Goal: Task Accomplishment & Management: Use online tool/utility

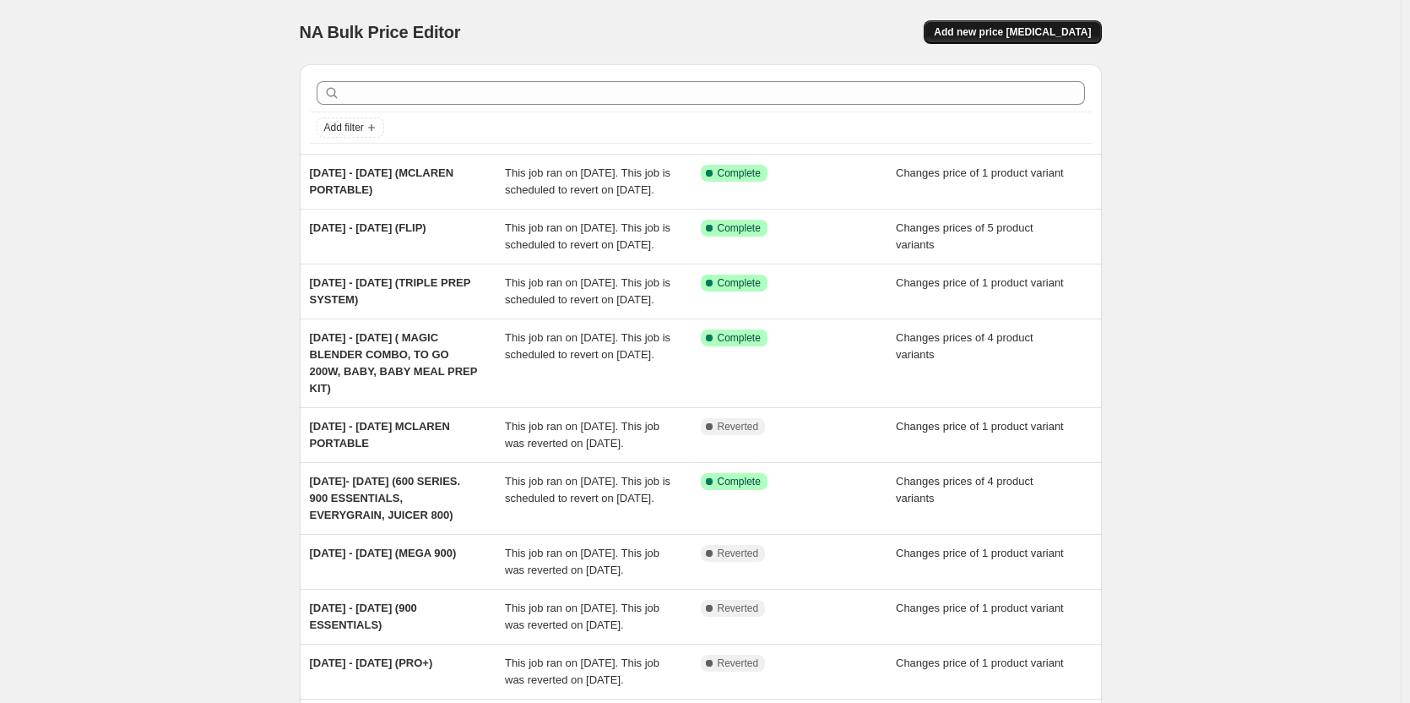
click at [1031, 35] on span "Add new price [MEDICAL_DATA]" at bounding box center [1012, 32] width 157 height 14
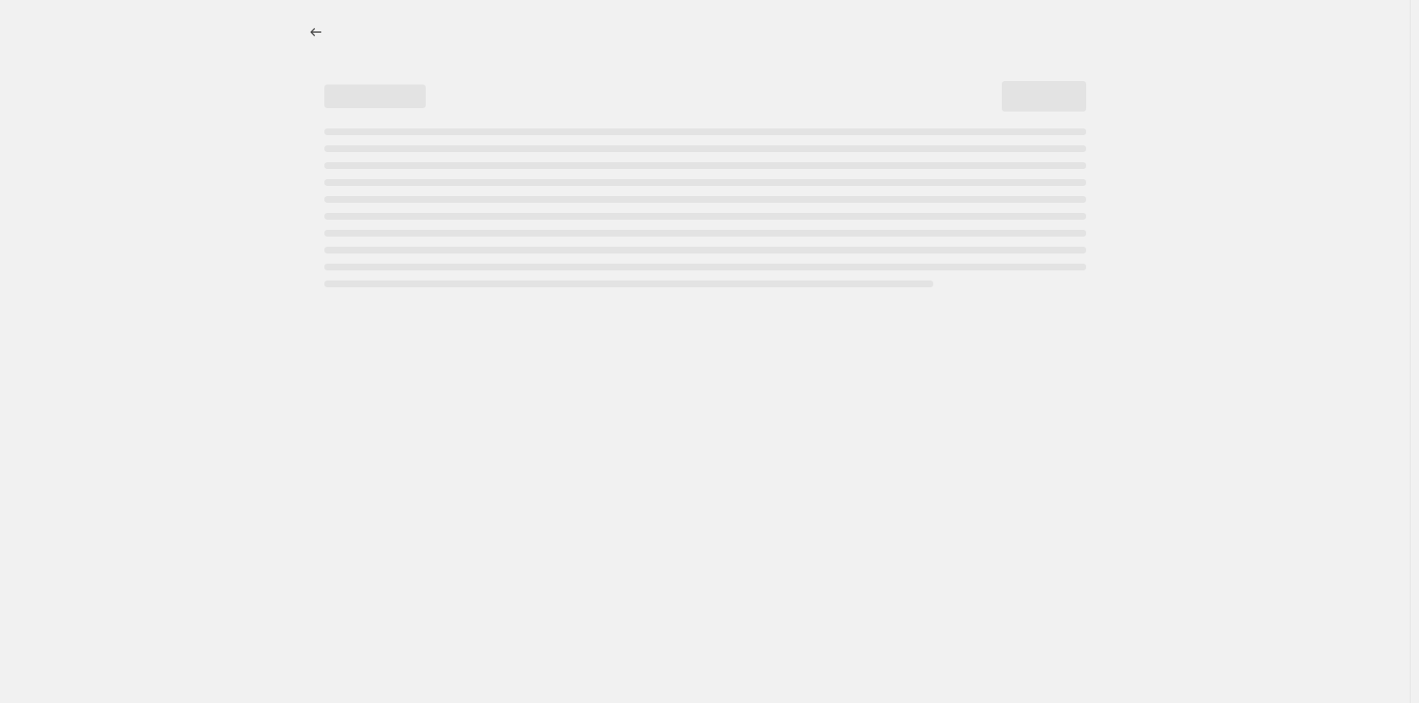
select select "percentage"
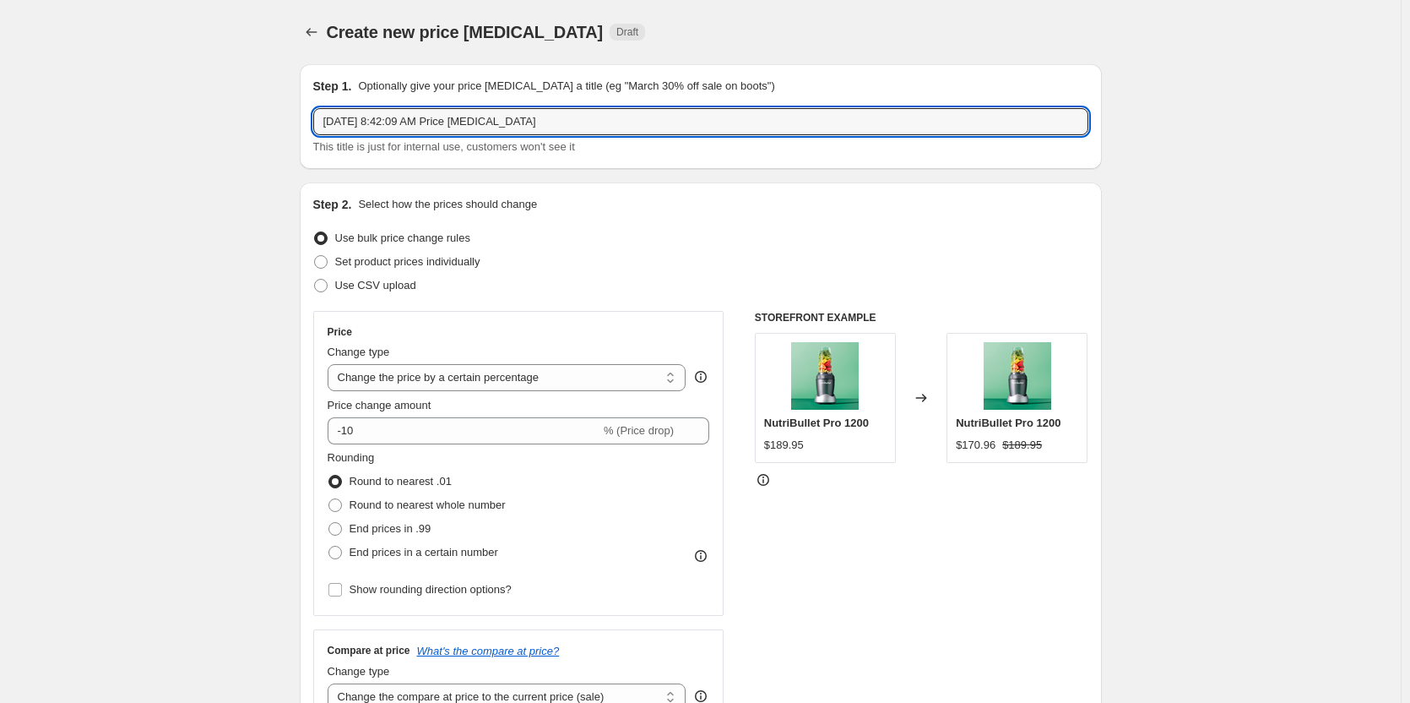
drag, startPoint x: 583, startPoint y: 121, endPoint x: 262, endPoint y: 117, distance: 320.9
type input "[DATE]- [DATE] (1000 MP, 900 MP, PORTABLES)"
click at [323, 261] on span at bounding box center [321, 262] width 14 height 14
click at [315, 256] on input "Set product prices individually" at bounding box center [314, 255] width 1 height 1
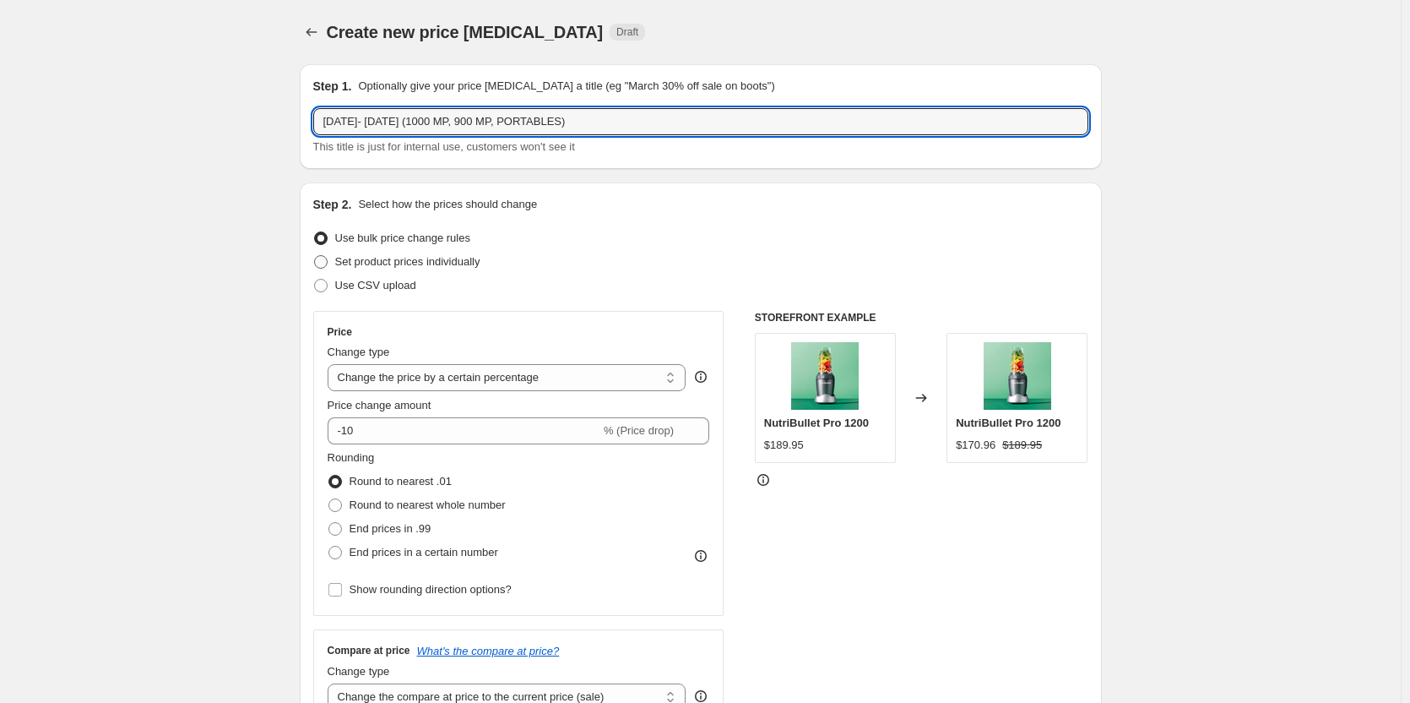
radio input "true"
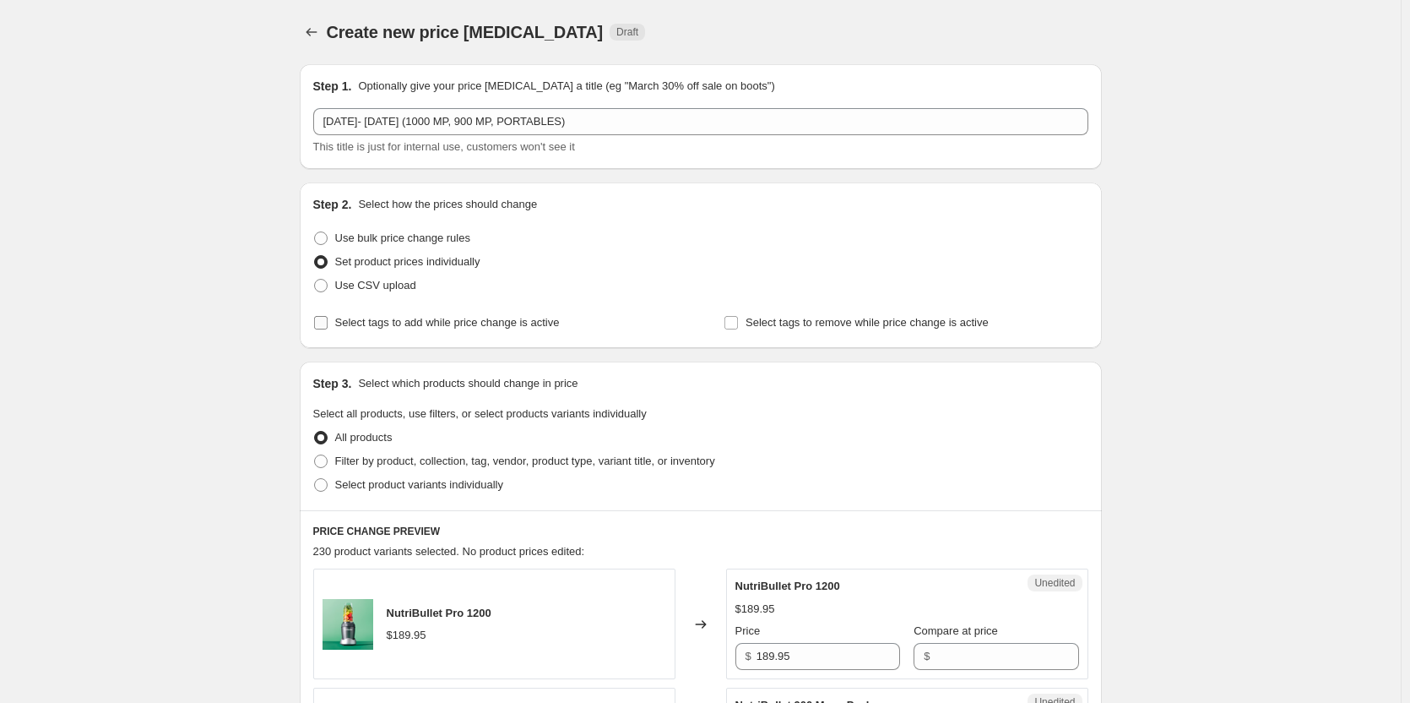
click at [324, 323] on input "Select tags to add while price change is active" at bounding box center [321, 323] width 14 height 14
checkbox input "true"
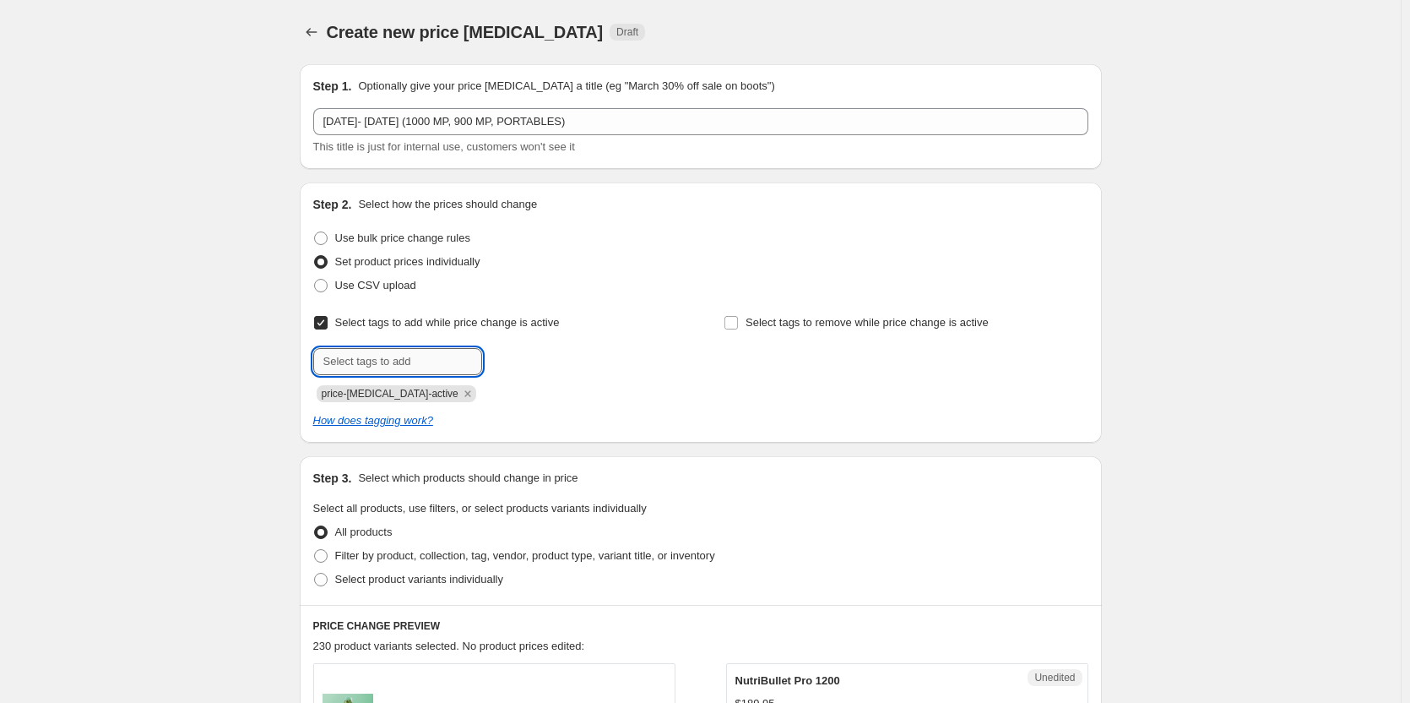
click at [366, 359] on input "text" at bounding box center [397, 361] width 169 height 27
type input "sale"
click at [514, 356] on b "Add" at bounding box center [506, 360] width 19 height 12
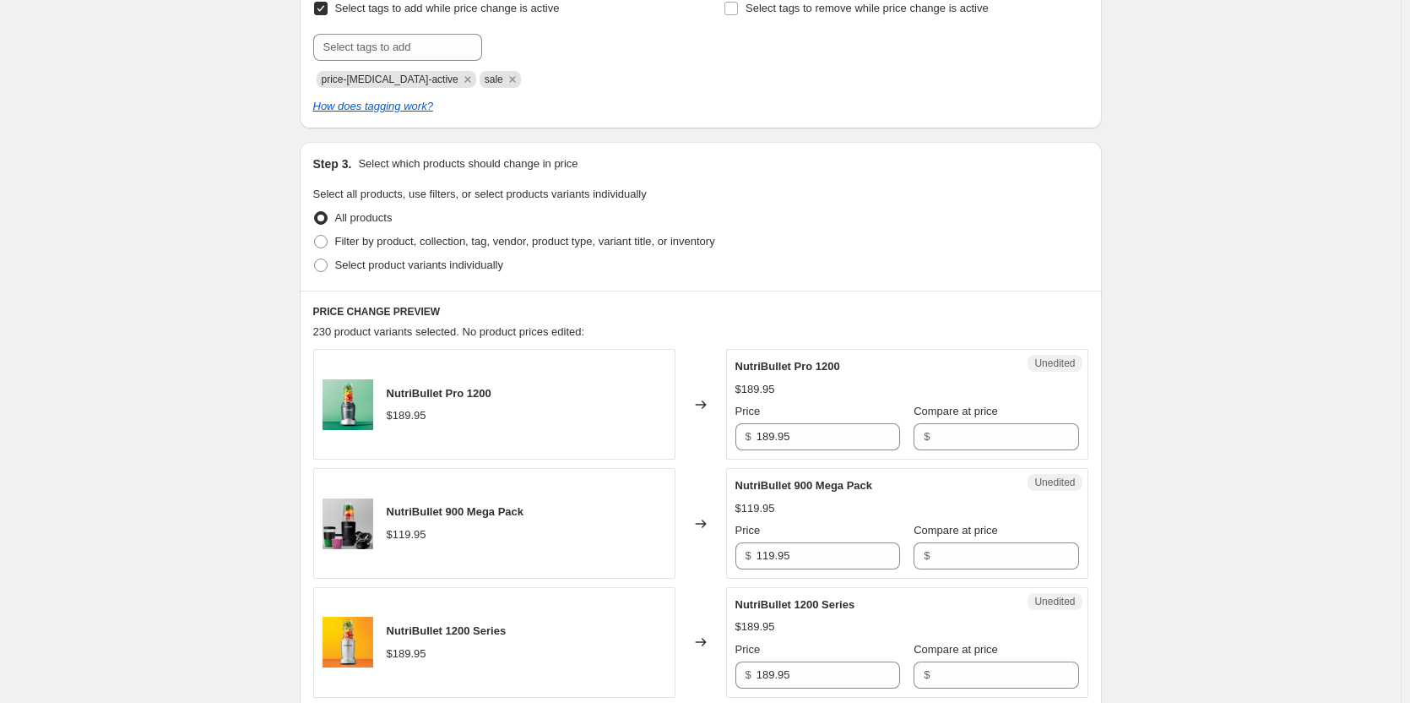
scroll to position [338, 0]
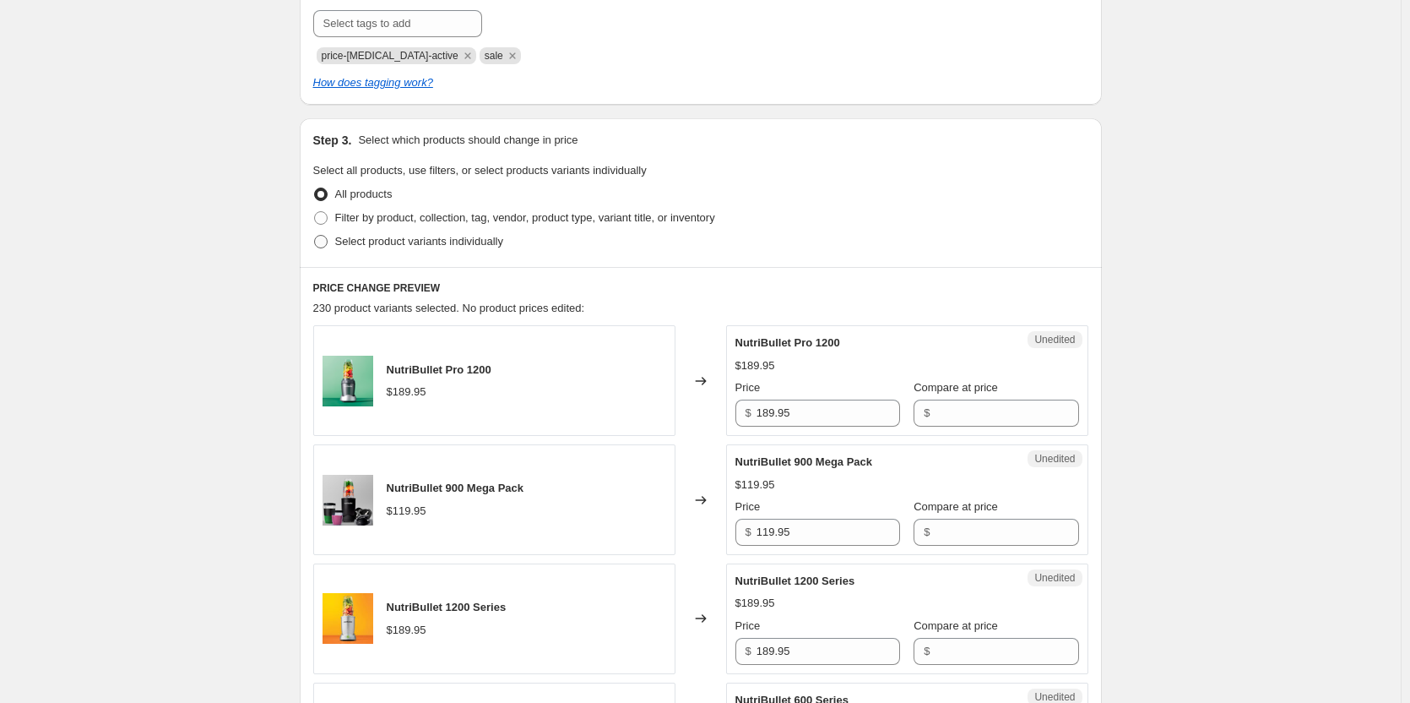
click at [328, 236] on span at bounding box center [321, 242] width 14 height 14
click at [315, 236] on input "Select product variants individually" at bounding box center [314, 235] width 1 height 1
radio input "true"
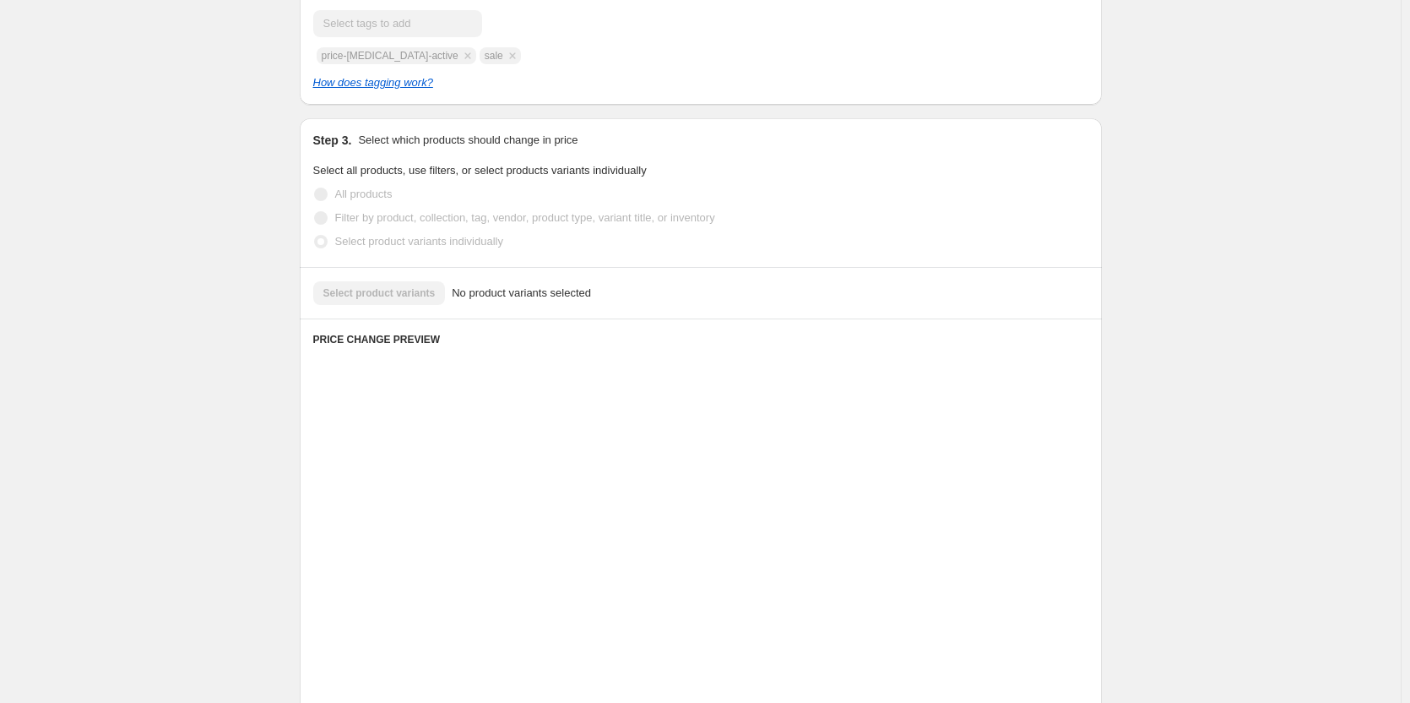
scroll to position [279, 0]
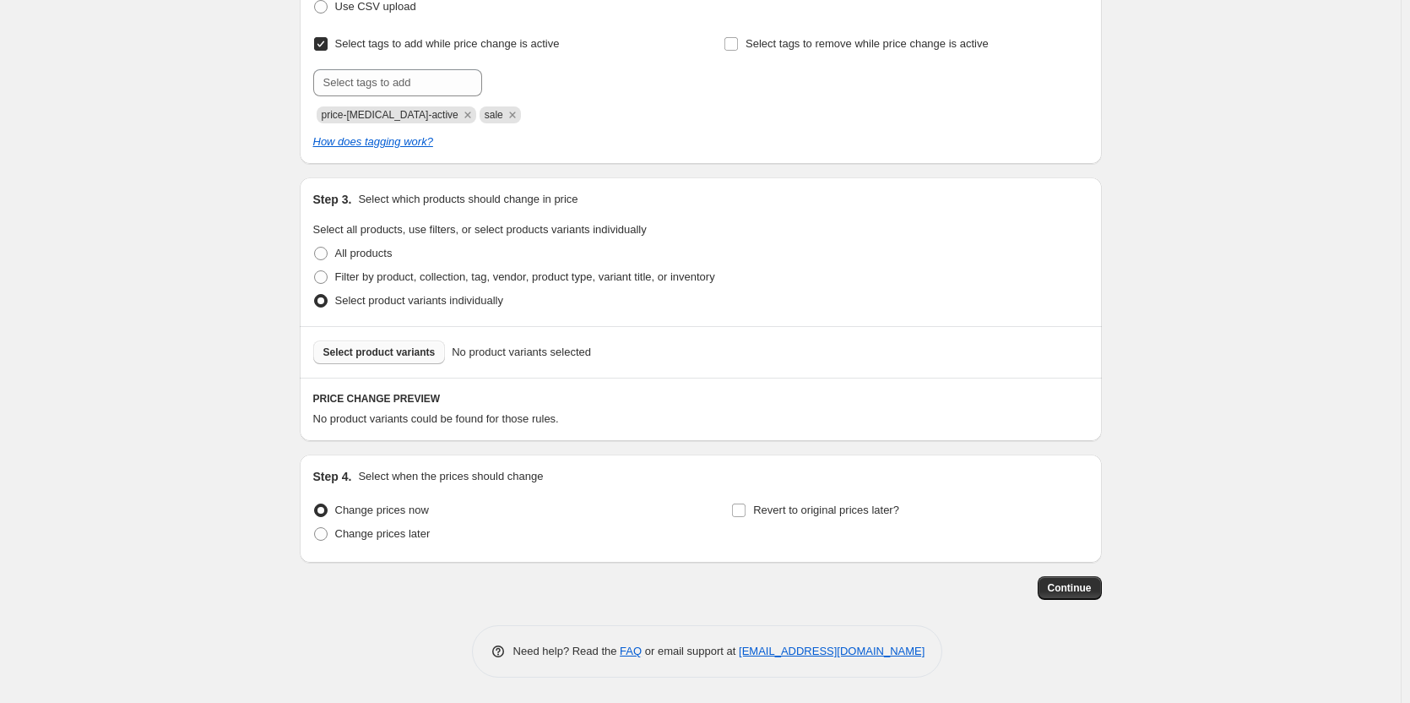
click at [415, 354] on span "Select product variants" at bounding box center [379, 352] width 112 height 14
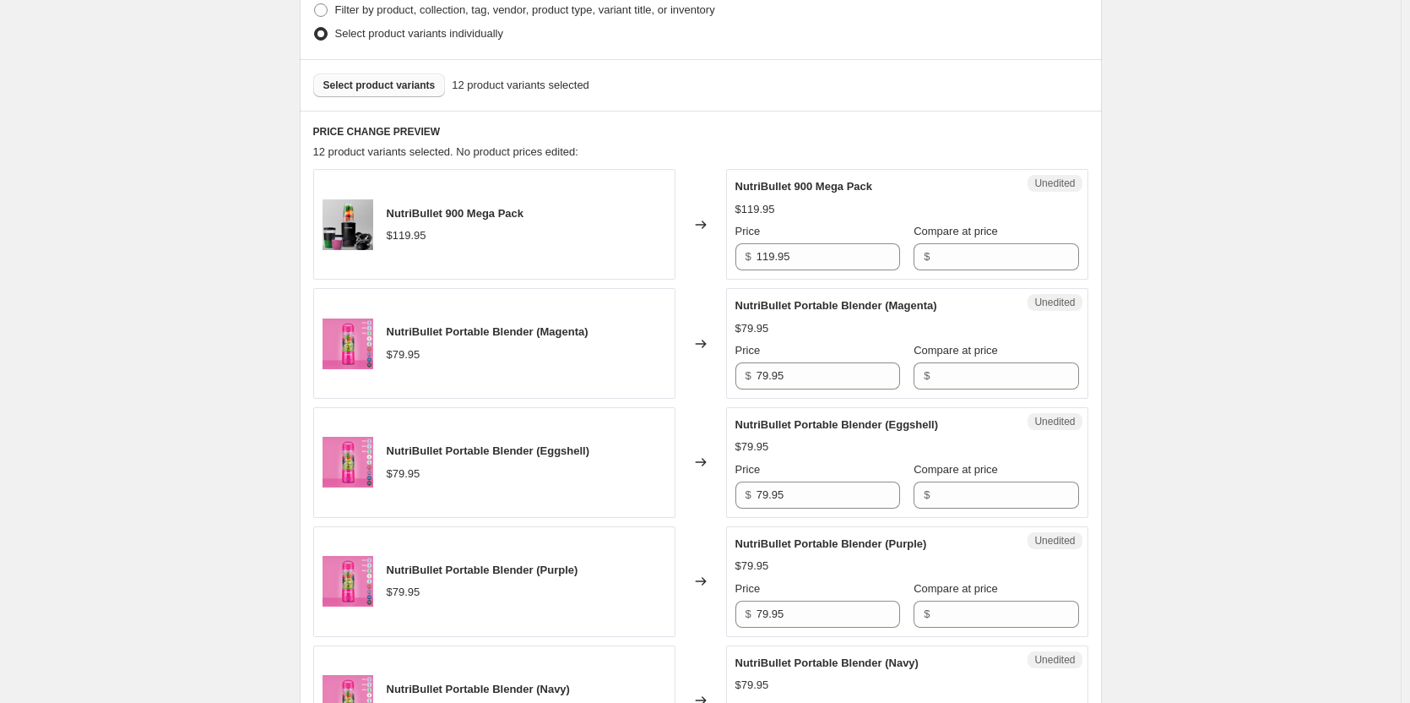
scroll to position [448, 0]
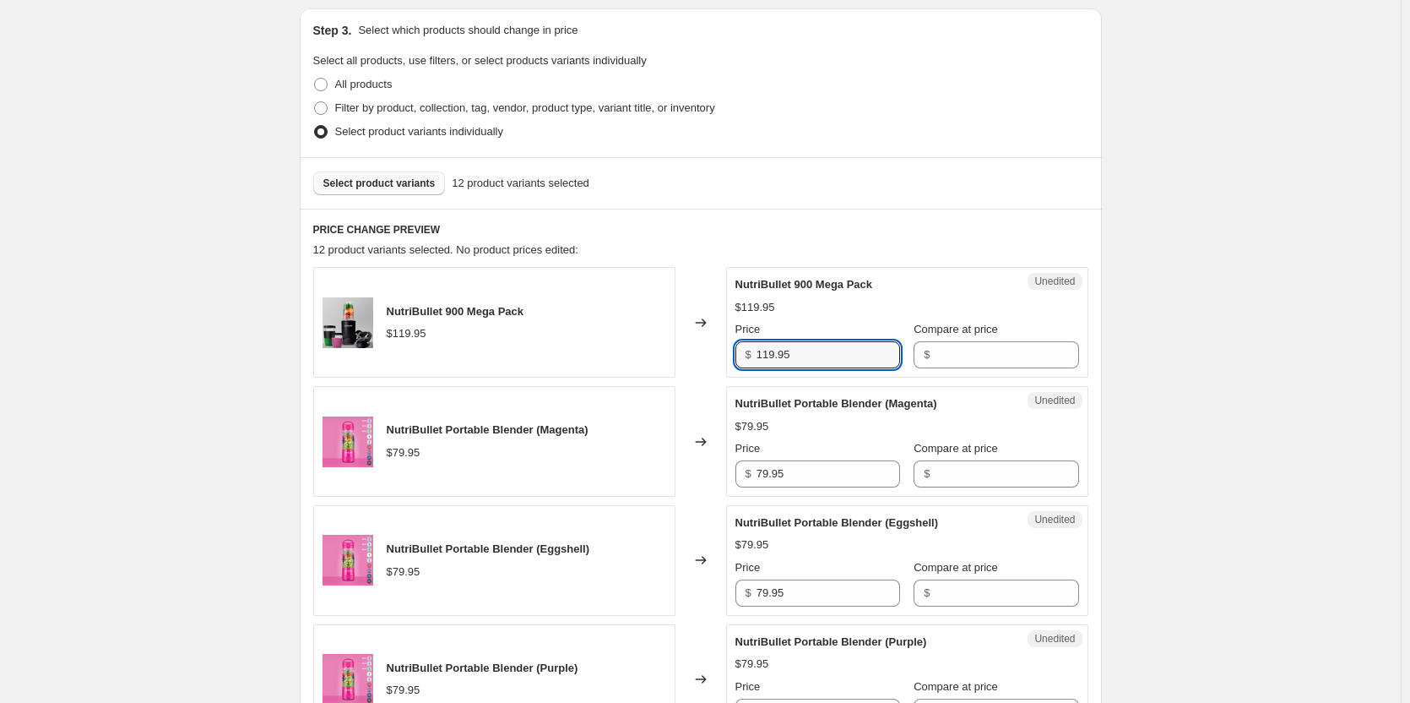
drag, startPoint x: 812, startPoint y: 357, endPoint x: 725, endPoint y: 359, distance: 87.8
click at [725, 358] on div "NutriBullet 900 Mega Pack $119.95 Changed to Unedited NutriBullet 900 Mega Pack…" at bounding box center [700, 322] width 775 height 111
click at [935, 355] on input "Compare at price" at bounding box center [1007, 354] width 144 height 27
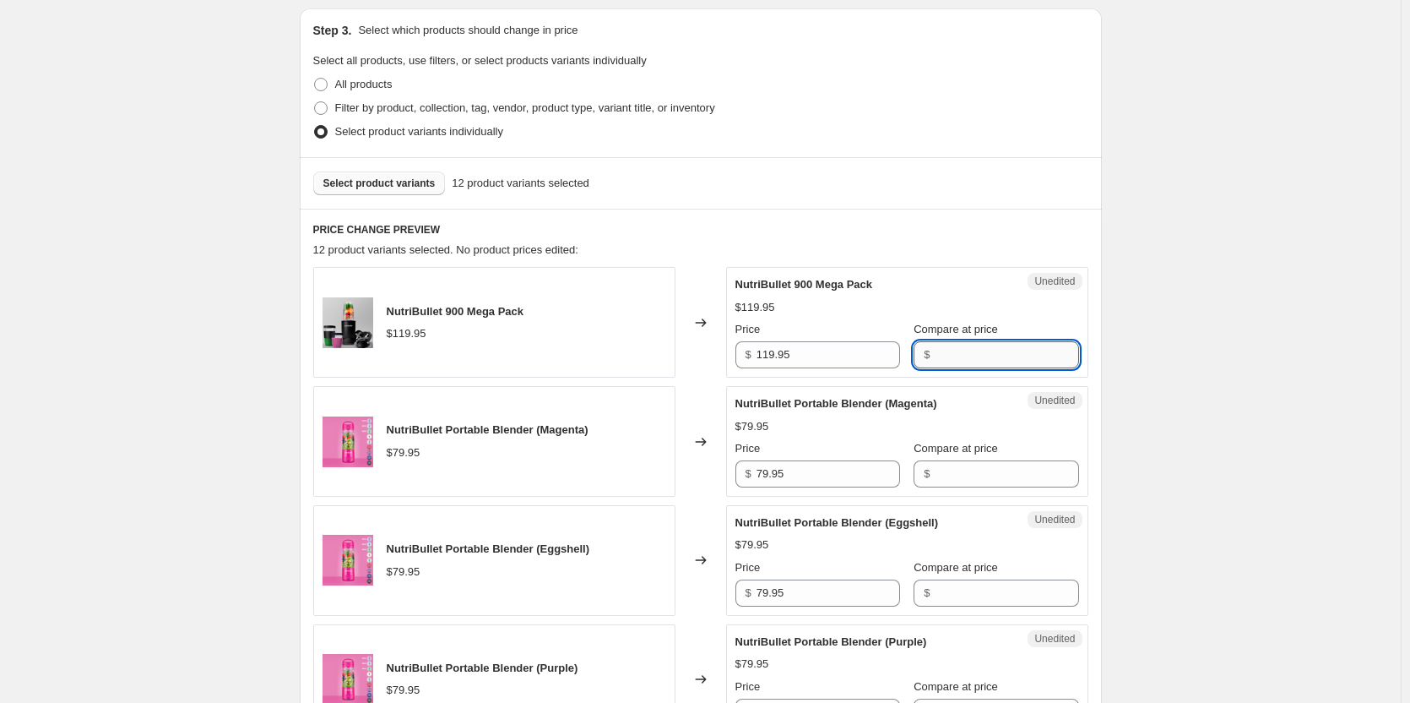
paste input "119.95"
type input "119.95"
click at [771, 354] on input "119.95" at bounding box center [829, 354] width 144 height 27
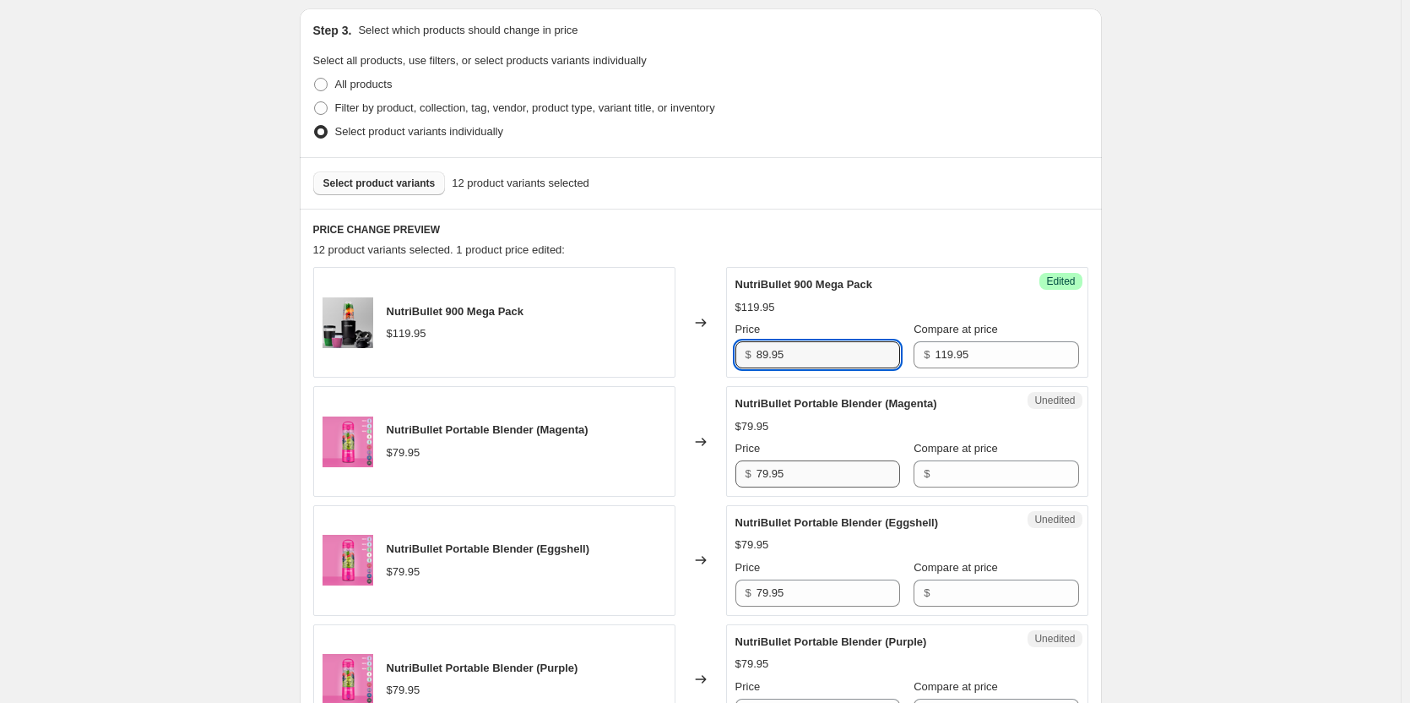
type input "89.95"
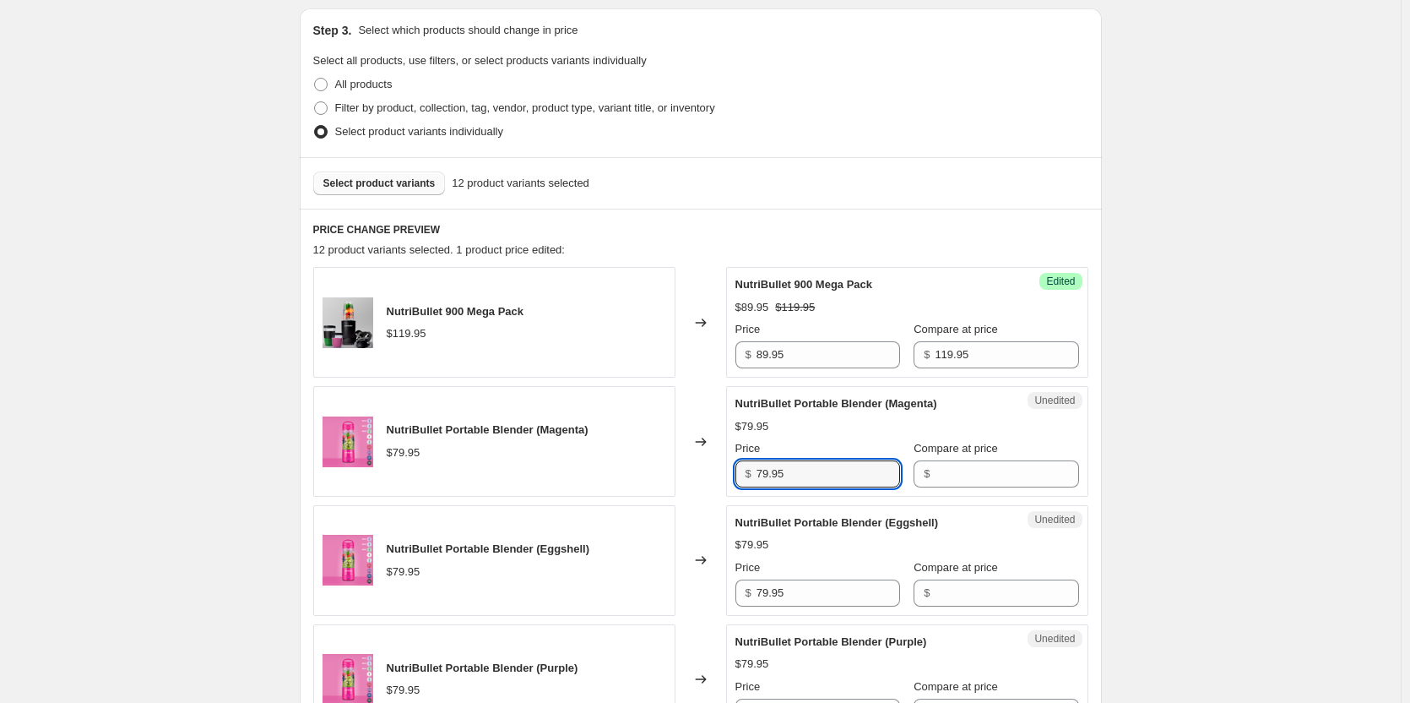
drag, startPoint x: 805, startPoint y: 481, endPoint x: 719, endPoint y: 481, distance: 85.3
click at [722, 480] on div "NutriBullet Portable Blender (Magenta) $79.95 Changed to Unedited NutriBullet P…" at bounding box center [700, 441] width 775 height 111
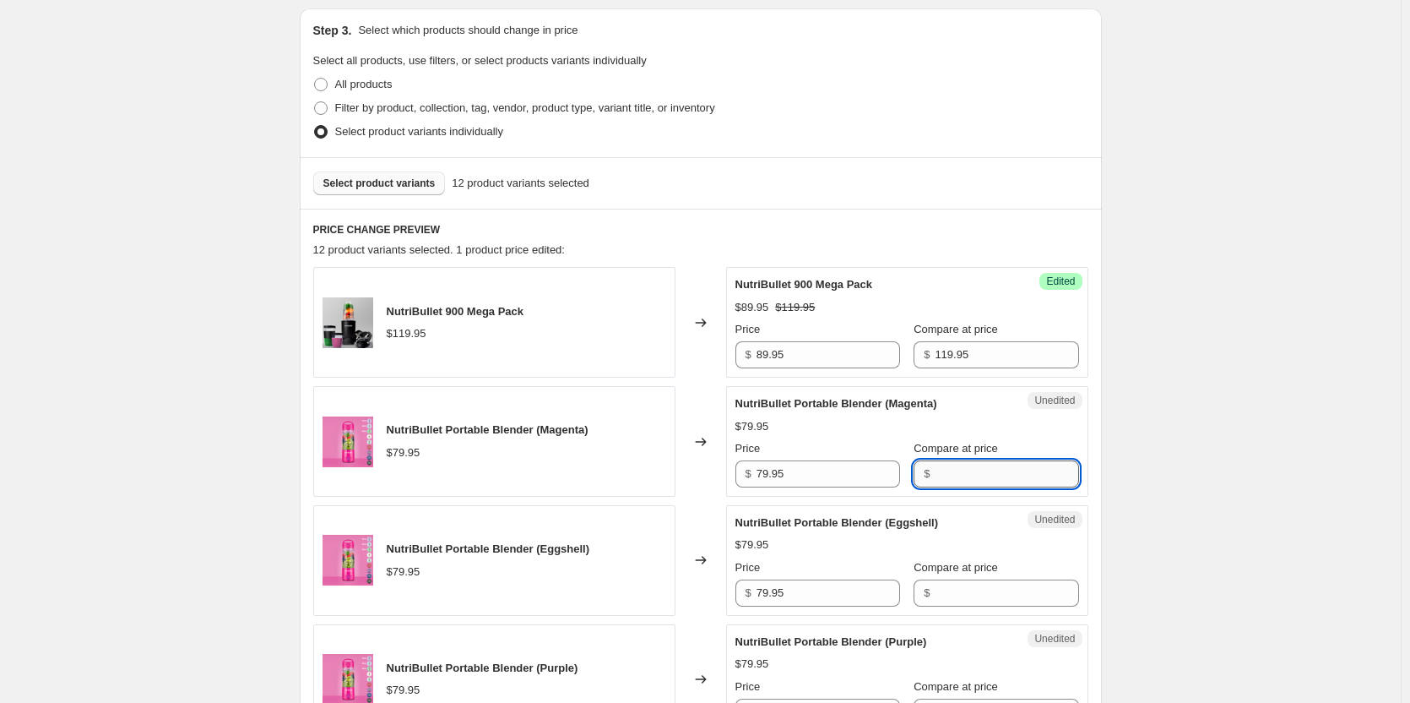
click at [965, 481] on input "Compare at price" at bounding box center [1007, 473] width 144 height 27
paste input "79.95"
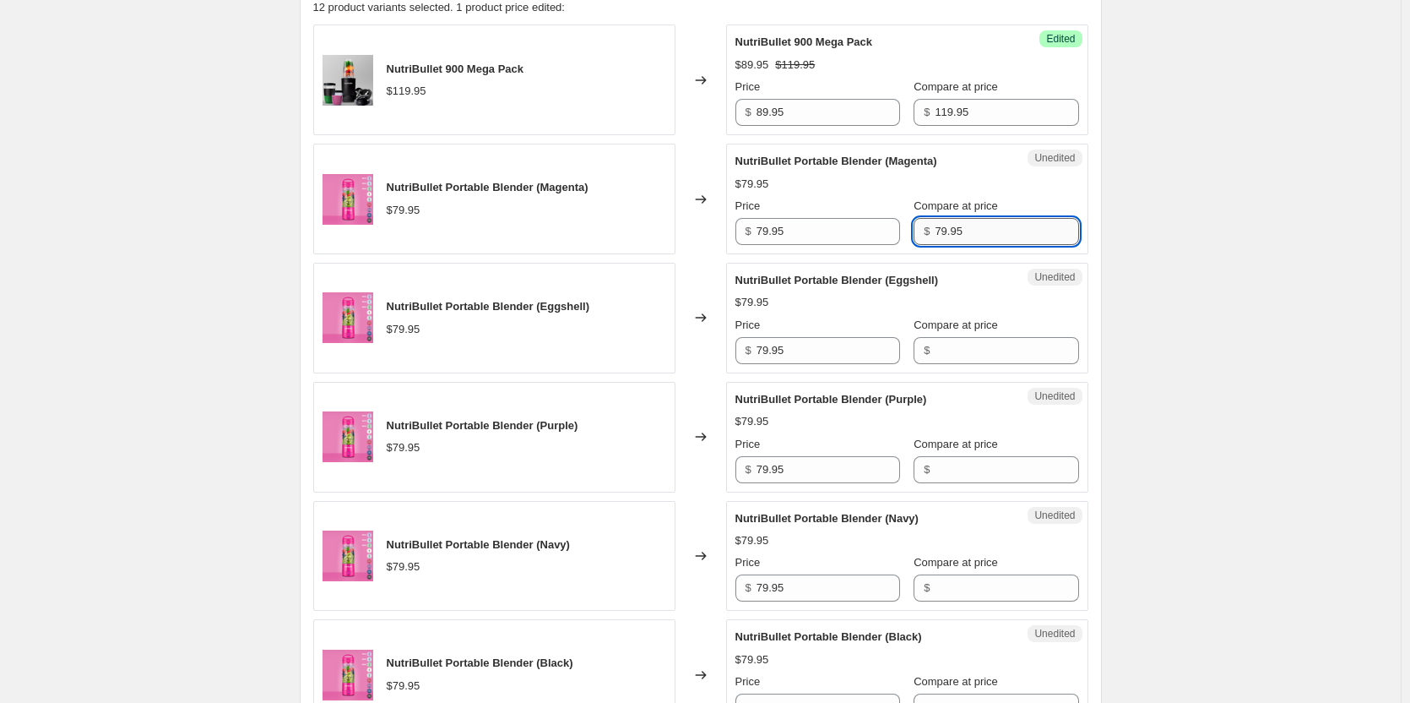
scroll to position [701, 0]
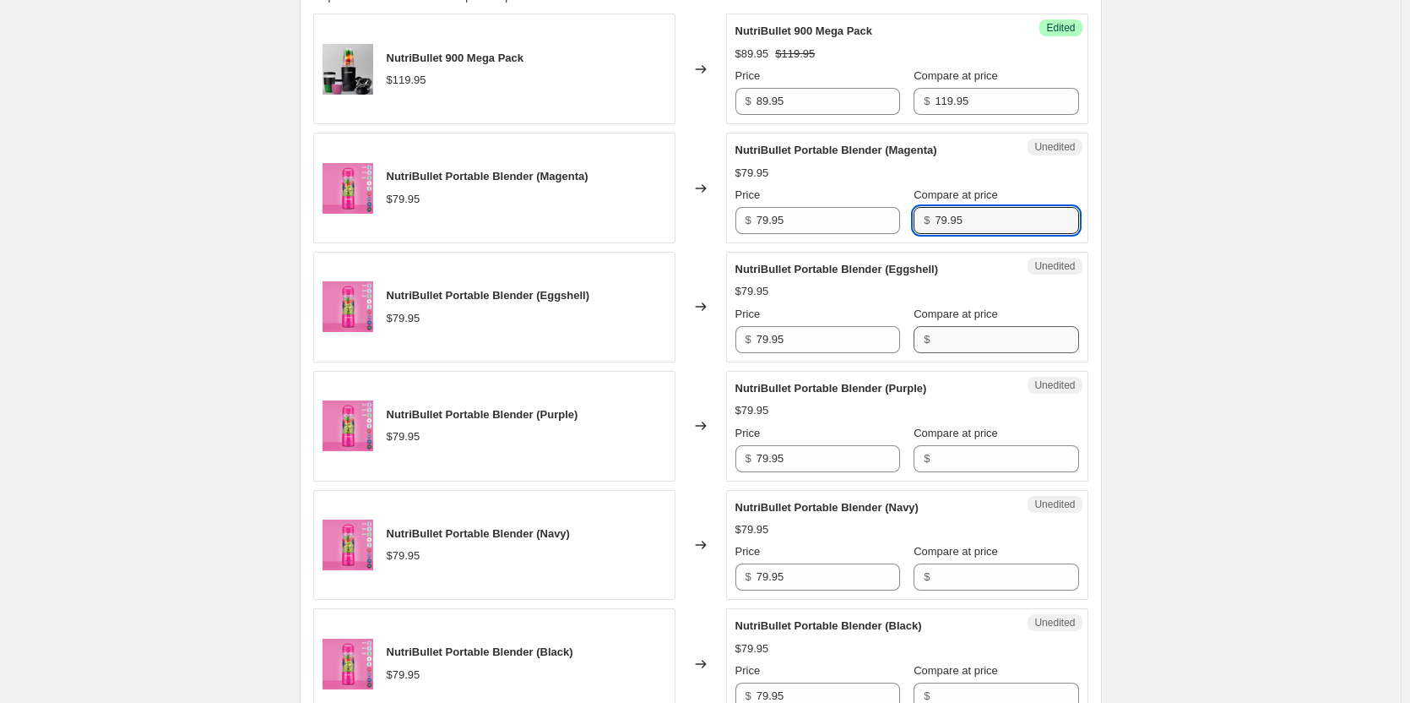
type input "79.95"
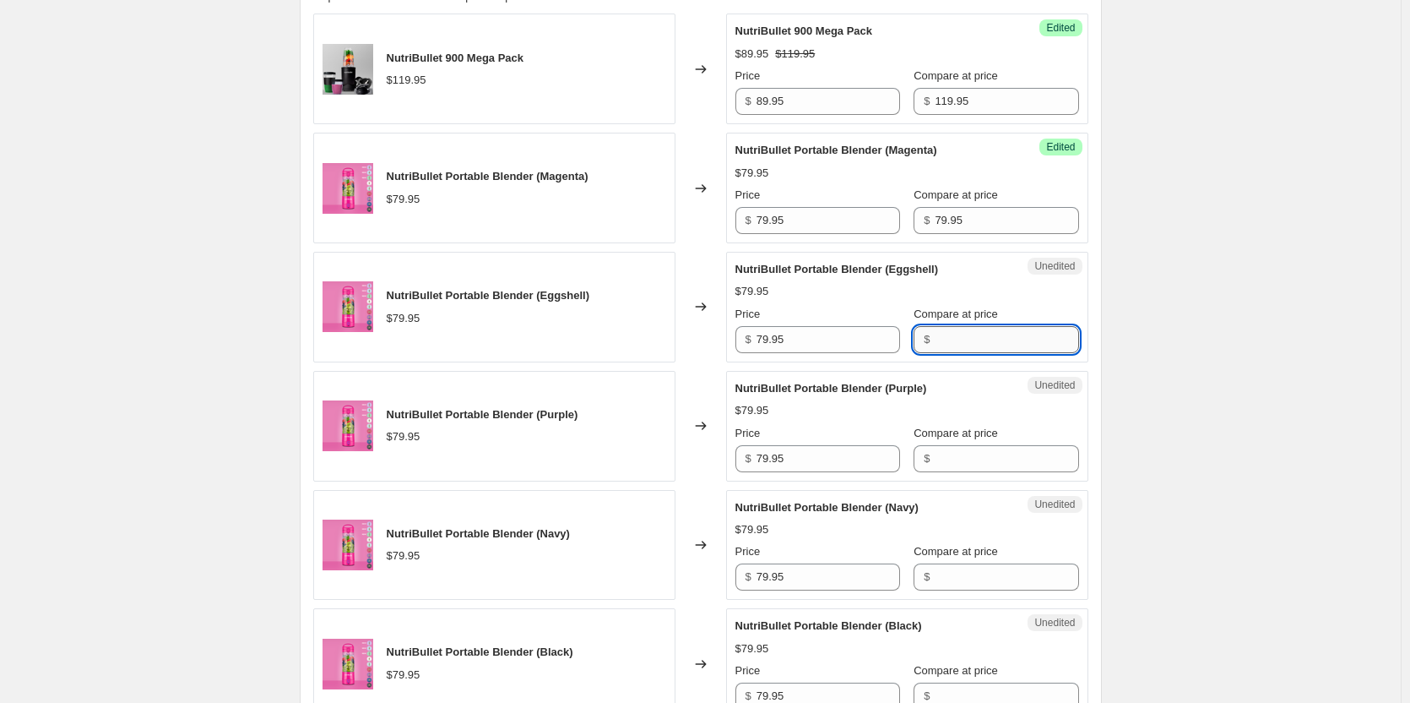
click at [951, 341] on input "Compare at price" at bounding box center [1007, 339] width 144 height 27
paste input "79.95"
type input "79.95"
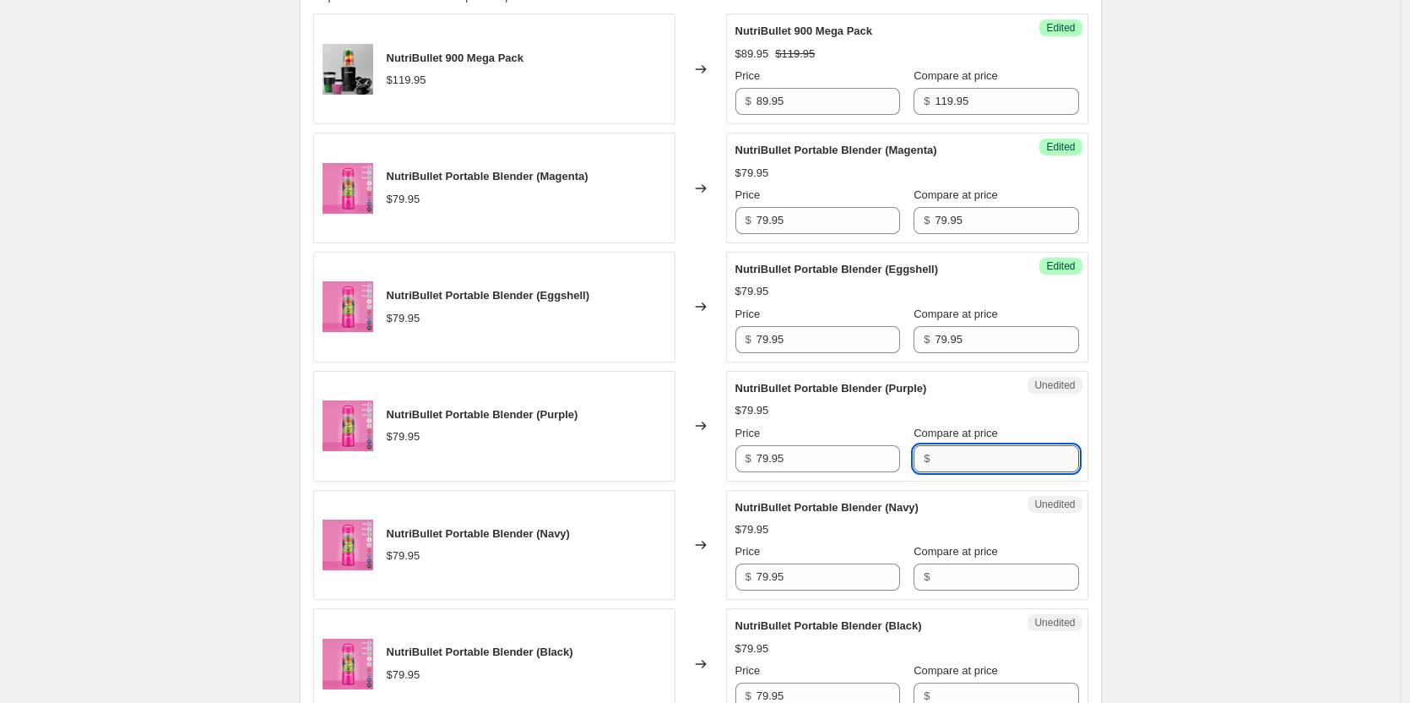
click at [948, 456] on input "Compare at price" at bounding box center [1007, 458] width 144 height 27
paste input "79.95"
type input "79.95"
click at [955, 574] on input "Compare at price" at bounding box center [1007, 576] width 144 height 27
paste input "79.95"
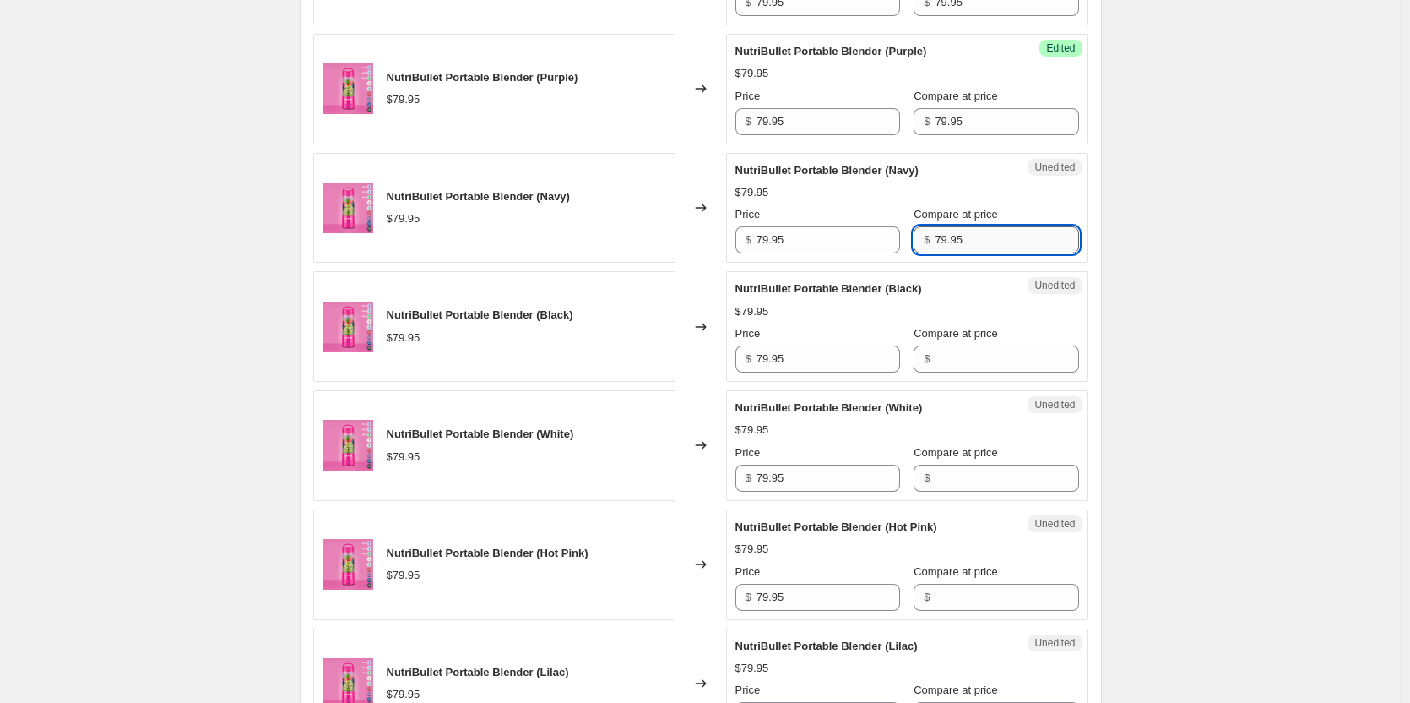
scroll to position [1039, 0]
type input "79.95"
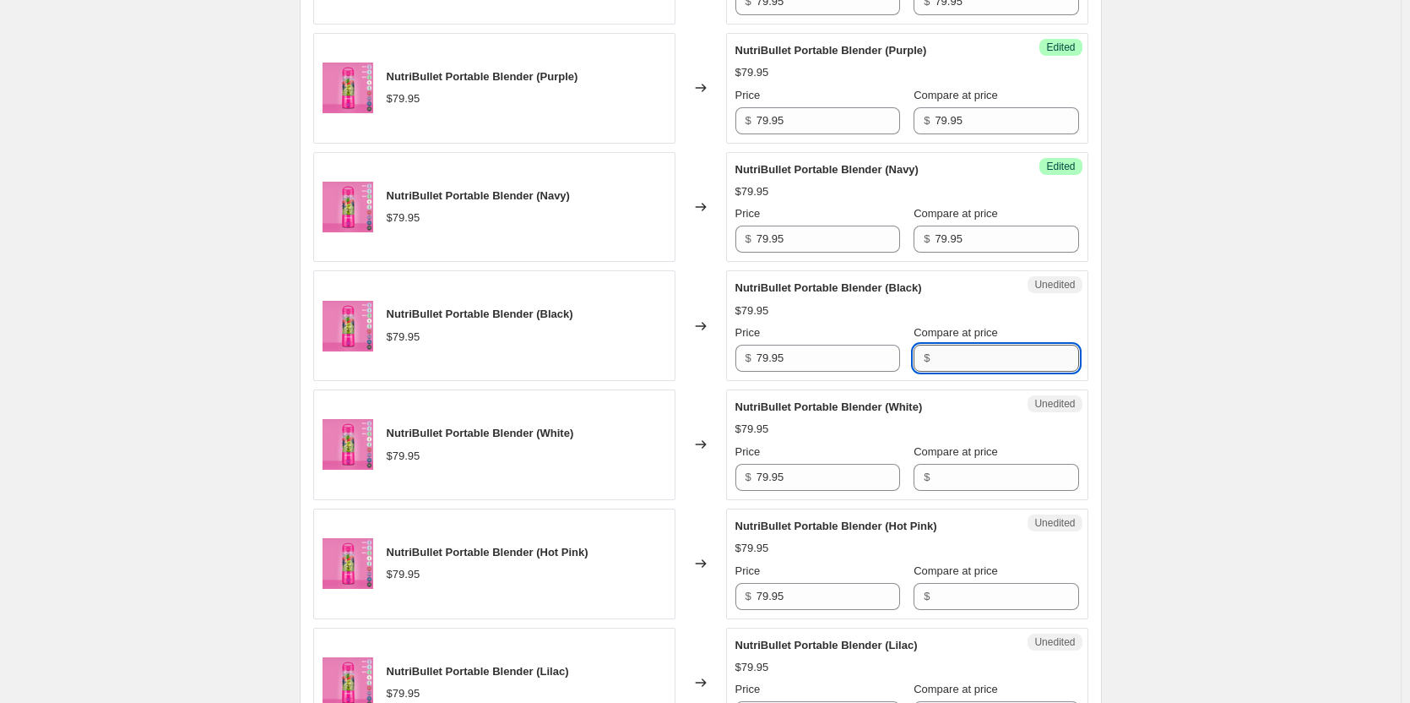
click at [948, 364] on input "Compare at price" at bounding box center [1007, 358] width 144 height 27
paste input "79.95"
type input "79.95"
click at [942, 468] on input "Compare at price" at bounding box center [1007, 477] width 144 height 27
paste input "79.95"
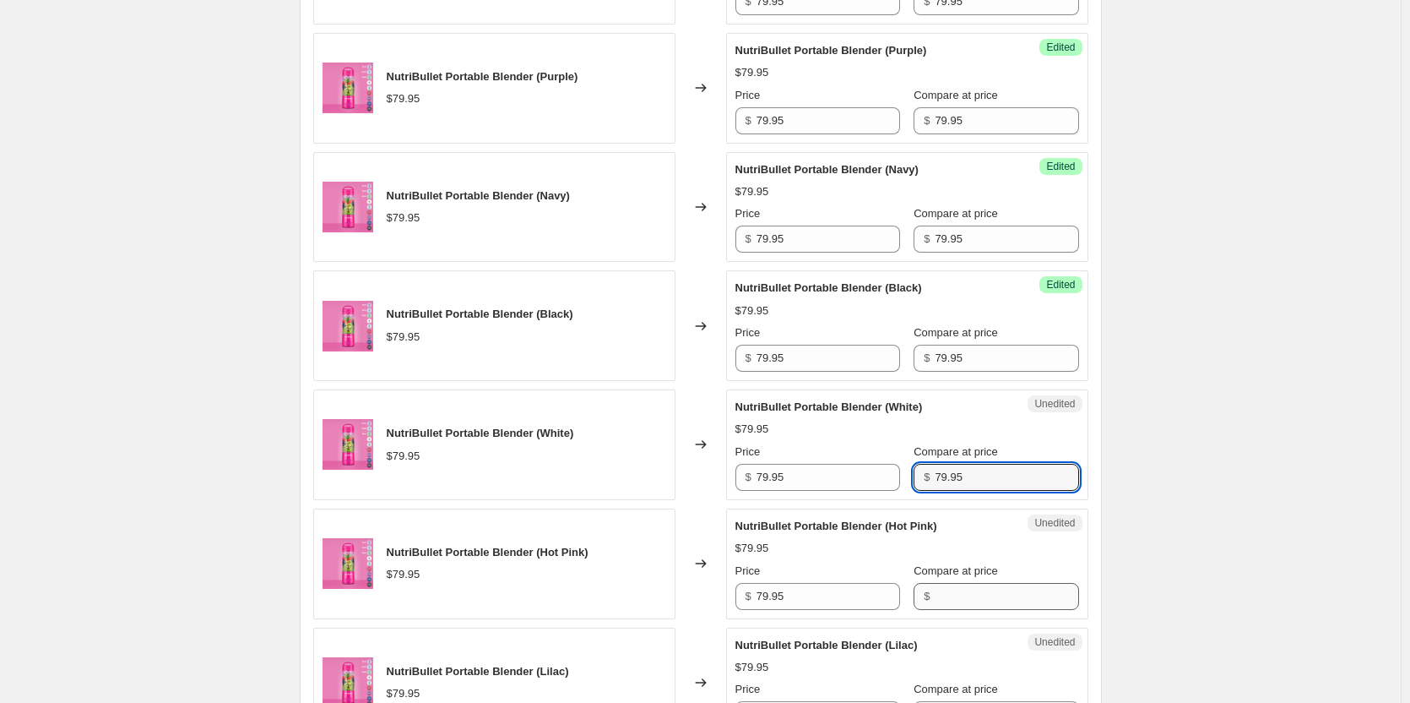
type input "79.95"
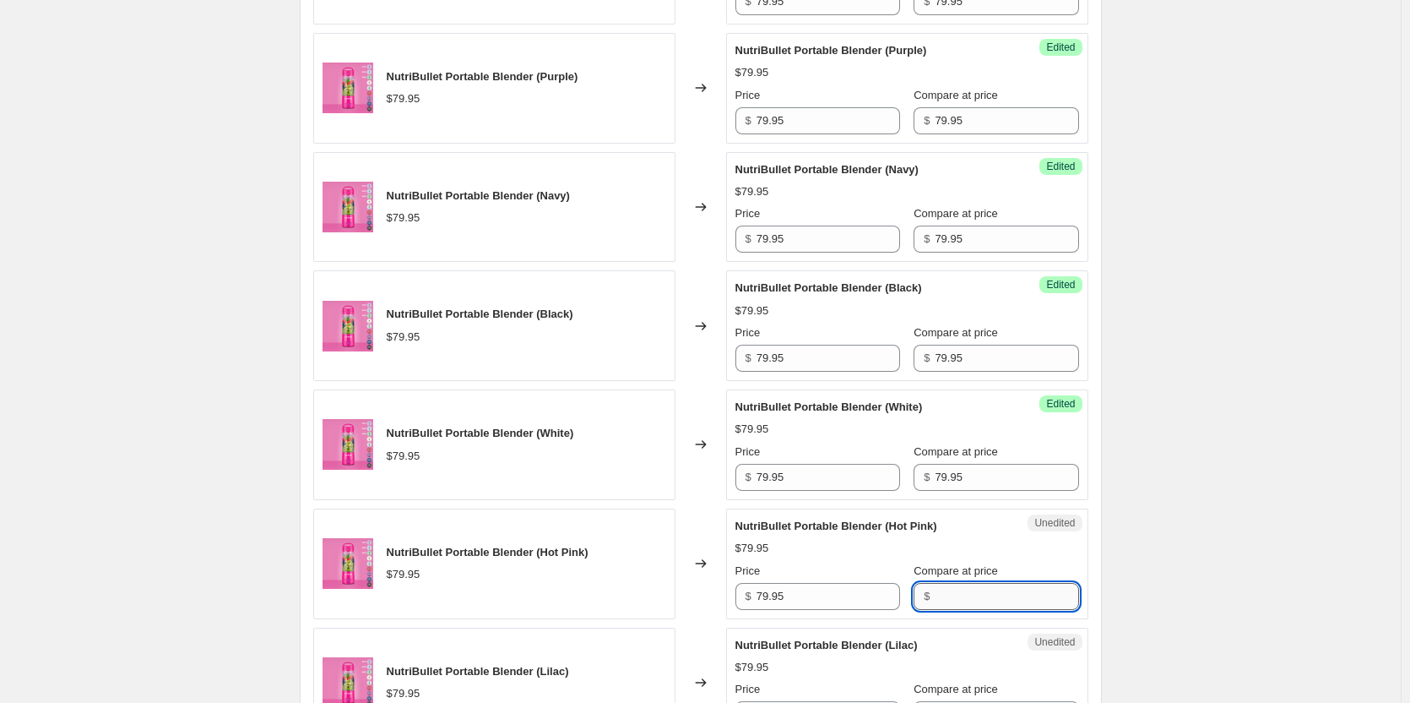
click at [962, 589] on input "Compare at price" at bounding box center [1007, 596] width 144 height 27
paste input "79.95"
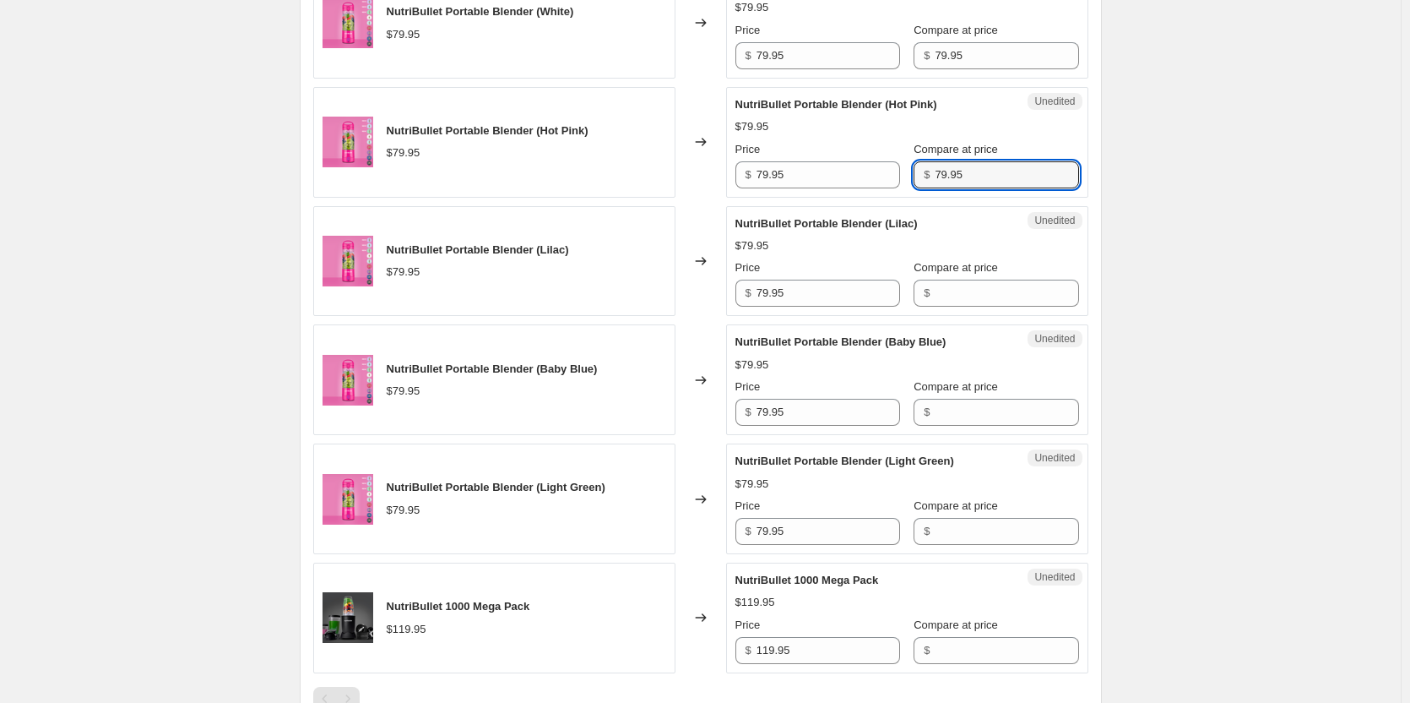
scroll to position [1461, 0]
type input "79.95"
click at [935, 290] on input "Compare at price" at bounding box center [1007, 292] width 144 height 27
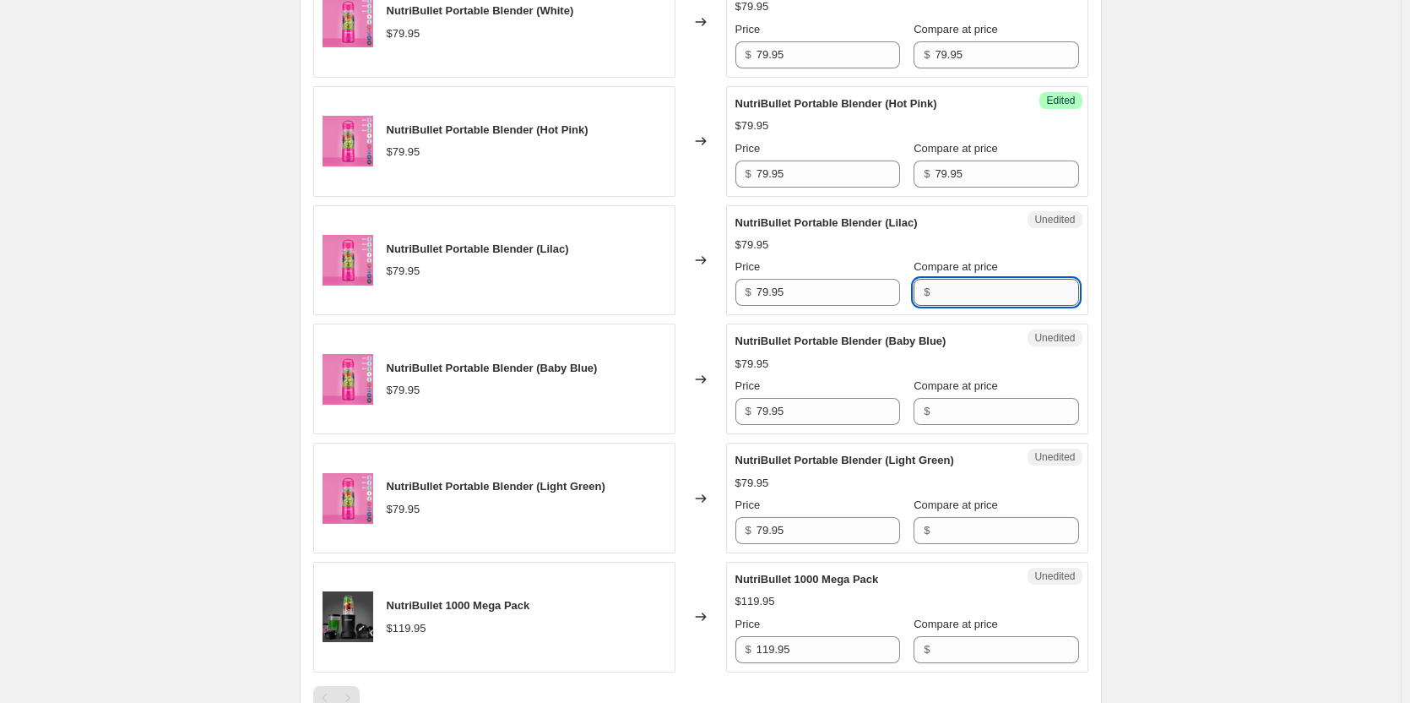
paste input "79.95"
type input "79.95"
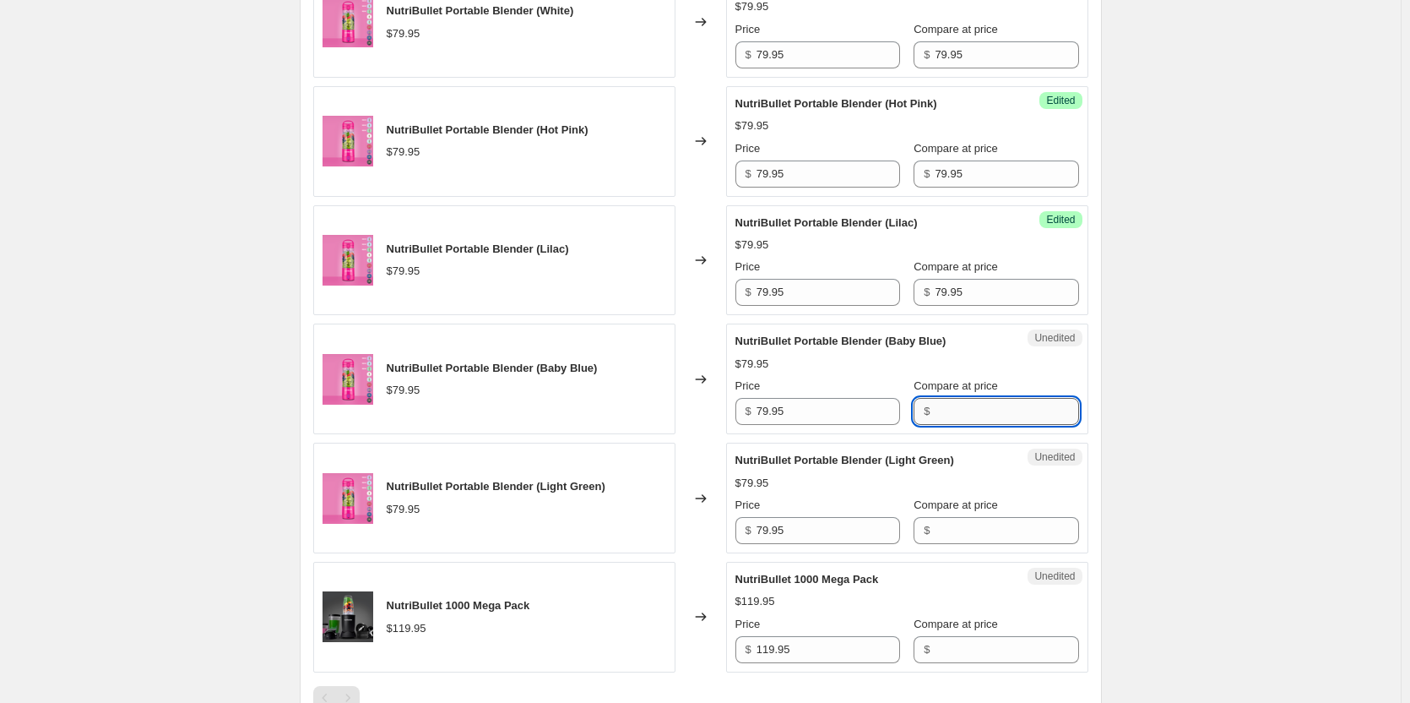
click at [935, 407] on input "Compare at price" at bounding box center [1007, 411] width 144 height 27
paste input "79.95"
type input "79.95"
click at [960, 535] on input "Compare at price" at bounding box center [1007, 530] width 144 height 27
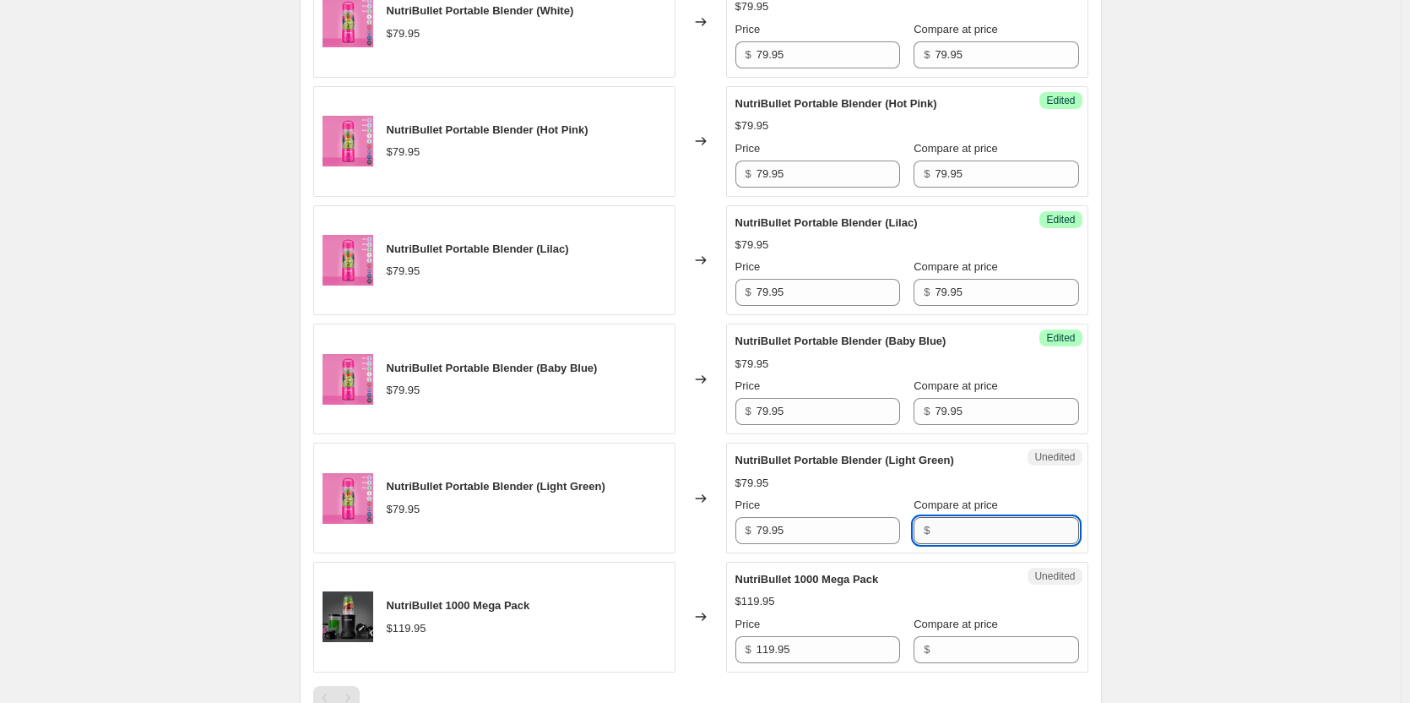
paste input "79.95"
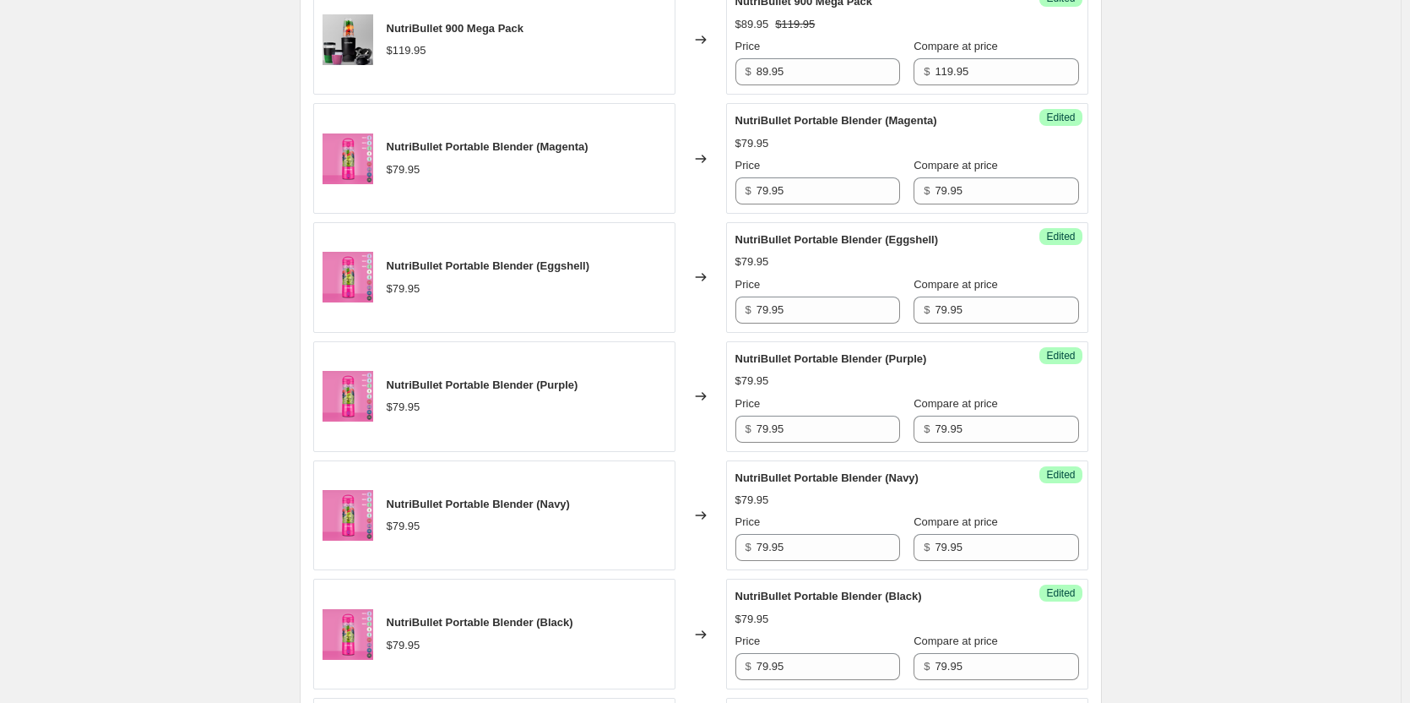
scroll to position [701, 0]
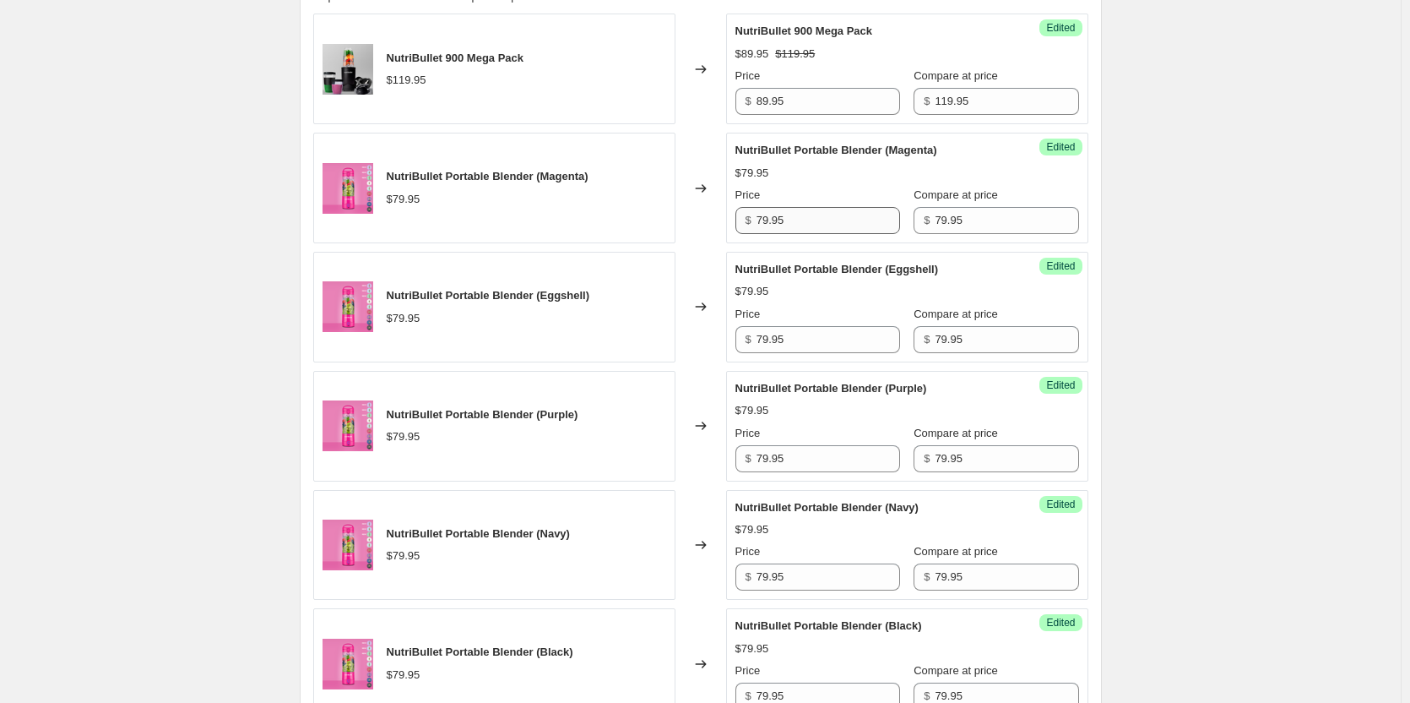
type input "79.95"
click at [765, 219] on input "79.95" at bounding box center [829, 220] width 144 height 27
drag, startPoint x: 808, startPoint y: 219, endPoint x: 725, endPoint y: 213, distance: 83.8
click at [725, 213] on div "NutriBullet Portable Blender (Magenta) $79.95 Changed to Success Edited NutriBu…" at bounding box center [700, 188] width 775 height 111
type input "59.95"
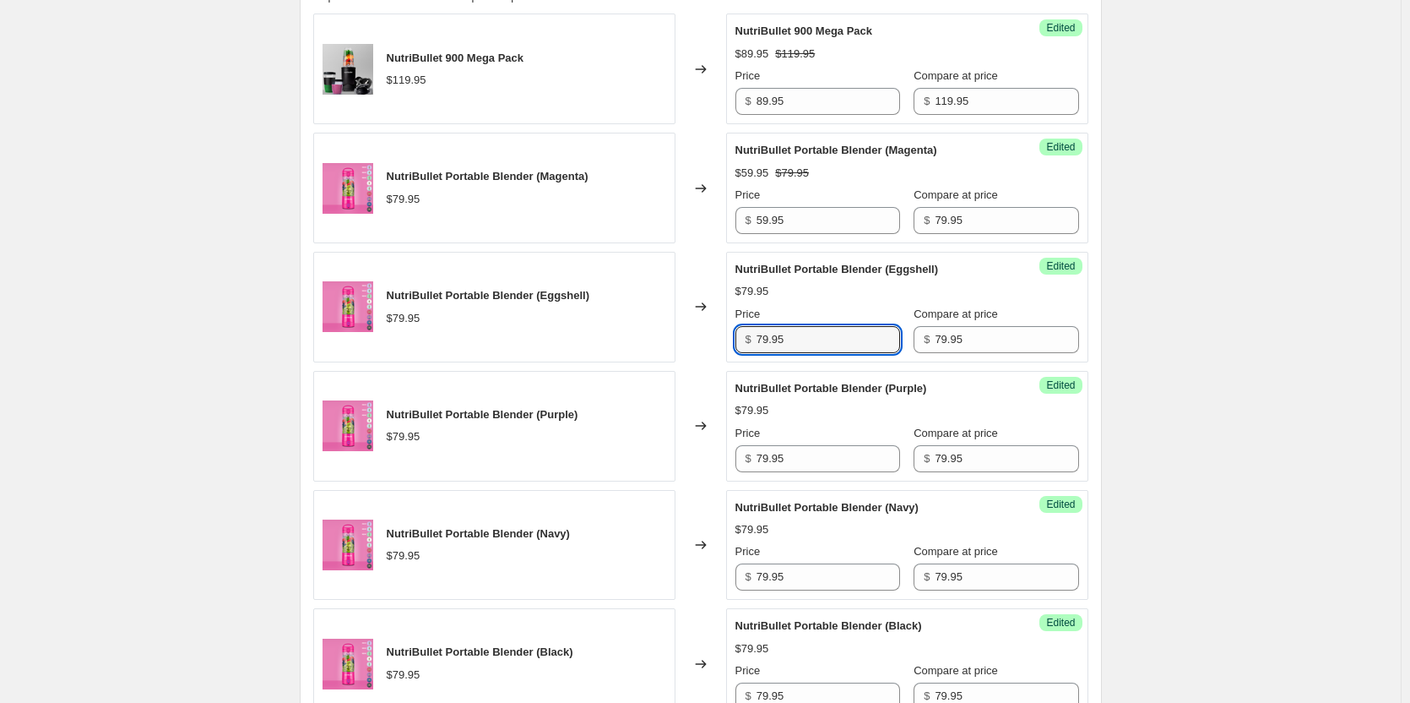
drag, startPoint x: 804, startPoint y: 333, endPoint x: 717, endPoint y: 341, distance: 87.4
click at [717, 341] on div "NutriBullet Portable Blender (Eggshell) $79.95 Changed to Success Edited NutriB…" at bounding box center [700, 307] width 775 height 111
paste input "5"
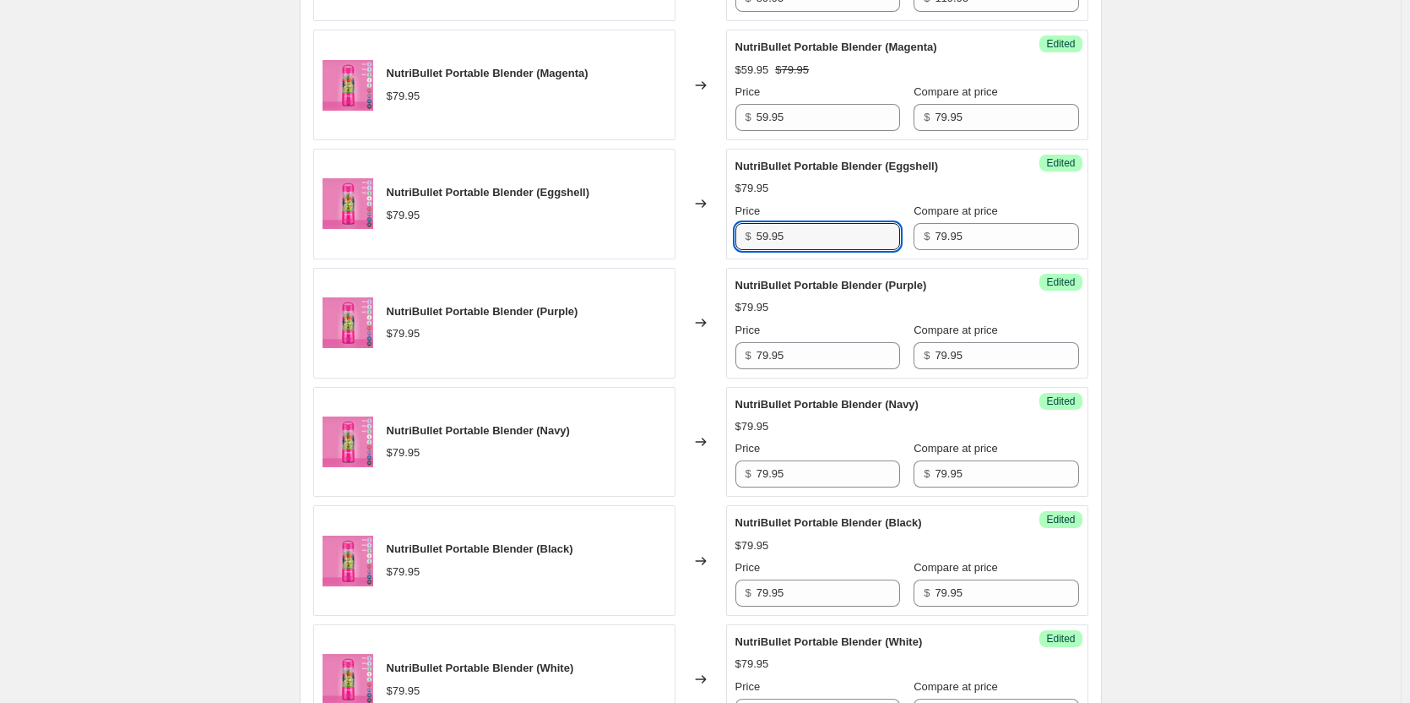
scroll to position [870, 0]
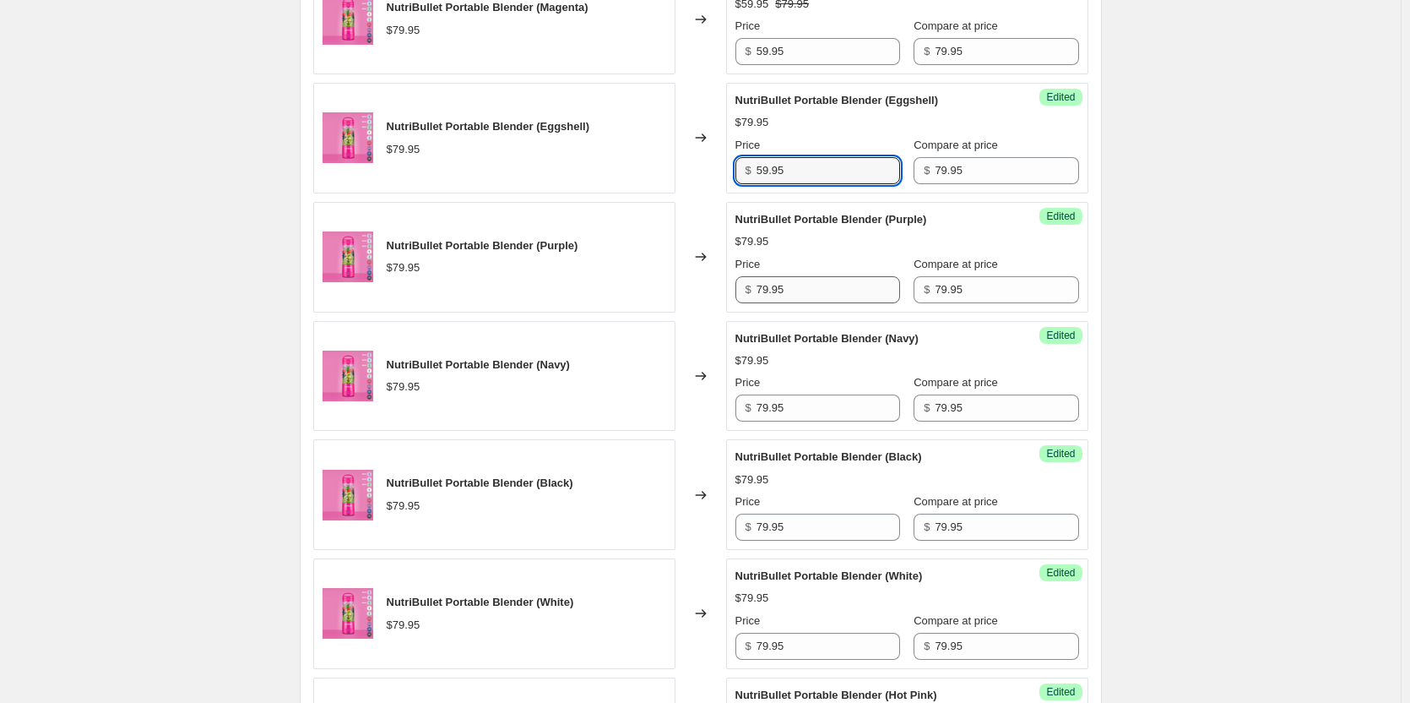
type input "59.95"
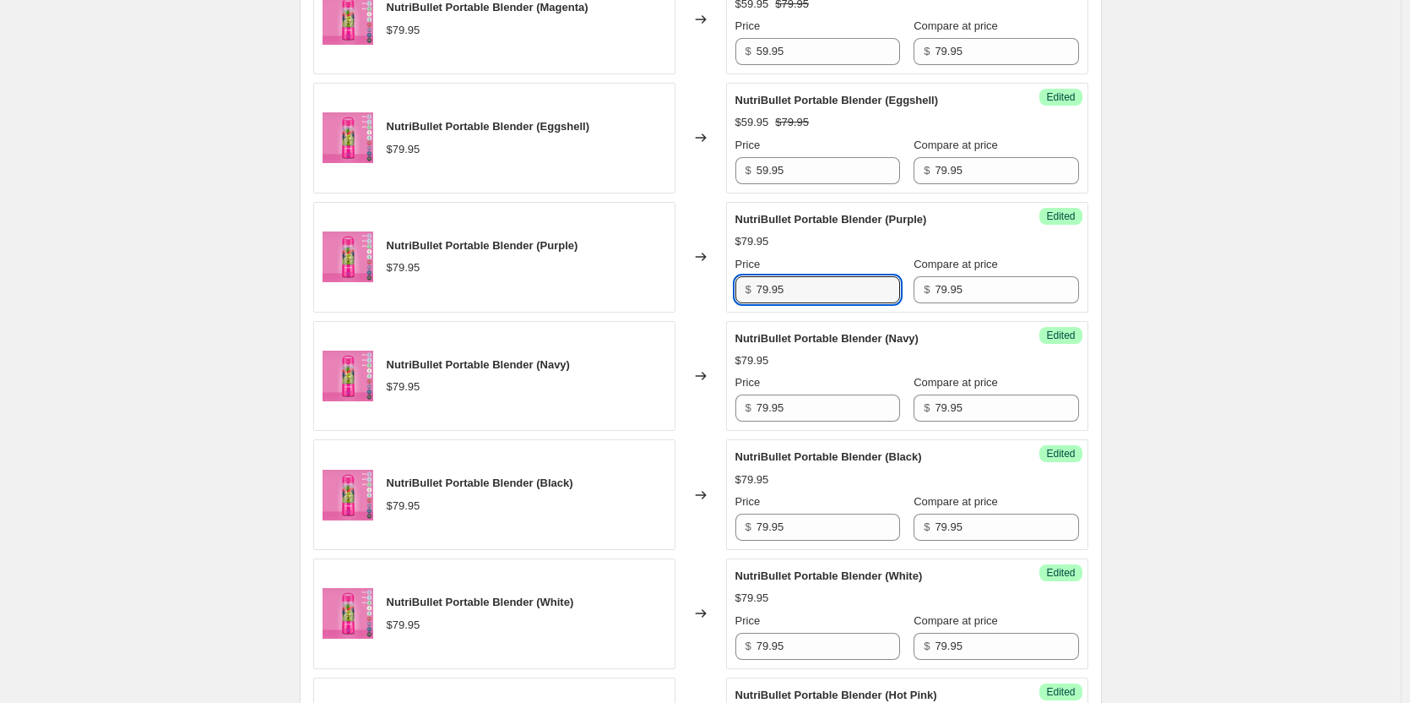
drag, startPoint x: 801, startPoint y: 284, endPoint x: 695, endPoint y: 281, distance: 106.4
click at [695, 281] on div "NutriBullet Portable Blender (Purple) $79.95 Changed to Success Edited NutriBul…" at bounding box center [700, 257] width 775 height 111
paste input "5"
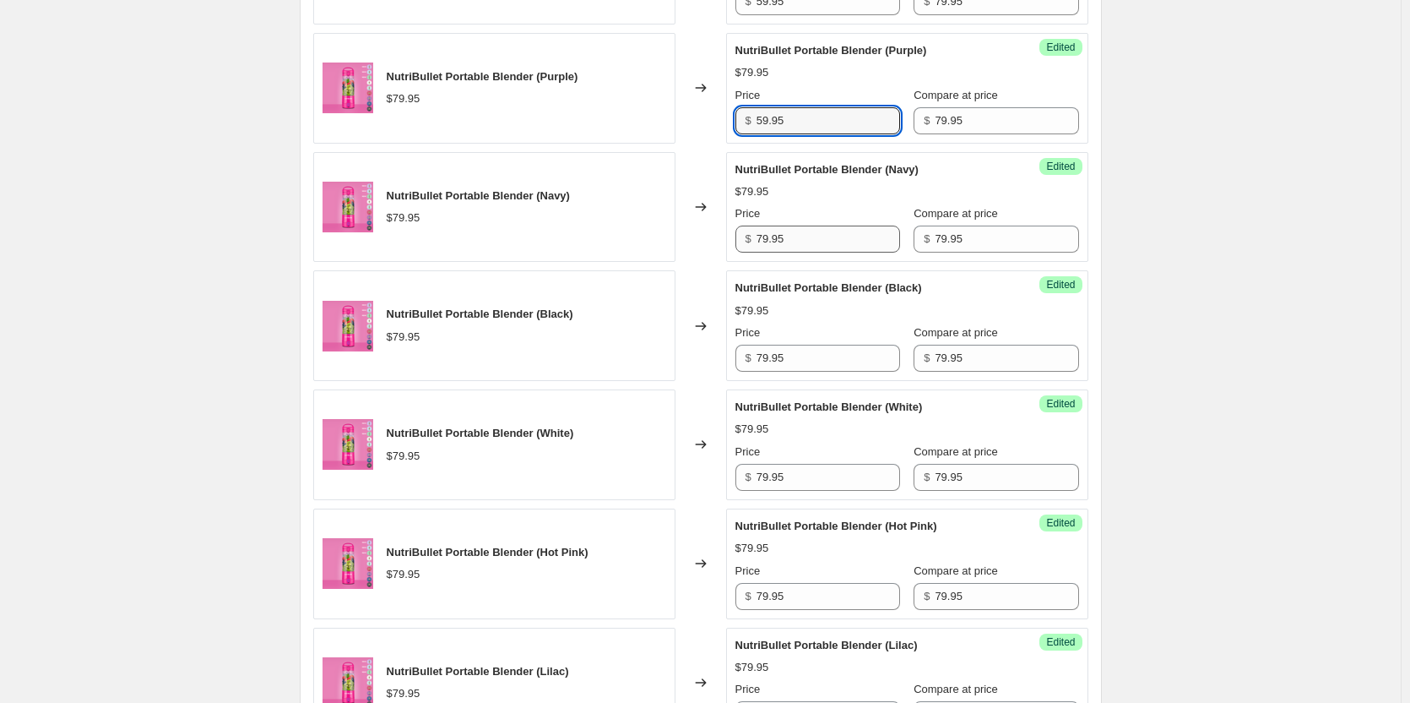
type input "59.95"
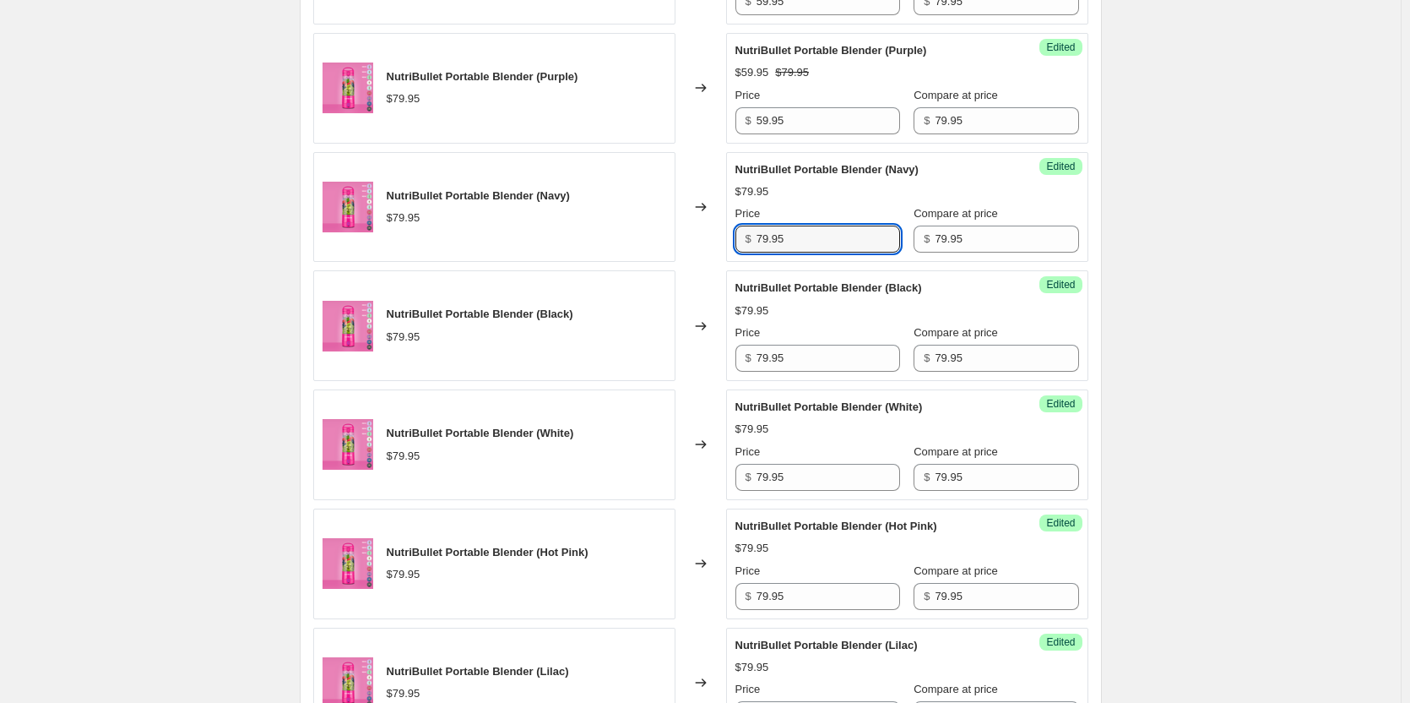
drag, startPoint x: 818, startPoint y: 251, endPoint x: 725, endPoint y: 249, distance: 92.9
click at [725, 249] on div "NutriBullet Portable Blender (Navy) $79.95 Changed to Success Edited NutriBulle…" at bounding box center [700, 207] width 775 height 111
paste input "5"
type input "59.95"
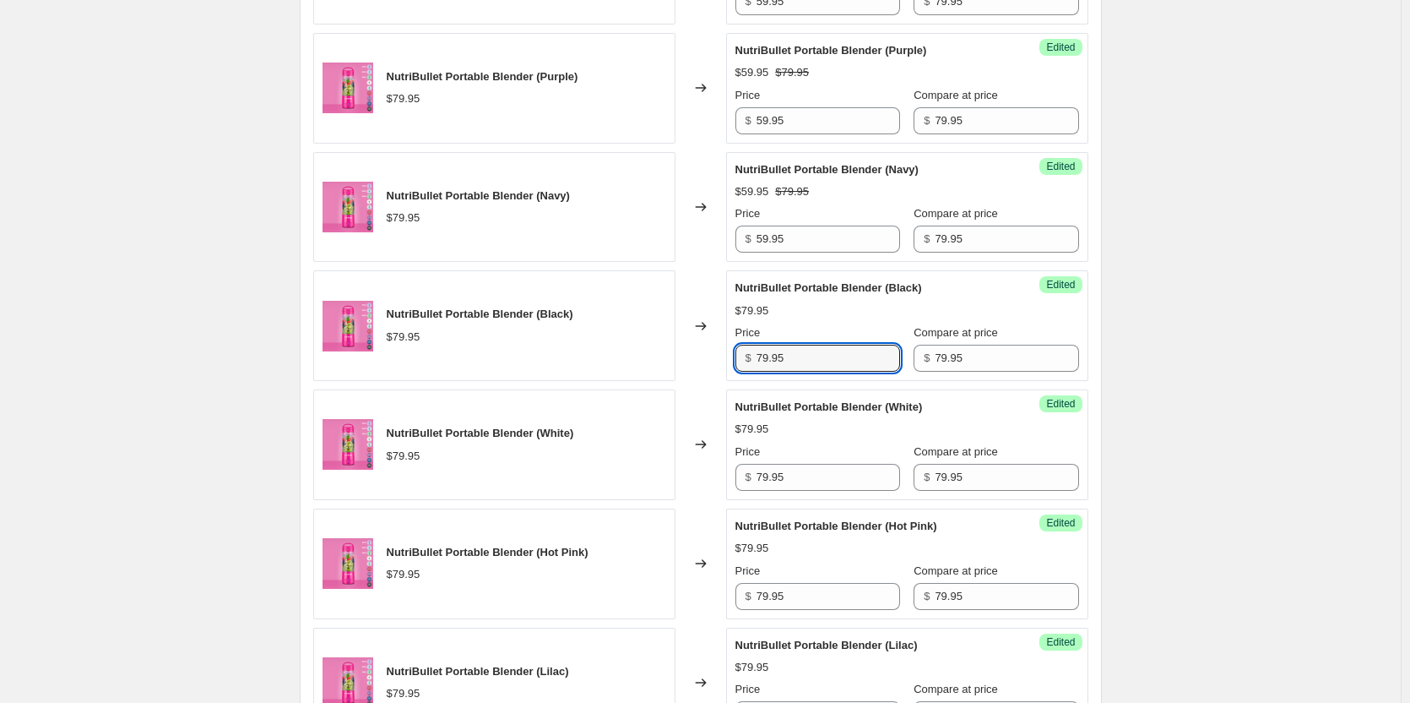
drag, startPoint x: 801, startPoint y: 359, endPoint x: 711, endPoint y: 356, distance: 89.6
click at [711, 356] on div "NutriBullet Portable Blender (Black) $79.95 Changed to Success Edited NutriBull…" at bounding box center [700, 325] width 775 height 111
paste input "5"
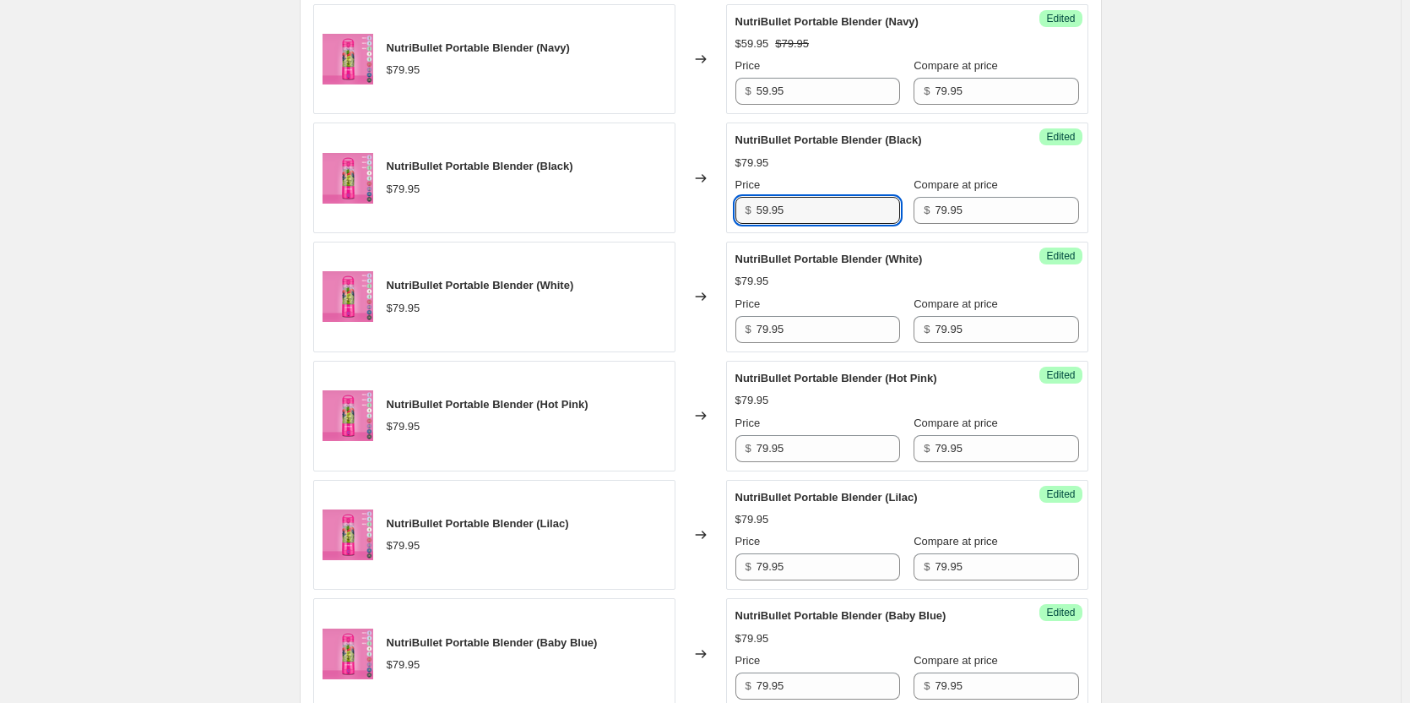
scroll to position [1208, 0]
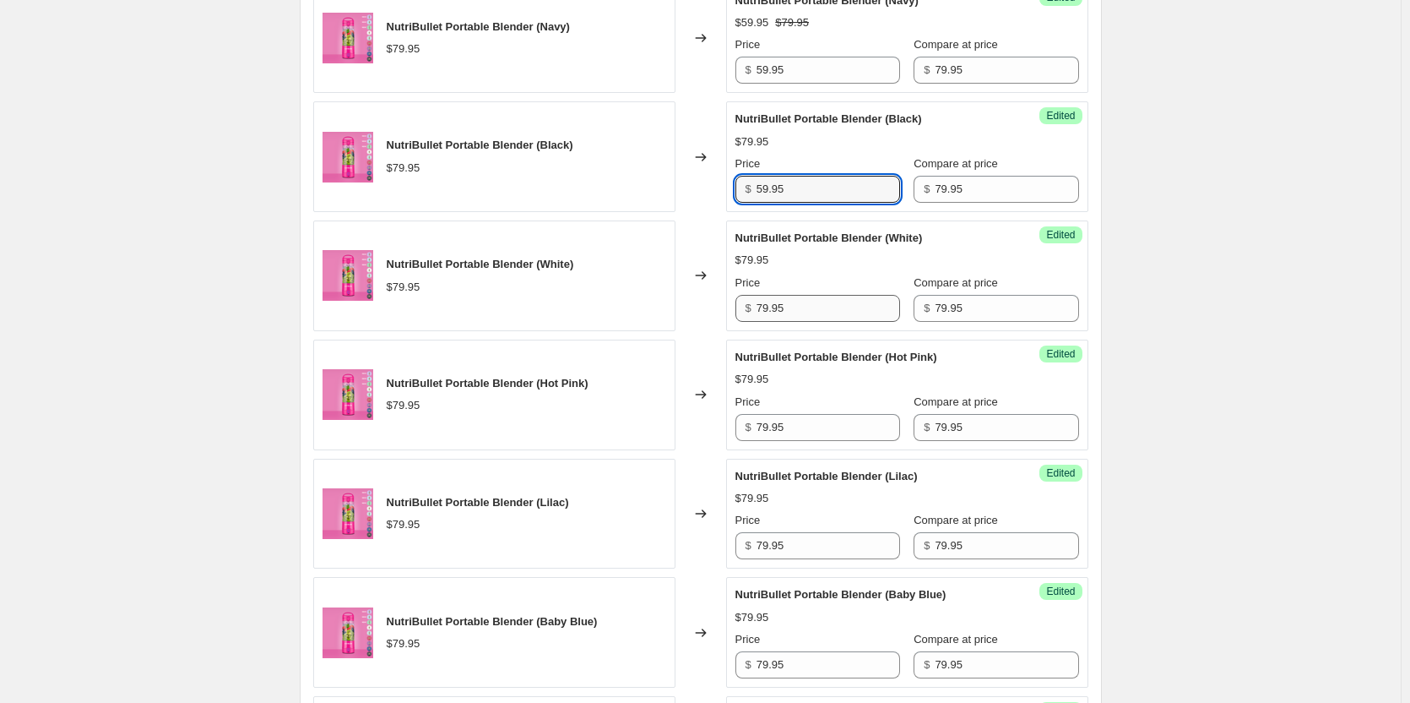
type input "59.95"
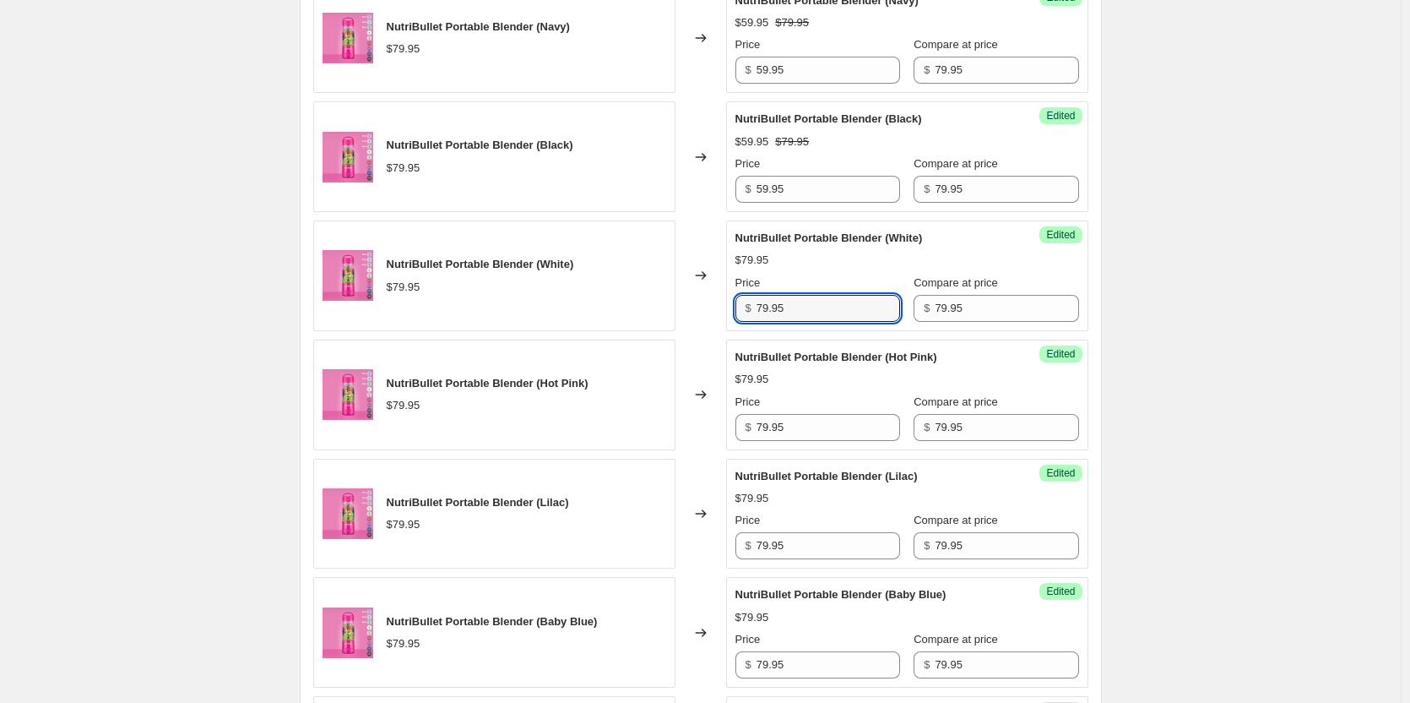
drag, startPoint x: 810, startPoint y: 315, endPoint x: 735, endPoint y: 314, distance: 75.2
click at [736, 312] on div "Success Edited NutriBullet Portable Blender (White) $79.95 Price $ 79.95 Compar…" at bounding box center [907, 275] width 362 height 111
paste input "5"
type input "59.95"
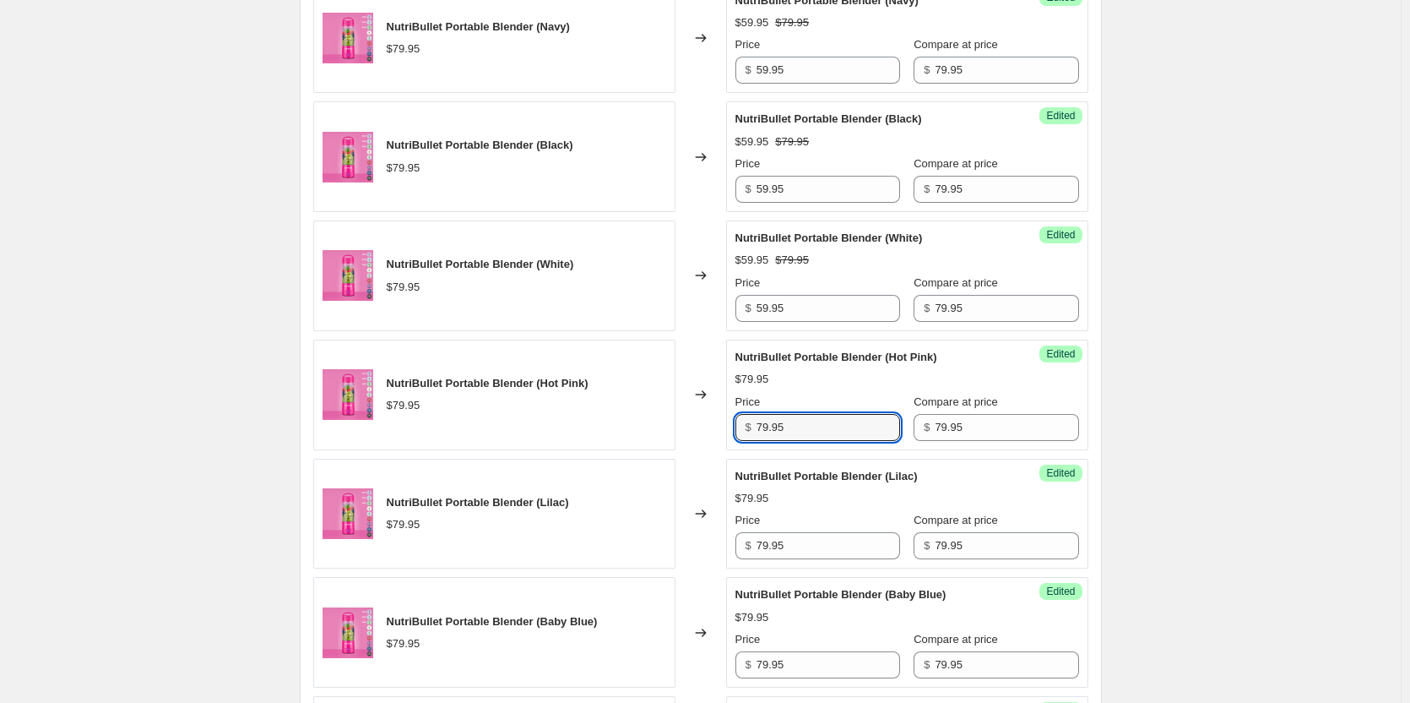
drag, startPoint x: 799, startPoint y: 426, endPoint x: 734, endPoint y: 421, distance: 65.3
click at [734, 421] on div "Success Edited NutriBullet Portable Blender (Hot Pink) $79.95 Price $ 79.95 Com…" at bounding box center [907, 394] width 362 height 111
paste input "5"
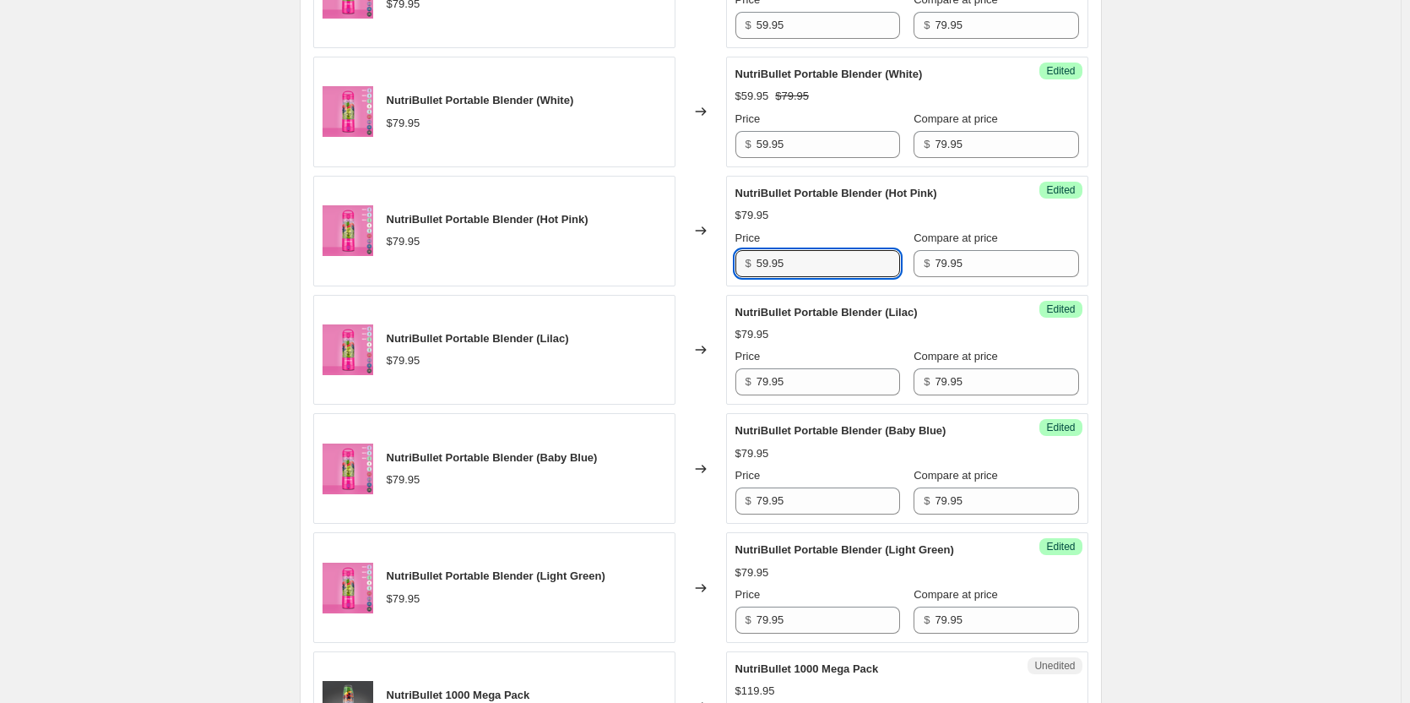
scroll to position [1377, 0]
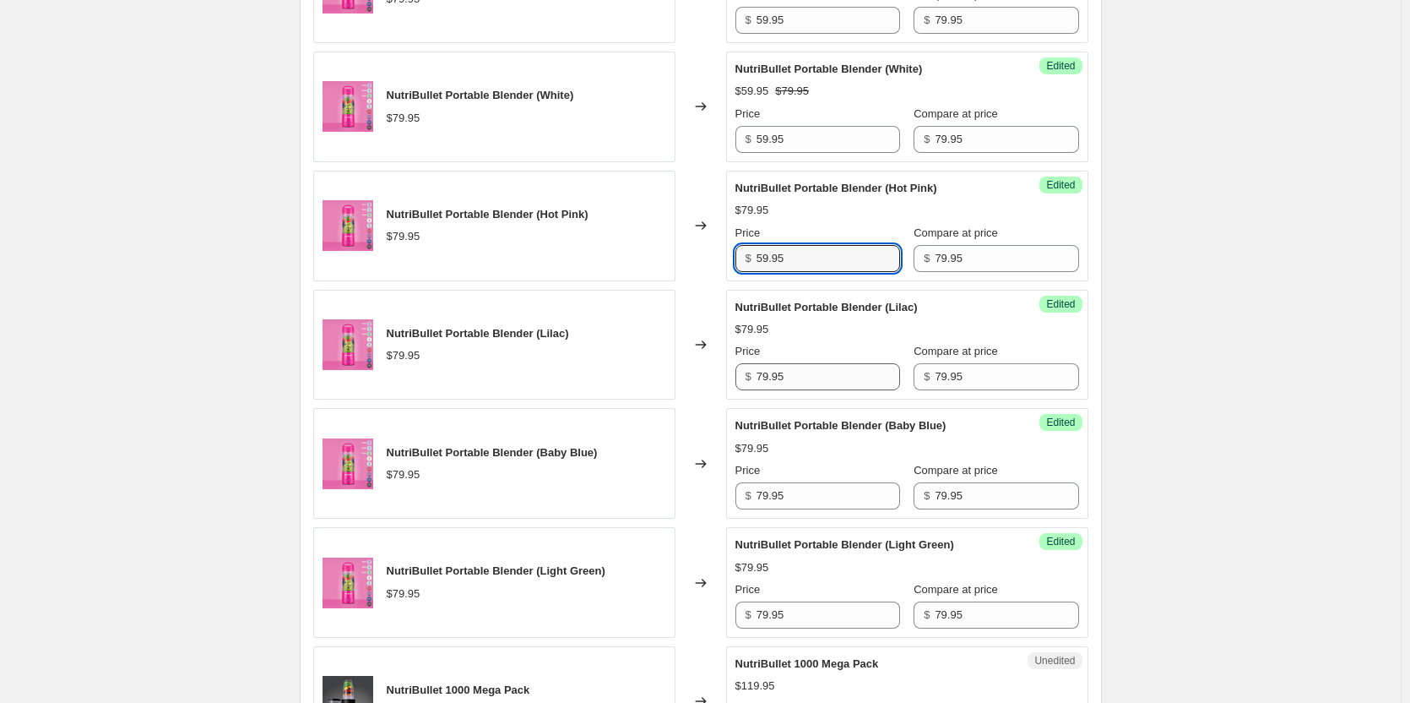
type input "59.95"
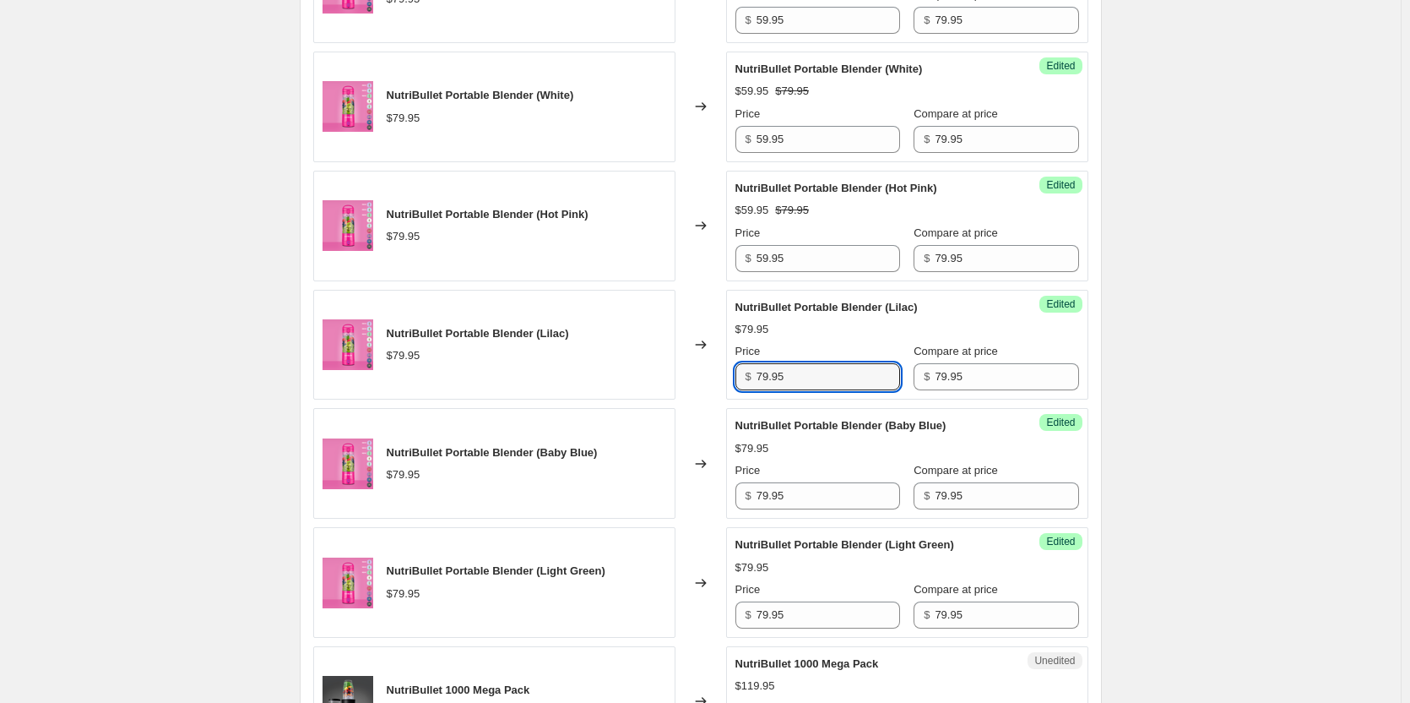
drag, startPoint x: 810, startPoint y: 382, endPoint x: 701, endPoint y: 379, distance: 109.0
click at [701, 379] on div "NutriBullet Portable Blender (Lilac) $79.95 Changed to Success Edited NutriBull…" at bounding box center [700, 345] width 775 height 111
paste input "5"
type input "59.95"
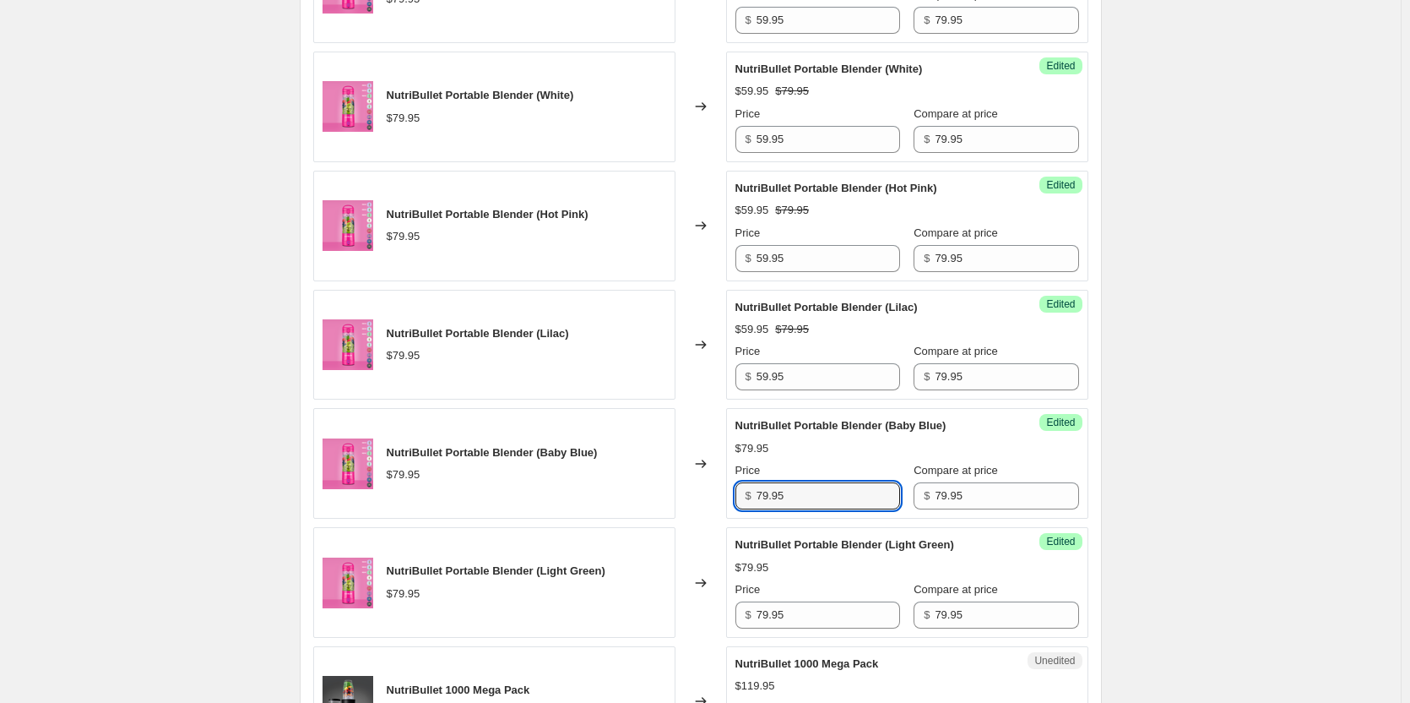
drag, startPoint x: 802, startPoint y: 497, endPoint x: 719, endPoint y: 495, distance: 82.8
click at [719, 495] on div "NutriBullet Portable Blender (Baby Blue) $79.95 Changed to Success Edited Nutri…" at bounding box center [700, 463] width 775 height 111
paste input "5"
type input "59.95"
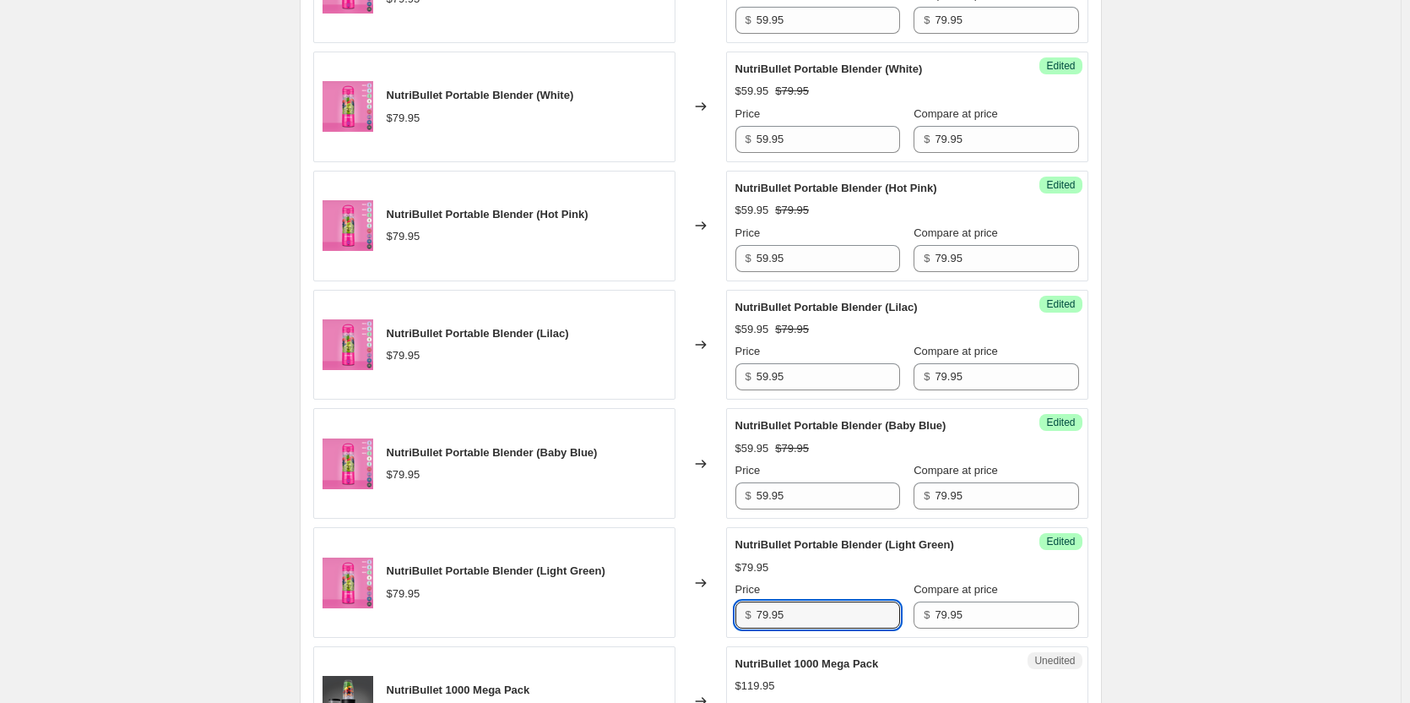
drag, startPoint x: 802, startPoint y: 614, endPoint x: 739, endPoint y: 610, distance: 63.5
click at [739, 610] on div "$ 79.95" at bounding box center [818, 614] width 165 height 27
paste input "5"
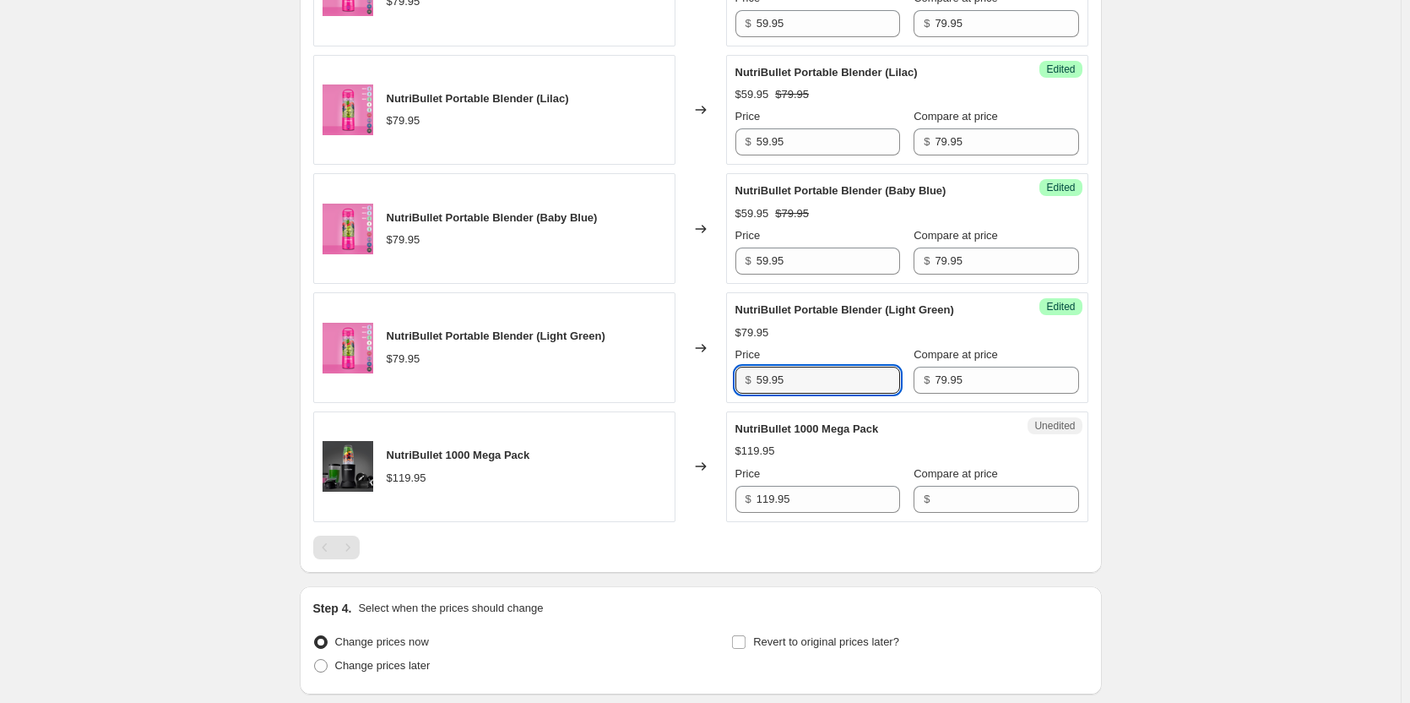
scroll to position [1630, 0]
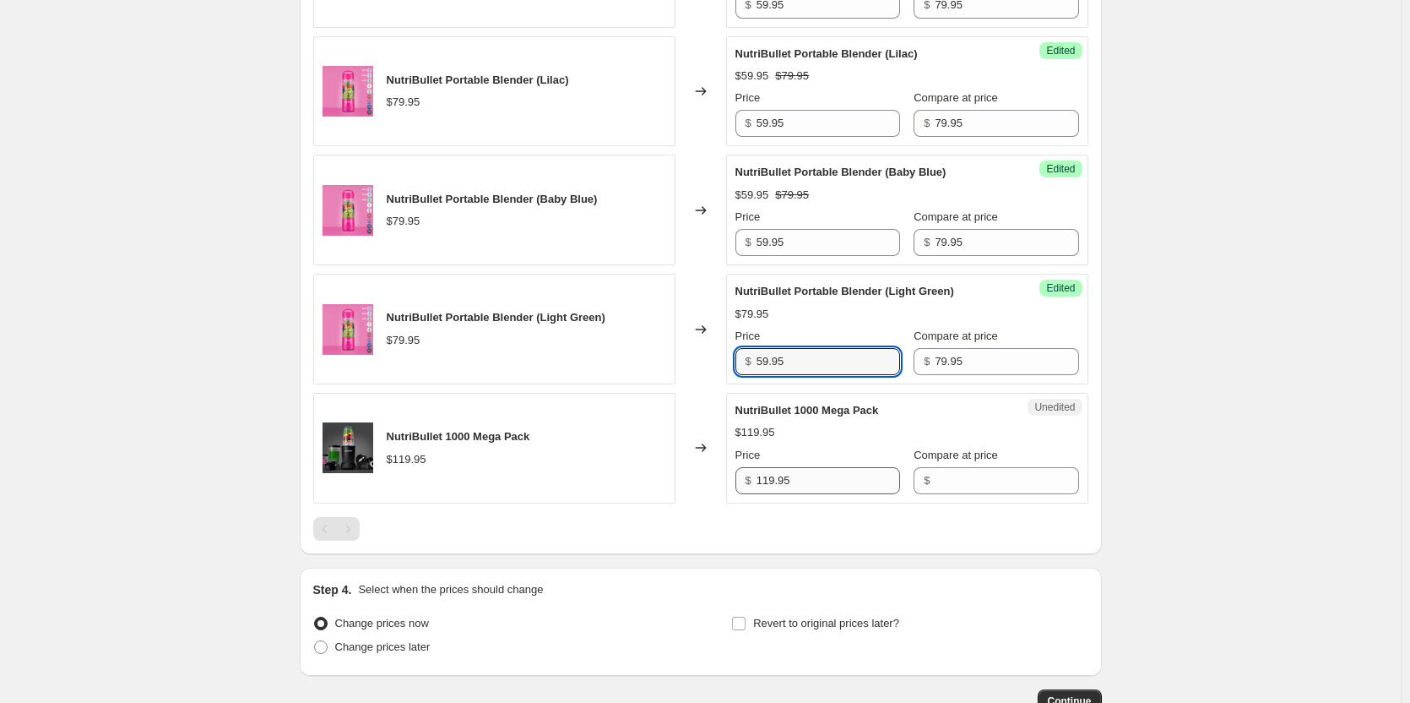
type input "59.95"
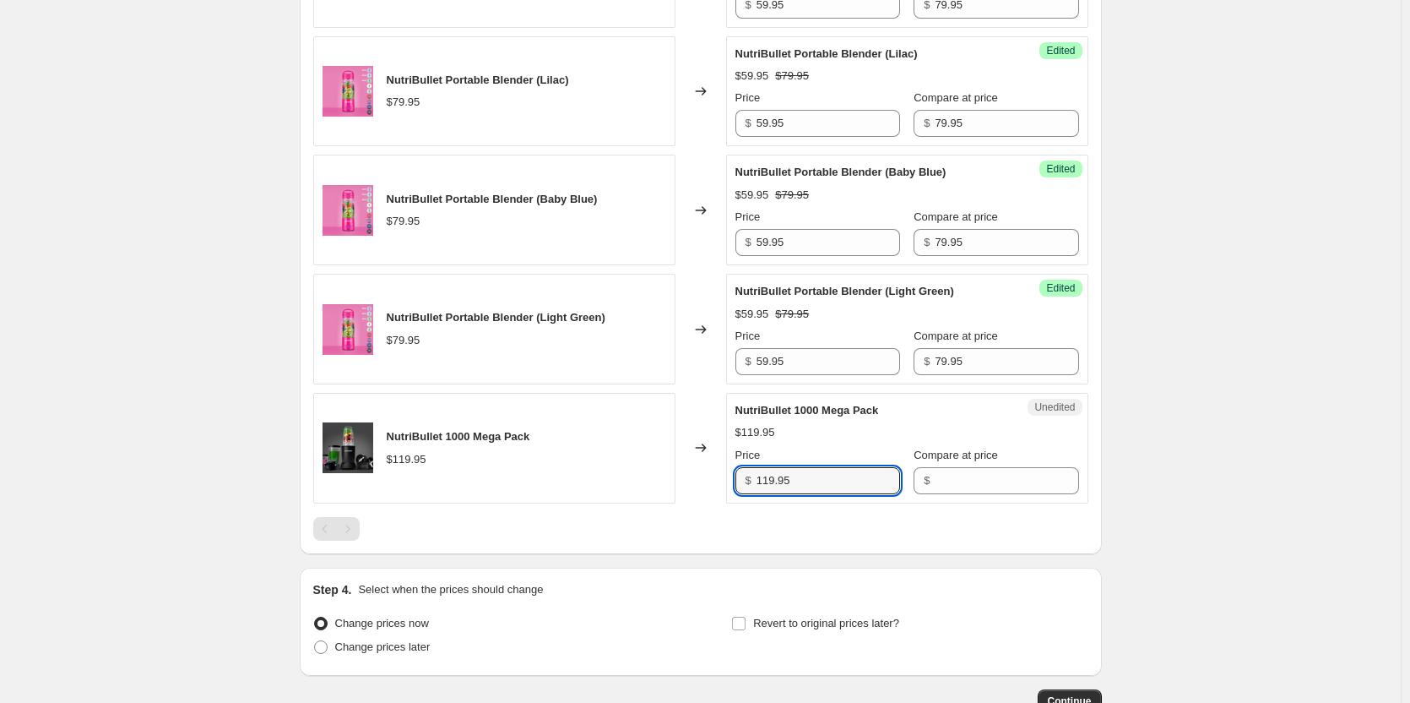
drag, startPoint x: 819, startPoint y: 481, endPoint x: 715, endPoint y: 485, distance: 104.0
click at [715, 485] on div "NutriBullet 1000 Mega Pack $119.95 Changed to Unedited NutriBullet 1000 Mega Pa…" at bounding box center [700, 448] width 775 height 111
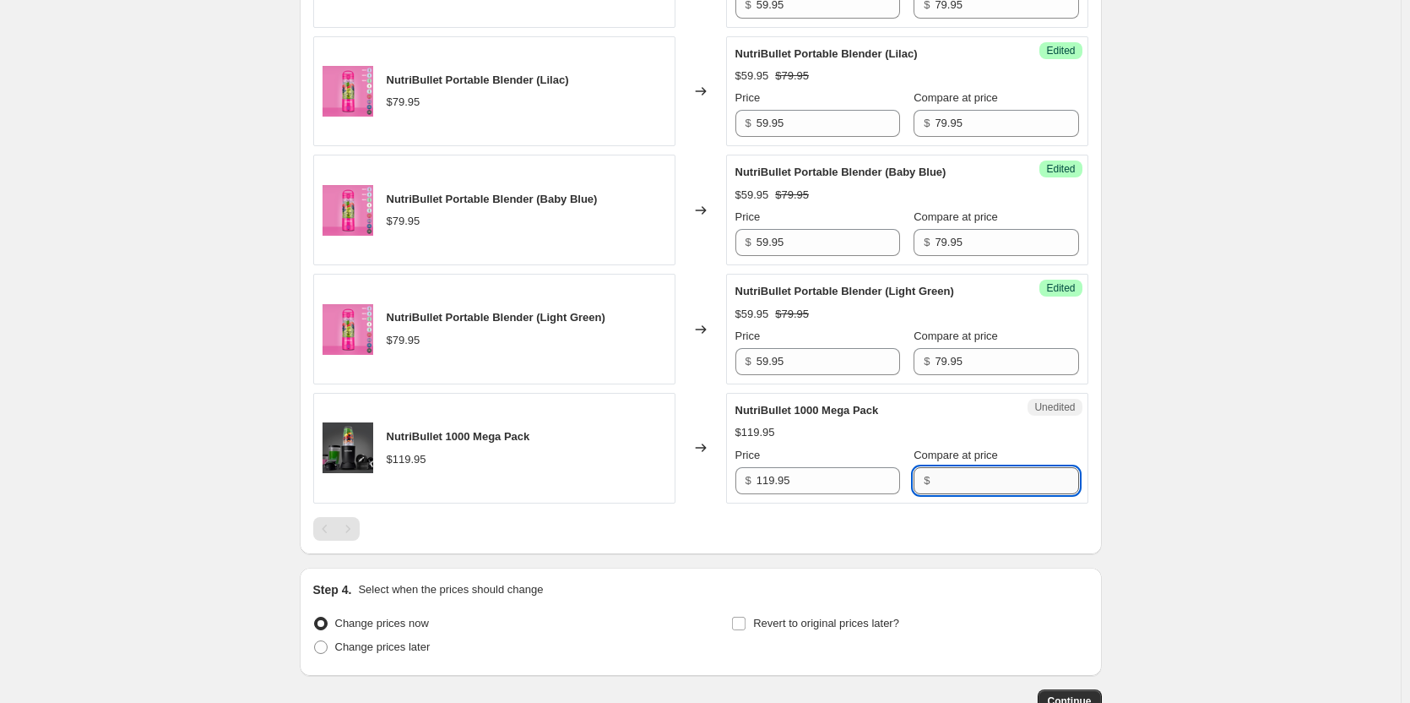
click at [976, 484] on input "Compare at price" at bounding box center [1007, 480] width 144 height 27
paste input "119.95"
type input "119.95"
click at [772, 481] on input "119.95" at bounding box center [829, 480] width 144 height 27
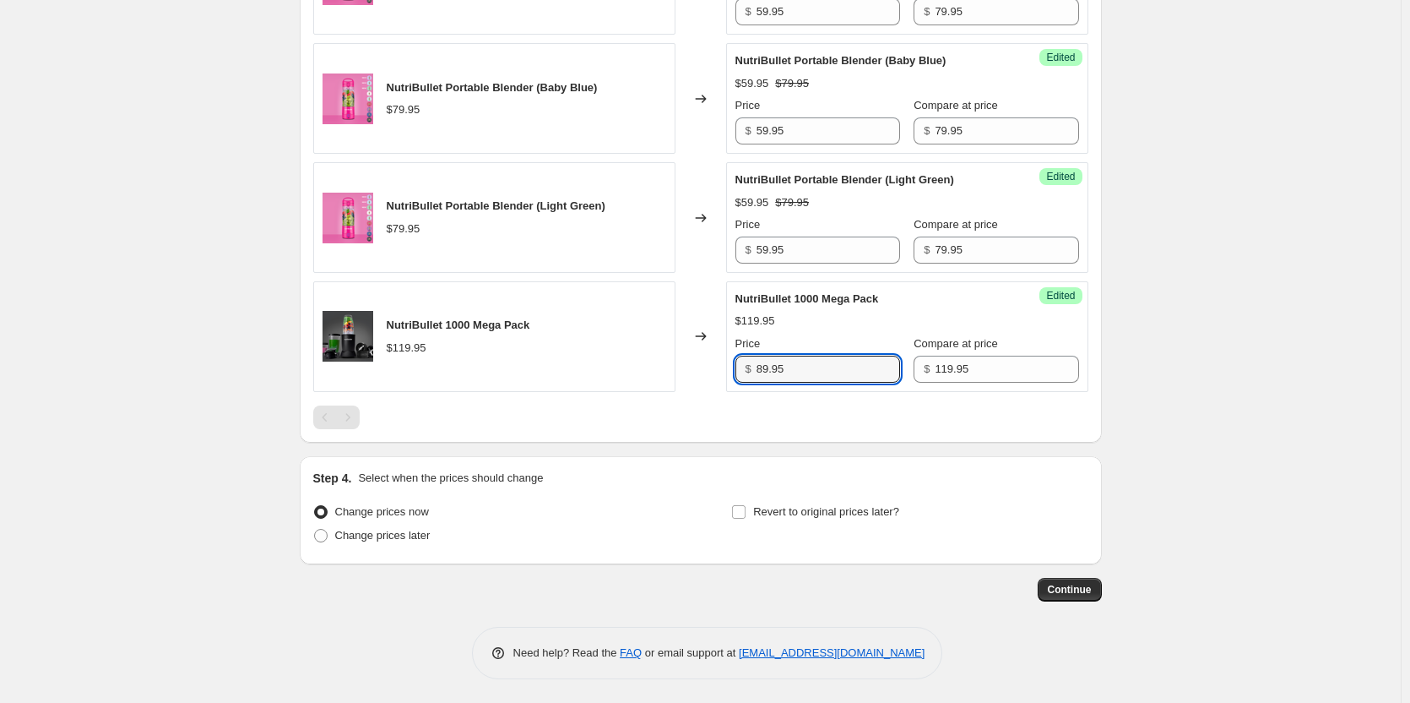
scroll to position [1743, 0]
type input "89.95"
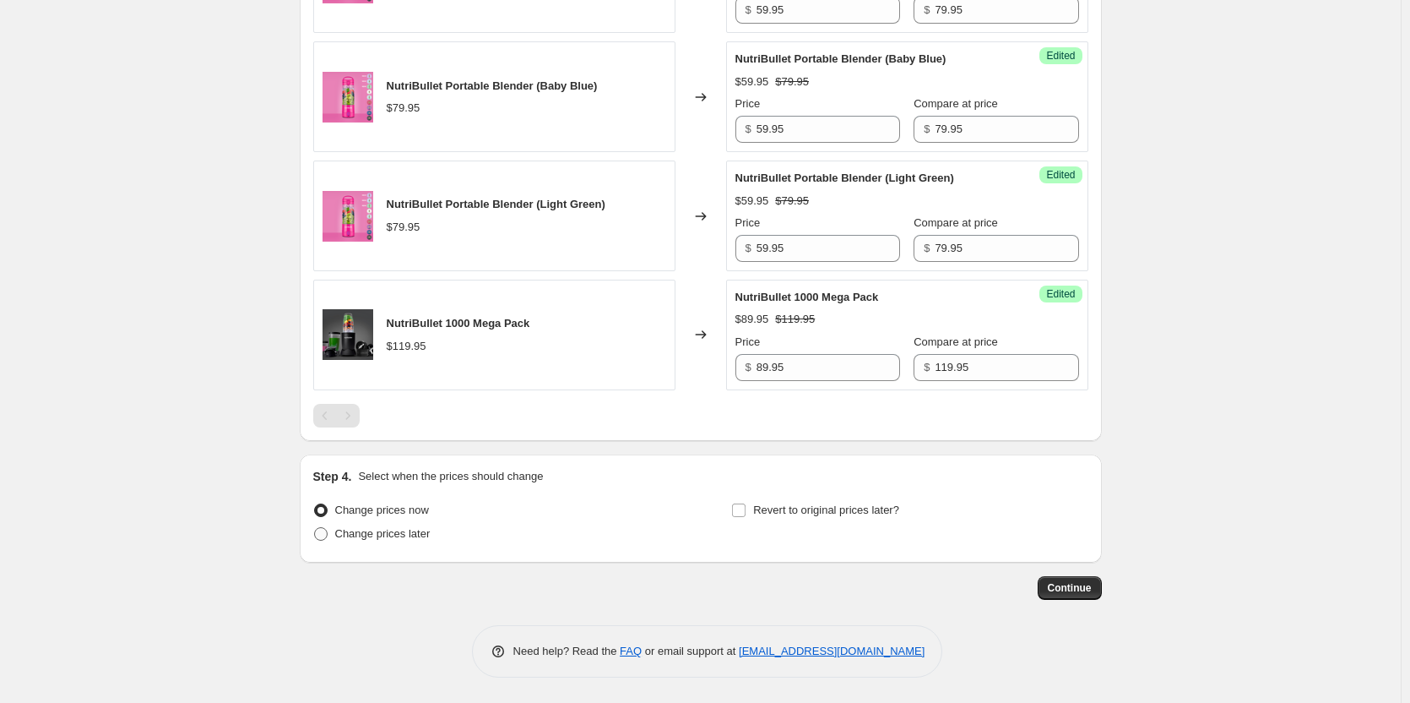
click at [325, 530] on span at bounding box center [321, 534] width 14 height 14
click at [315, 528] on input "Change prices later" at bounding box center [314, 527] width 1 height 1
radio input "true"
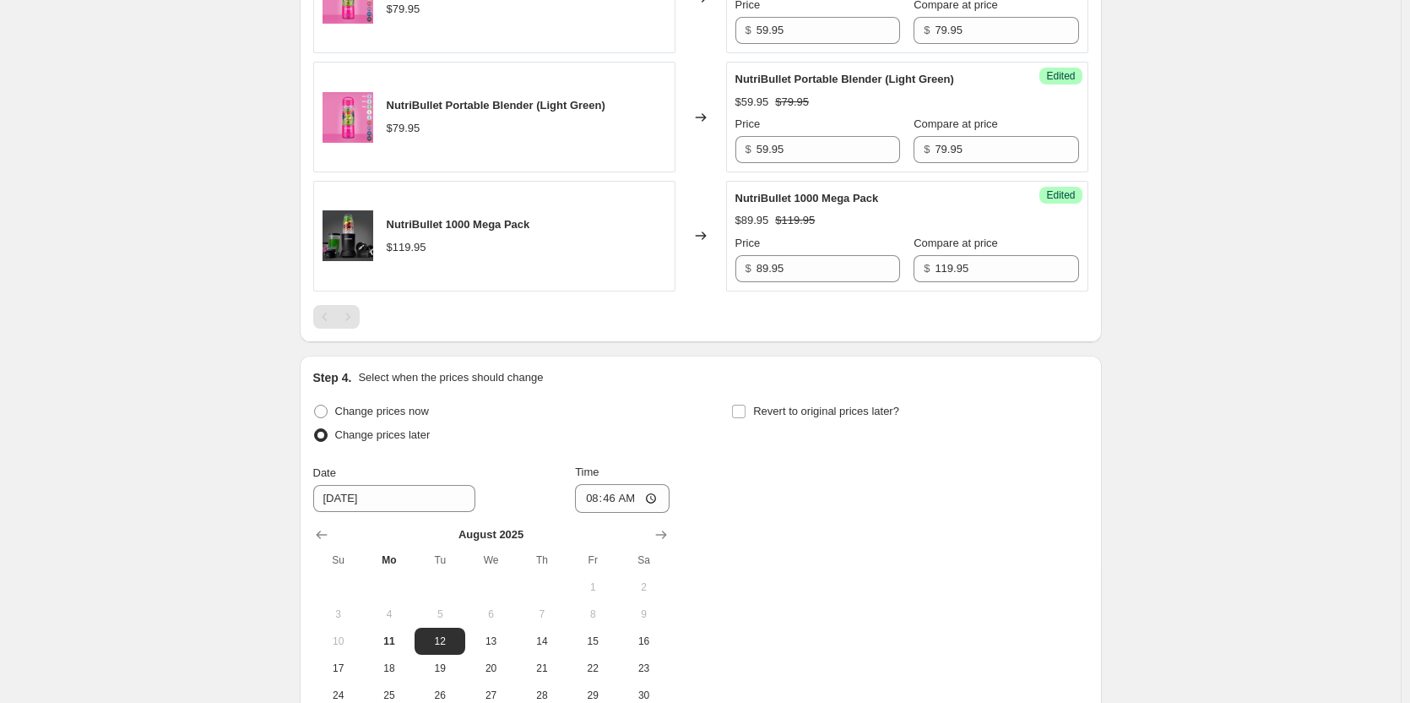
scroll to position [1912, 0]
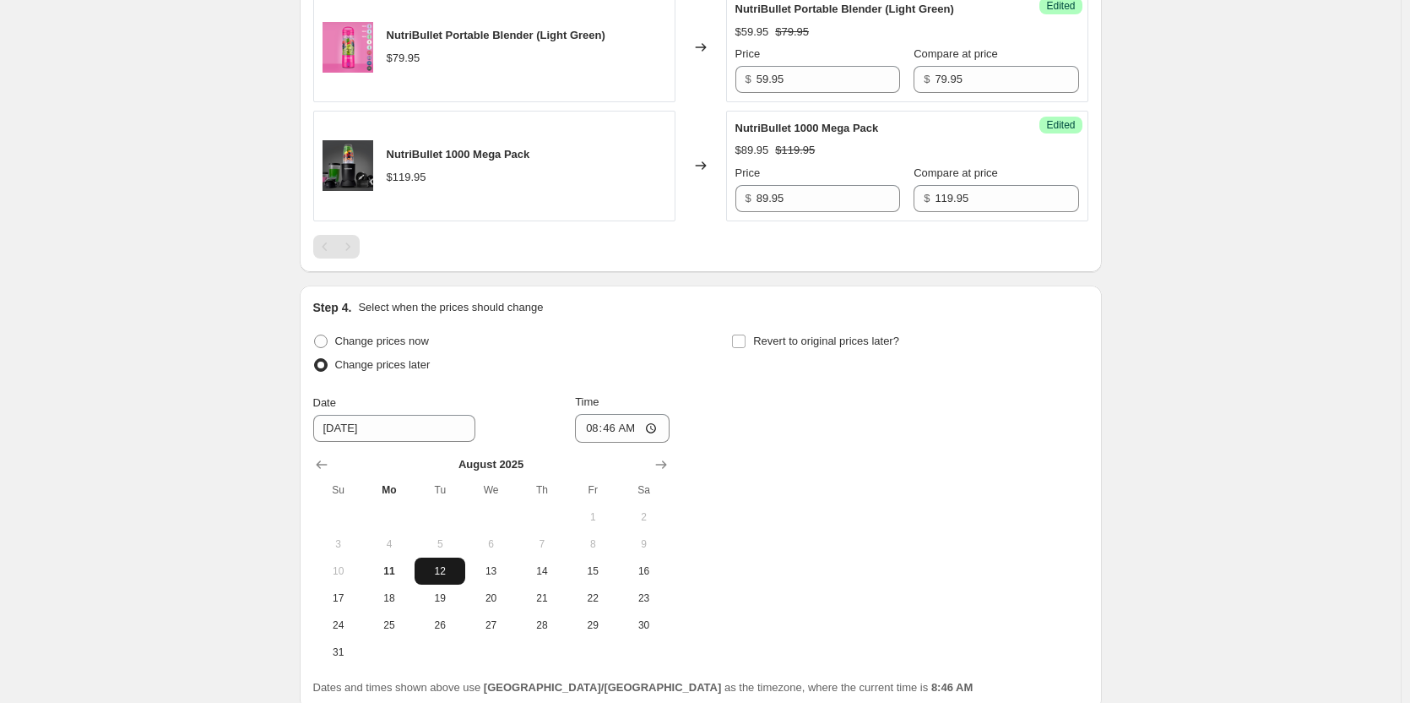
click at [439, 567] on span "12" at bounding box center [439, 571] width 37 height 14
click at [621, 427] on input "08:46" at bounding box center [622, 428] width 95 height 29
type input "00:00"
click at [737, 340] on input "Revert to original prices later?" at bounding box center [739, 341] width 14 height 14
checkbox input "true"
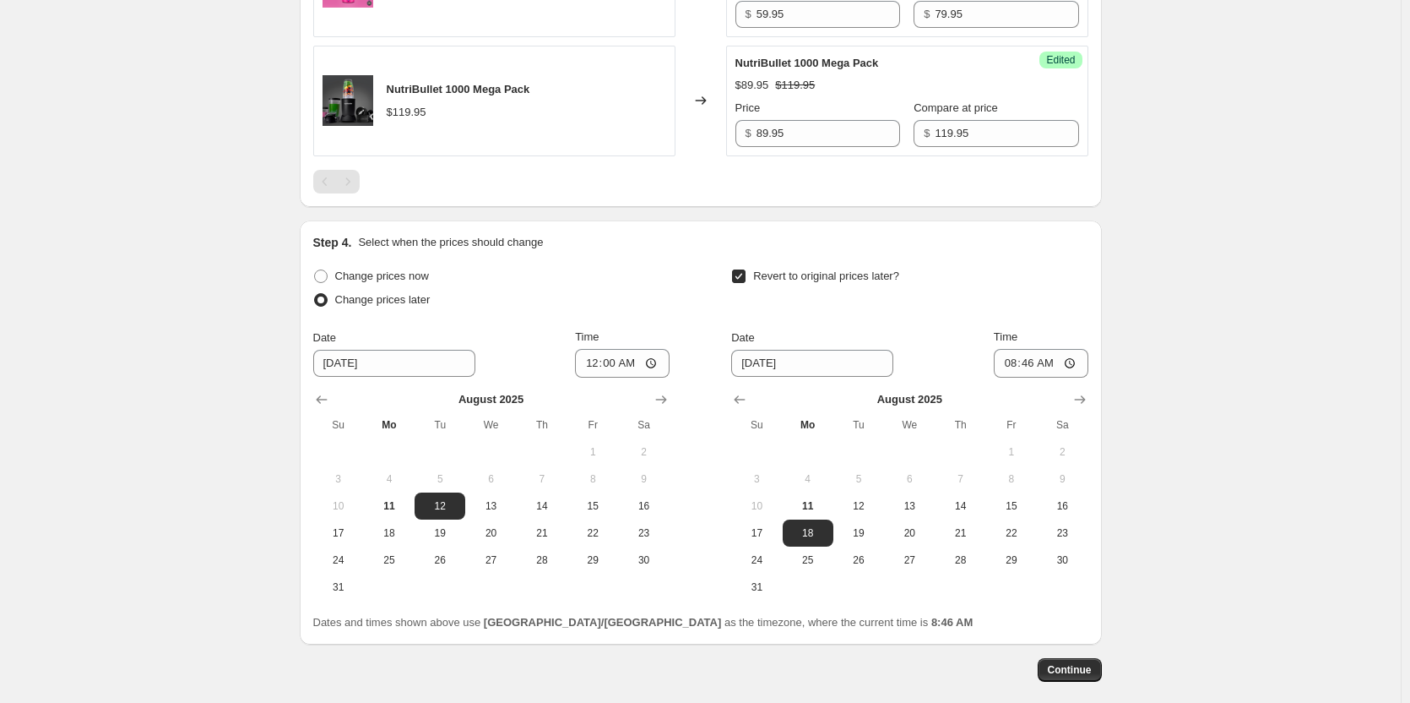
scroll to position [1996, 0]
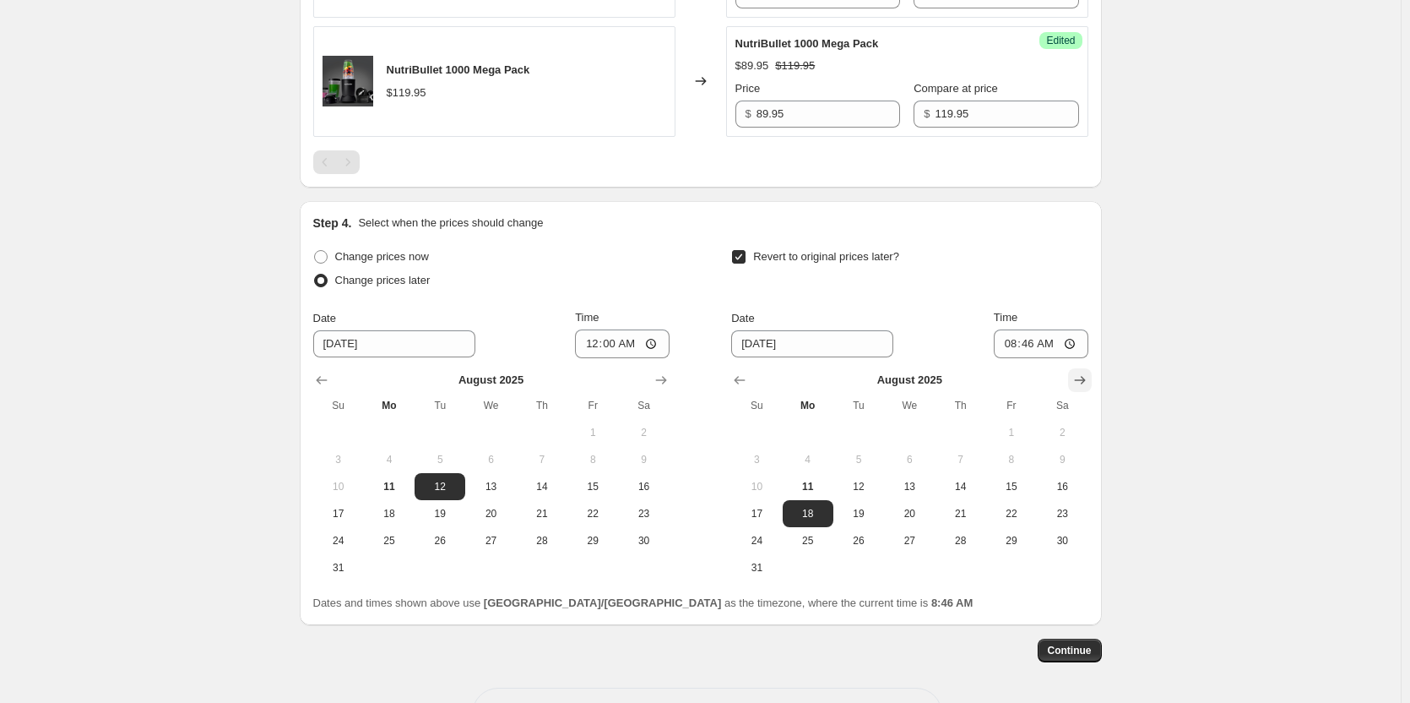
click at [1073, 378] on button "Show next month, September 2025" at bounding box center [1080, 380] width 24 height 24
click at [767, 459] on span "7" at bounding box center [756, 460] width 37 height 14
type input "[DATE]"
click at [1015, 344] on input "08:46" at bounding box center [1041, 343] width 95 height 29
type input "23:59"
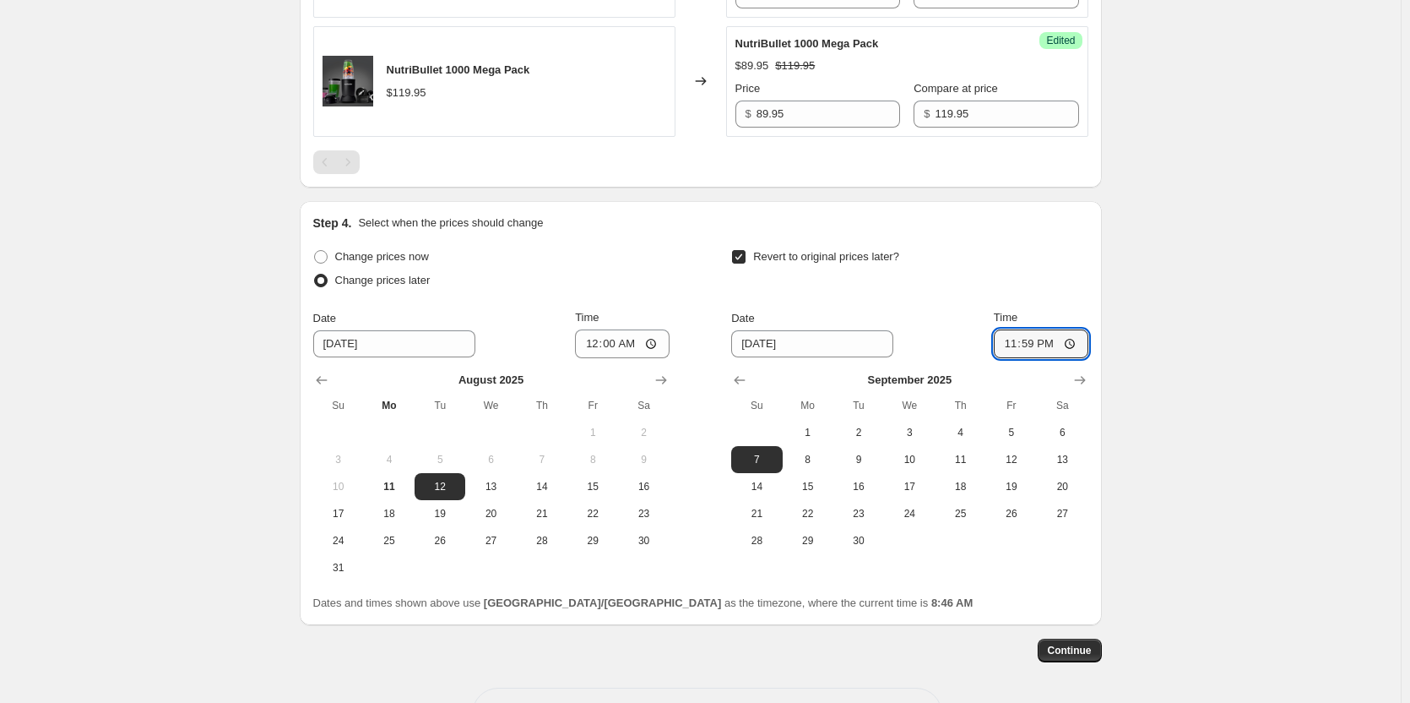
click at [959, 333] on div "Date [DATE] Time 23:59" at bounding box center [909, 333] width 356 height 49
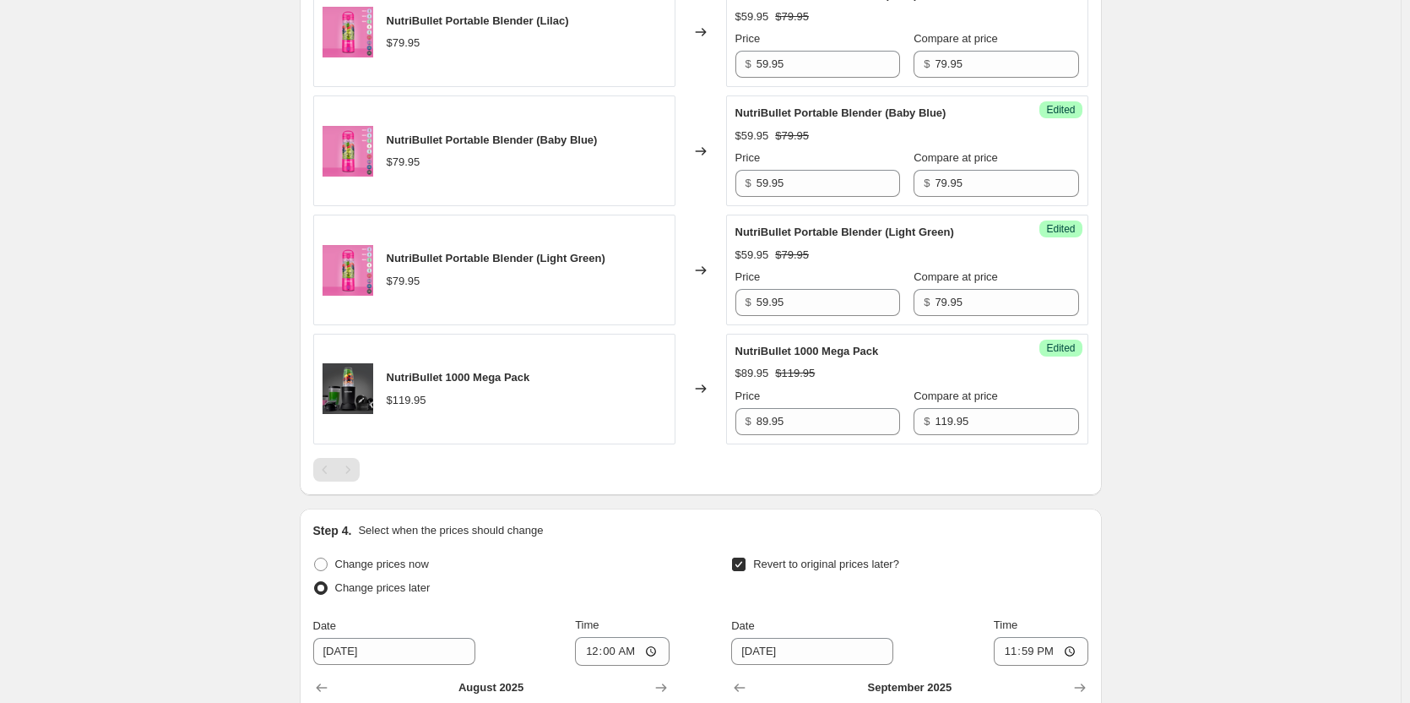
scroll to position [2027, 0]
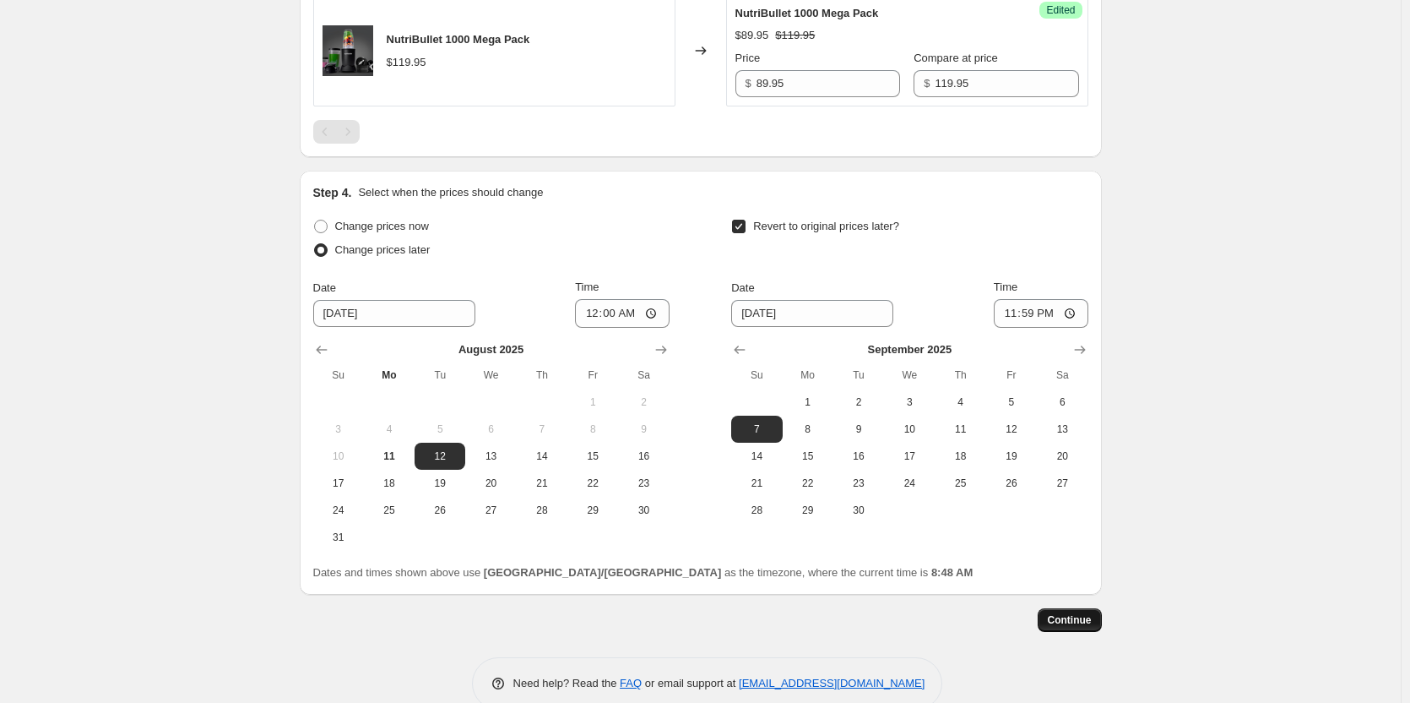
click at [1072, 621] on span "Continue" at bounding box center [1070, 620] width 44 height 14
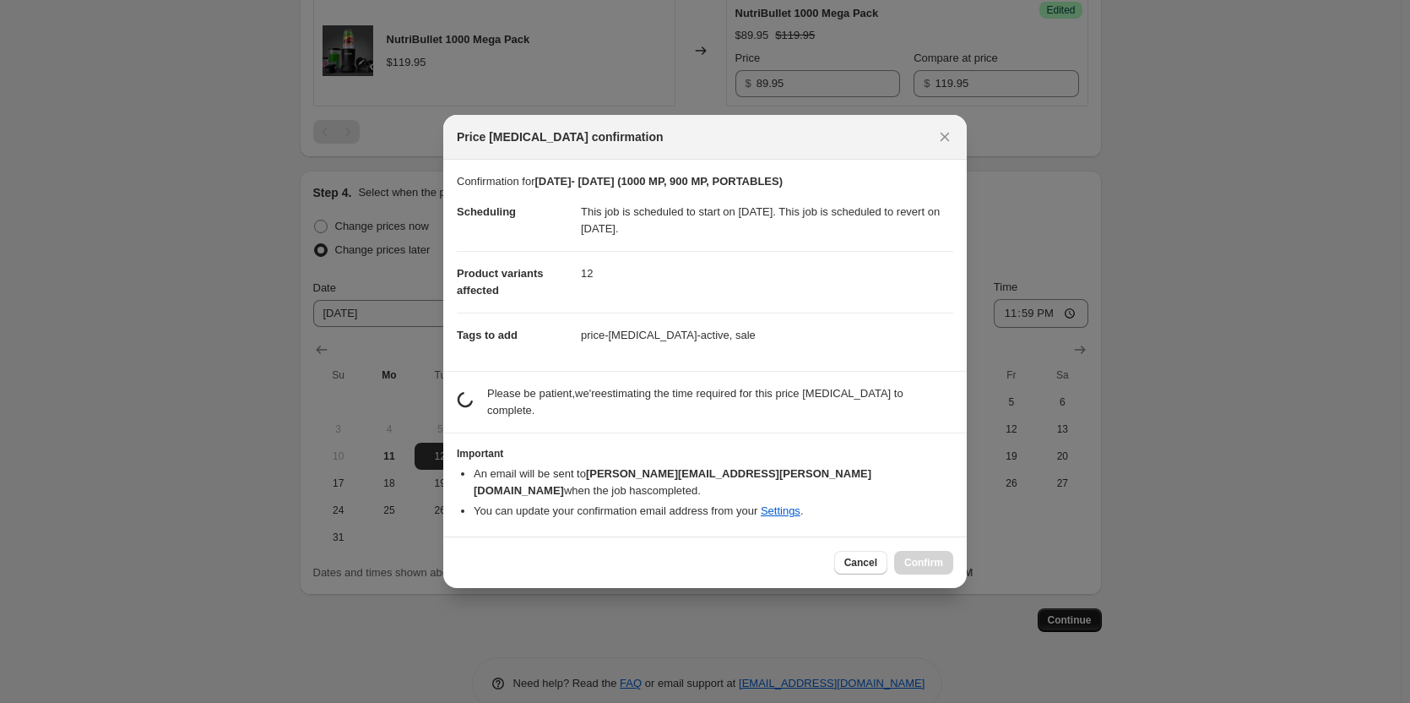
scroll to position [0, 0]
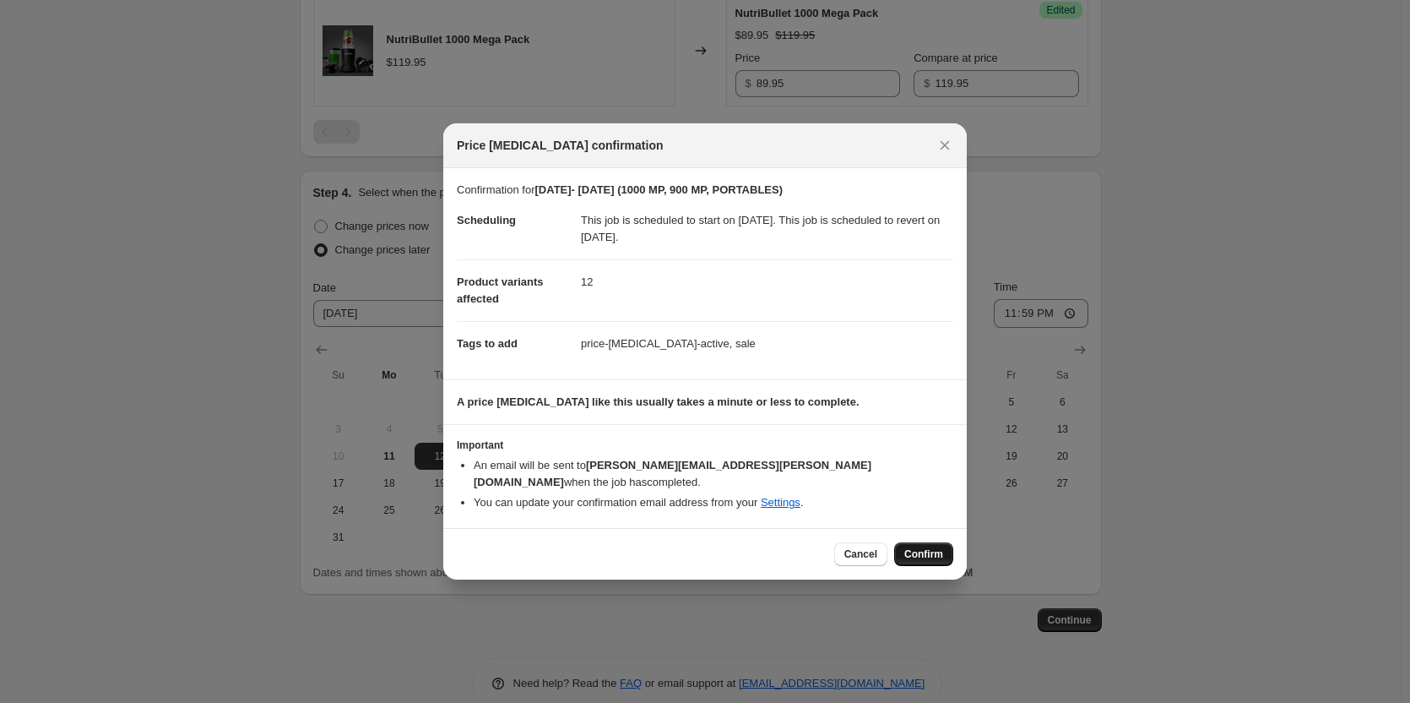
click at [922, 550] on span "Confirm" at bounding box center [923, 554] width 39 height 14
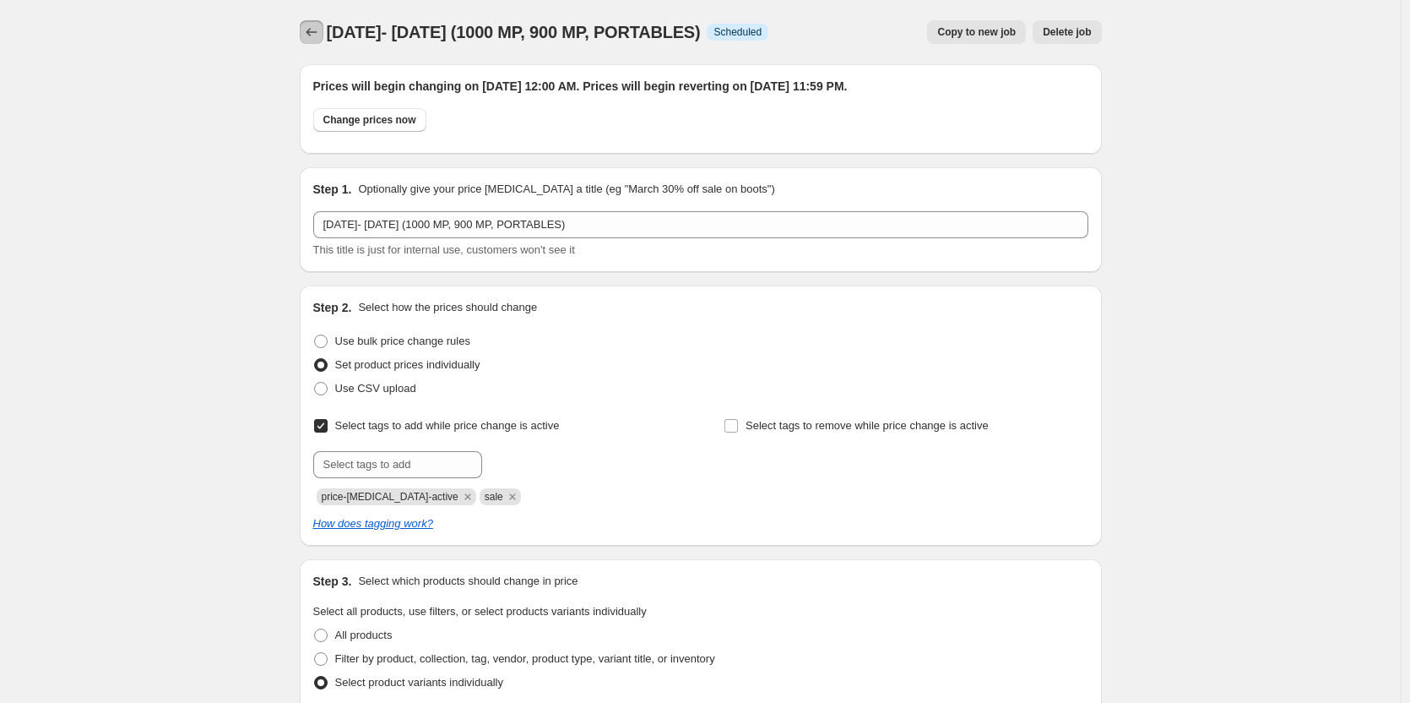
click at [316, 29] on icon "Price change jobs" at bounding box center [311, 32] width 17 height 17
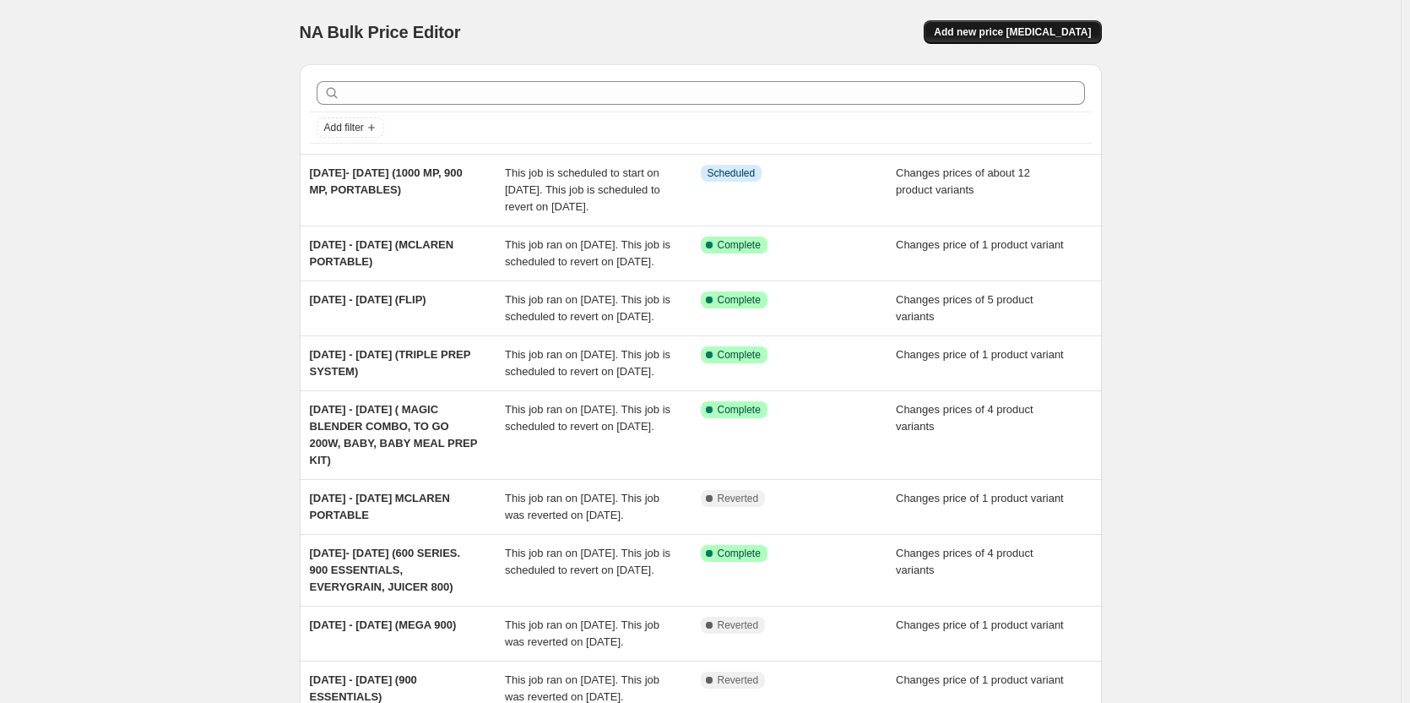
click at [1027, 30] on span "Add new price [MEDICAL_DATA]" at bounding box center [1012, 32] width 157 height 14
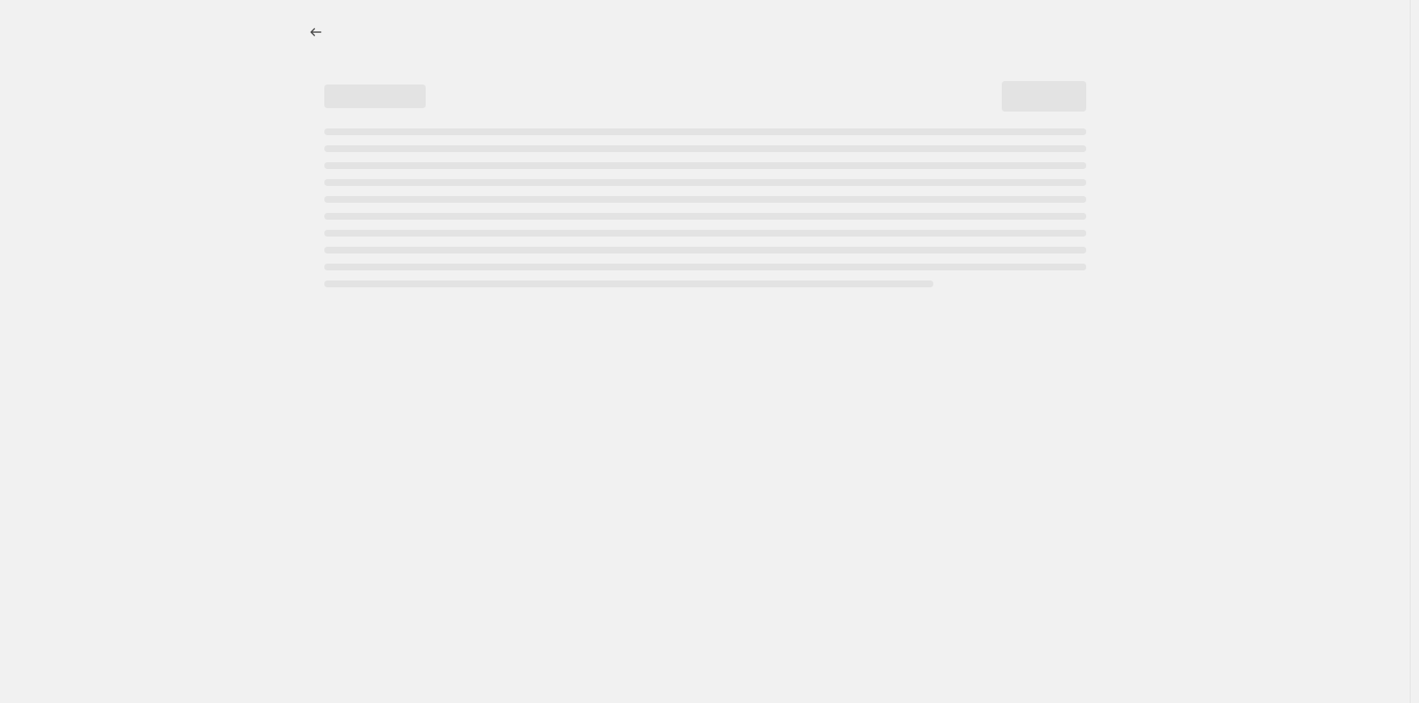
select select "percentage"
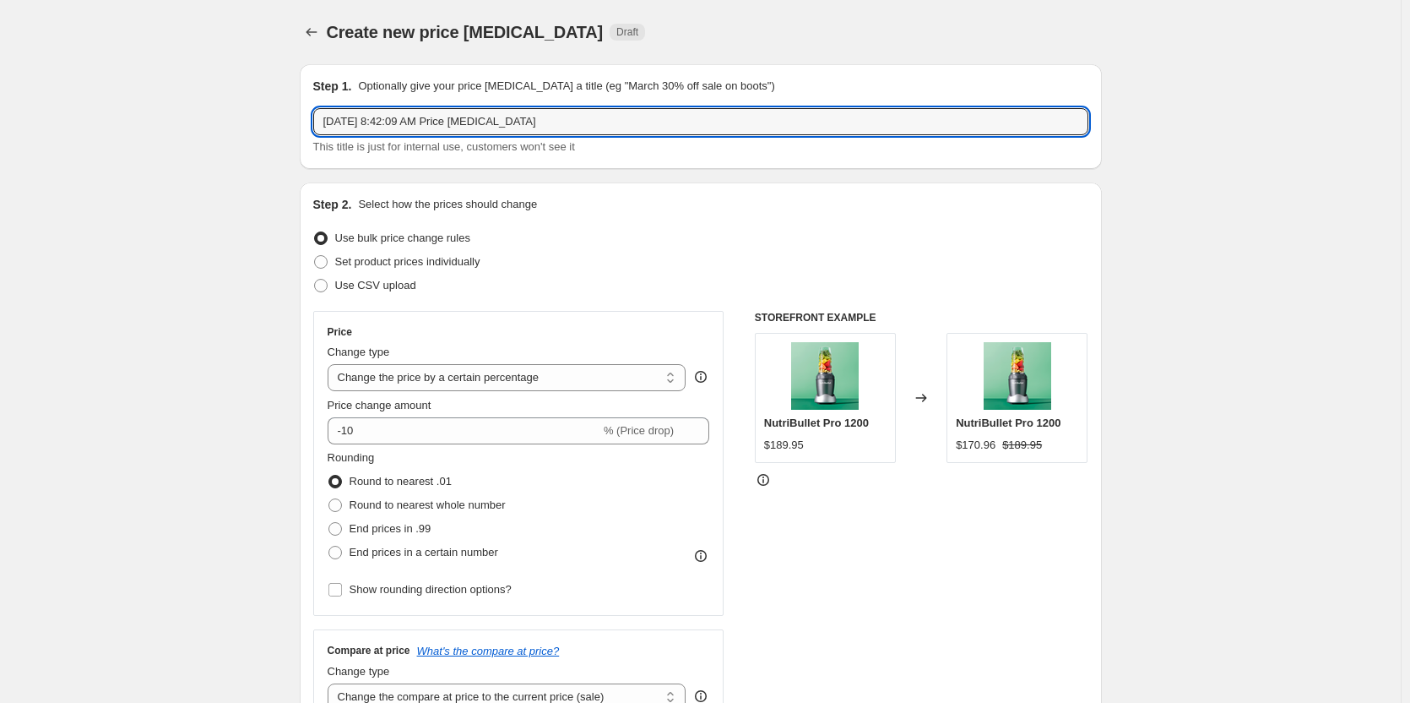
drag, startPoint x: 551, startPoint y: 123, endPoint x: 305, endPoint y: 115, distance: 245.9
click at [305, 115] on div "Step 1. Optionally give your price [MEDICAL_DATA] a title (eg "March 30% off sa…" at bounding box center [701, 116] width 802 height 105
type input "[DATE]- [DATE] ( ULTRA 1200, 7L AF)"
click at [326, 258] on span at bounding box center [321, 262] width 14 height 14
click at [315, 256] on input "Set product prices individually" at bounding box center [314, 255] width 1 height 1
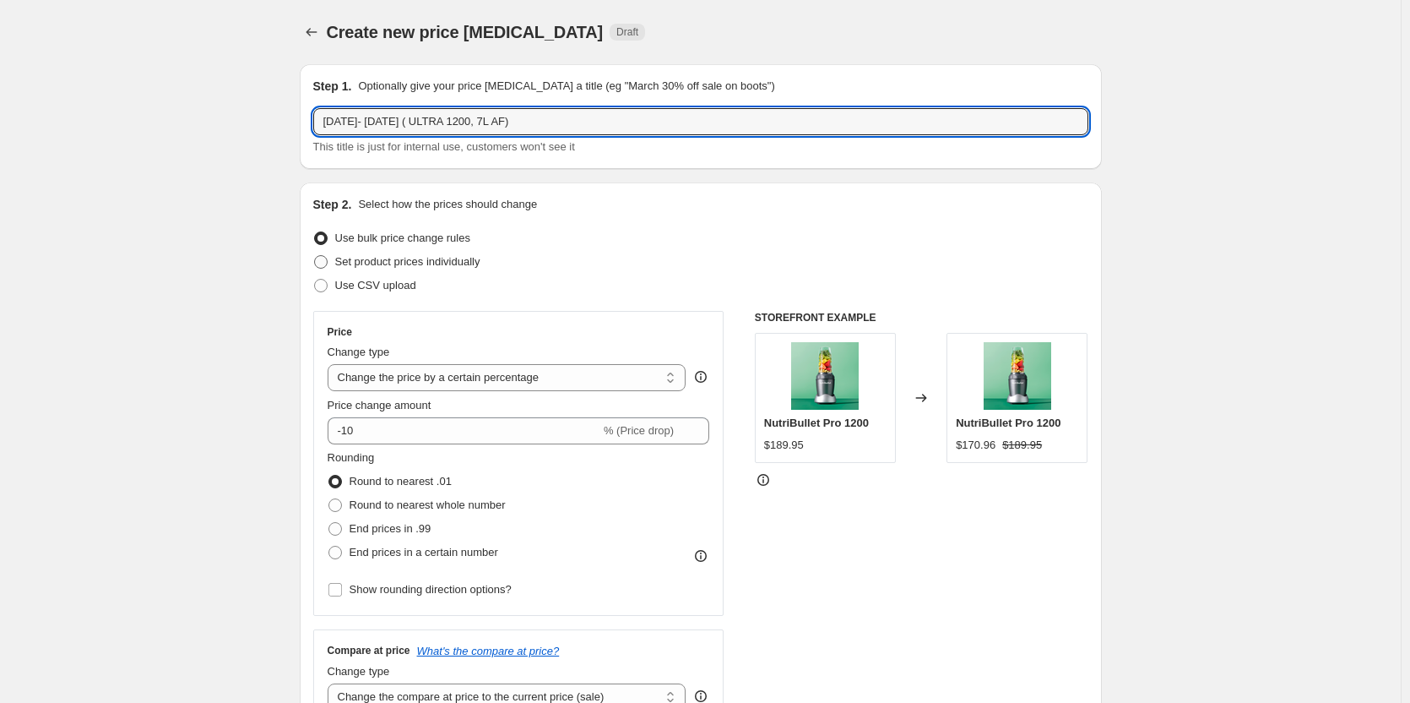
radio input "true"
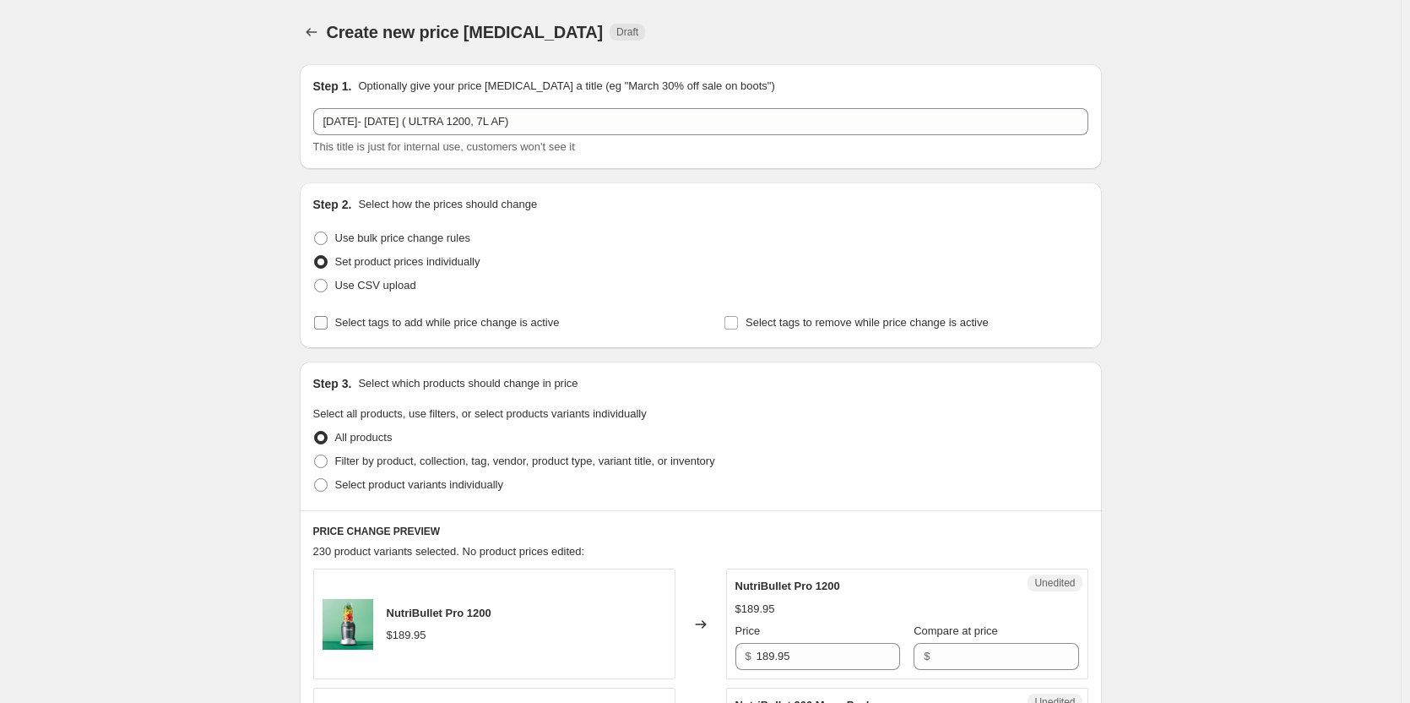
click at [321, 318] on input "Select tags to add while price change is active" at bounding box center [321, 323] width 14 height 14
checkbox input "true"
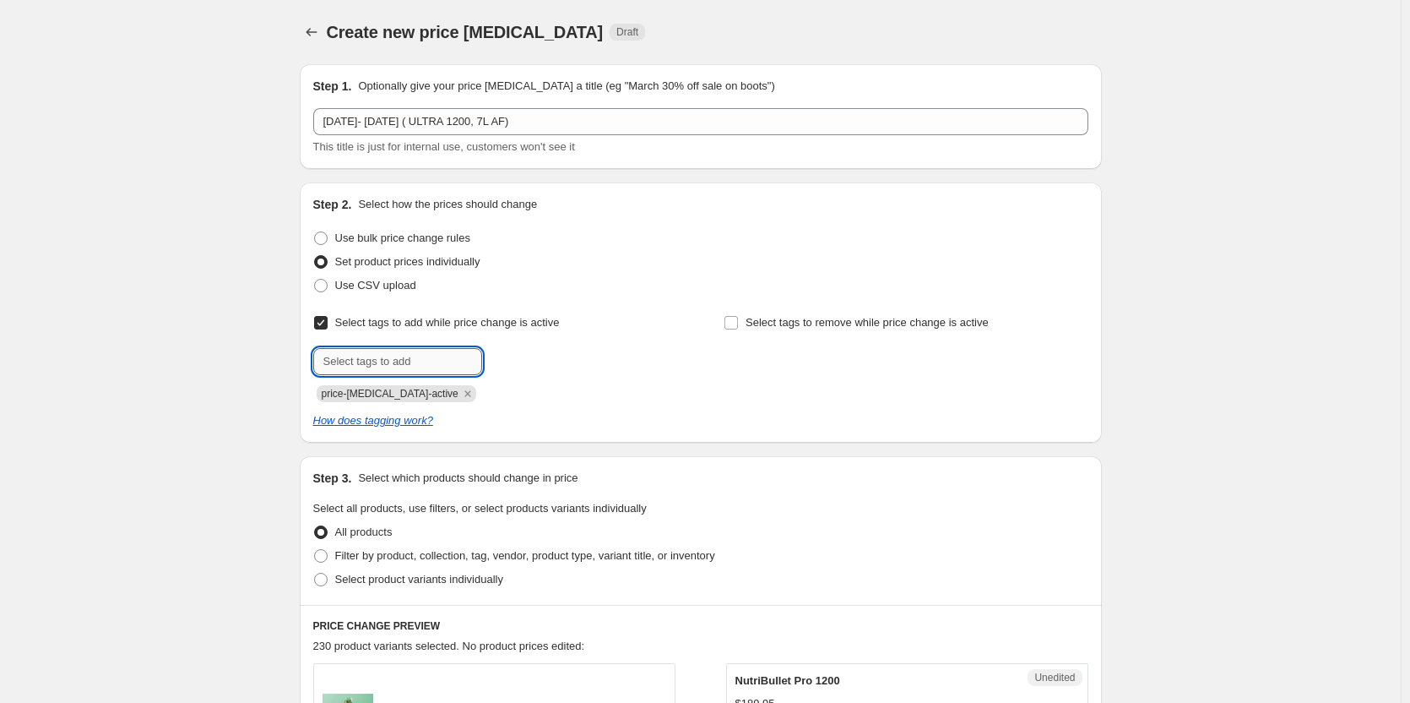
click at [370, 365] on input "text" at bounding box center [397, 361] width 169 height 27
type input "sale"
click at [535, 363] on span "sale" at bounding box center [528, 360] width 19 height 12
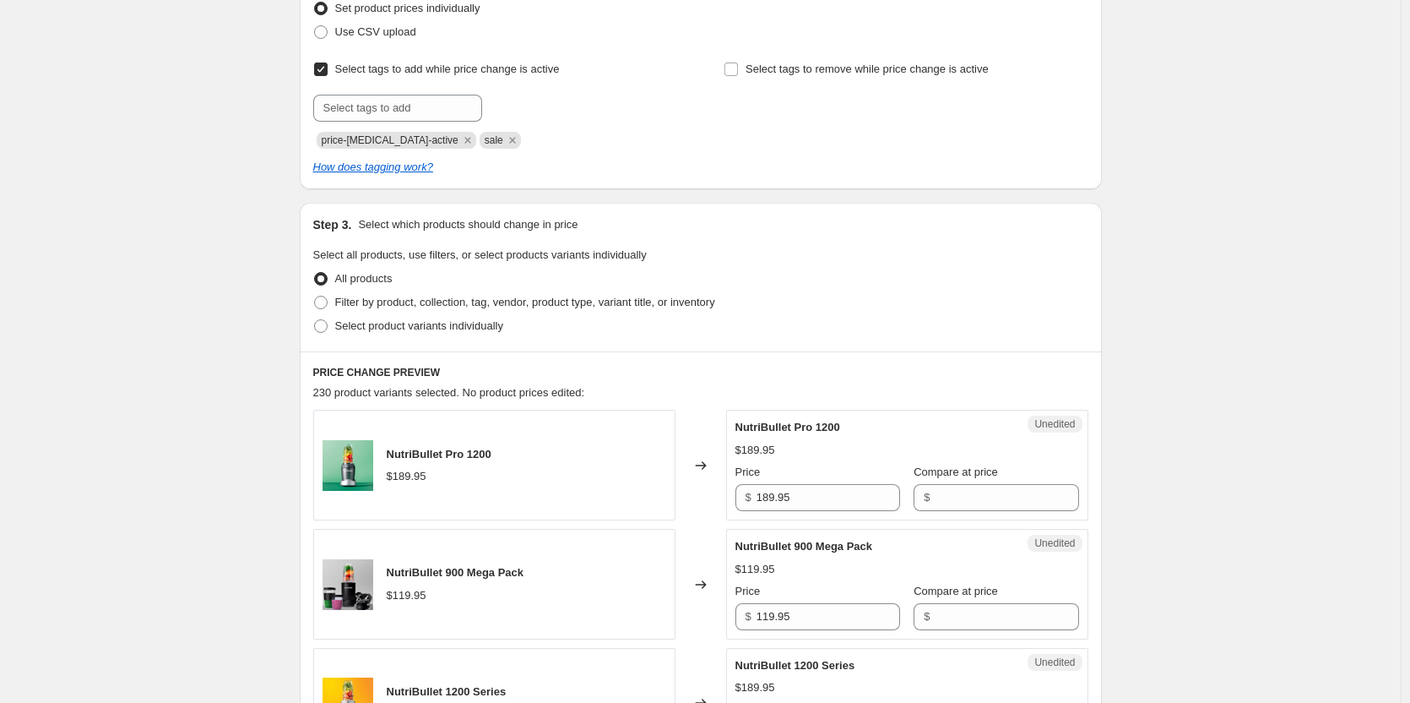
scroll to position [338, 0]
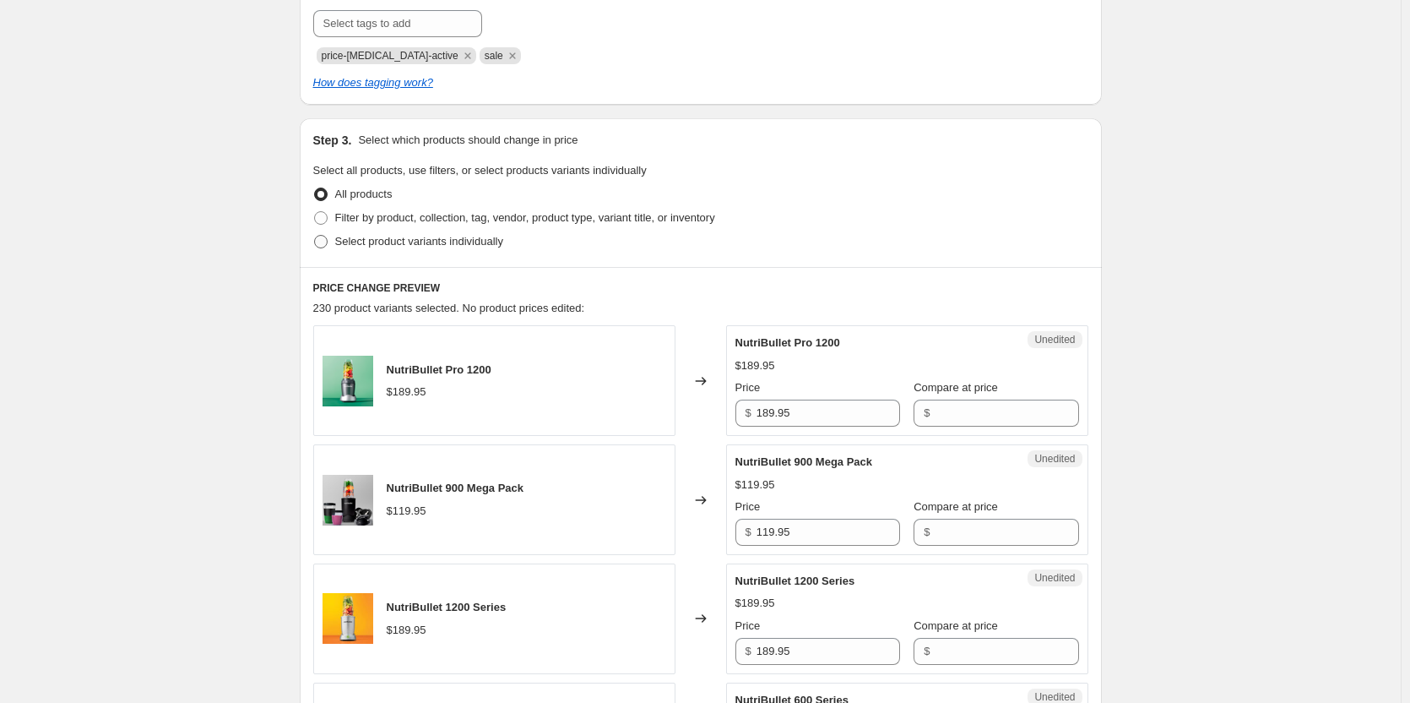
click at [326, 241] on span at bounding box center [321, 242] width 14 height 14
click at [315, 236] on input "Select product variants individually" at bounding box center [314, 235] width 1 height 1
radio input "true"
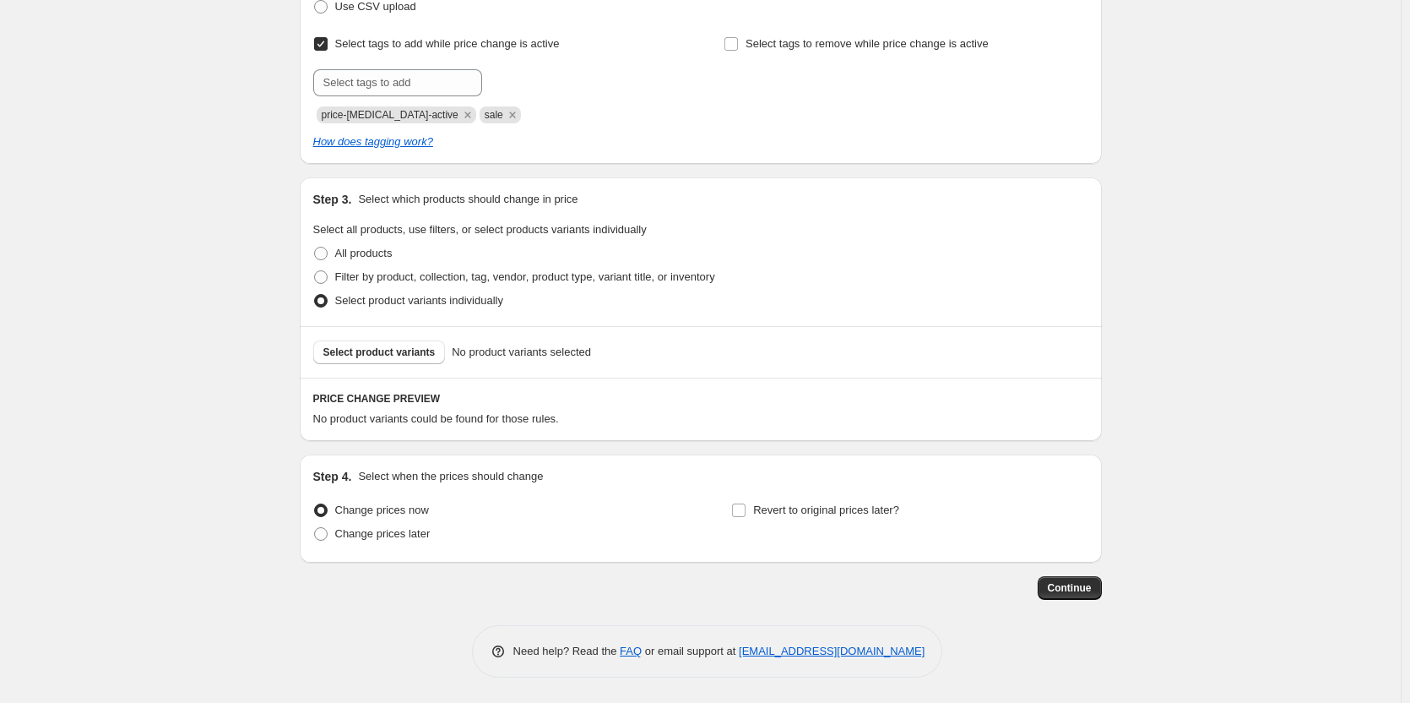
scroll to position [279, 0]
click at [415, 353] on span "Select product variants" at bounding box center [379, 352] width 112 height 14
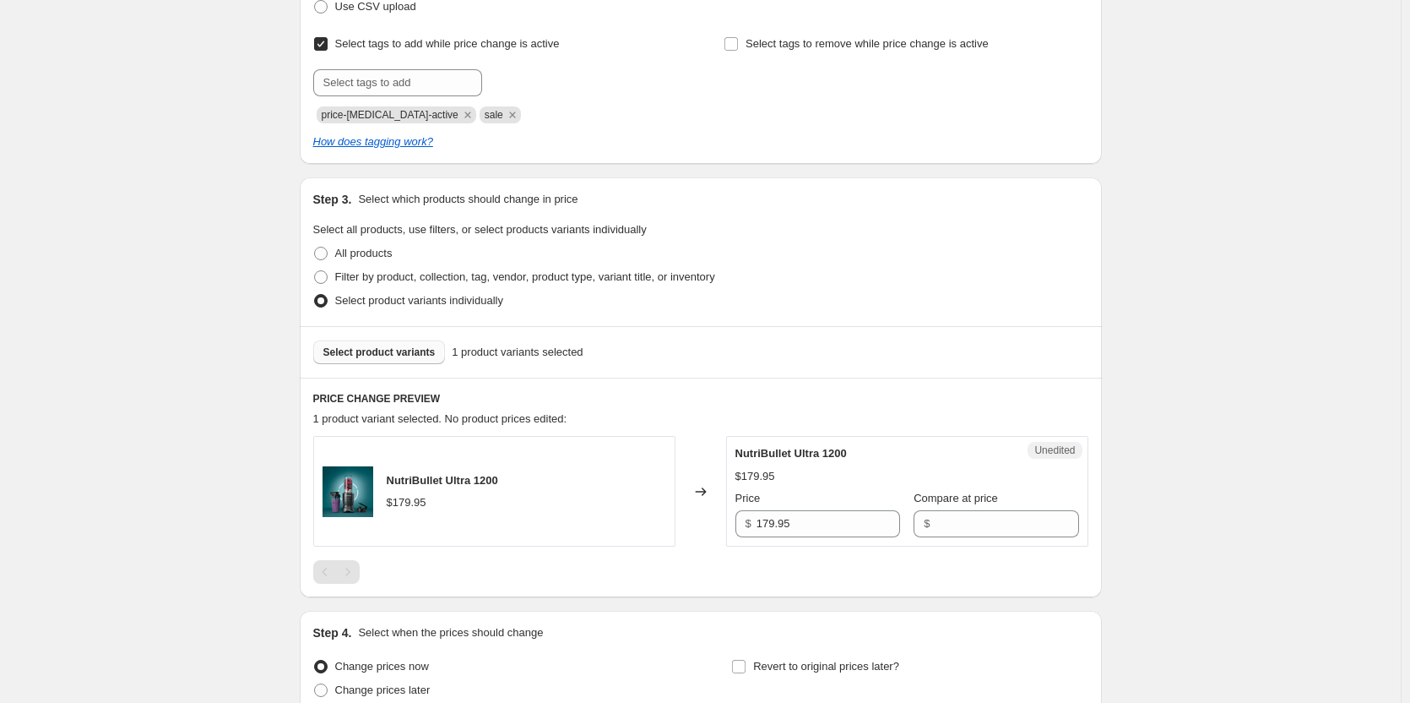
click at [413, 352] on span "Select product variants" at bounding box center [379, 352] width 112 height 14
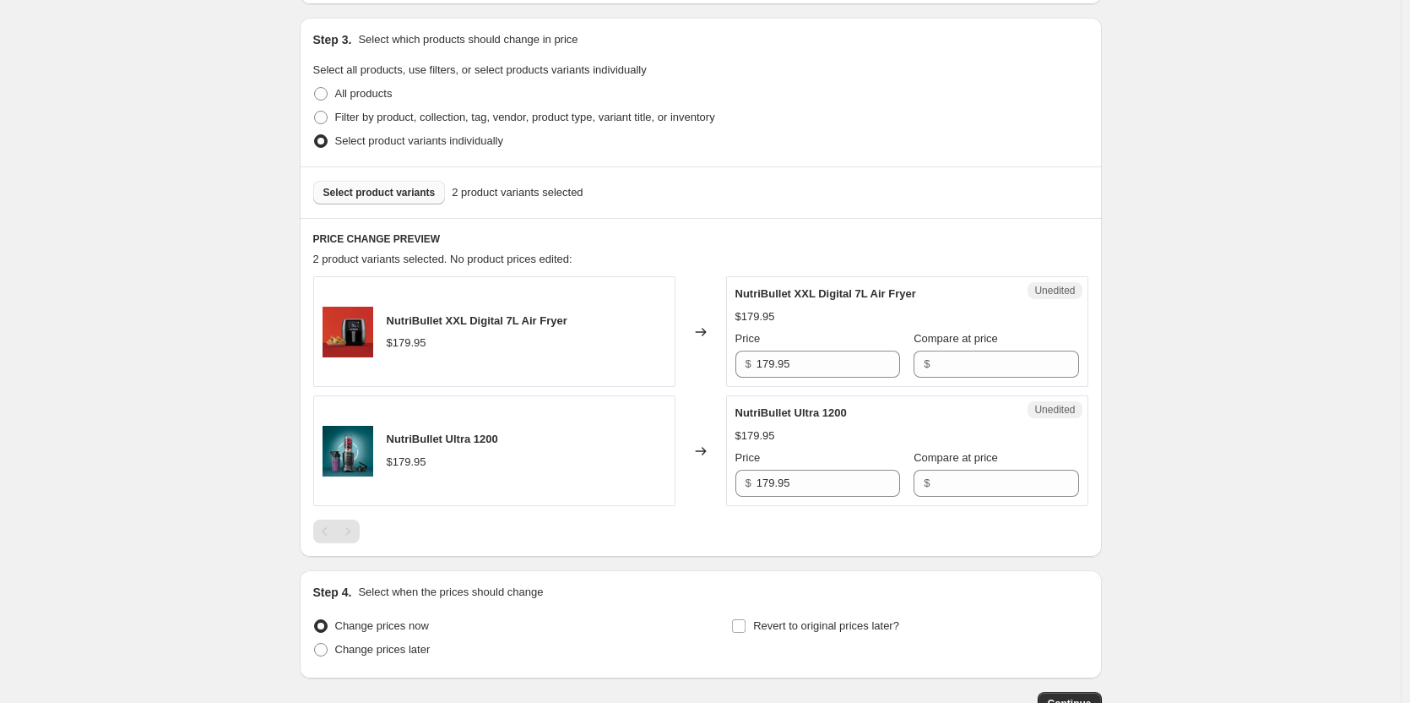
scroll to position [448, 0]
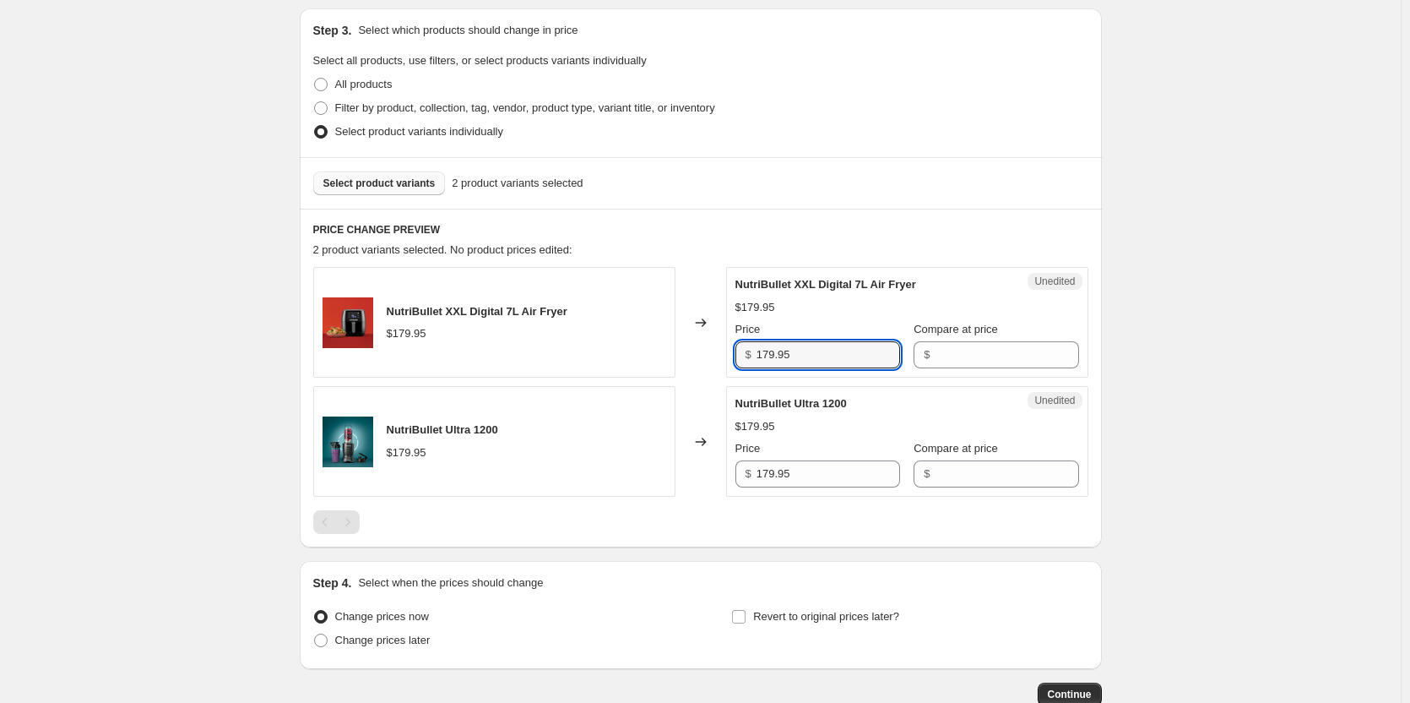
drag, startPoint x: 793, startPoint y: 352, endPoint x: 709, endPoint y: 357, distance: 83.8
click at [725, 357] on div "NutriBullet XXL Digital 7L Air Fryer $179.95 Changed to Unedited NutriBullet XX…" at bounding box center [700, 322] width 775 height 111
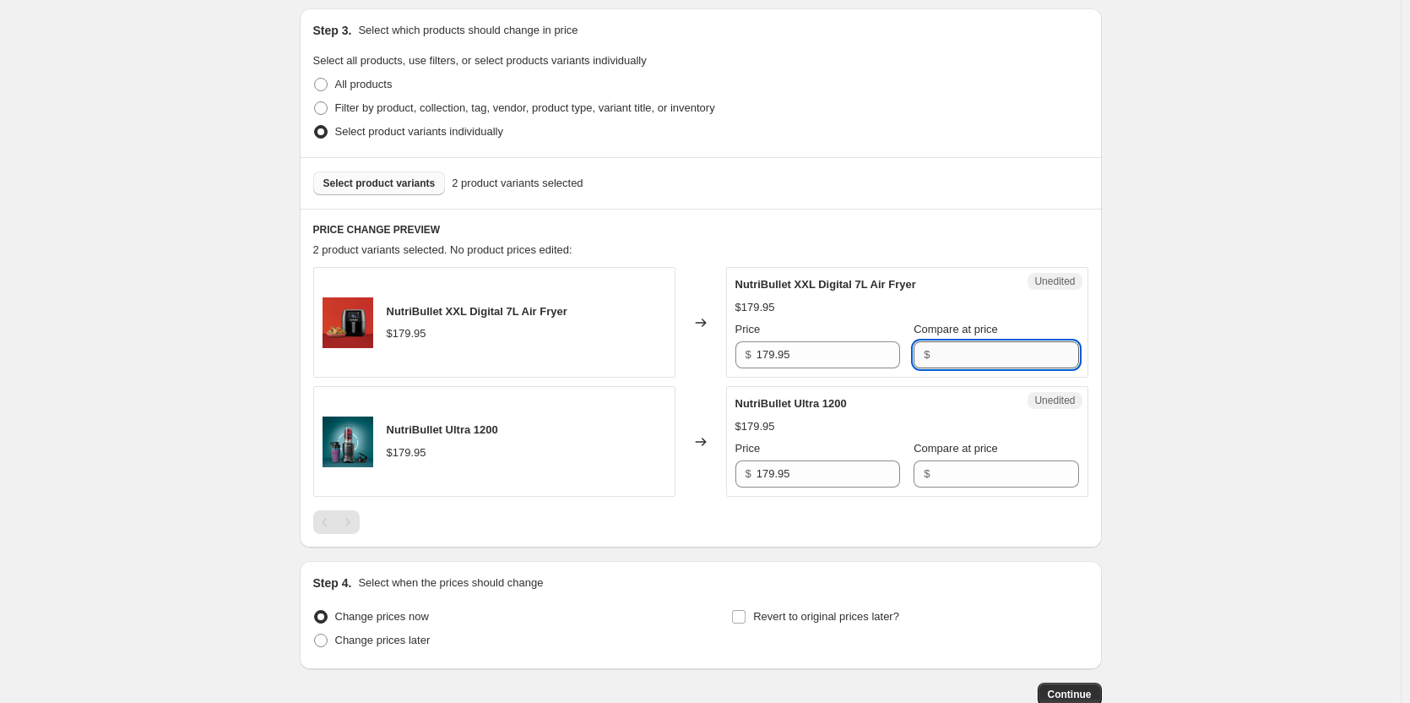
click at [937, 358] on input "Compare at price" at bounding box center [1007, 354] width 144 height 27
paste input "179.95"
type input "179.95"
click at [770, 355] on input "179.95" at bounding box center [829, 354] width 144 height 27
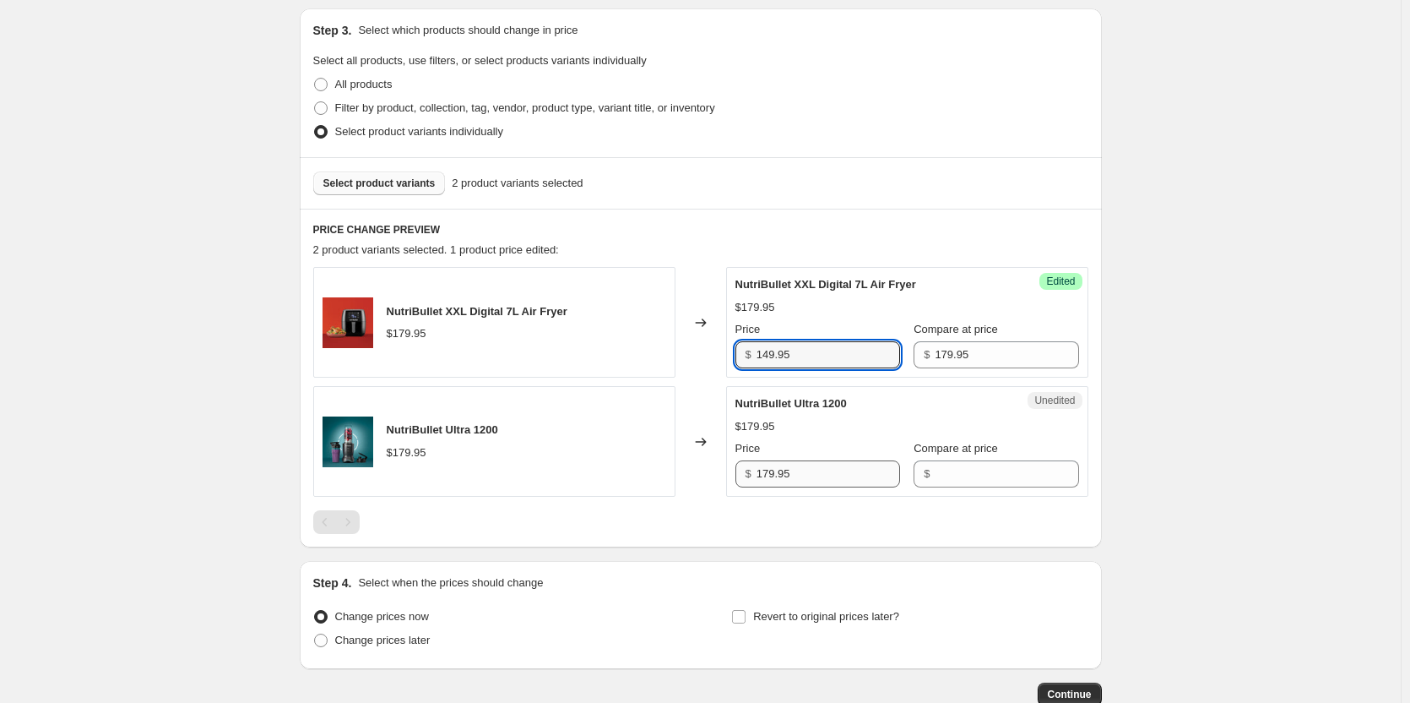
type input "149.95"
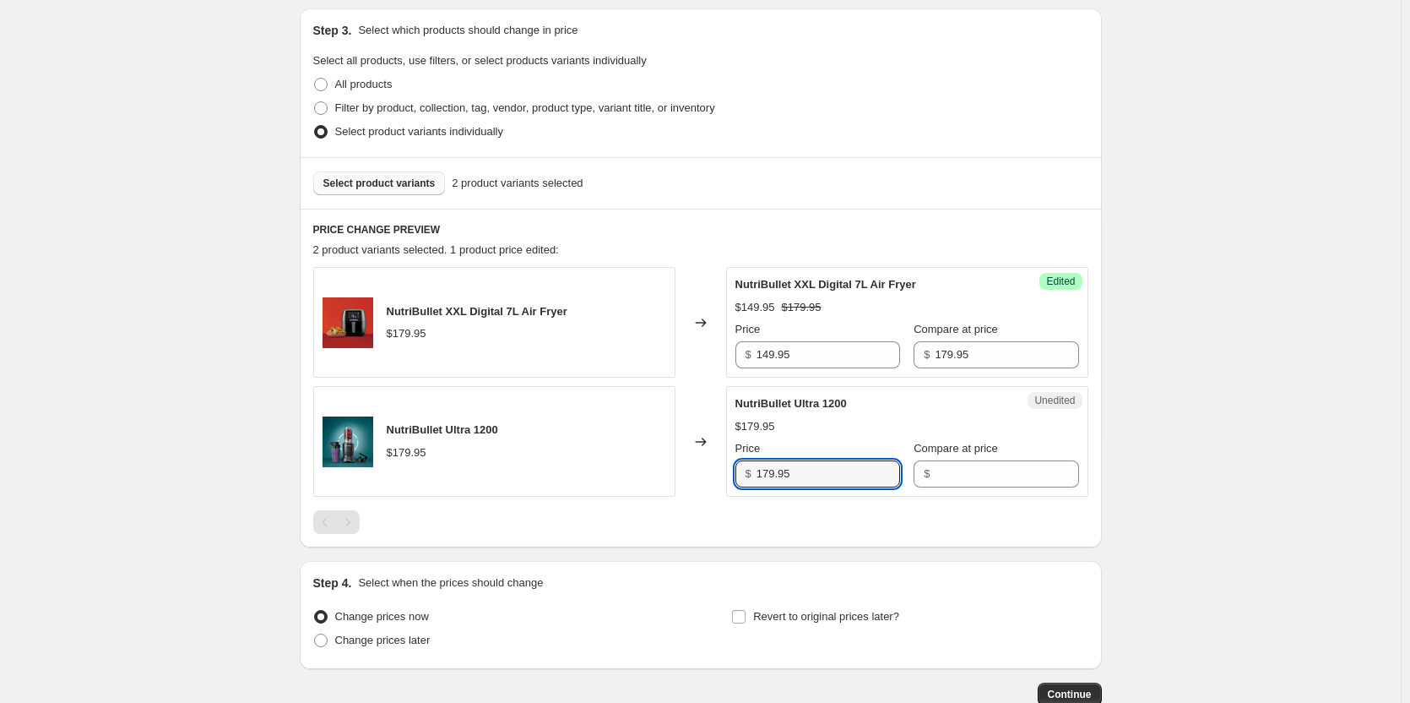
drag, startPoint x: 812, startPoint y: 471, endPoint x: 731, endPoint y: 474, distance: 81.1
click at [731, 474] on div "Unedited NutriBullet Ultra 1200 $179.95 Price $ 179.95 Compare at price $" at bounding box center [907, 441] width 362 height 111
click at [935, 484] on input "Compare at price" at bounding box center [1007, 473] width 144 height 27
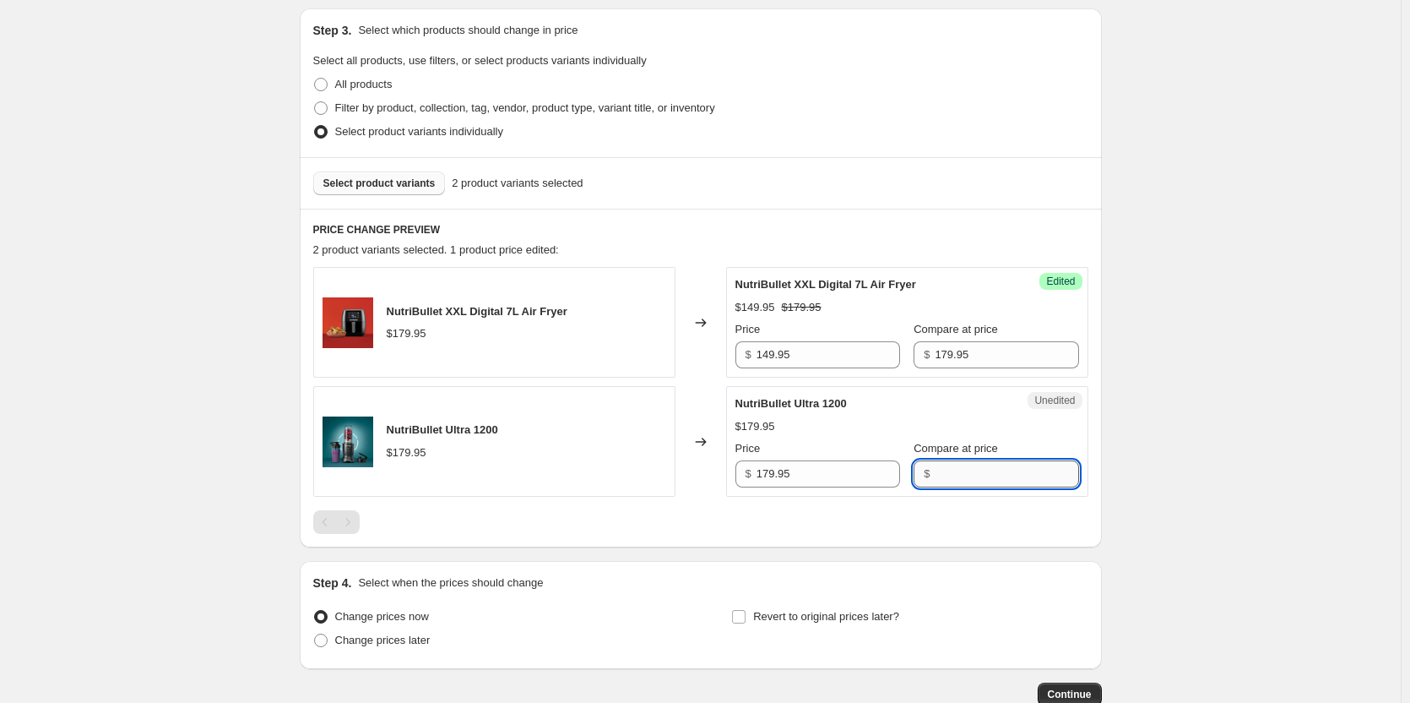
paste input "179.95"
type input "179.95"
click at [773, 475] on input "179.95" at bounding box center [829, 473] width 144 height 27
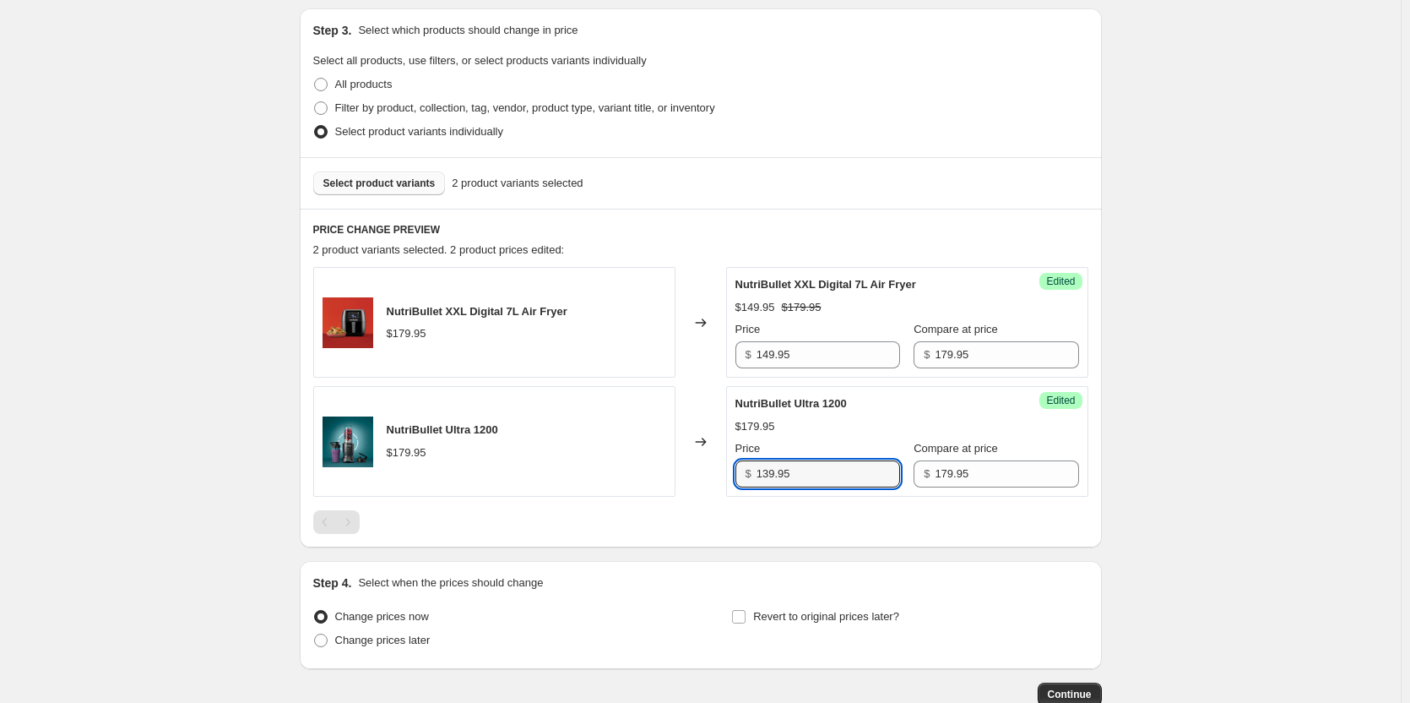
type input "139.95"
click at [959, 524] on div at bounding box center [700, 522] width 775 height 24
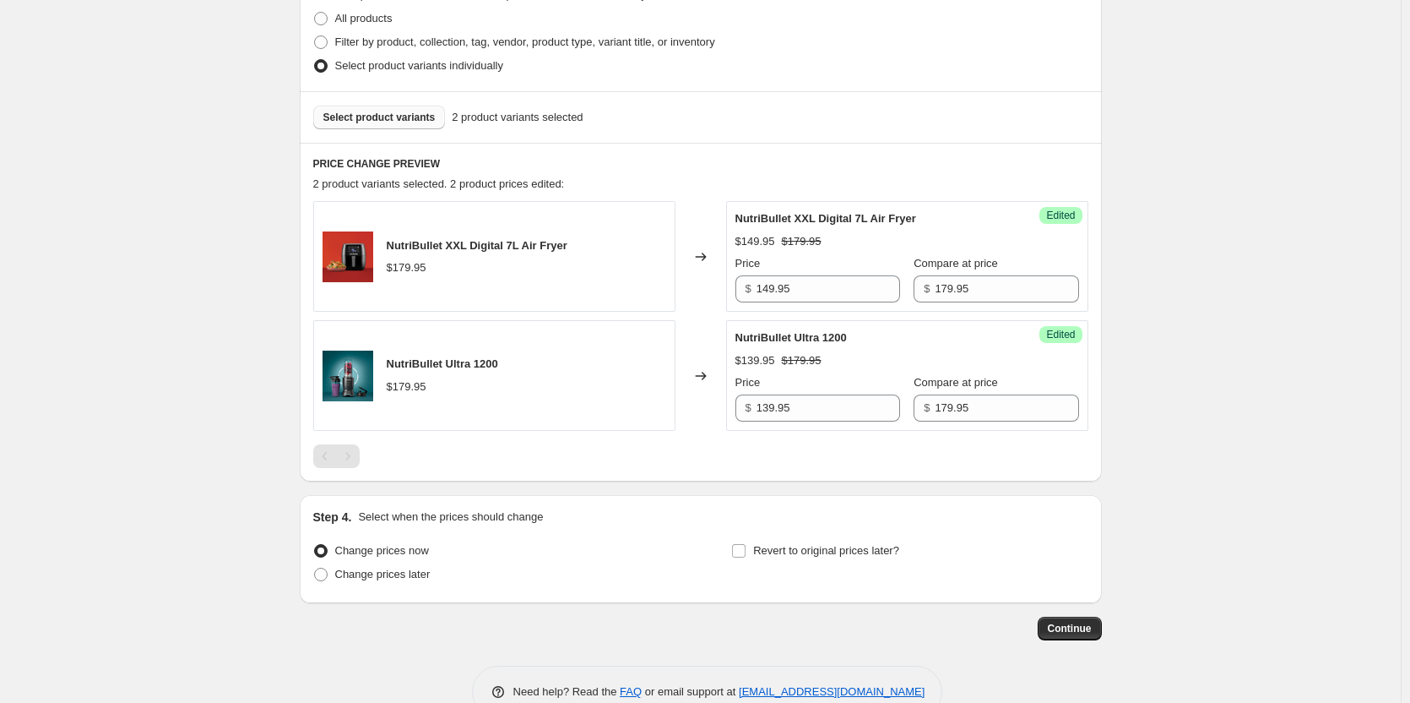
scroll to position [532, 0]
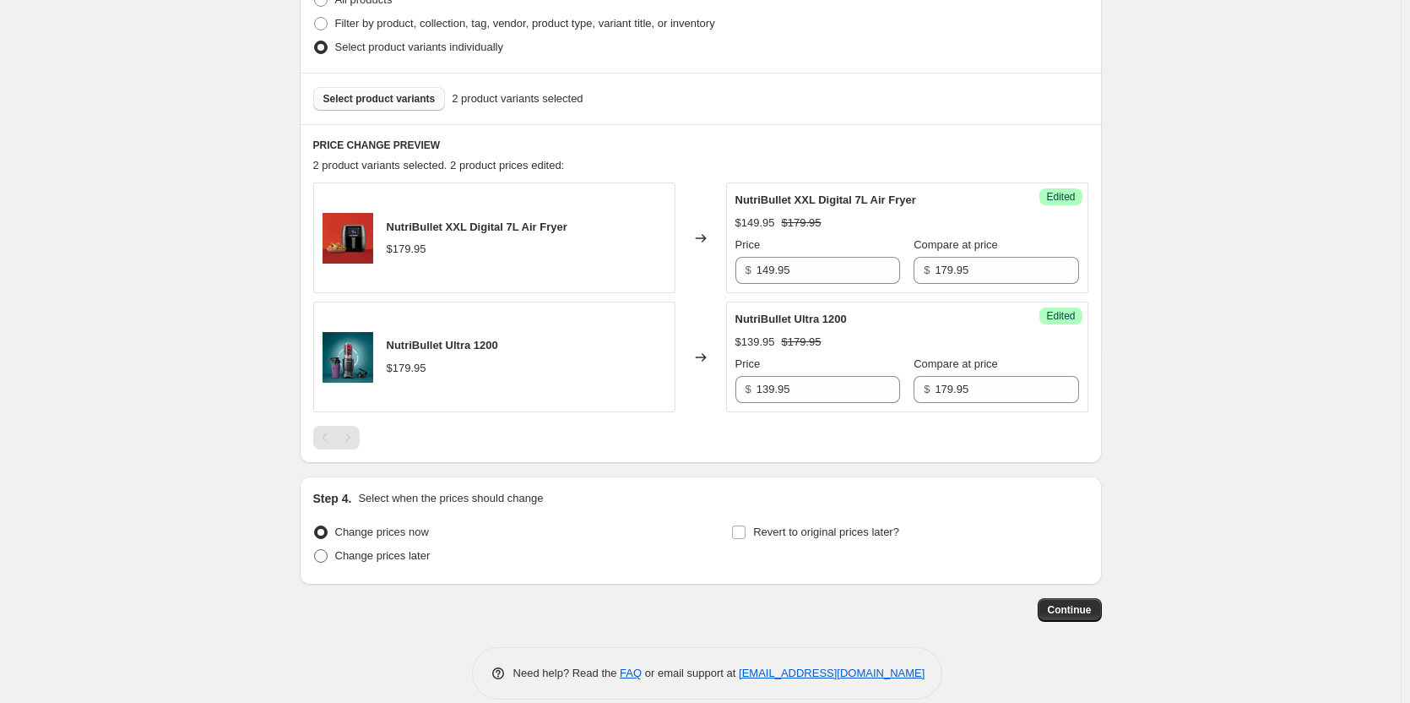
click at [323, 553] on span at bounding box center [321, 556] width 14 height 14
click at [315, 550] on input "Change prices later" at bounding box center [314, 549] width 1 height 1
radio input "true"
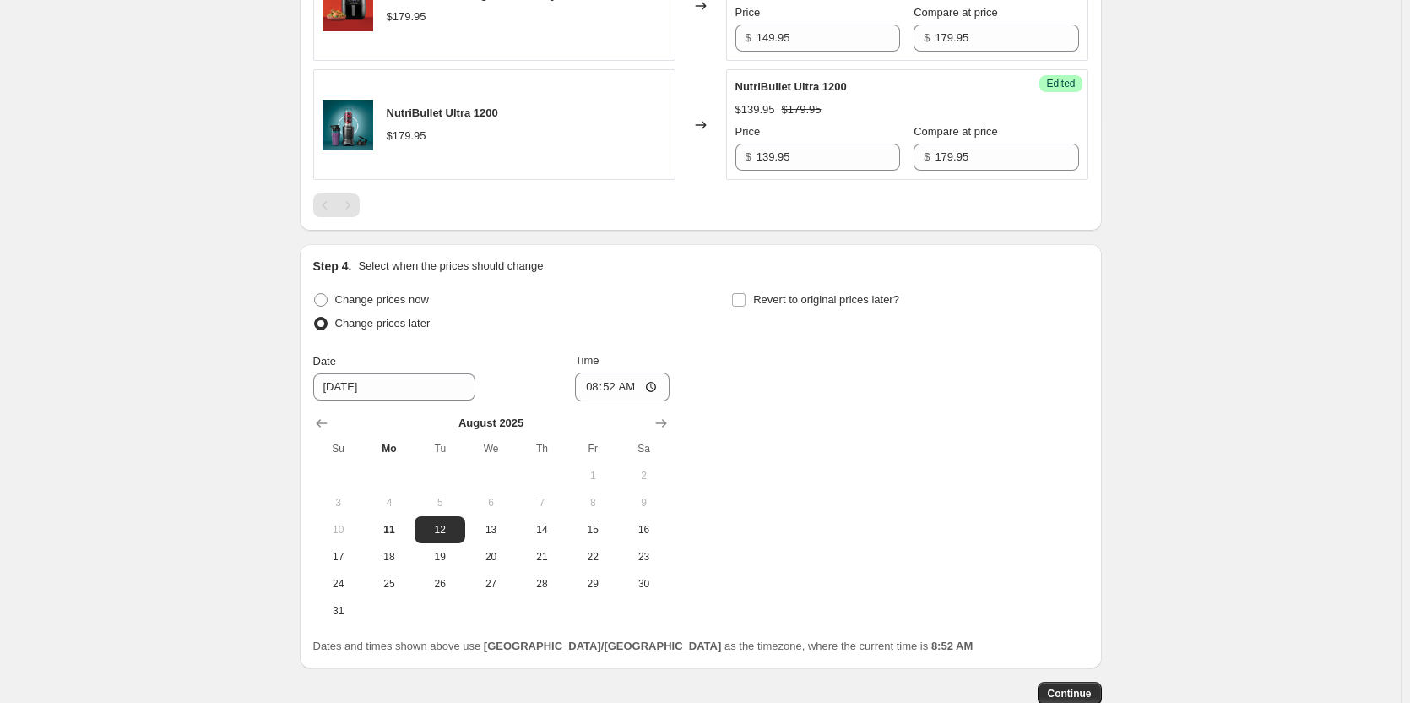
scroll to position [785, 0]
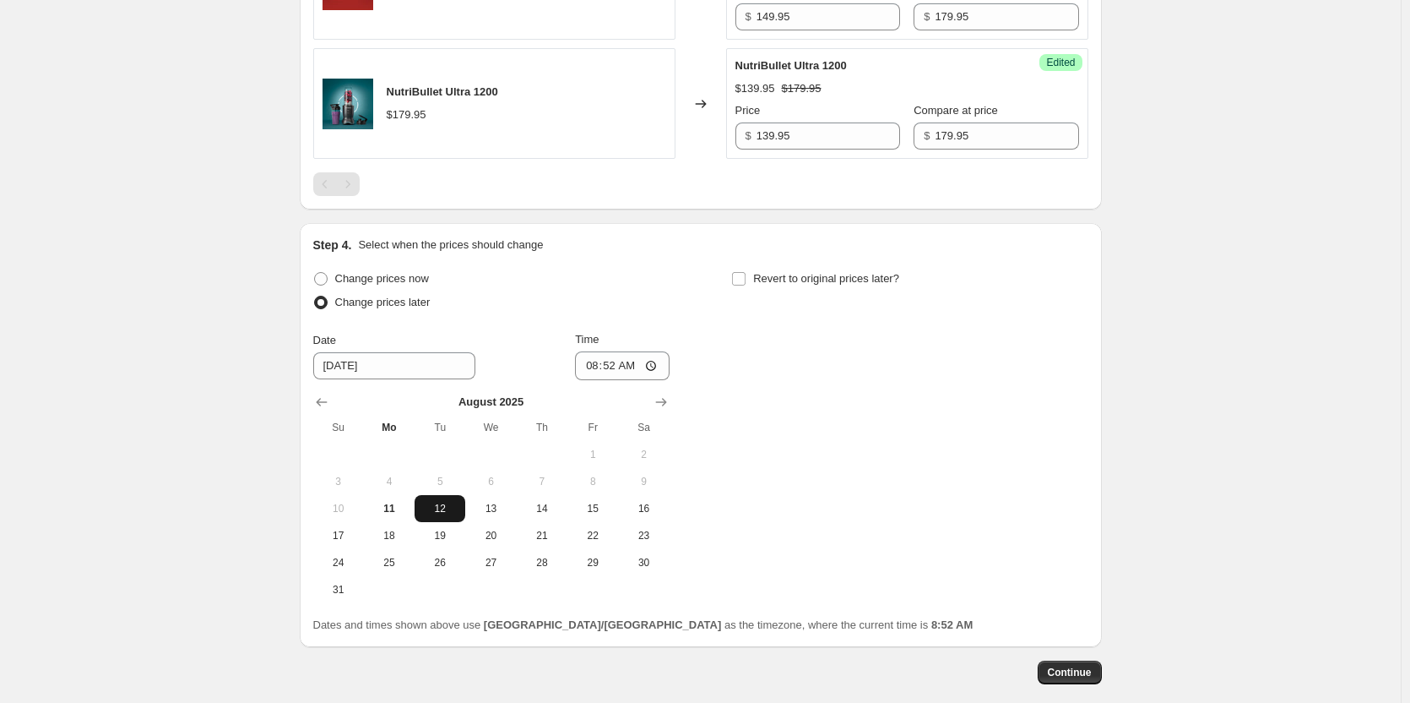
click at [443, 510] on span "12" at bounding box center [439, 509] width 37 height 14
click at [612, 367] on input "08:52" at bounding box center [622, 365] width 95 height 29
click at [594, 362] on input "08:52" at bounding box center [622, 365] width 95 height 29
type input "00:00"
click at [743, 277] on input "Revert to original prices later?" at bounding box center [739, 279] width 14 height 14
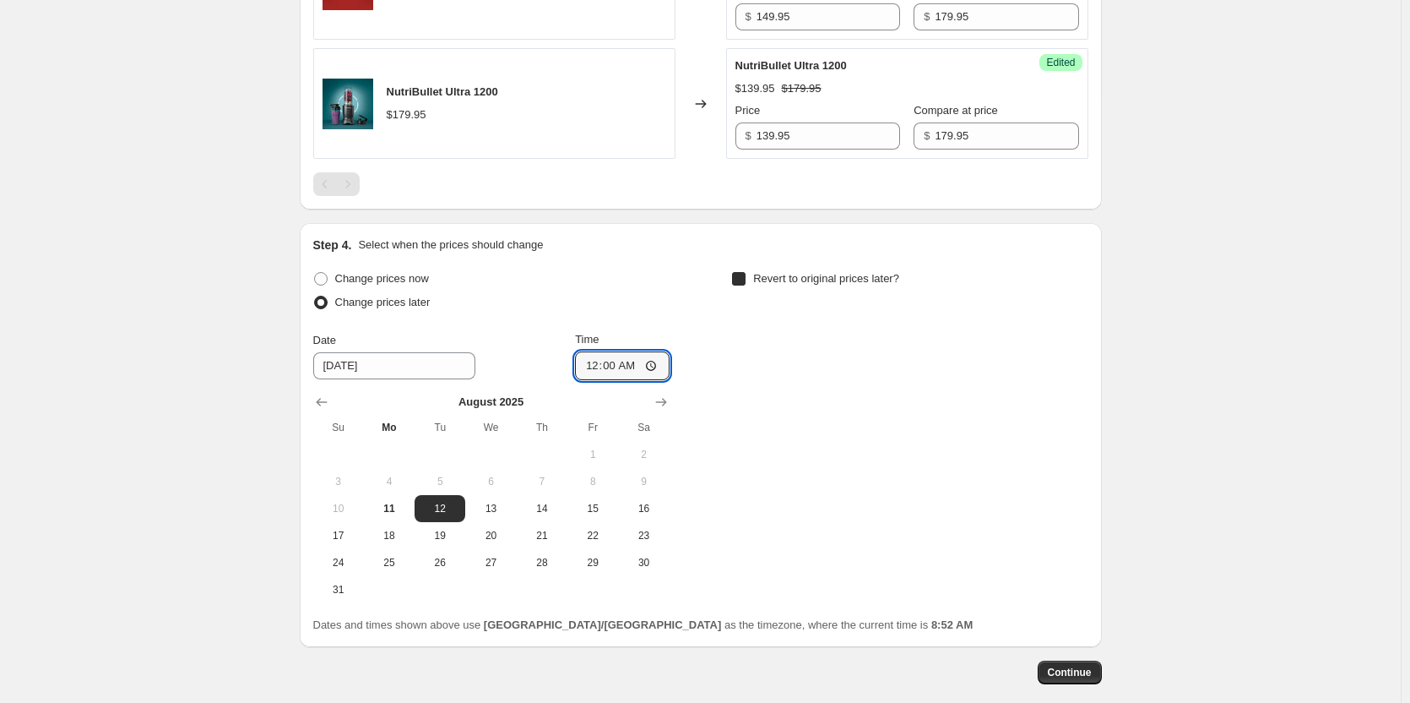
checkbox input "true"
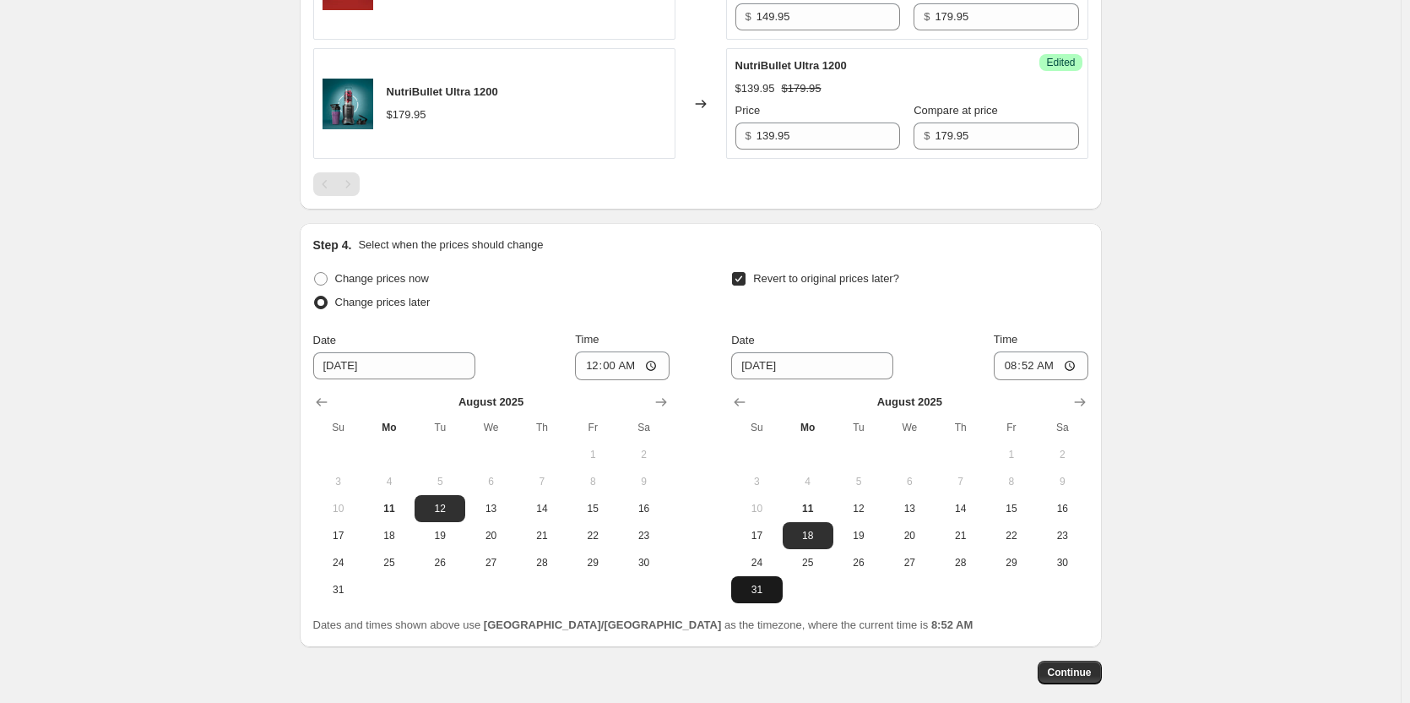
click at [774, 588] on span "31" at bounding box center [756, 590] width 37 height 14
type input "[DATE]"
click at [1024, 366] on input "08:52" at bounding box center [1041, 365] width 95 height 29
click at [1014, 367] on input "08:52" at bounding box center [1041, 365] width 95 height 29
type input "23:59"
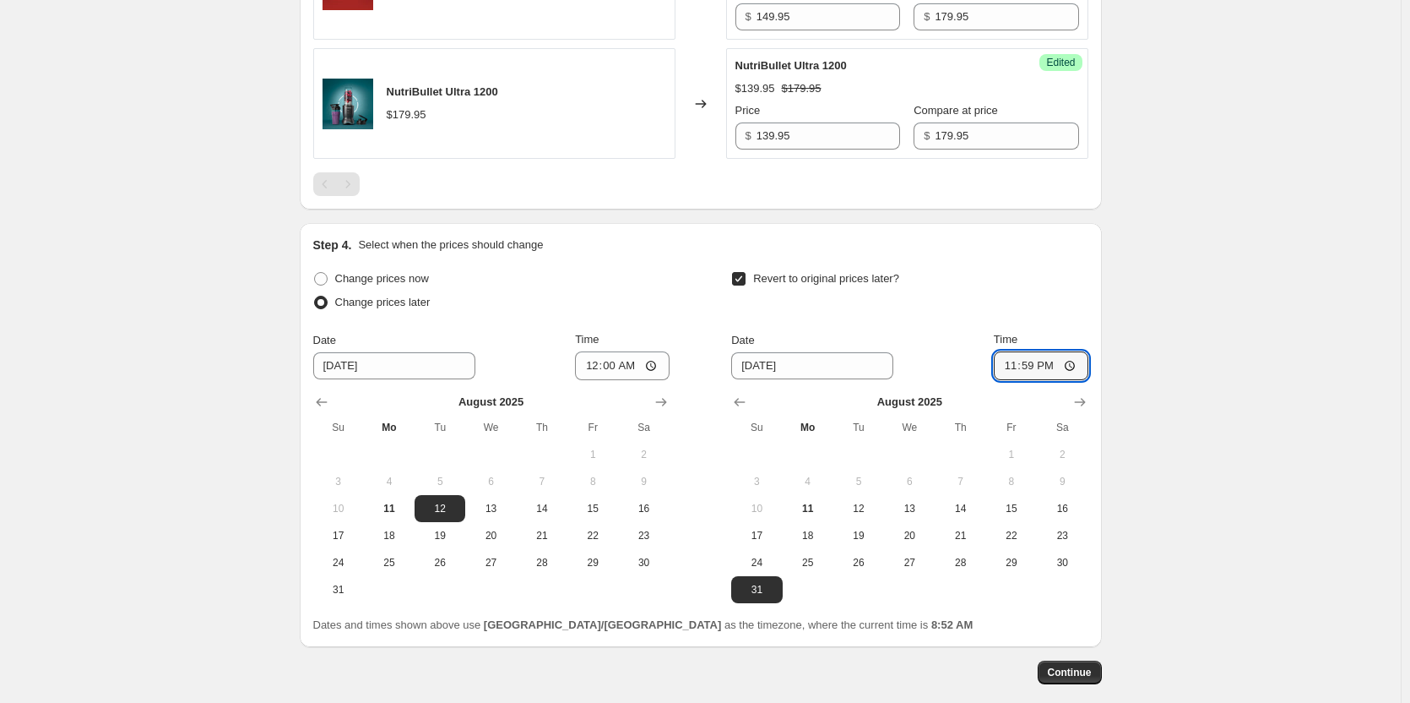
click at [958, 318] on div "Revert to original prices later? Date [DATE] Time 23:59 [DATE] Su Mo Tu We Th F…" at bounding box center [909, 435] width 356 height 336
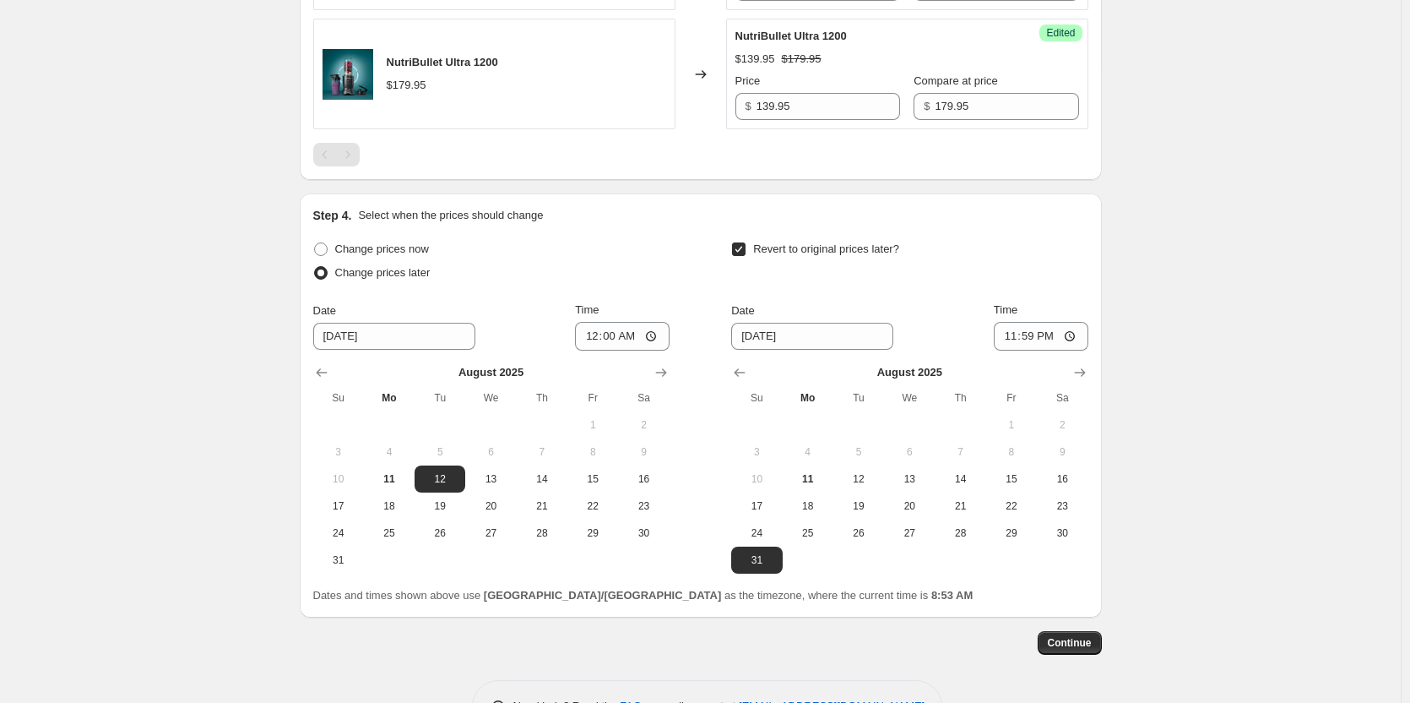
scroll to position [870, 0]
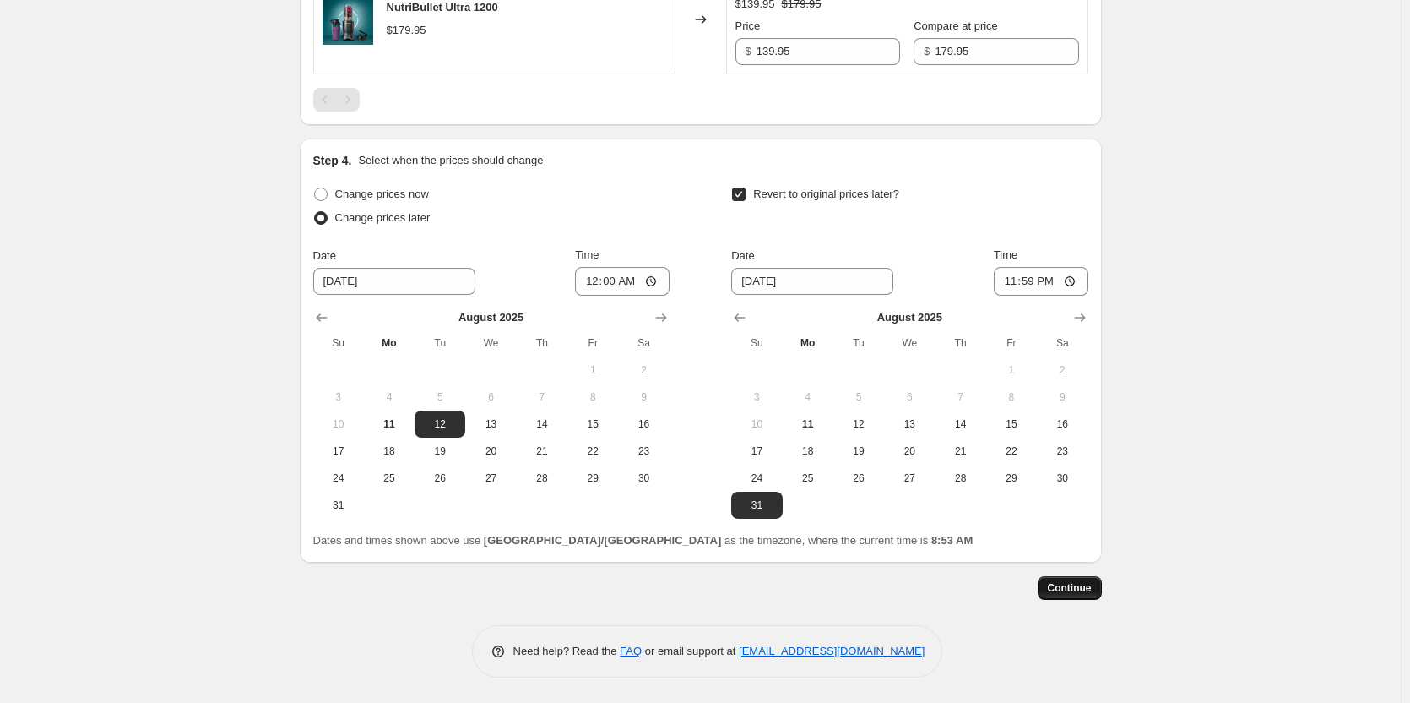
click at [1096, 594] on button "Continue" at bounding box center [1070, 588] width 64 height 24
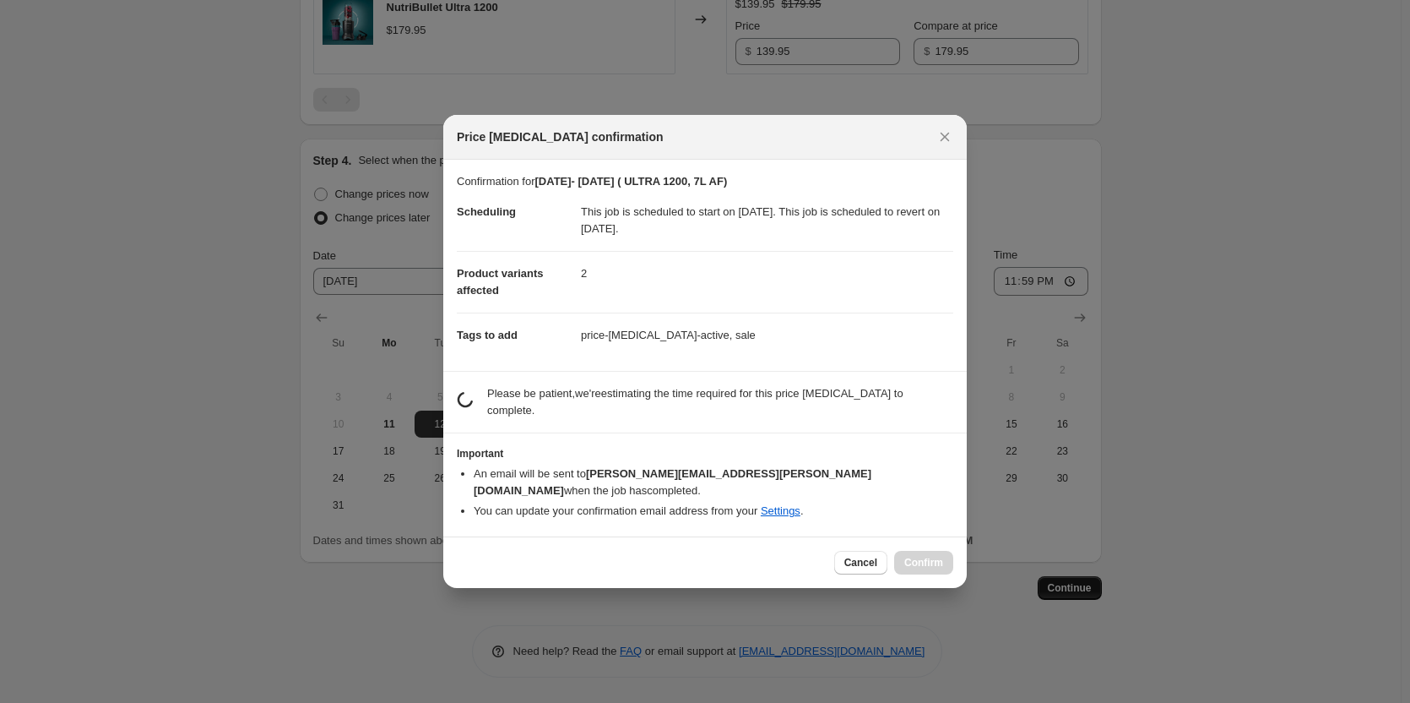
scroll to position [0, 0]
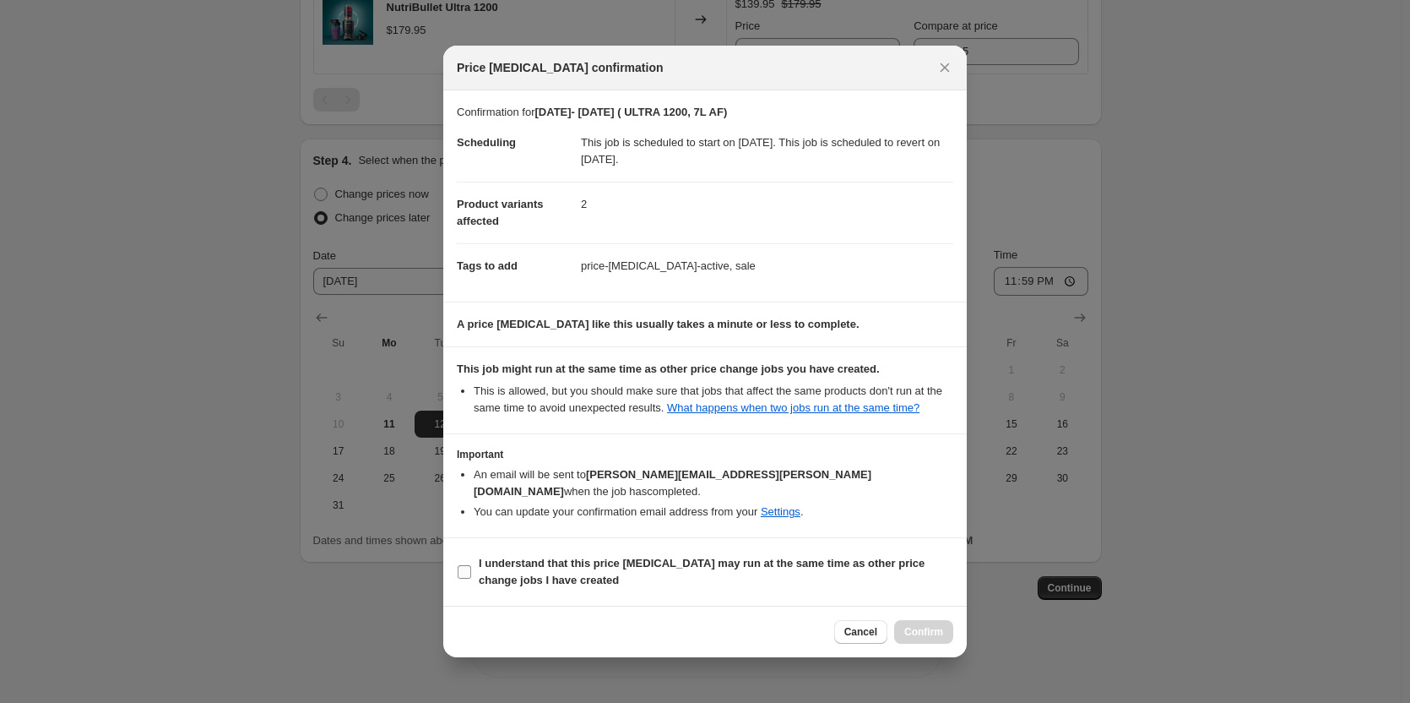
click at [466, 568] on input "I understand that this price [MEDICAL_DATA] may run at the same time as other p…" at bounding box center [465, 572] width 14 height 14
checkbox input "true"
click at [916, 625] on span "Confirm" at bounding box center [923, 632] width 39 height 14
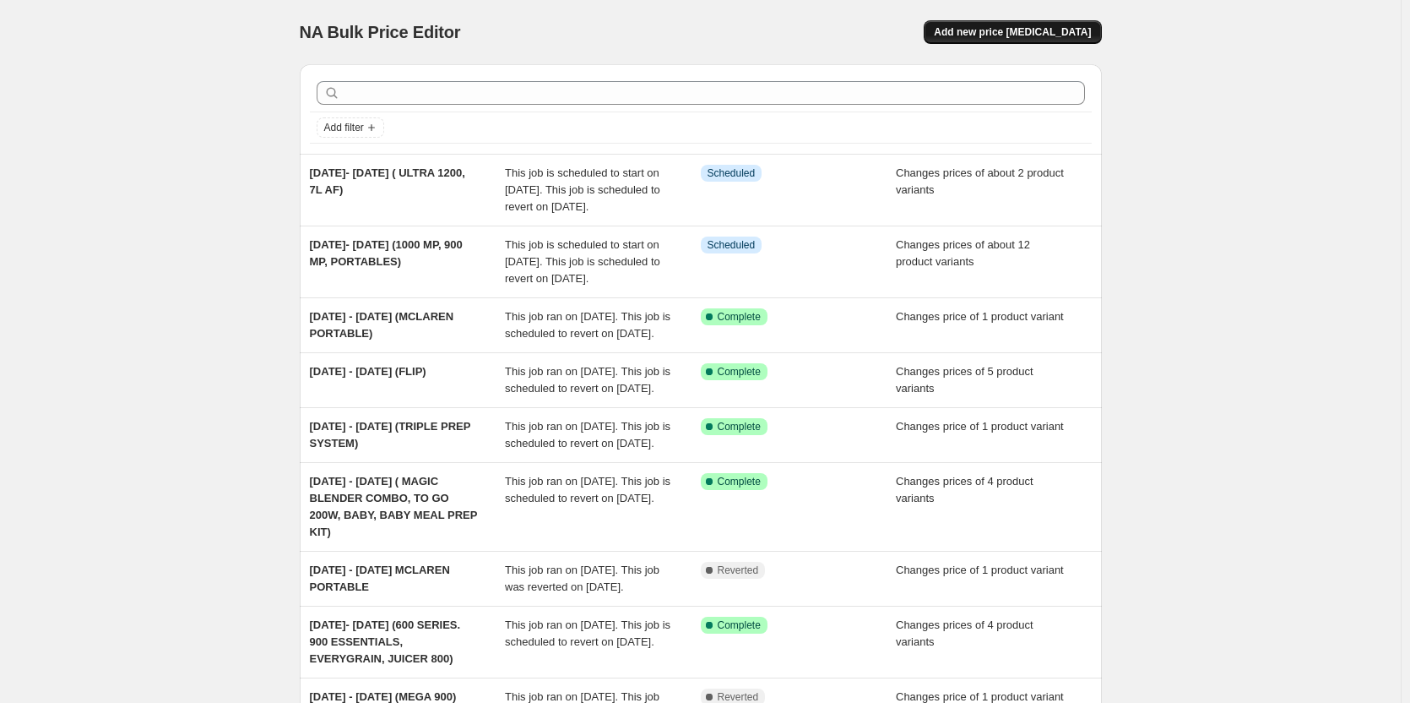
click at [1071, 30] on span "Add new price [MEDICAL_DATA]" at bounding box center [1012, 32] width 157 height 14
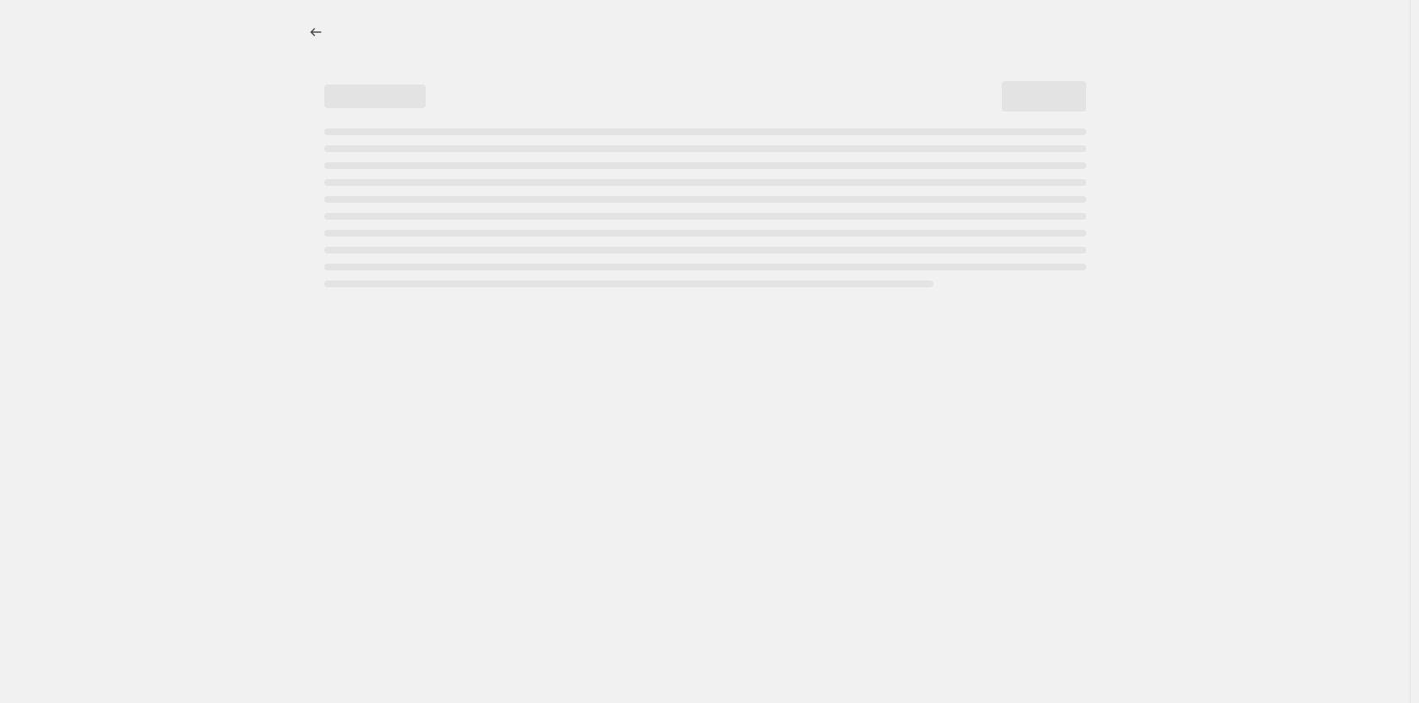
select select "percentage"
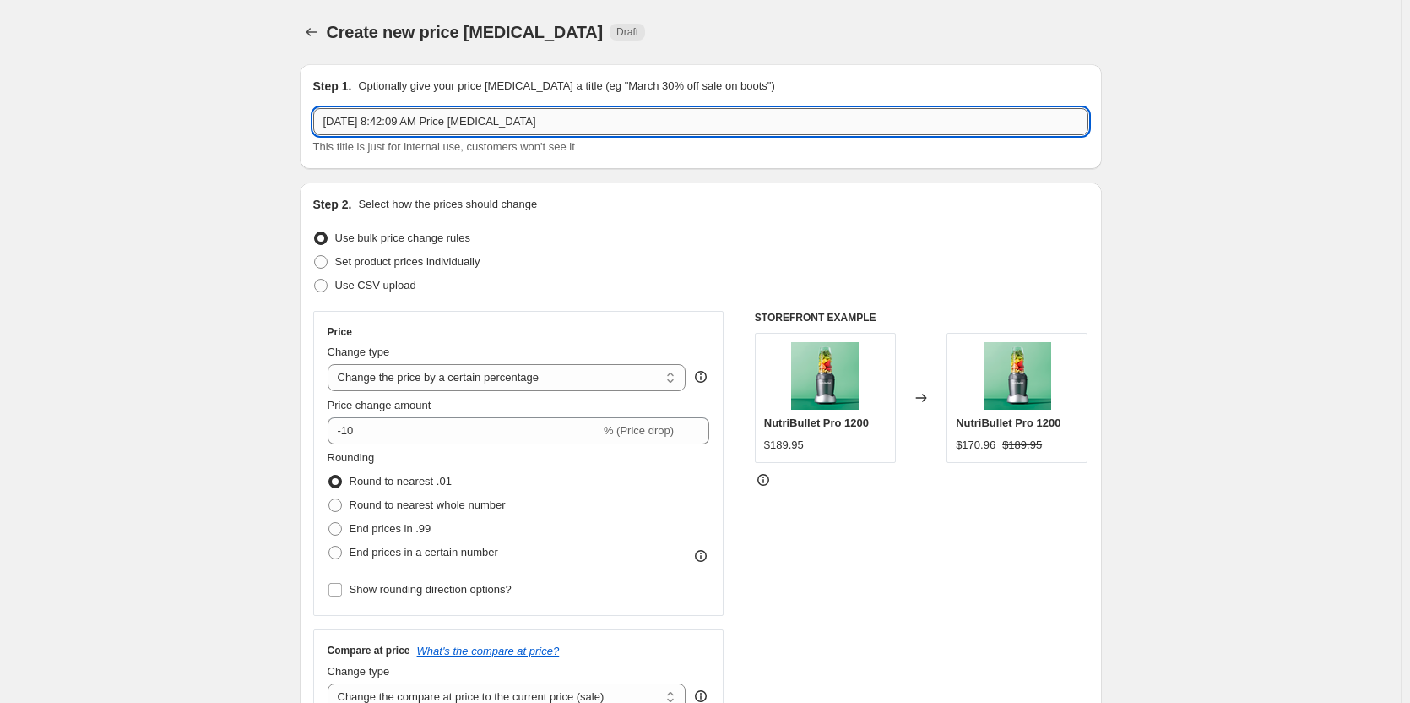
drag, startPoint x: 555, startPoint y: 121, endPoint x: 361, endPoint y: 133, distance: 193.7
click at [361, 133] on input "[DATE] 8:42:09 AM Price [MEDICAL_DATA]" at bounding box center [700, 121] width 775 height 27
type input "A"
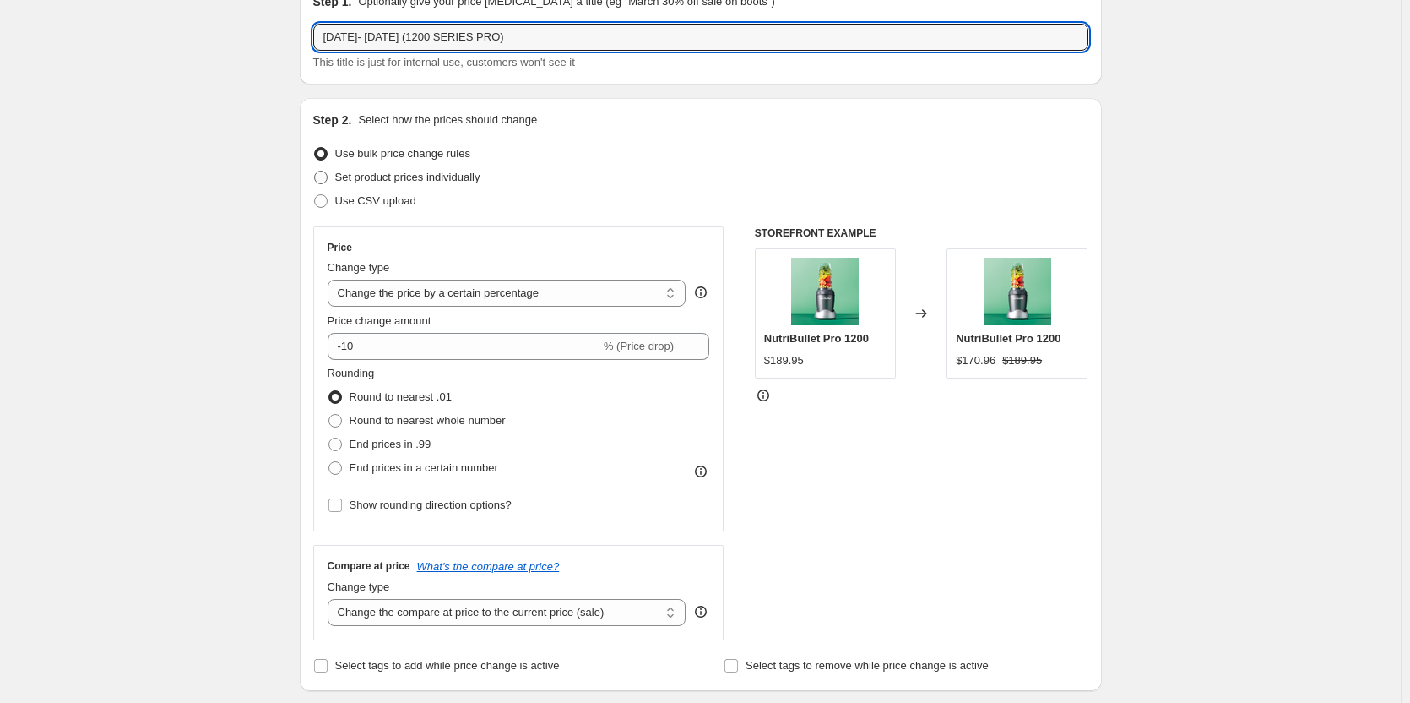
type input "[DATE]- [DATE] (1200 SERIES PRO)"
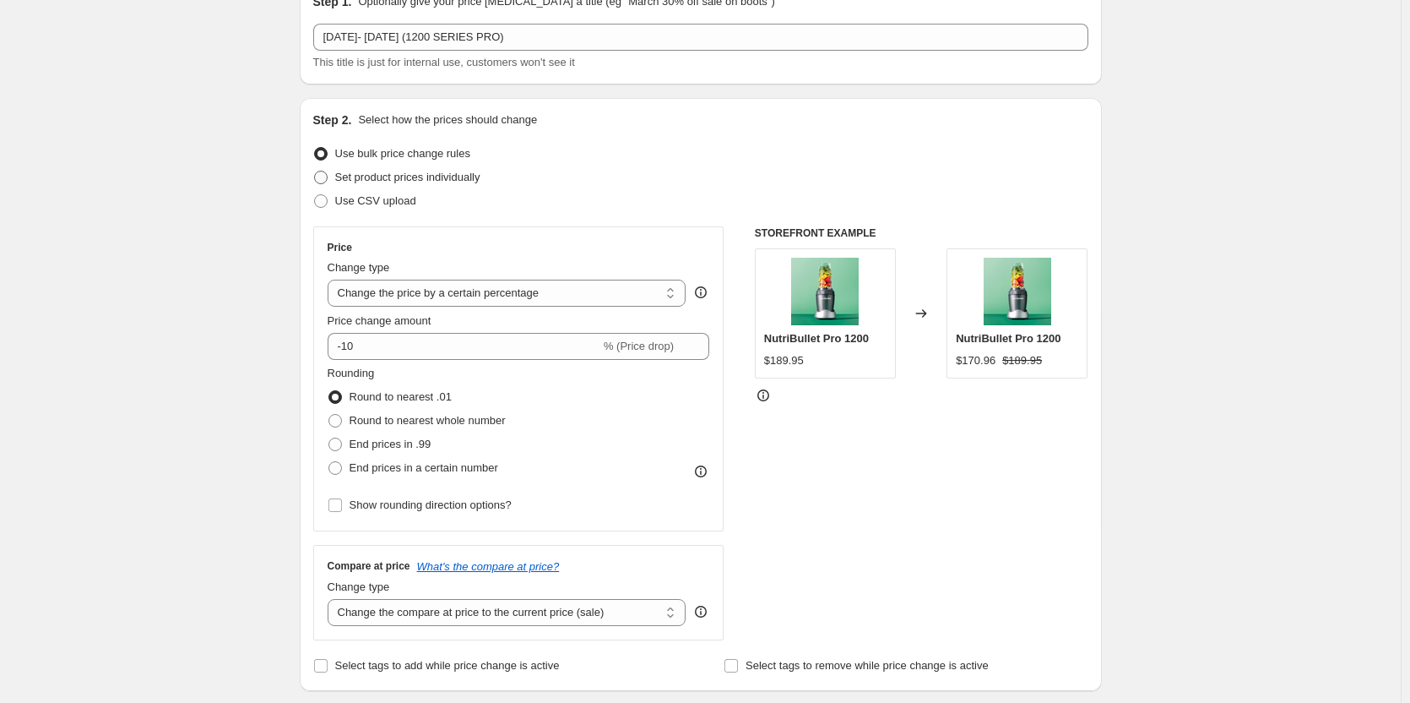
click at [320, 173] on span at bounding box center [321, 178] width 14 height 14
click at [315, 171] on input "Set product prices individually" at bounding box center [314, 171] width 1 height 1
radio input "true"
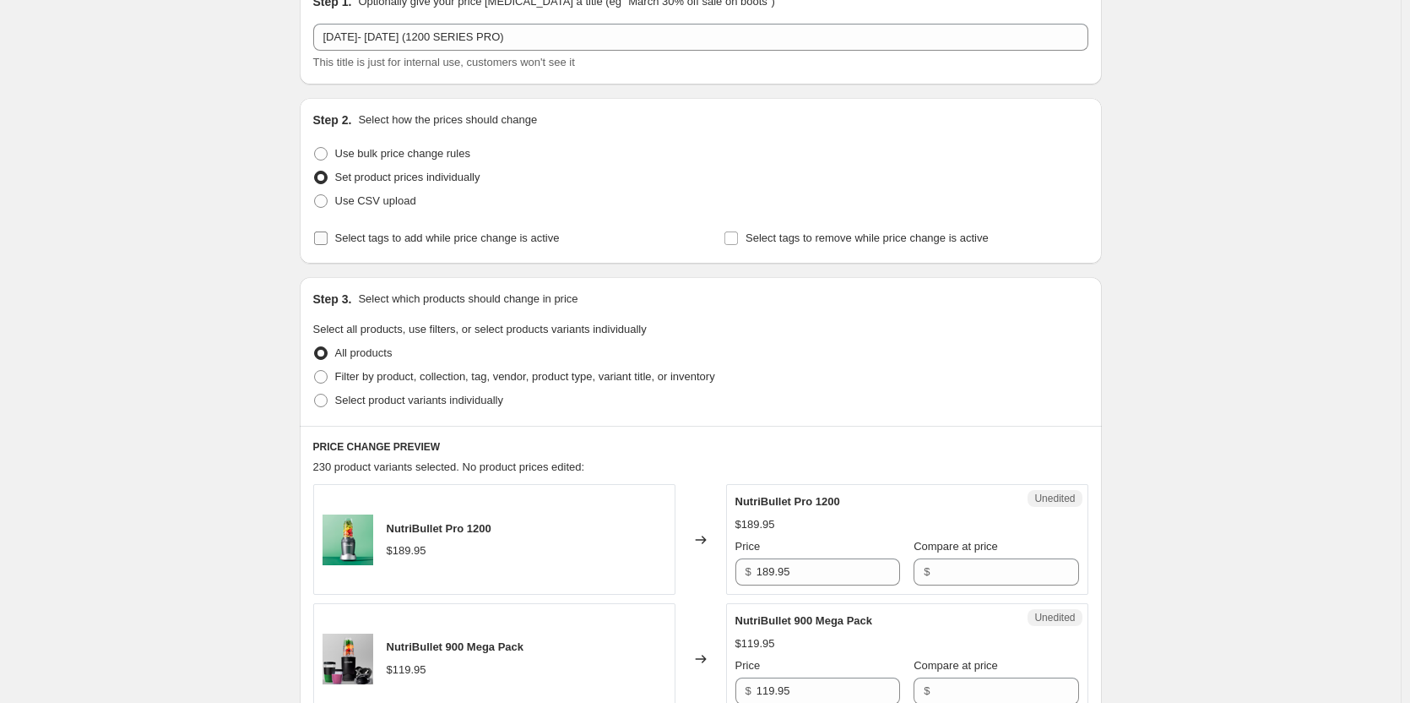
click at [328, 237] on input "Select tags to add while price change is active" at bounding box center [321, 238] width 14 height 14
checkbox input "true"
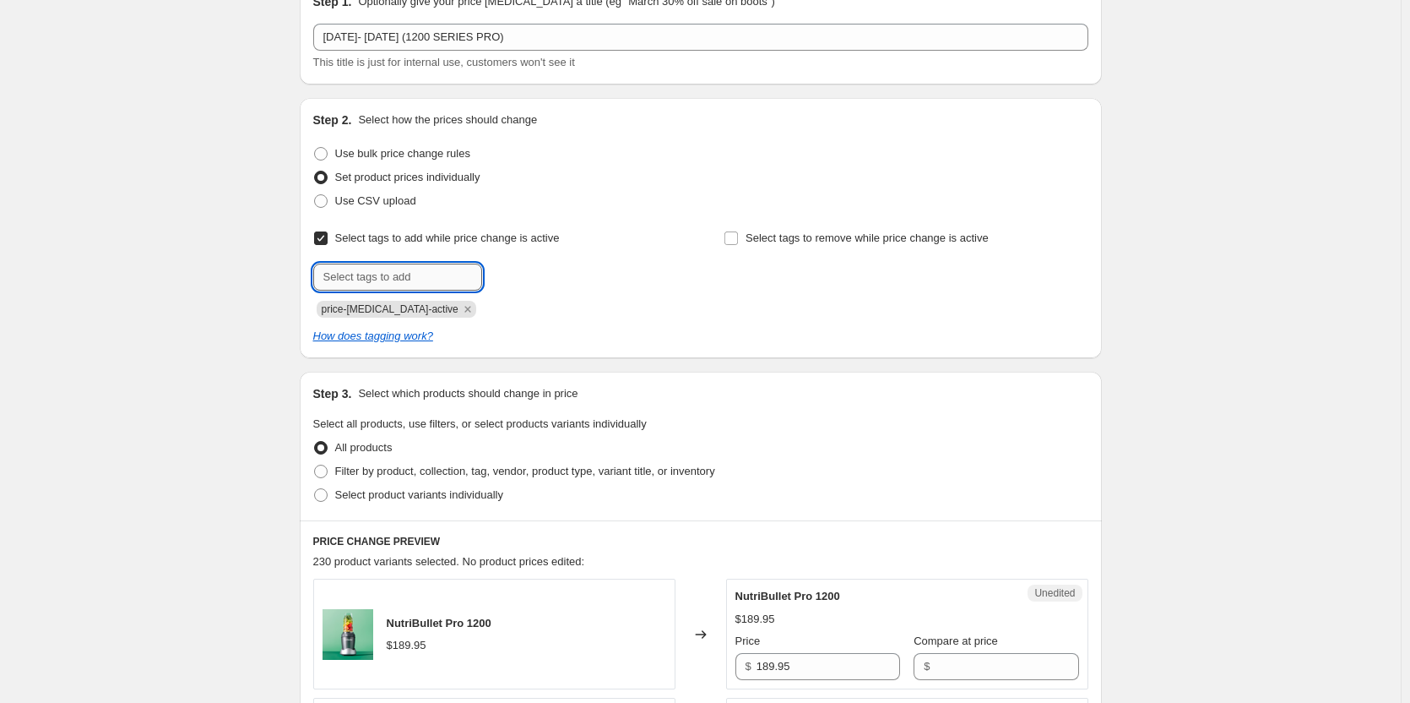
click at [367, 278] on input "text" at bounding box center [397, 276] width 169 height 27
type input "sale"
click at [533, 274] on span "sale" at bounding box center [528, 275] width 19 height 12
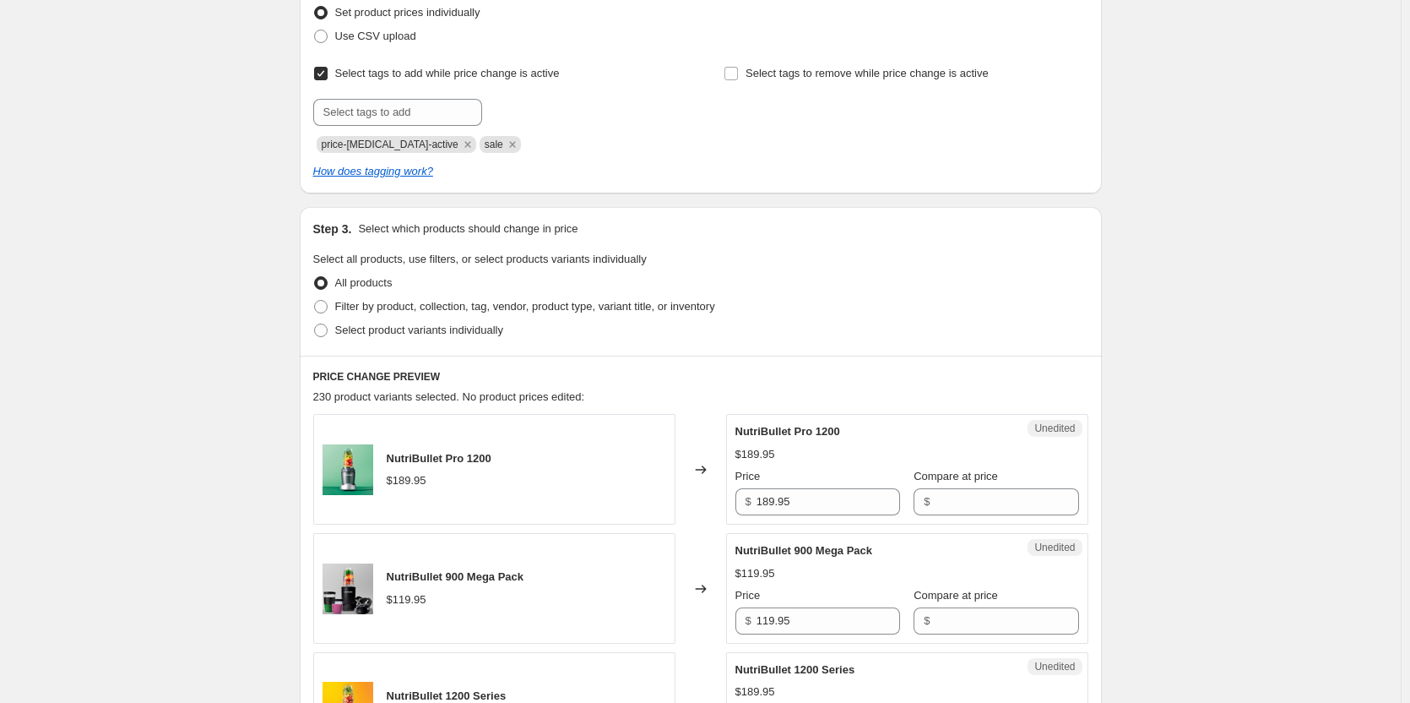
scroll to position [253, 0]
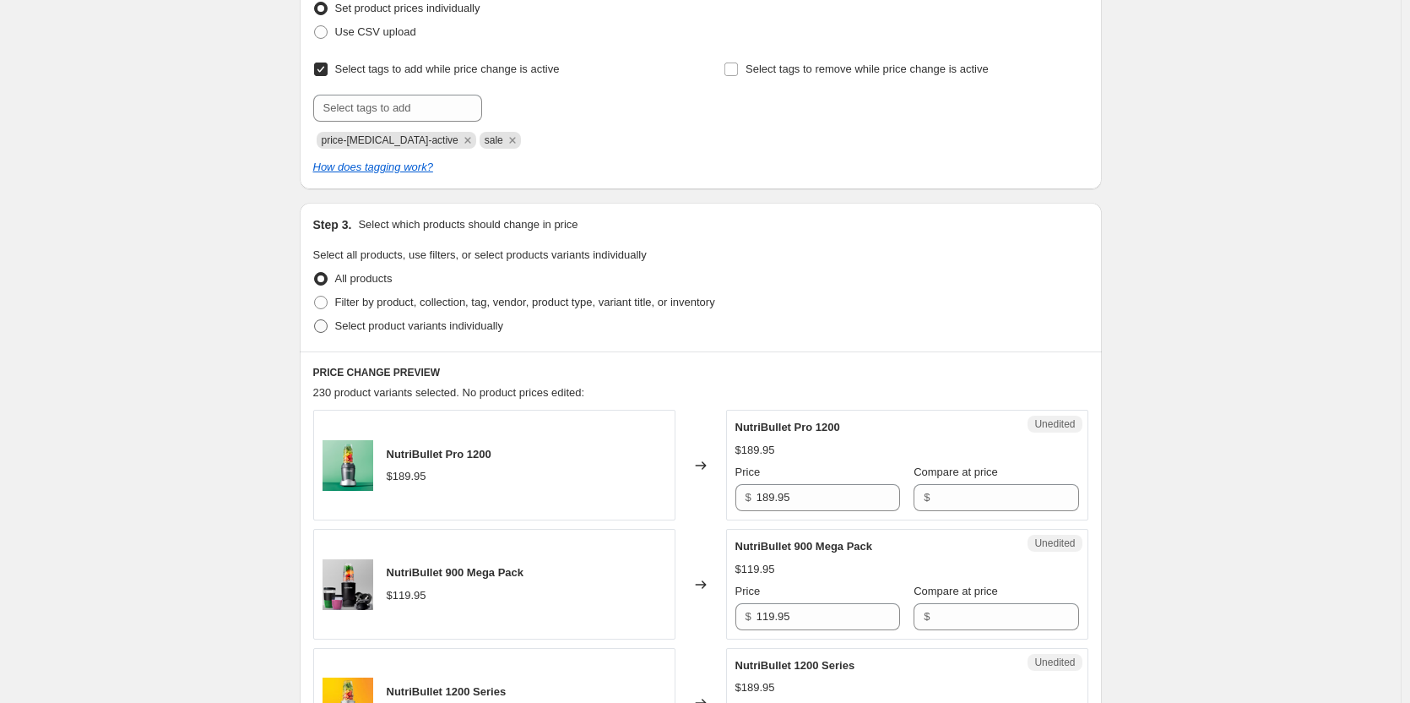
click at [323, 328] on span at bounding box center [321, 326] width 14 height 14
click at [315, 320] on input "Select product variants individually" at bounding box center [314, 319] width 1 height 1
radio input "true"
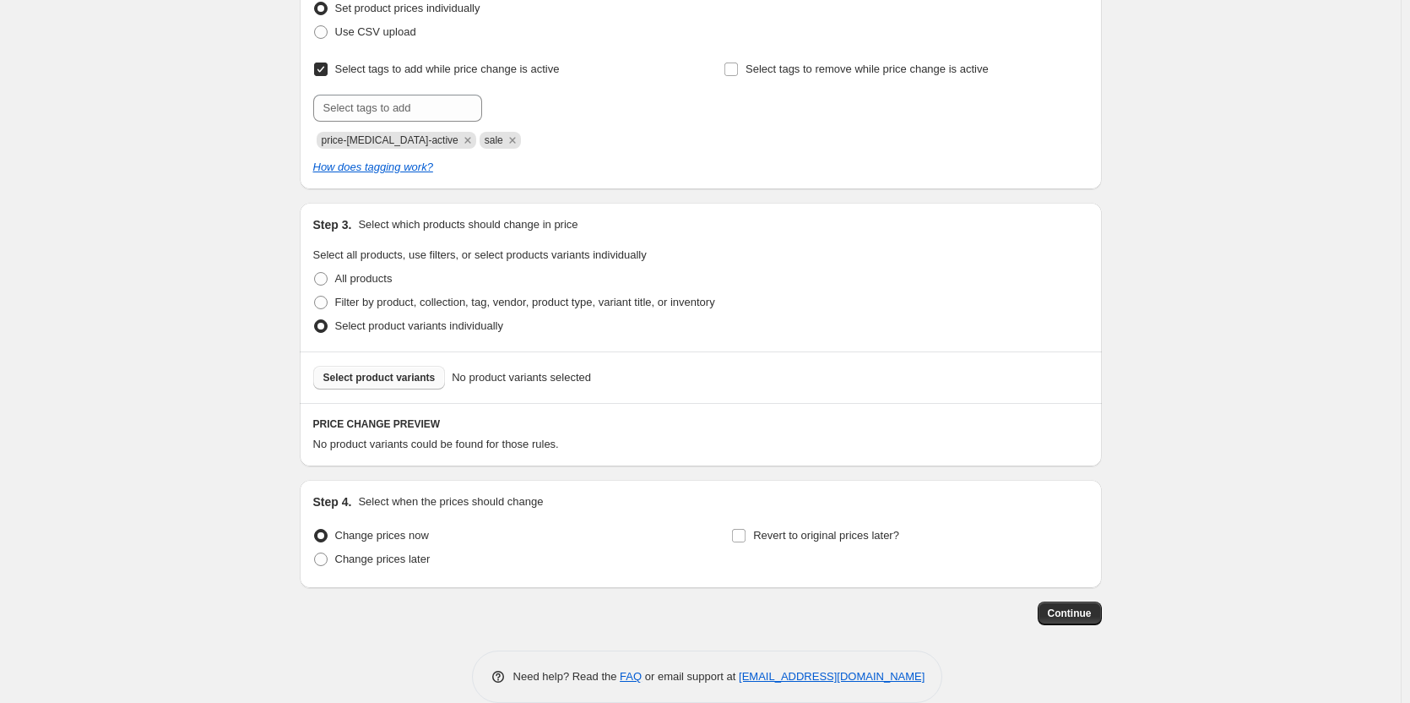
click at [382, 377] on span "Select product variants" at bounding box center [379, 378] width 112 height 14
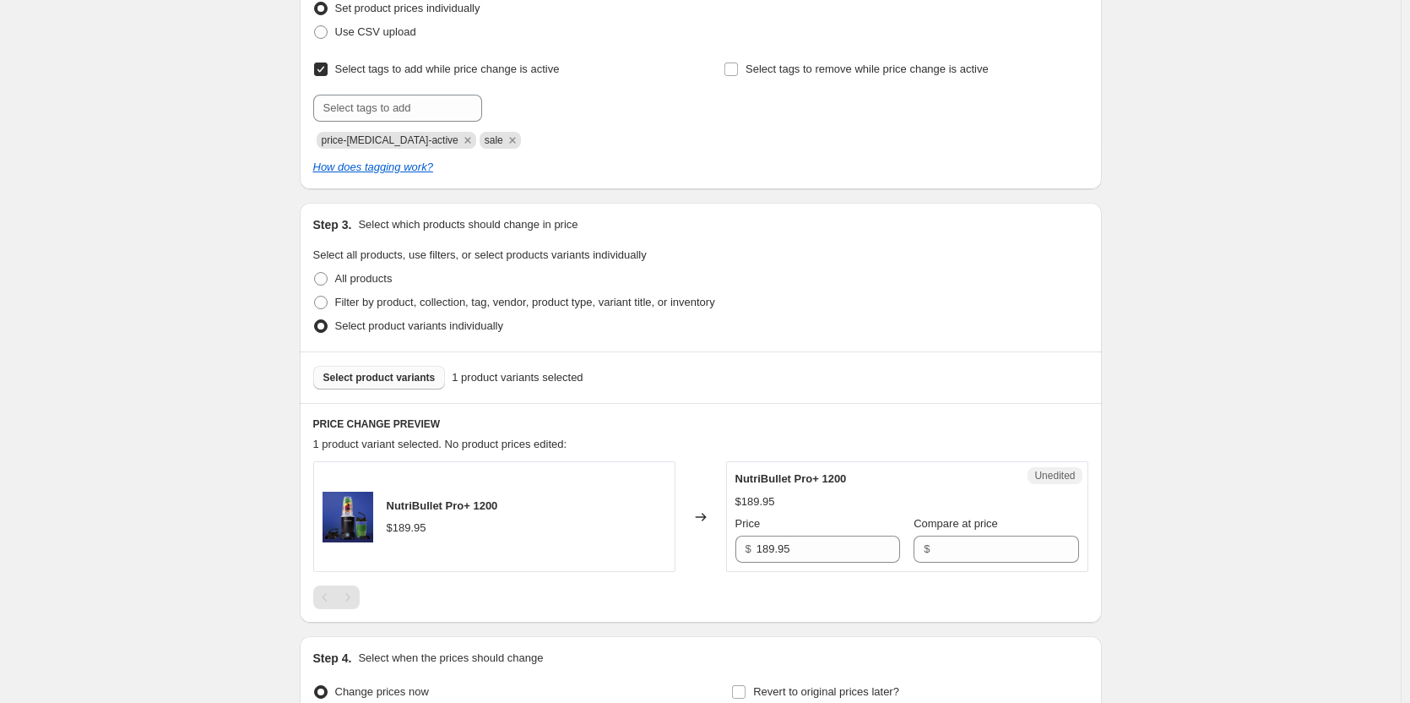
scroll to position [338, 0]
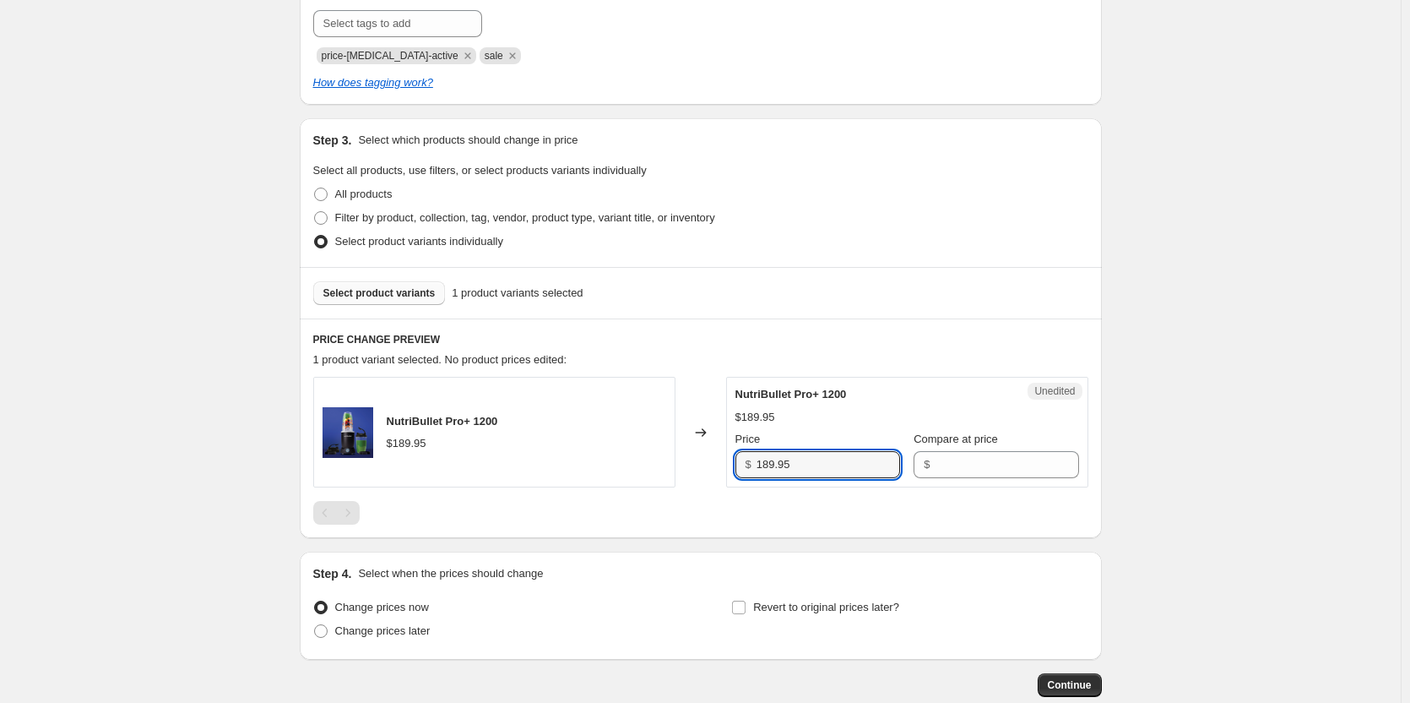
drag, startPoint x: 802, startPoint y: 468, endPoint x: 722, endPoint y: 466, distance: 80.2
click at [722, 466] on div "NutriBullet Pro+ 1200 $189.95 Changed to Unedited NutriBullet Pro+ 1200 $189.95…" at bounding box center [700, 432] width 775 height 111
click at [975, 462] on input "Compare at price" at bounding box center [1007, 464] width 144 height 27
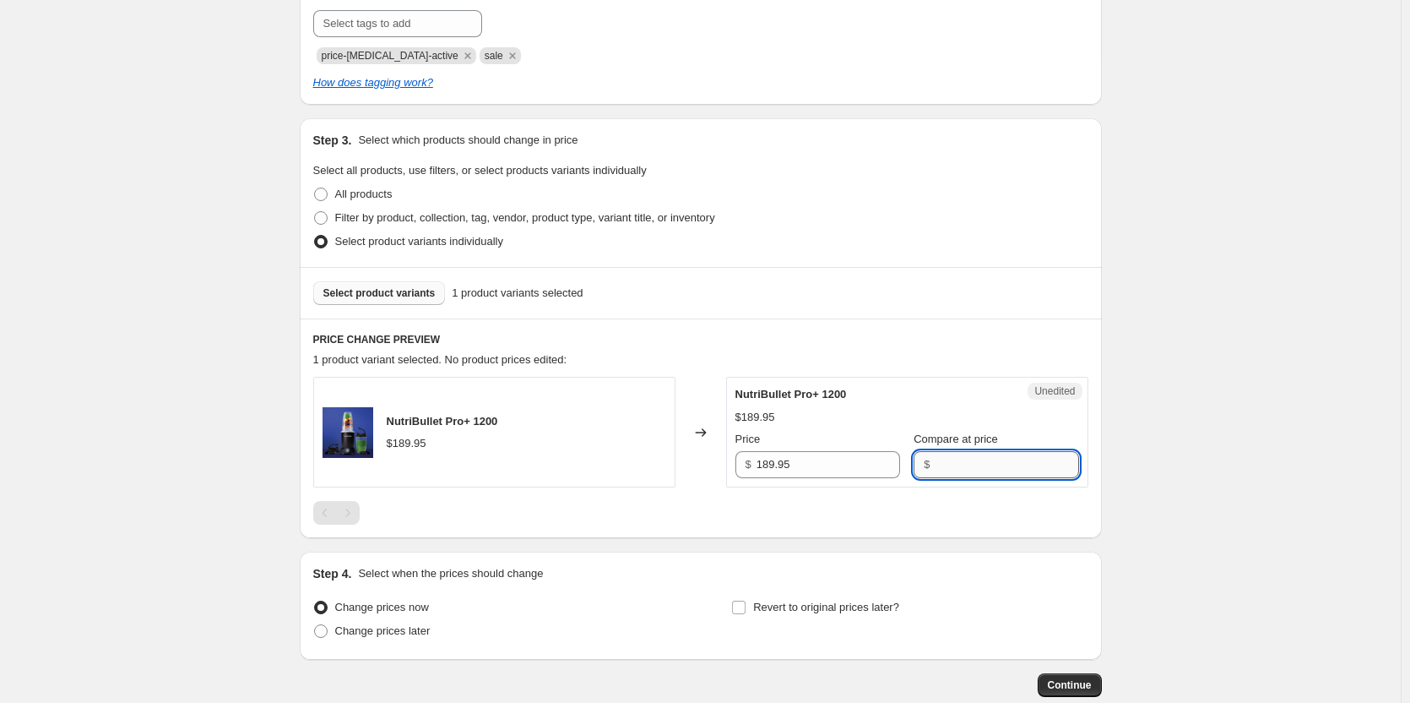
paste input "189.95"
type input "189.95"
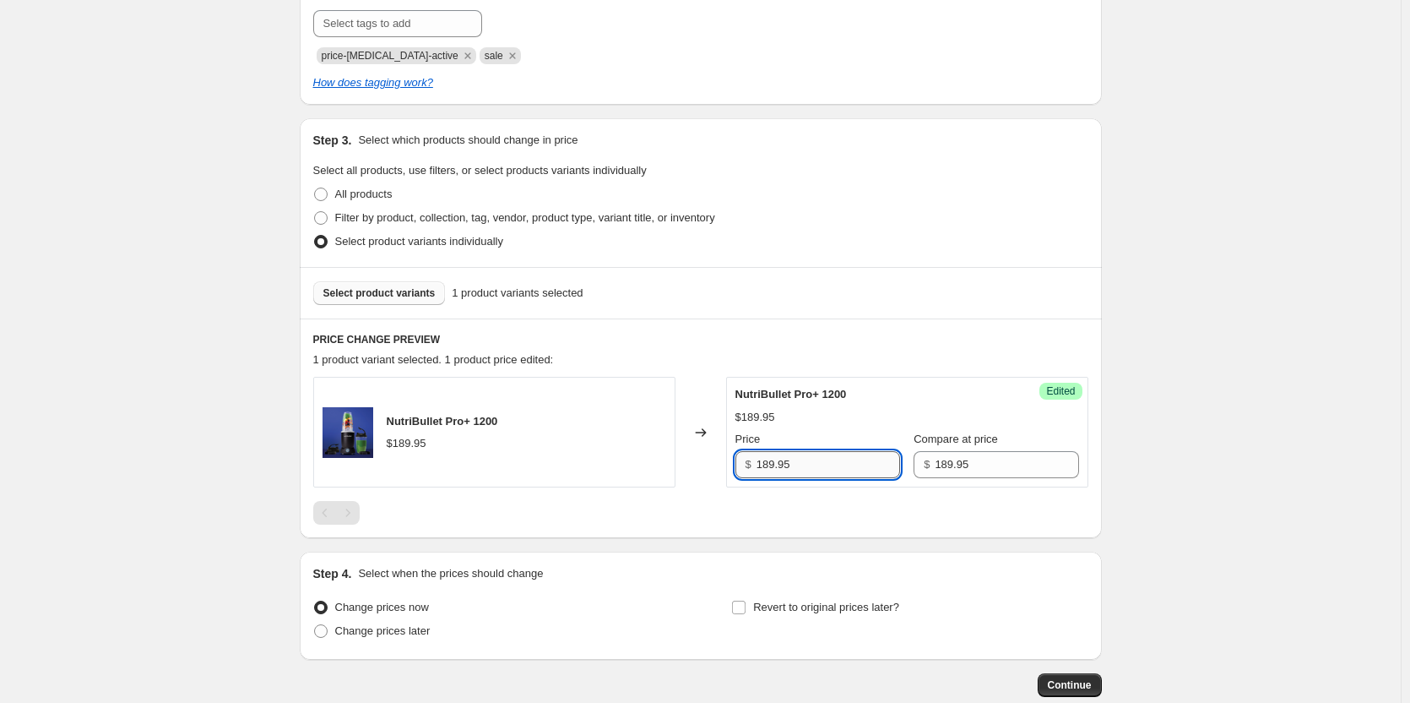
click at [770, 467] on input "189.95" at bounding box center [829, 464] width 144 height 27
type input "139.95"
click at [809, 513] on div at bounding box center [700, 513] width 775 height 24
click at [328, 631] on span at bounding box center [321, 631] width 14 height 14
click at [315, 625] on input "Change prices later" at bounding box center [314, 624] width 1 height 1
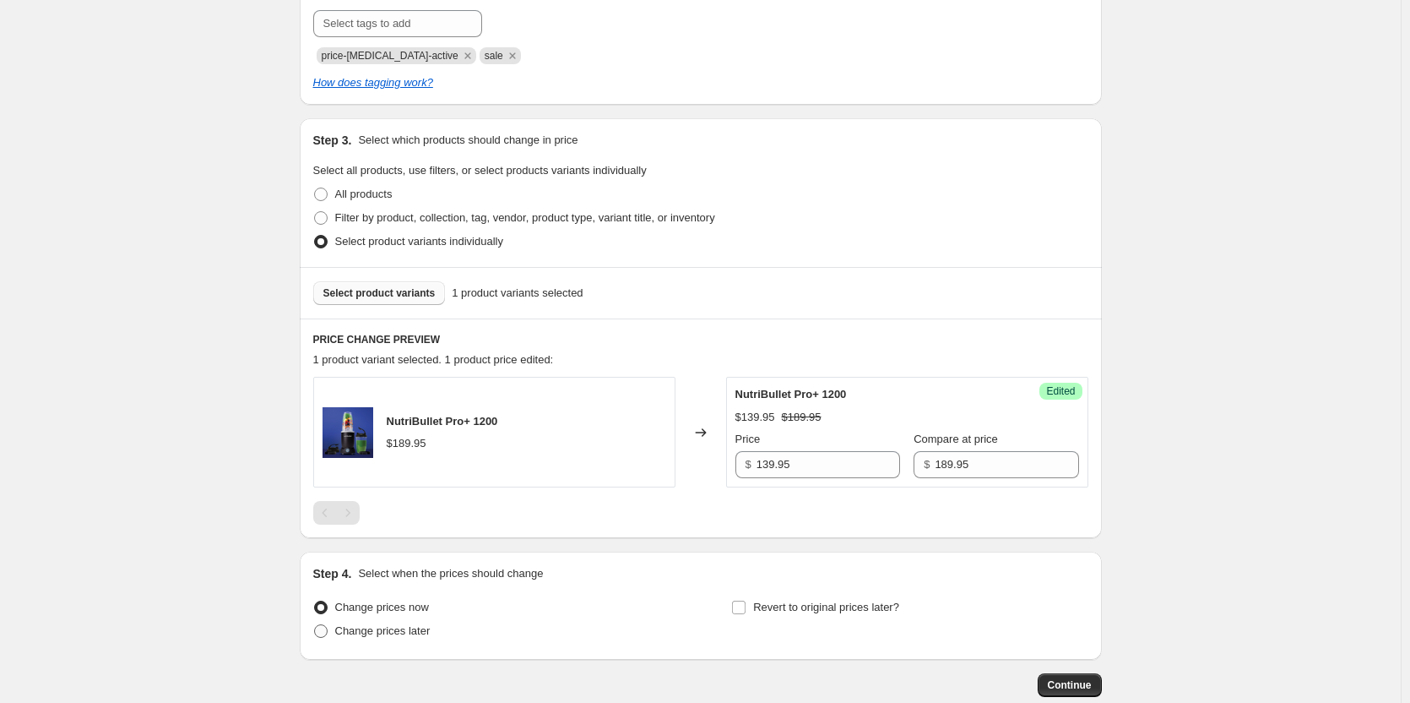
radio input "true"
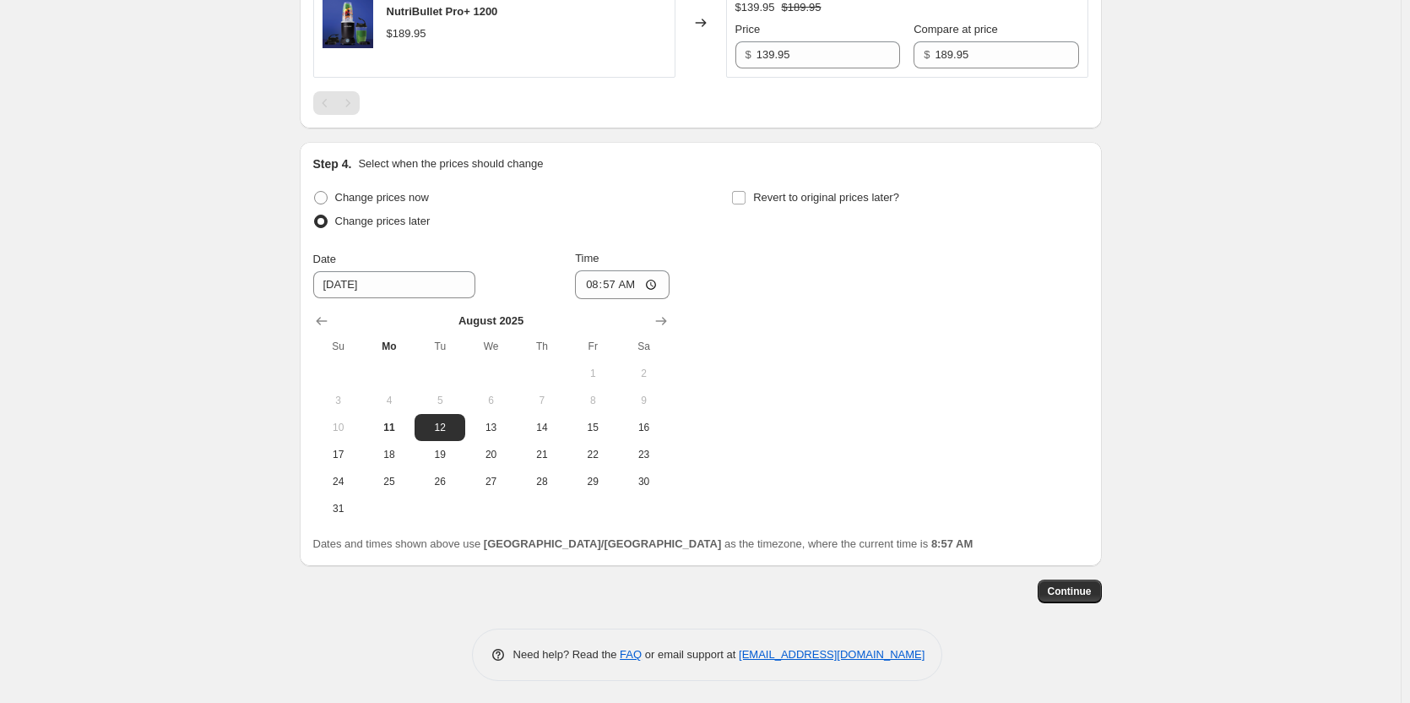
scroll to position [751, 0]
click at [549, 425] on span "14" at bounding box center [542, 424] width 37 height 14
type input "[DATE]"
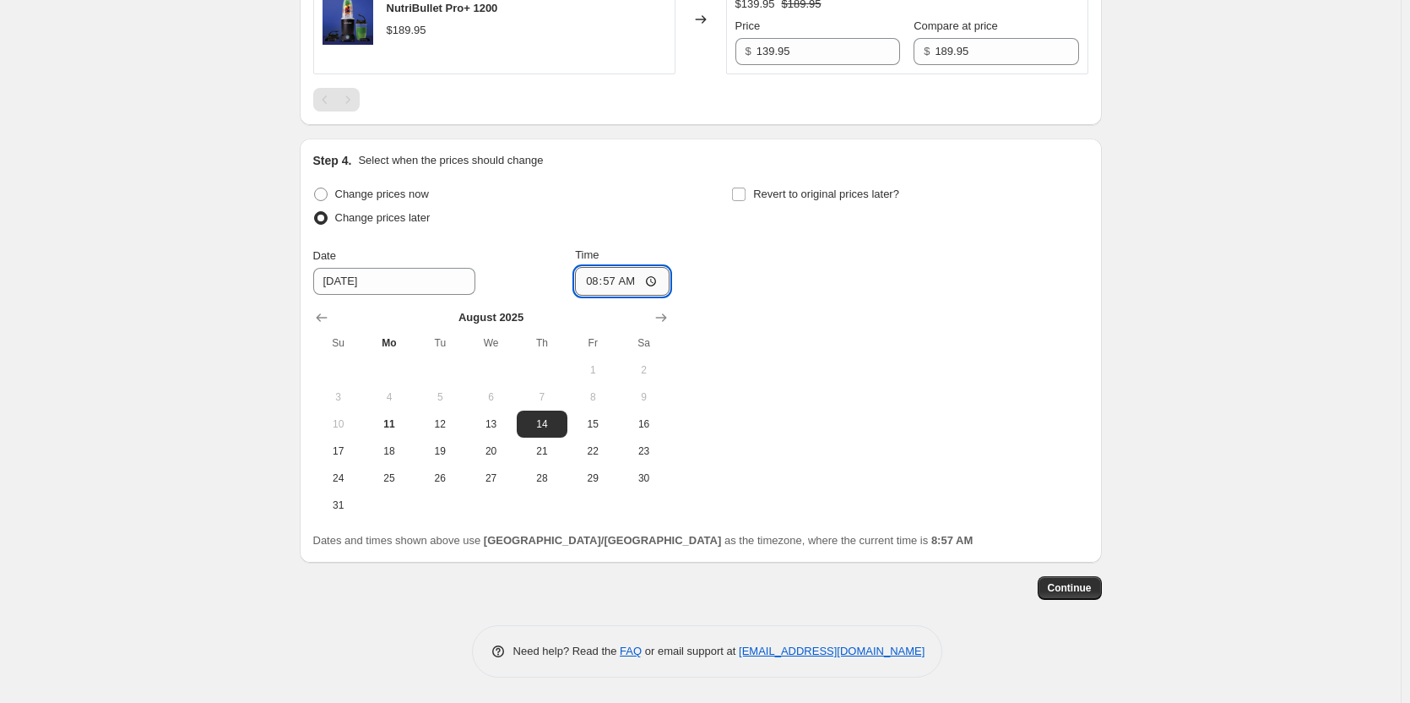
click at [599, 280] on input "08:57" at bounding box center [622, 281] width 95 height 29
type input "00:00"
click at [746, 189] on input "Revert to original prices later?" at bounding box center [739, 194] width 14 height 14
checkbox input "true"
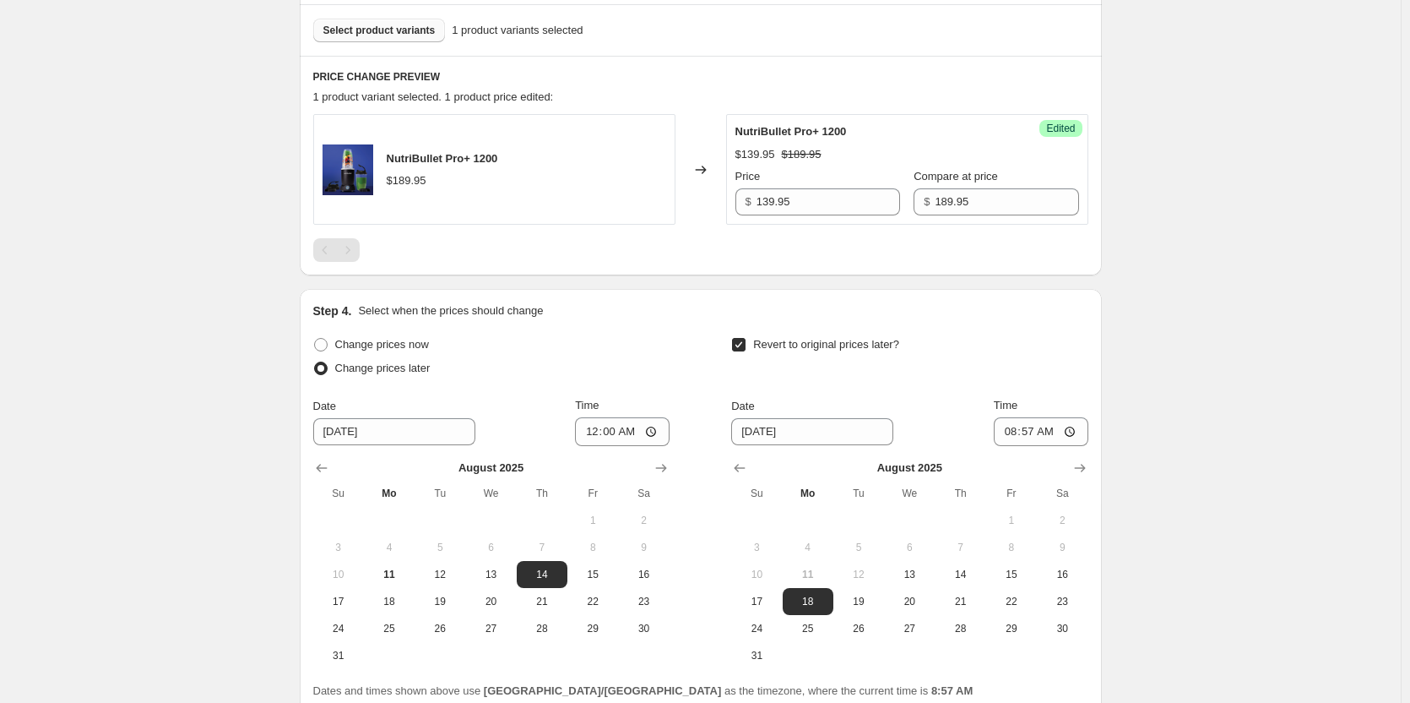
scroll to position [582, 0]
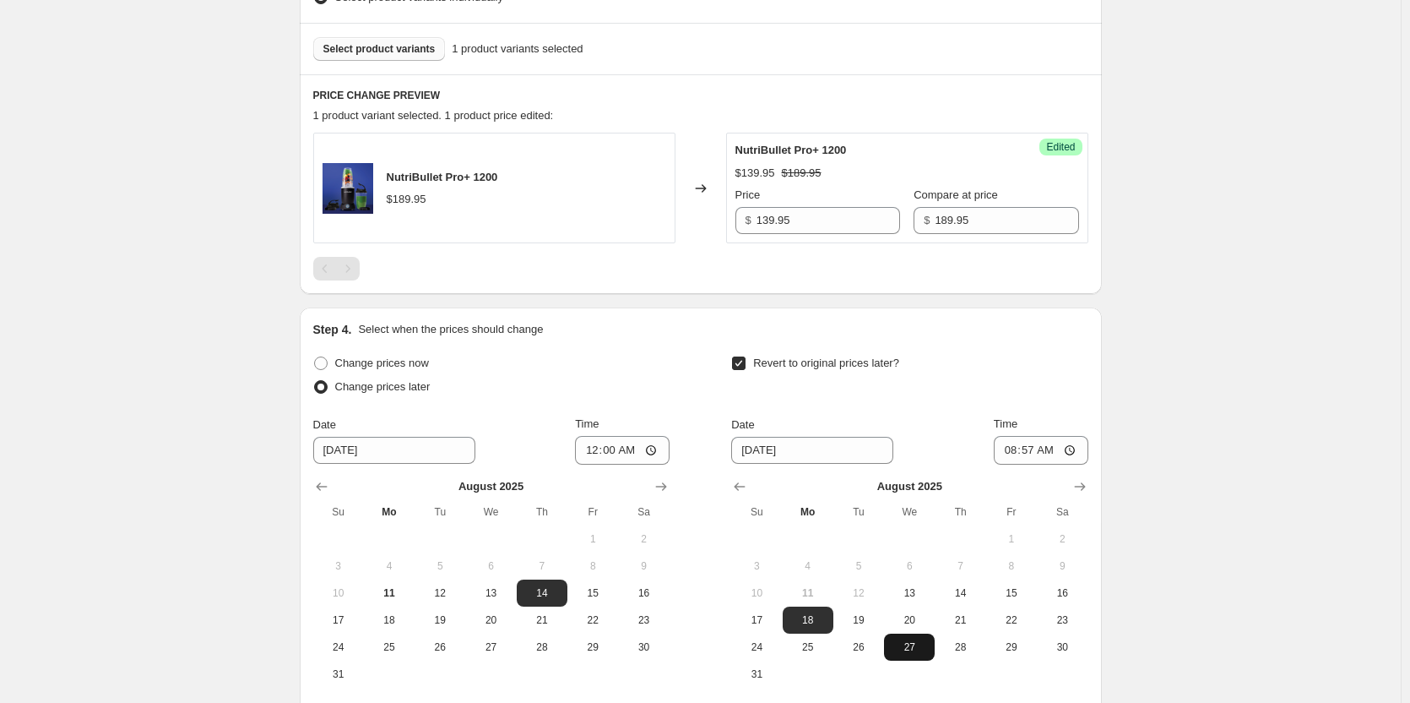
click at [904, 645] on span "27" at bounding box center [909, 647] width 37 height 14
type input "[DATE]"
click at [1018, 451] on input "08:57" at bounding box center [1041, 450] width 95 height 29
type input "23:59"
click at [928, 421] on div "Date [DATE] Time 23:59" at bounding box center [909, 439] width 356 height 49
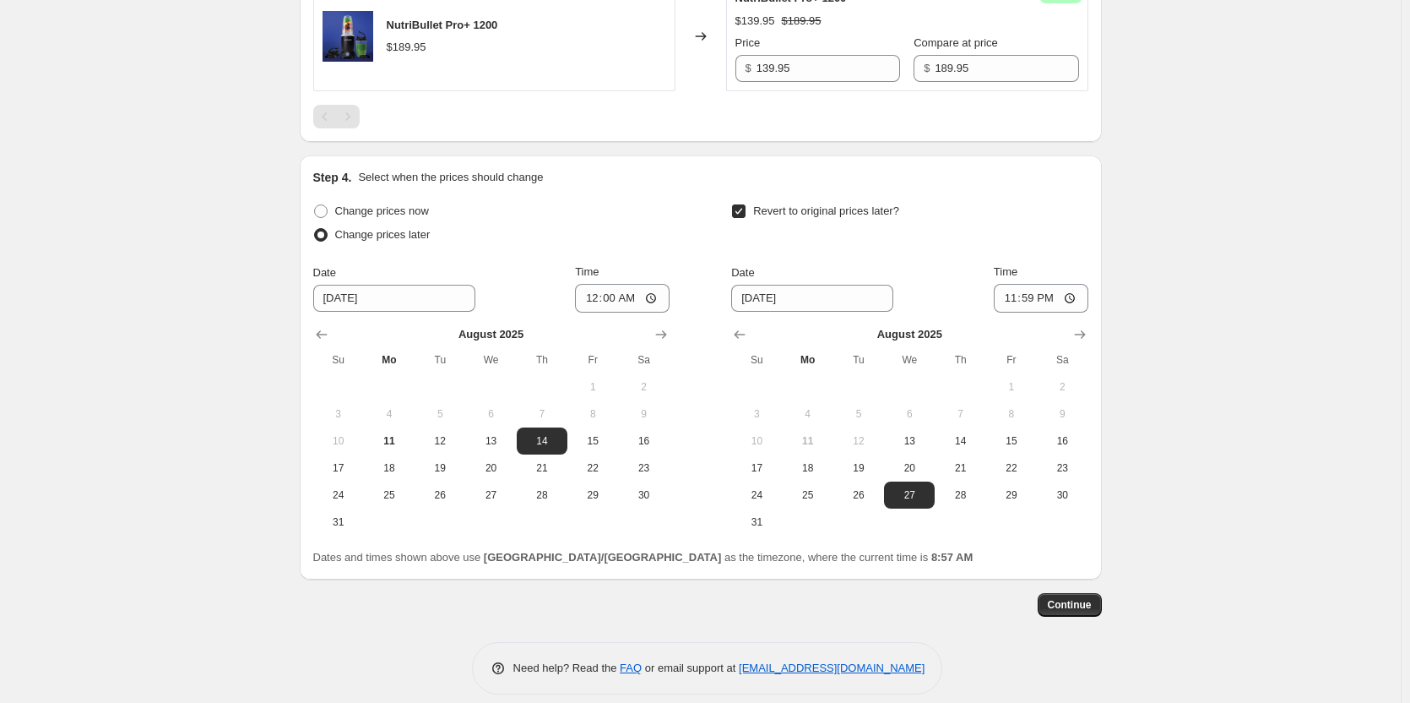
scroll to position [751, 0]
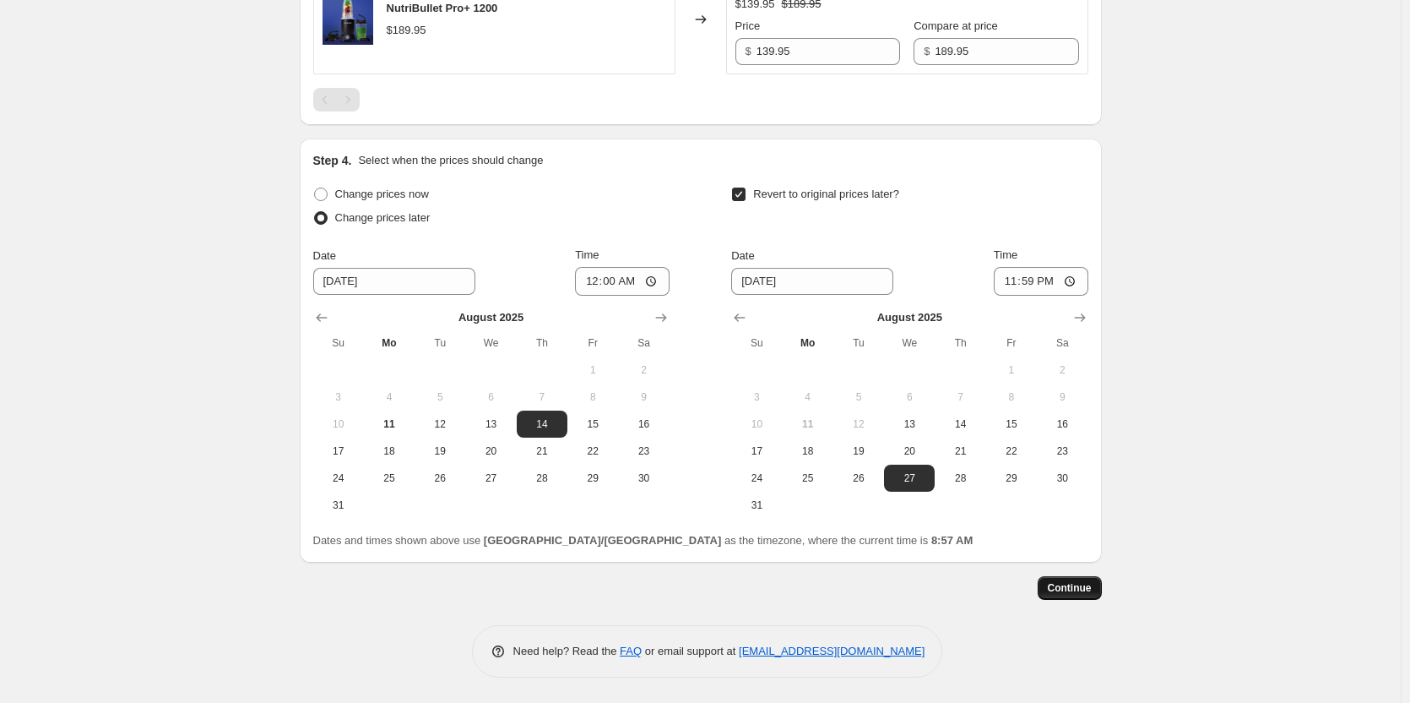
click at [1077, 590] on span "Continue" at bounding box center [1070, 588] width 44 height 14
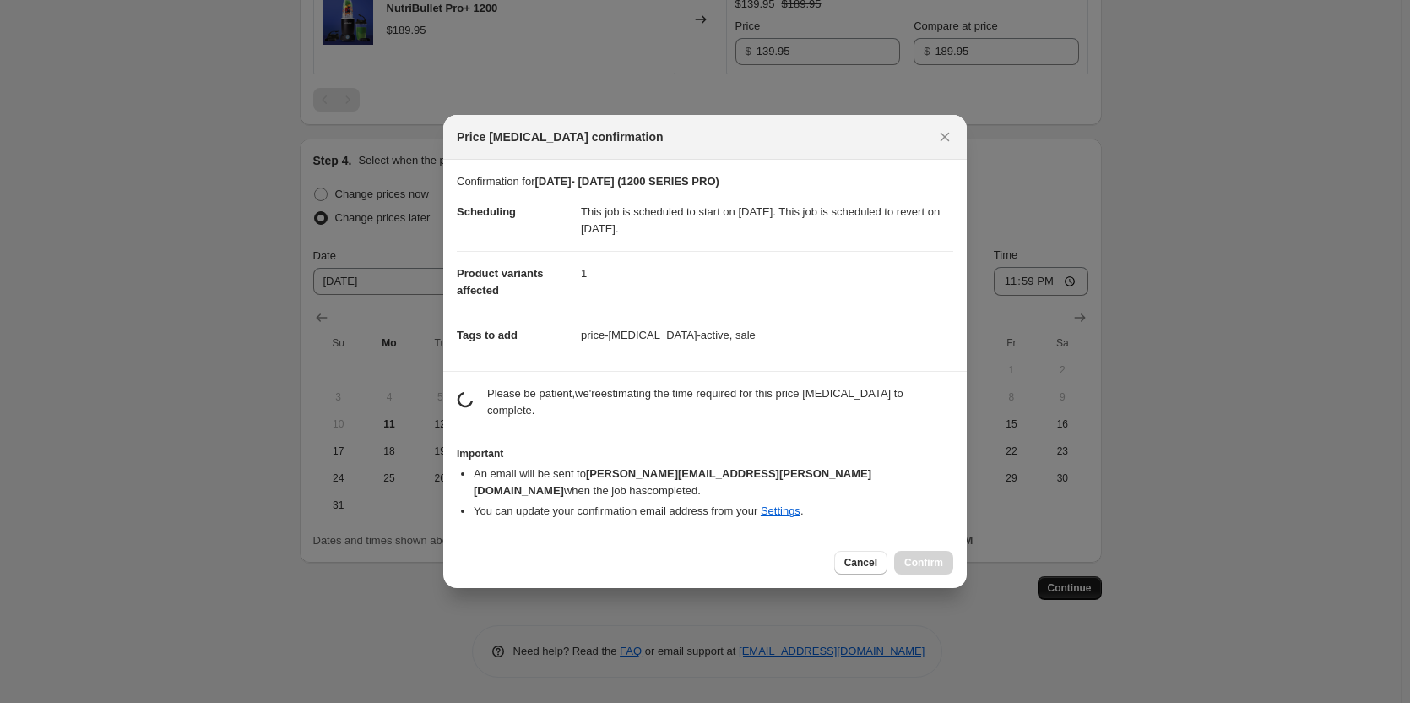
scroll to position [0, 0]
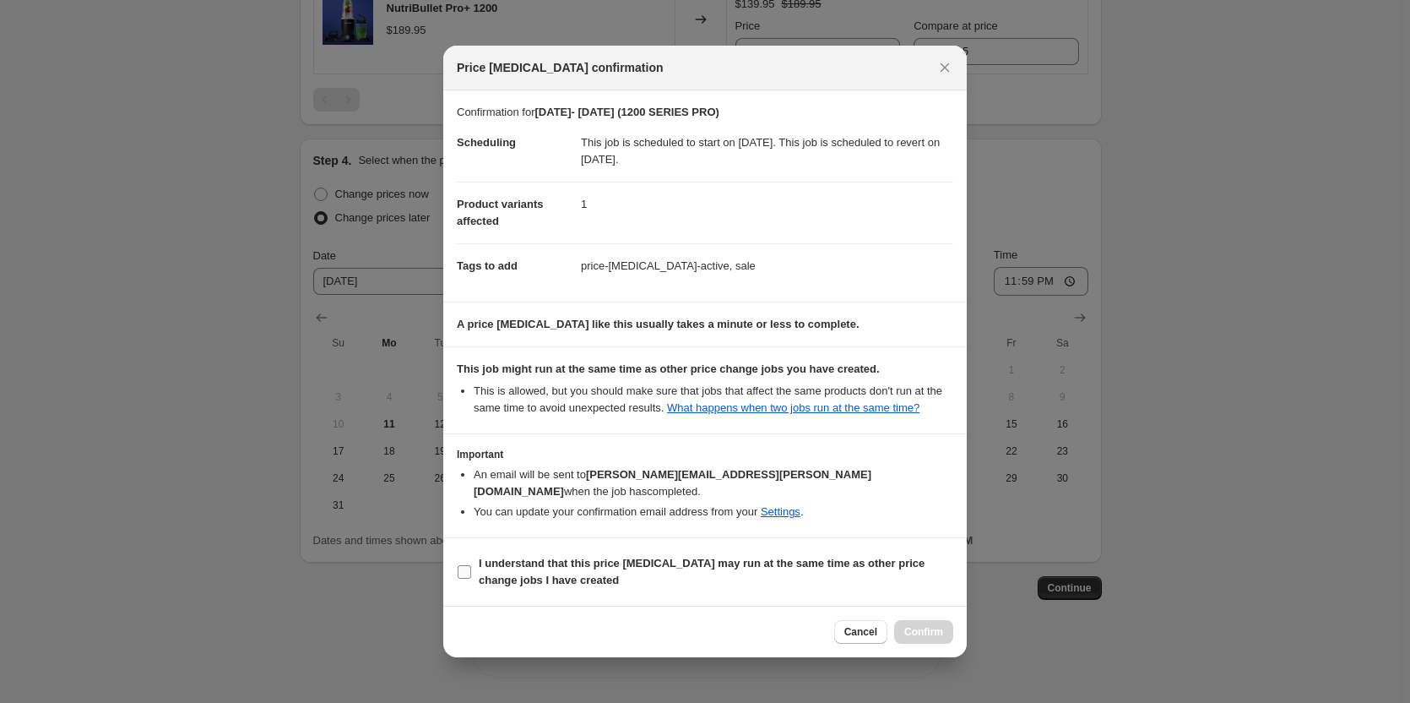
click at [466, 565] on input "I understand that this price [MEDICAL_DATA] may run at the same time as other p…" at bounding box center [465, 572] width 14 height 14
checkbox input "true"
click at [937, 625] on span "Confirm" at bounding box center [923, 632] width 39 height 14
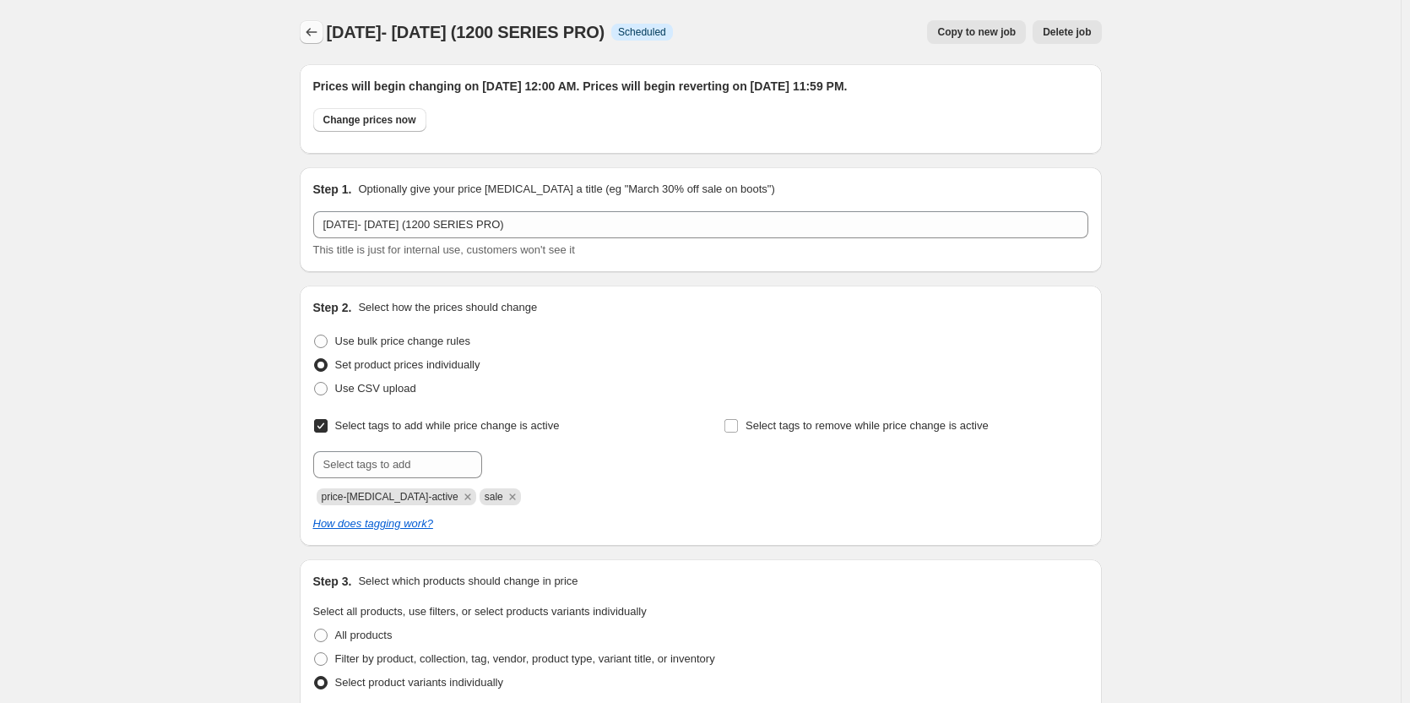
click at [312, 30] on icon "Price change jobs" at bounding box center [311, 32] width 17 height 17
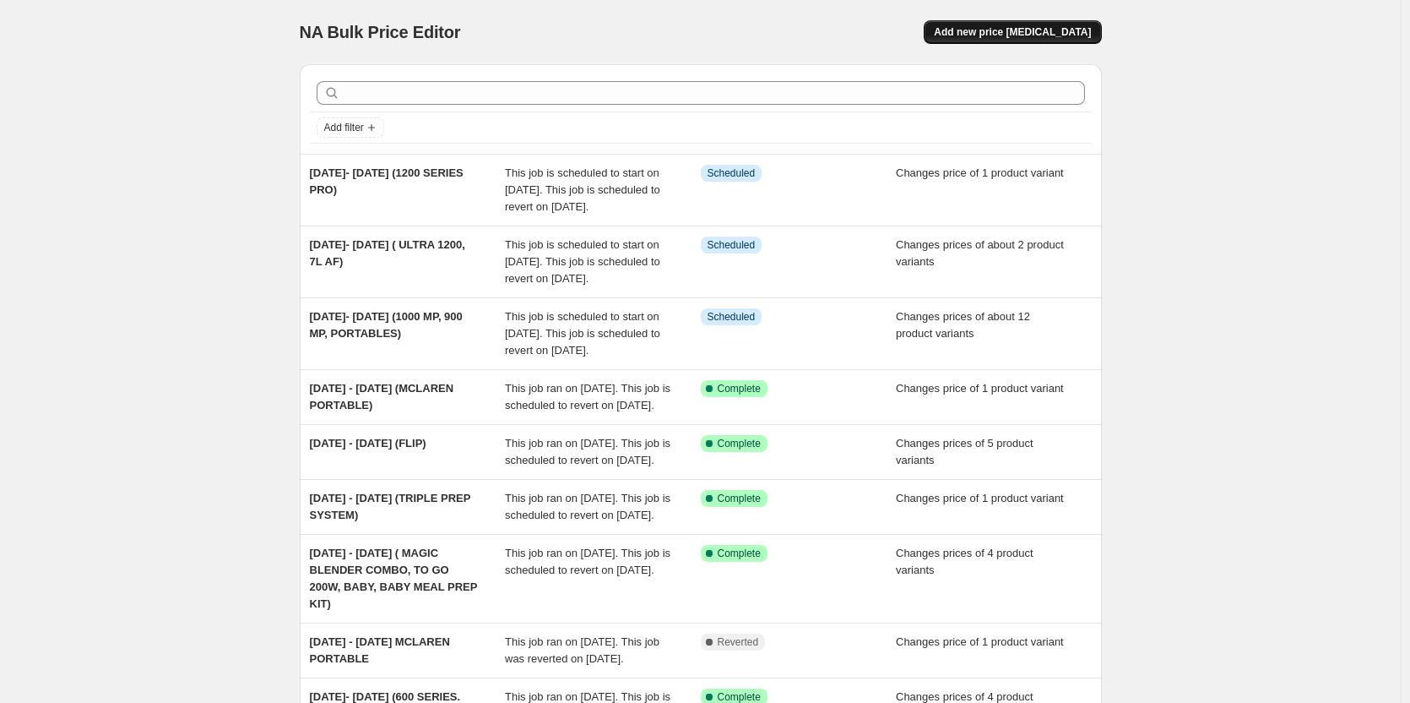
click at [990, 27] on span "Add new price [MEDICAL_DATA]" at bounding box center [1012, 32] width 157 height 14
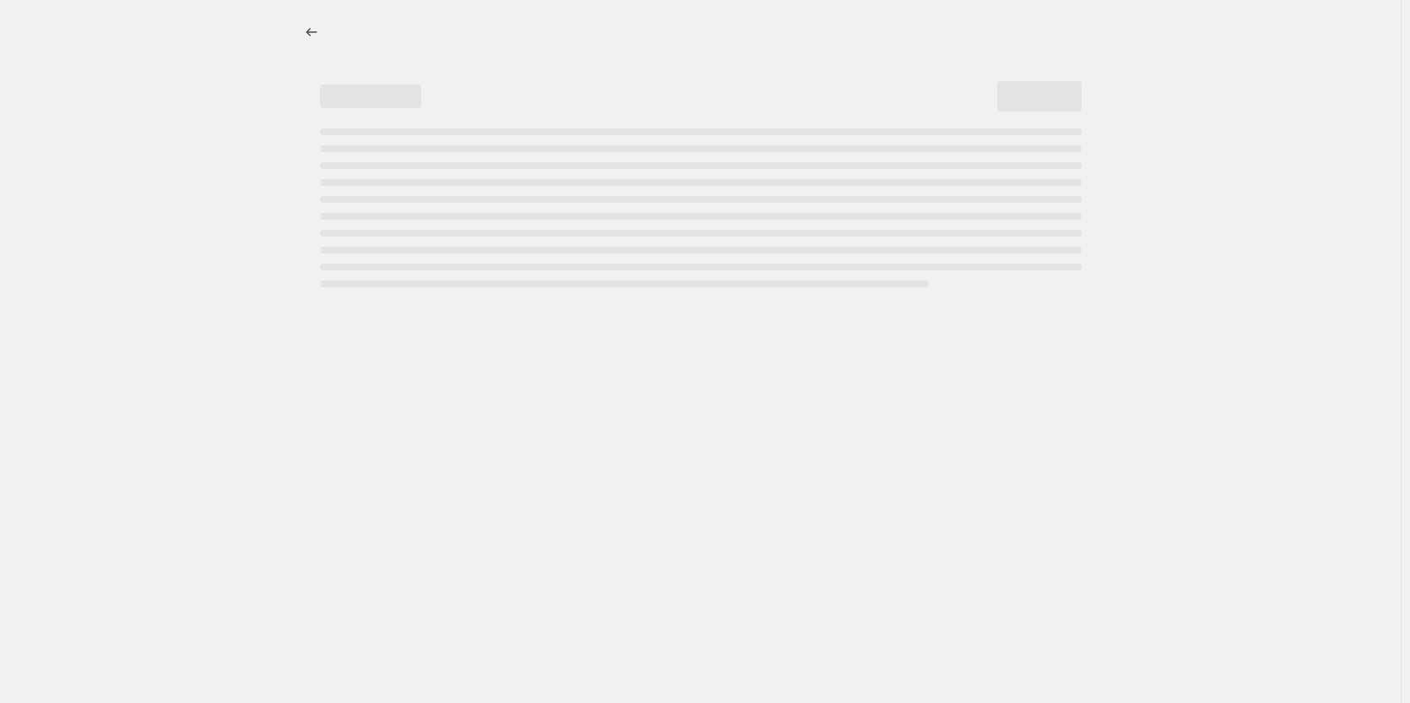
select select "percentage"
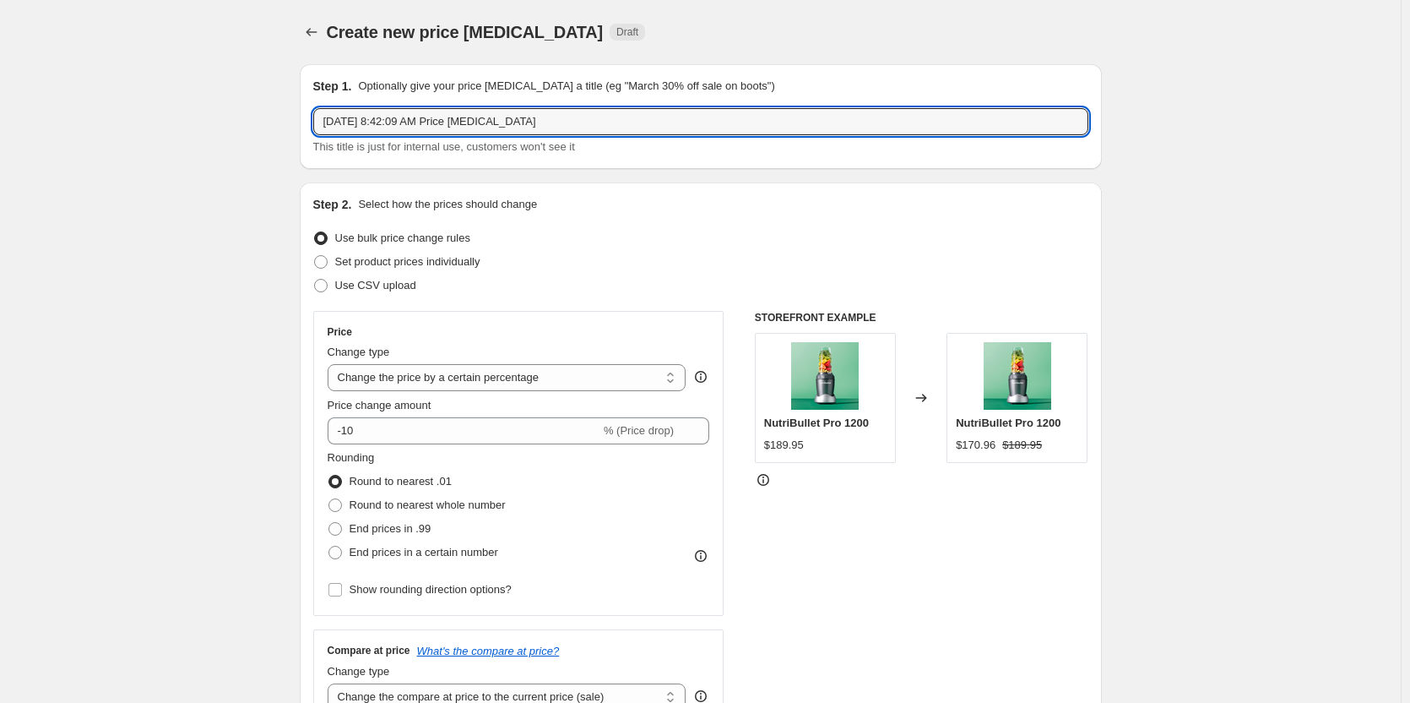
drag, startPoint x: 557, startPoint y: 117, endPoint x: 301, endPoint y: 128, distance: 255.3
type input "[DATE]-[DATE] (1200 BLENDER COMBO)"
click at [326, 258] on span at bounding box center [321, 262] width 14 height 14
click at [315, 256] on input "Set product prices individually" at bounding box center [314, 255] width 1 height 1
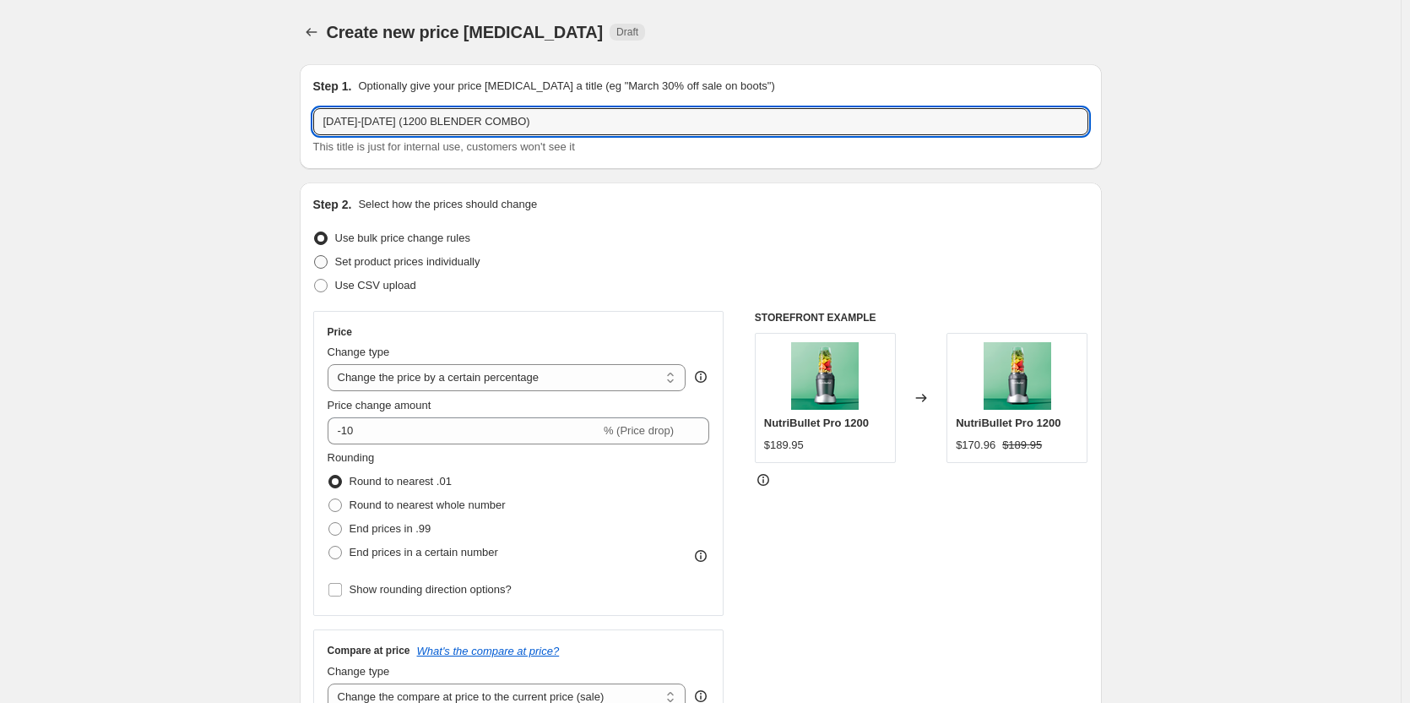
radio input "true"
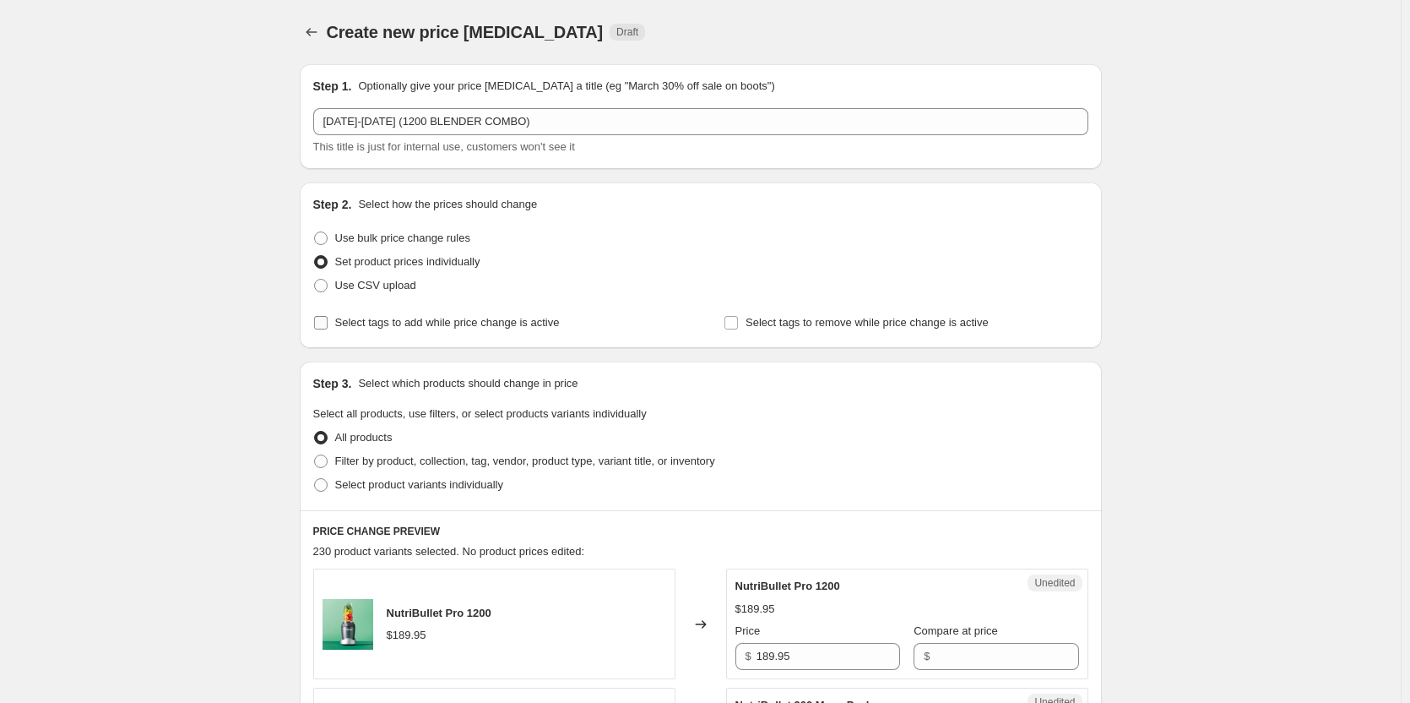
click at [323, 325] on input "Select tags to add while price change is active" at bounding box center [321, 323] width 14 height 14
checkbox input "true"
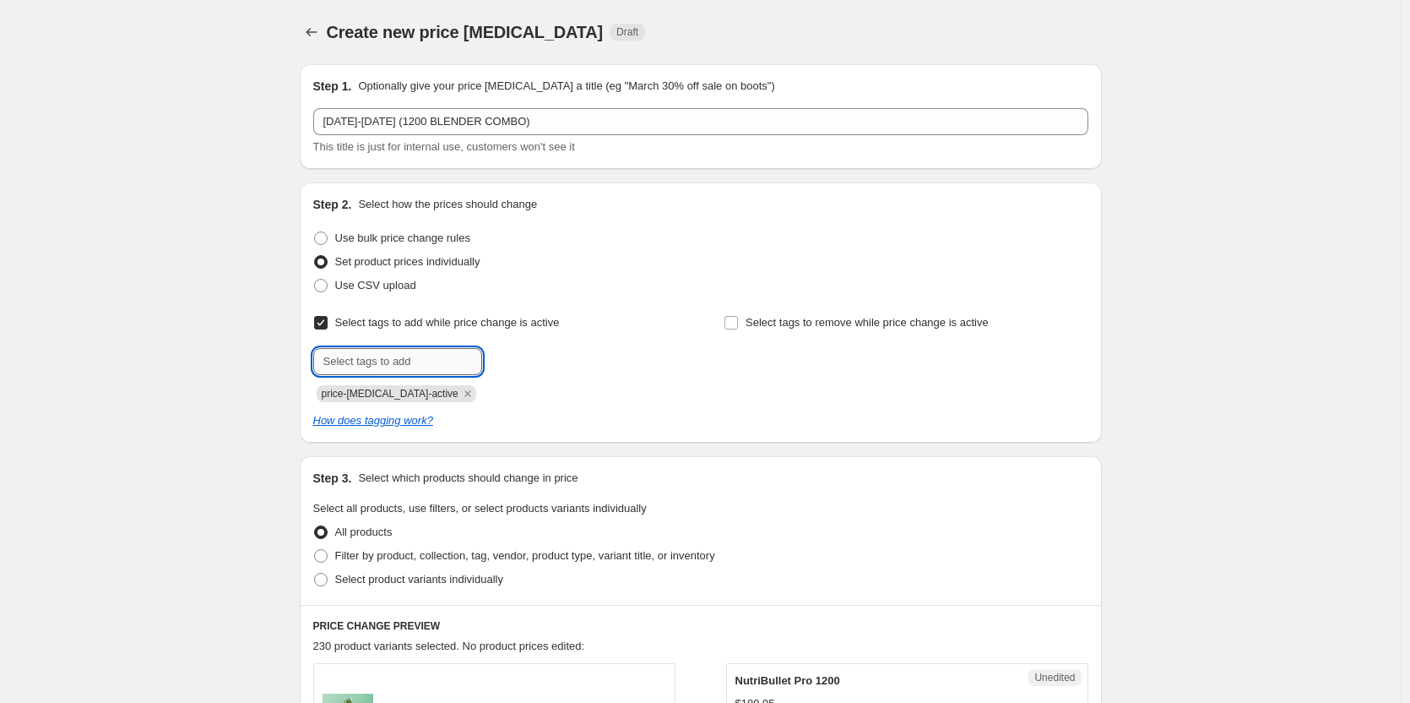
click at [373, 350] on input "text" at bounding box center [397, 361] width 169 height 27
type input "S"
type input "sale"
click at [516, 363] on b "Add" at bounding box center [506, 360] width 19 height 12
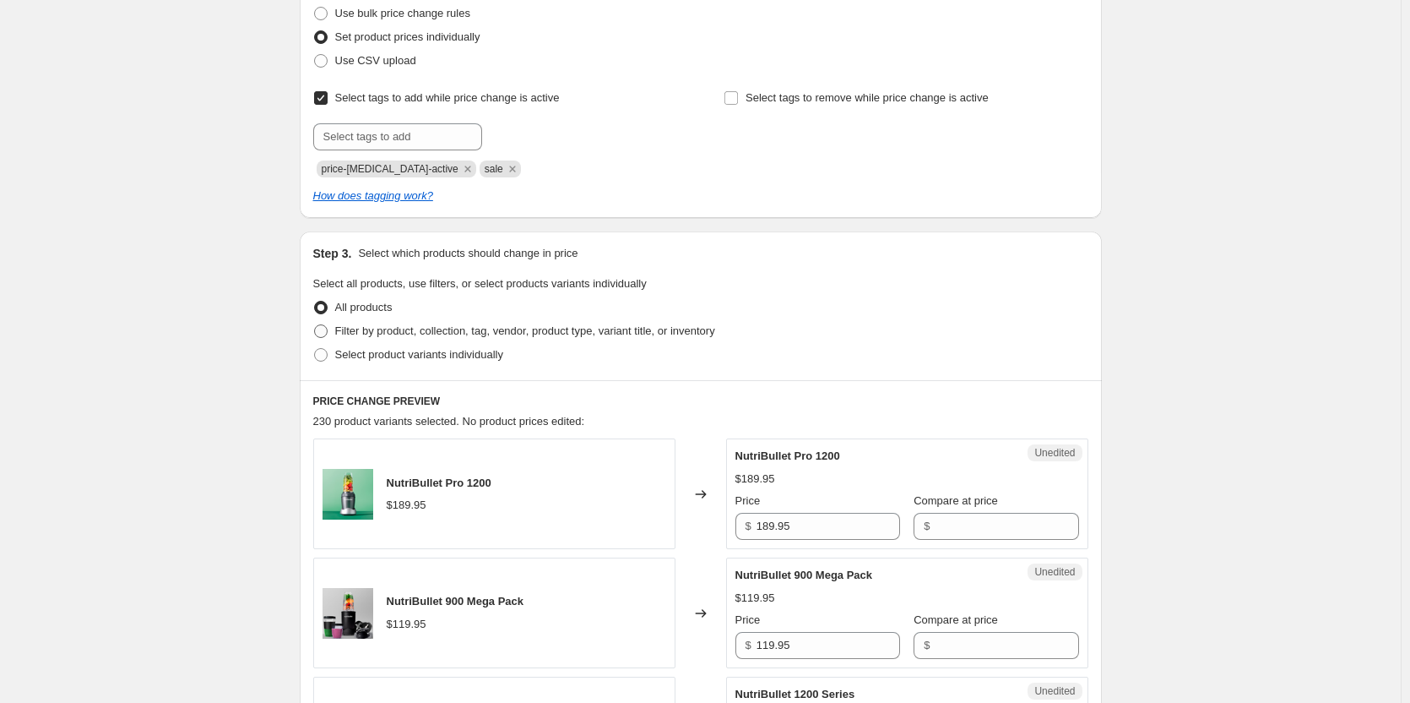
scroll to position [253, 0]
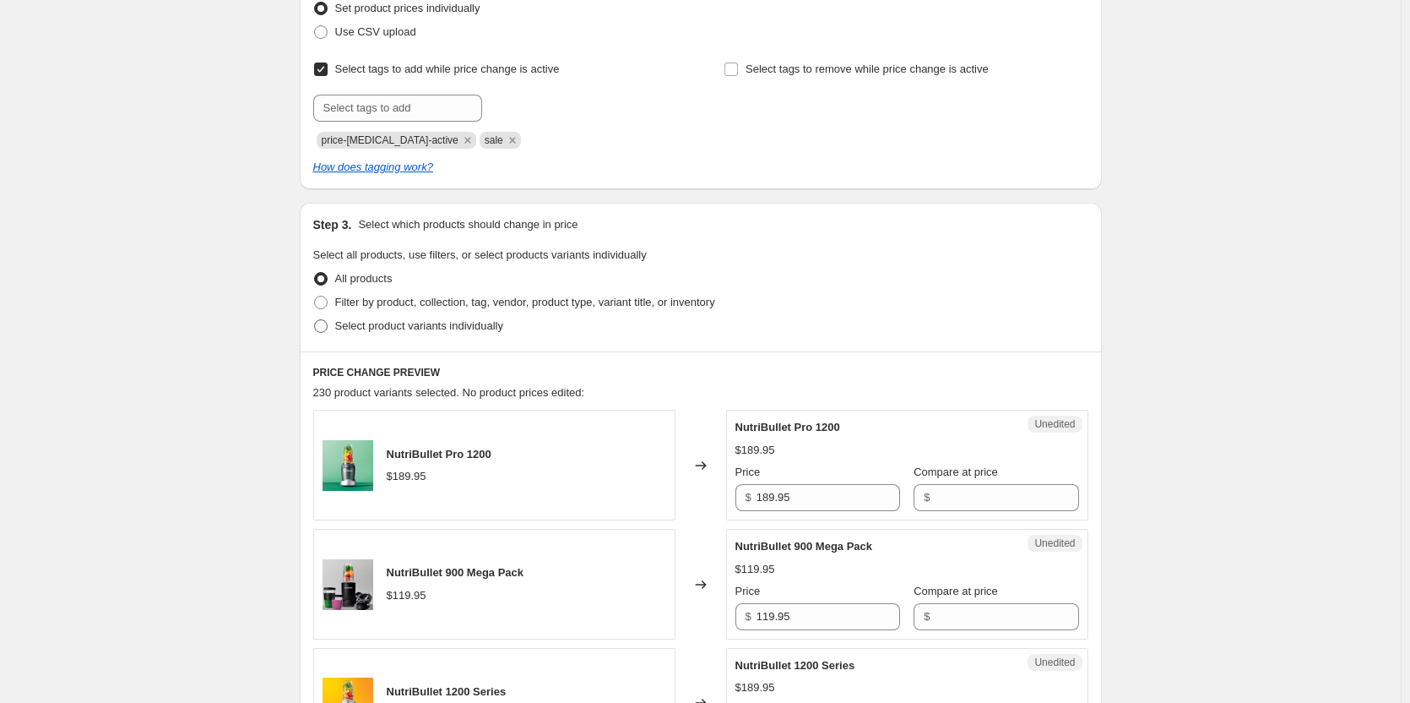
click at [328, 324] on span at bounding box center [321, 326] width 14 height 14
click at [315, 320] on input "Select product variants individually" at bounding box center [314, 319] width 1 height 1
radio input "true"
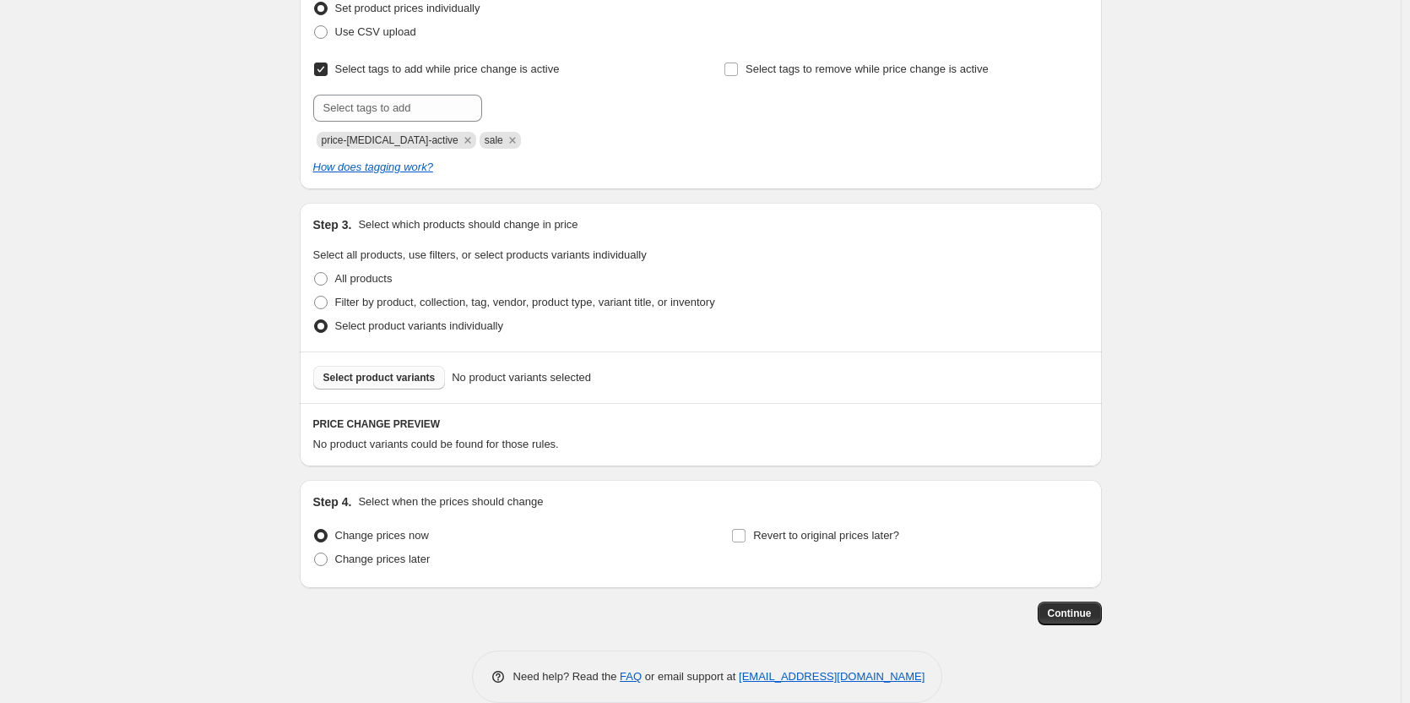
click at [378, 381] on span "Select product variants" at bounding box center [379, 378] width 112 height 14
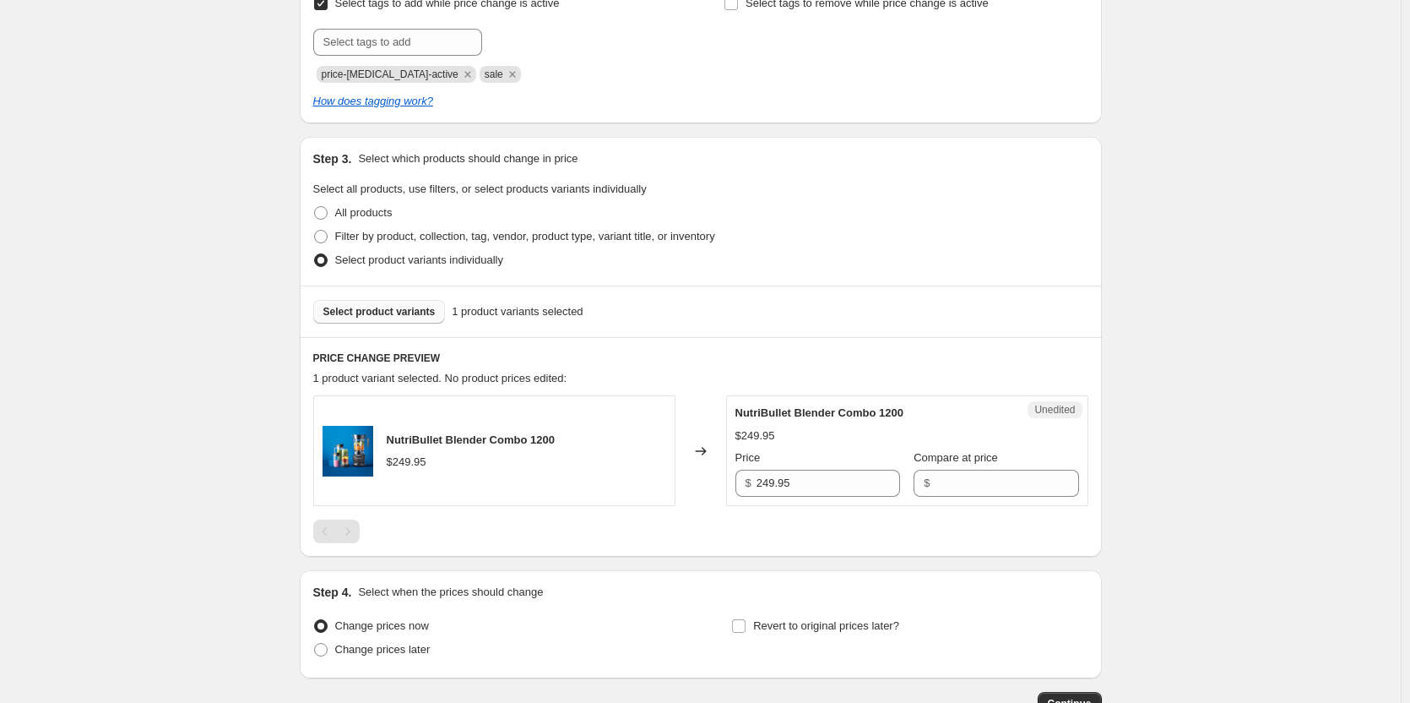
scroll to position [338, 0]
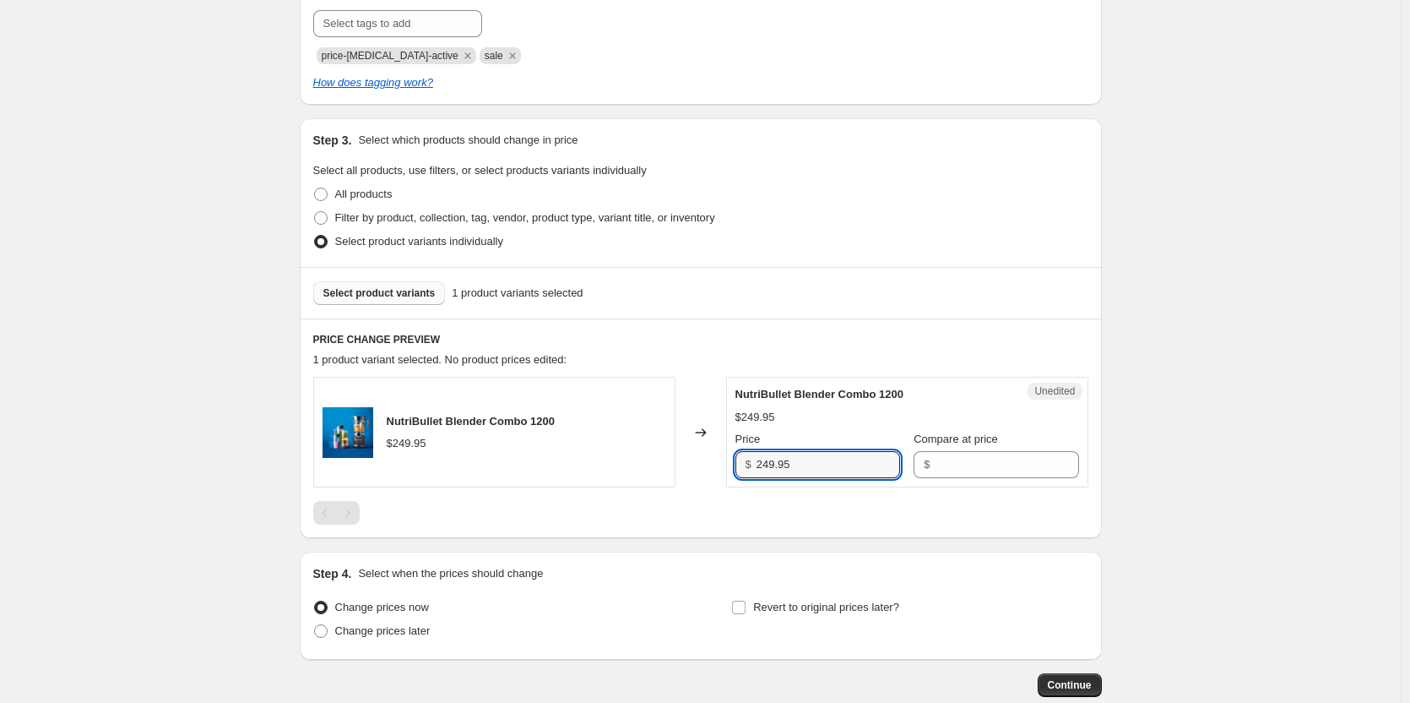
drag, startPoint x: 804, startPoint y: 463, endPoint x: 707, endPoint y: 462, distance: 97.1
click at [707, 462] on div "NutriBullet Blender Combo 1200 $249.95 Changed to Unedited NutriBullet Blender …" at bounding box center [700, 432] width 775 height 111
click at [958, 468] on input "Compare at price" at bounding box center [1007, 464] width 144 height 27
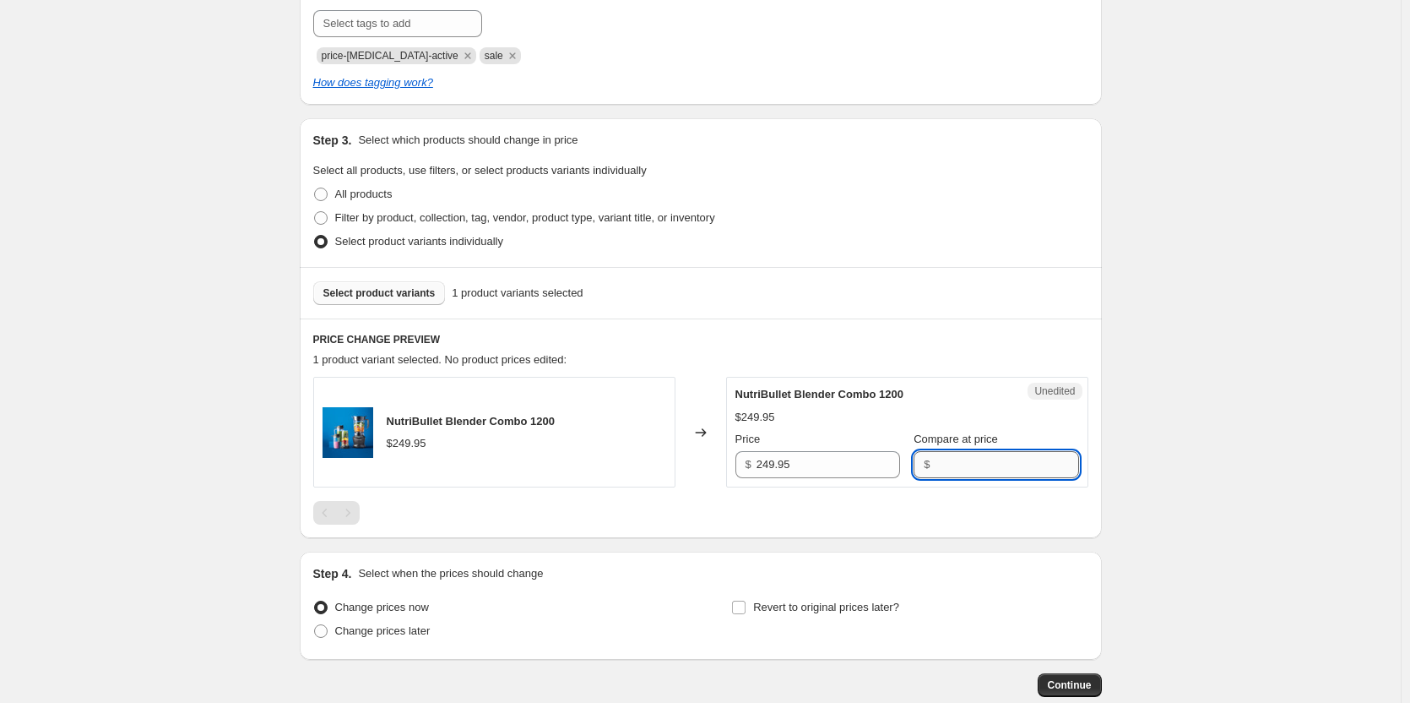
paste input "249.95"
type input "249.95"
click at [772, 466] on input "249.95" at bounding box center [829, 464] width 144 height 27
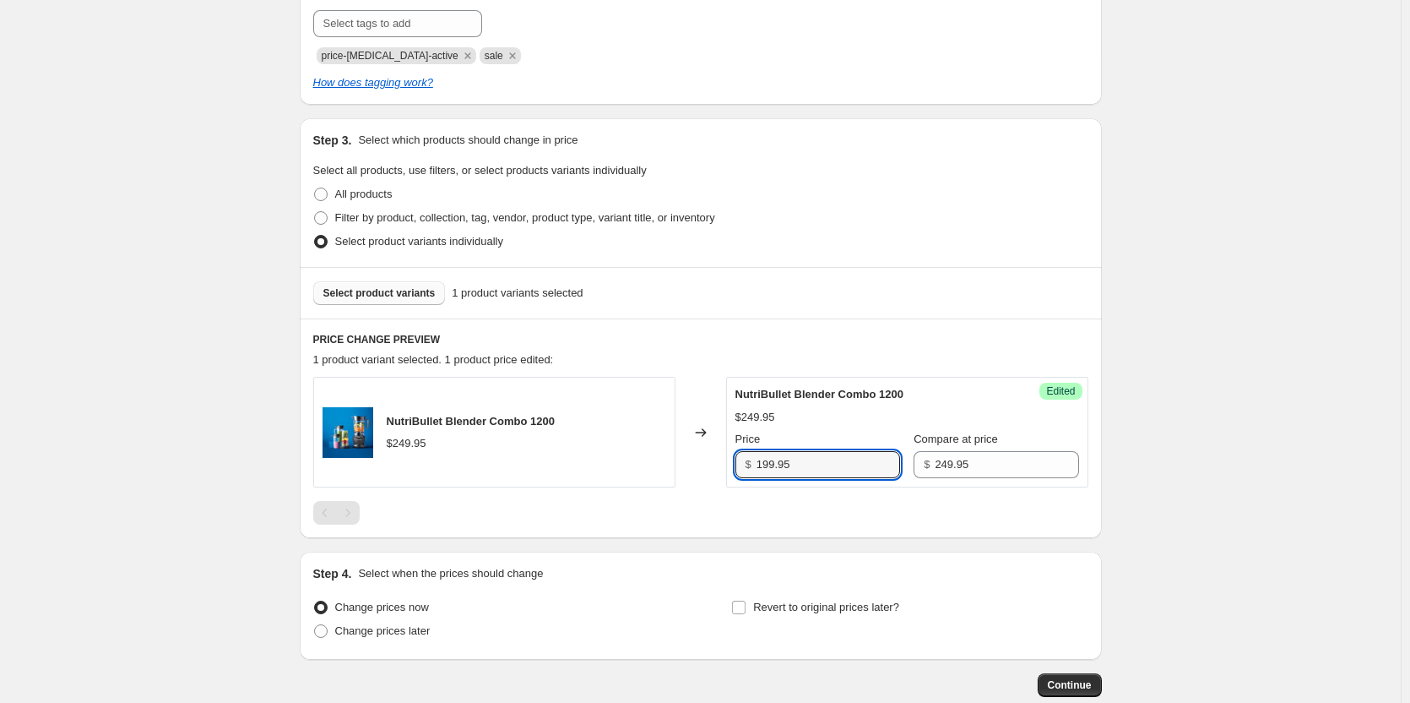
type input "199.95"
click at [785, 500] on div "NutriBullet Blender Combo 1200 $249.95 Changed to Success Edited NutriBullet Bl…" at bounding box center [700, 451] width 775 height 148
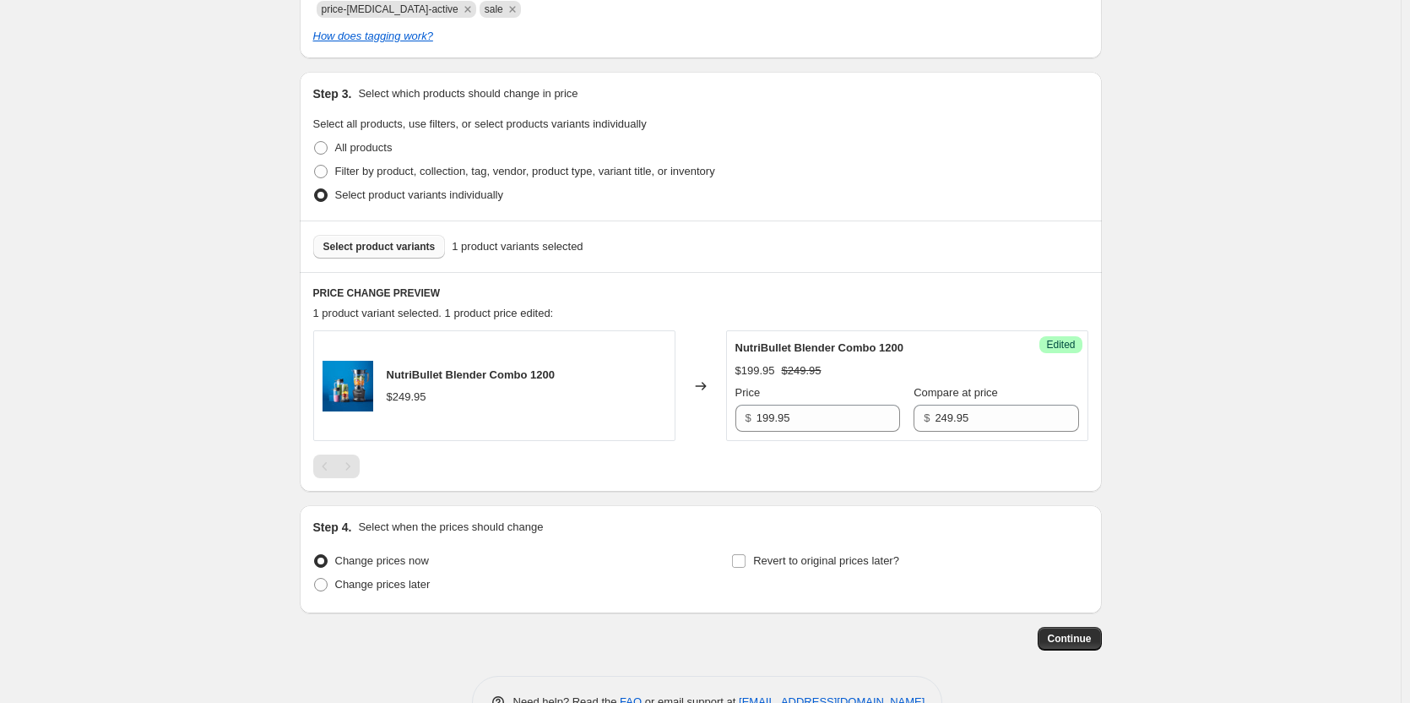
scroll to position [422, 0]
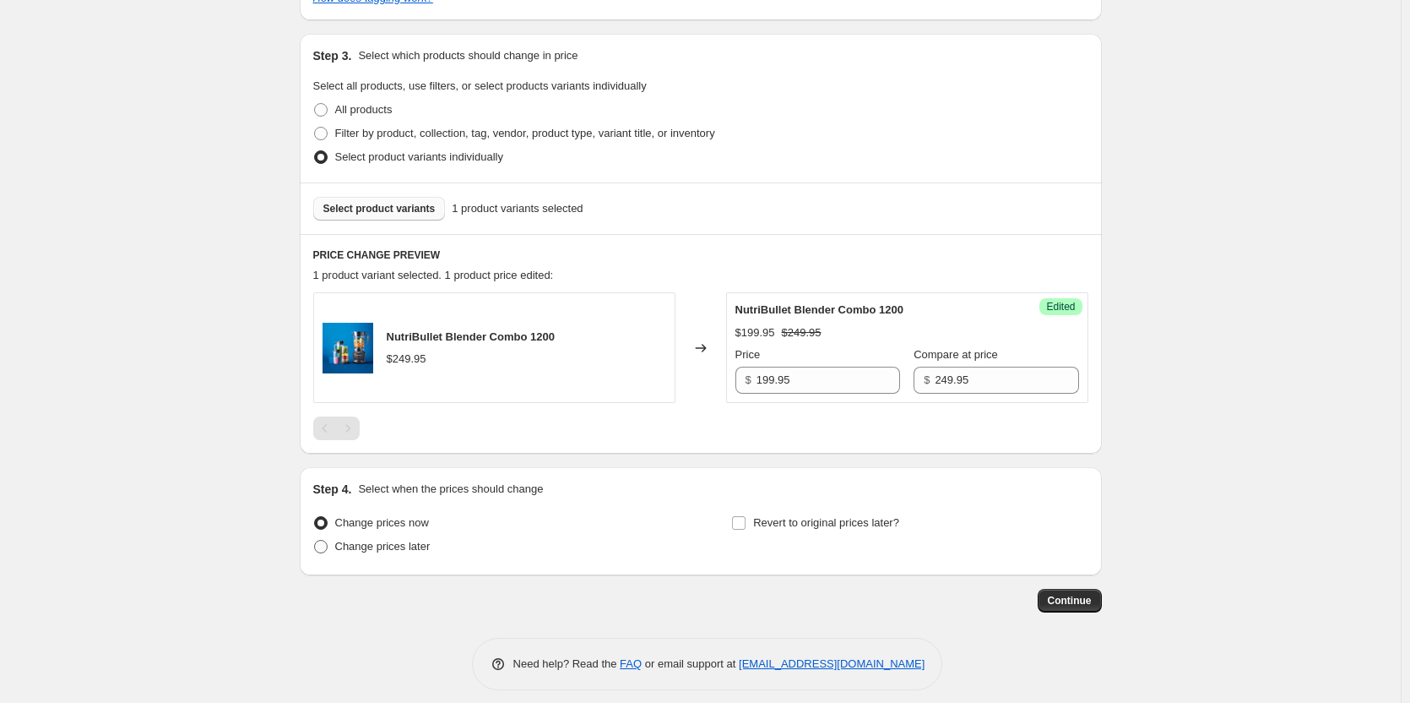
click at [327, 545] on span at bounding box center [321, 547] width 14 height 14
click at [315, 540] on input "Change prices later" at bounding box center [314, 540] width 1 height 1
radio input "true"
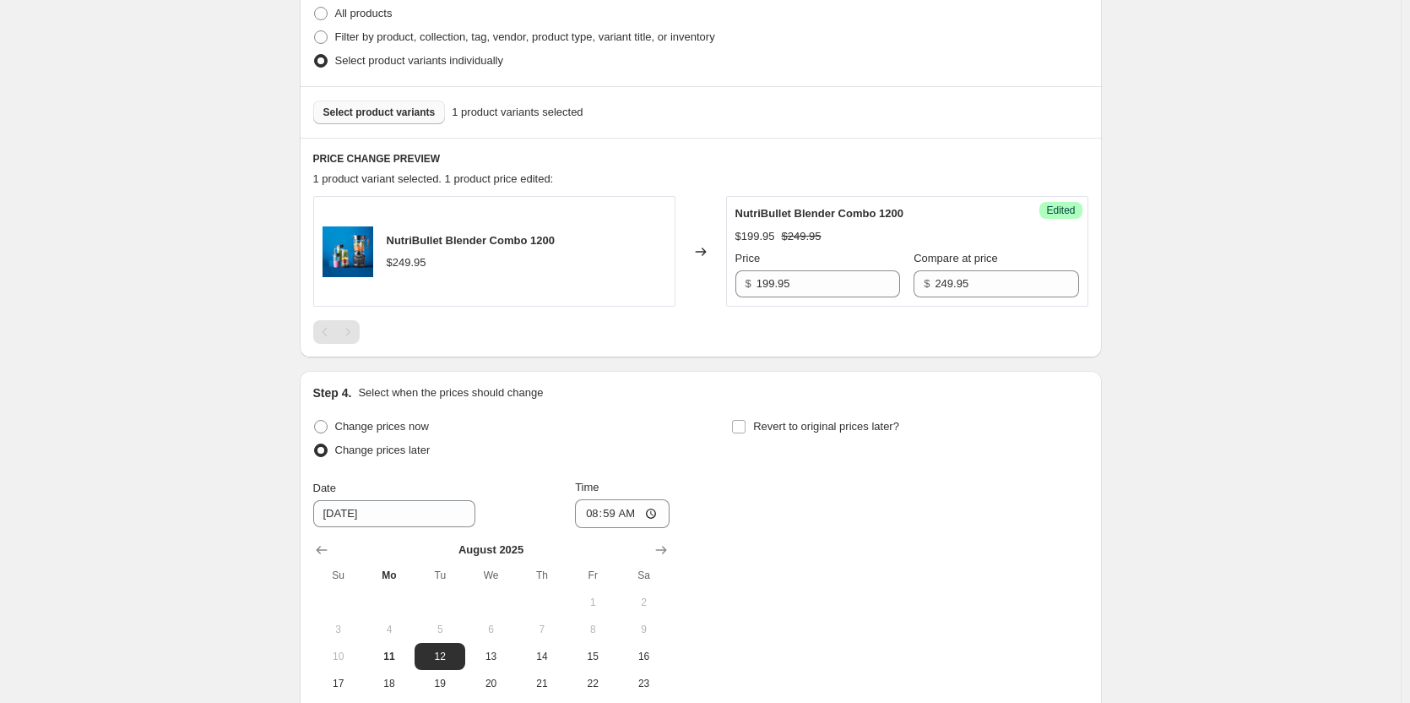
scroll to position [676, 0]
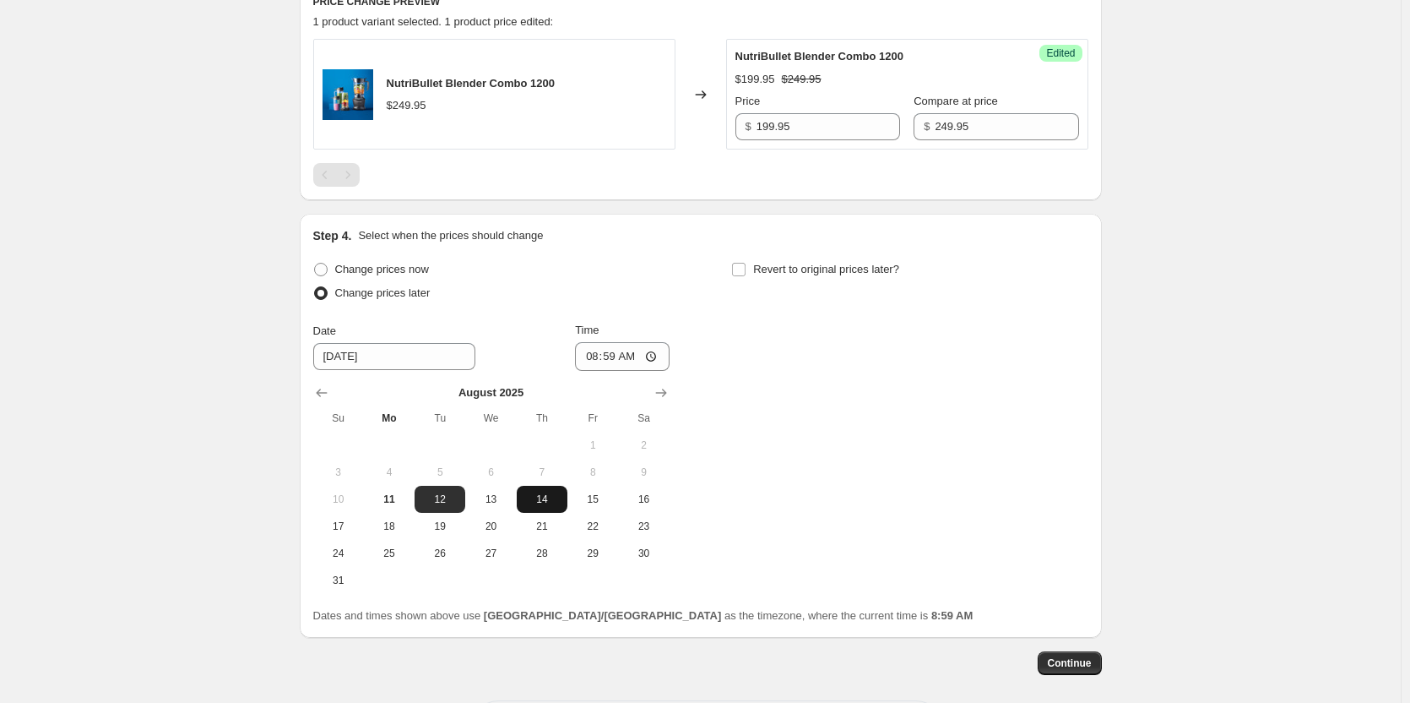
click at [548, 497] on span "14" at bounding box center [542, 499] width 37 height 14
type input "[DATE]"
click at [746, 267] on input "Revert to original prices later?" at bounding box center [739, 270] width 14 height 14
checkbox input "true"
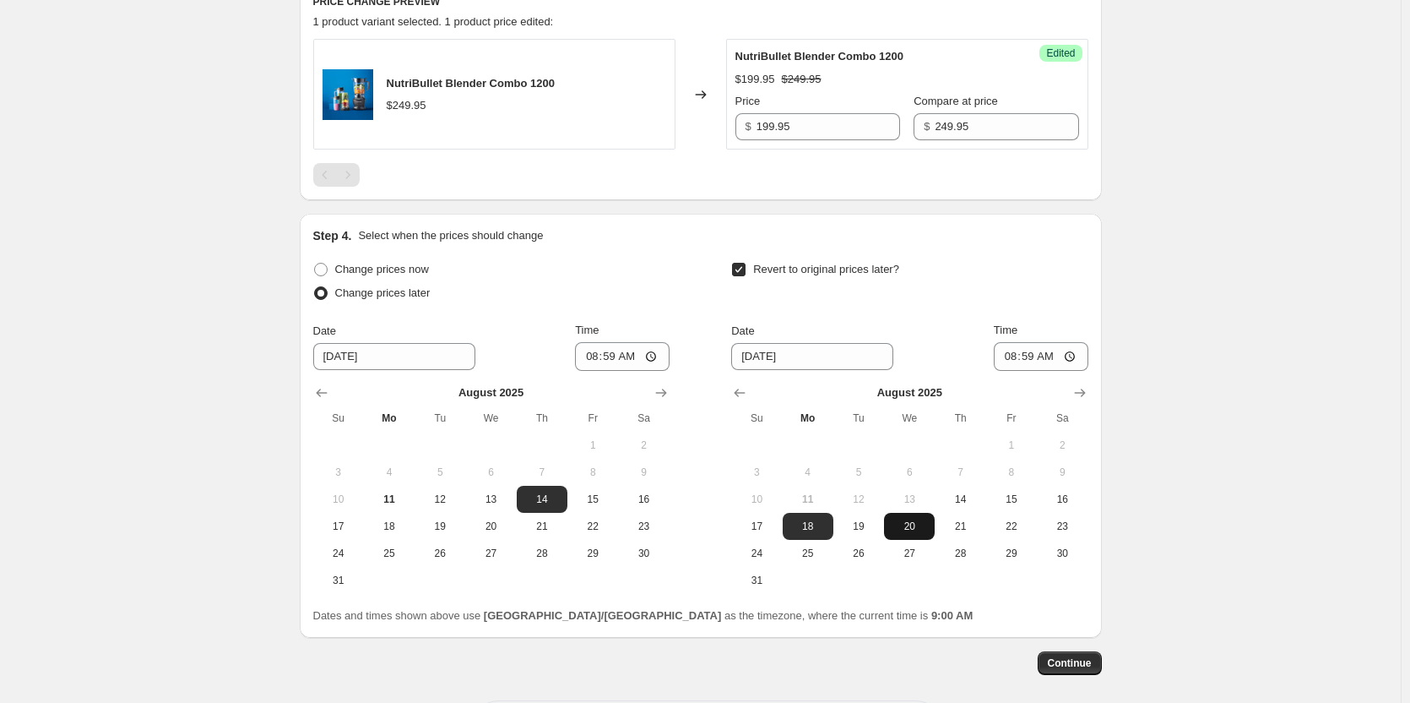
click at [917, 526] on span "20" at bounding box center [909, 526] width 37 height 14
type input "[DATE]"
click at [1018, 361] on input "08:59" at bounding box center [1041, 356] width 95 height 29
click at [598, 354] on input "08:59" at bounding box center [622, 356] width 95 height 29
type input "00:00"
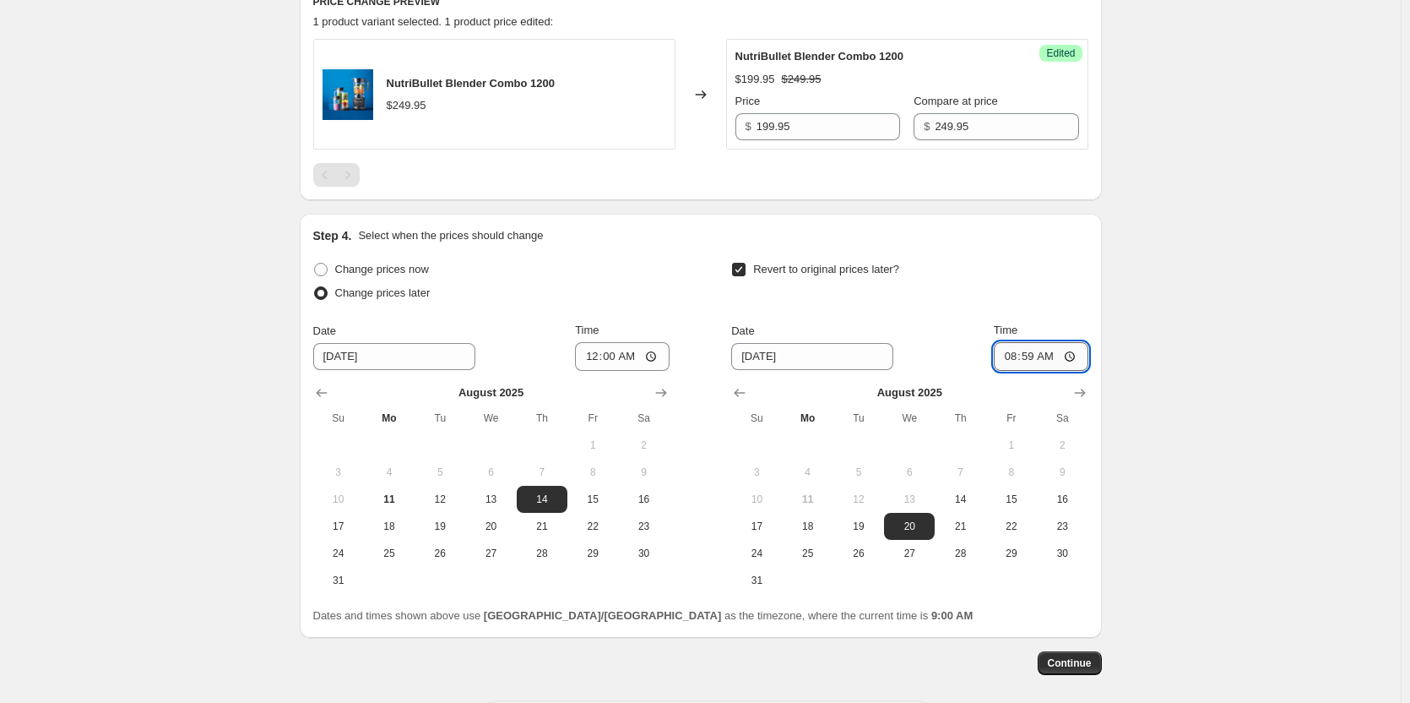
click at [1018, 356] on input "08:59" at bounding box center [1041, 356] width 95 height 29
type input "23:59"
click at [862, 301] on div "Revert to original prices later?" at bounding box center [909, 283] width 356 height 51
click at [1085, 665] on span "Continue" at bounding box center [1070, 663] width 44 height 14
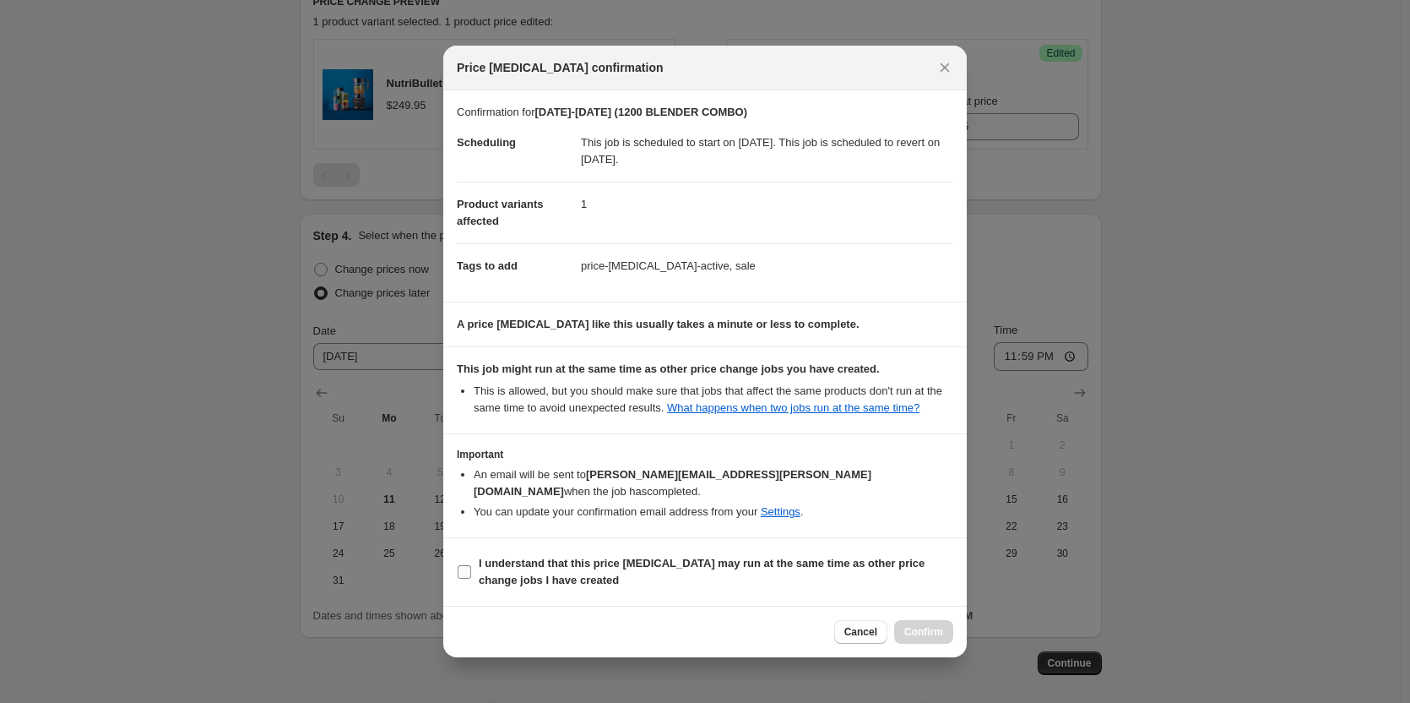
click at [464, 565] on input "I understand that this price [MEDICAL_DATA] may run at the same time as other p…" at bounding box center [465, 572] width 14 height 14
checkbox input "true"
click at [932, 625] on span "Confirm" at bounding box center [923, 632] width 39 height 14
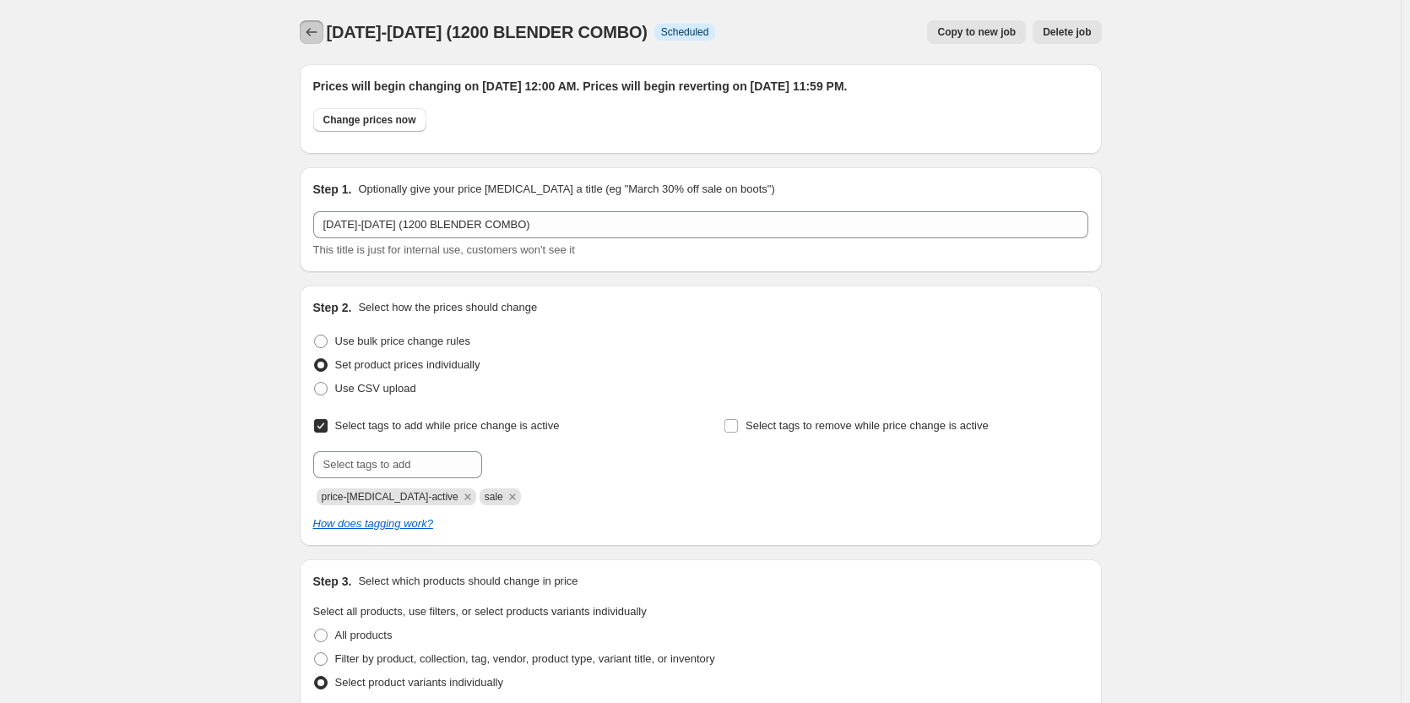
click at [311, 26] on icon "Price change jobs" at bounding box center [311, 32] width 17 height 17
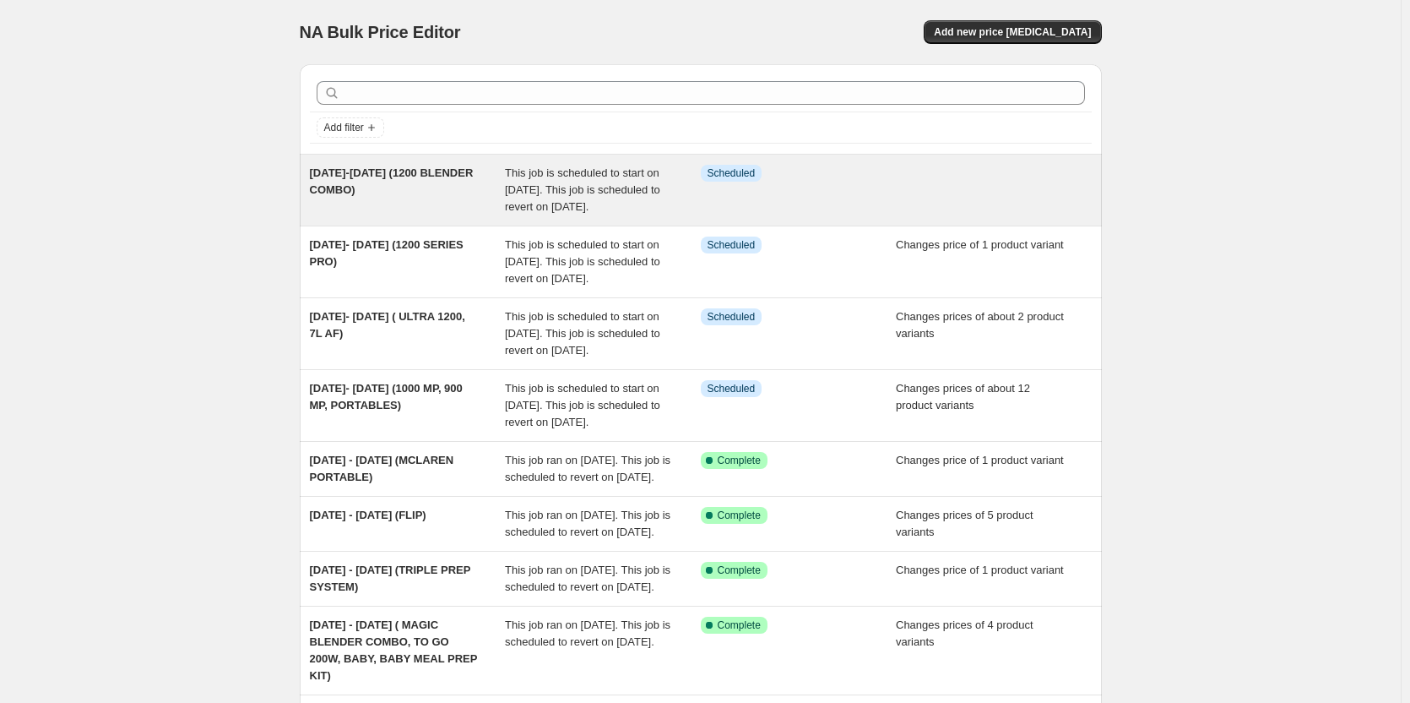
click at [549, 193] on span "This job is scheduled to start on [DATE]. This job is scheduled to revert on [D…" at bounding box center [582, 189] width 155 height 46
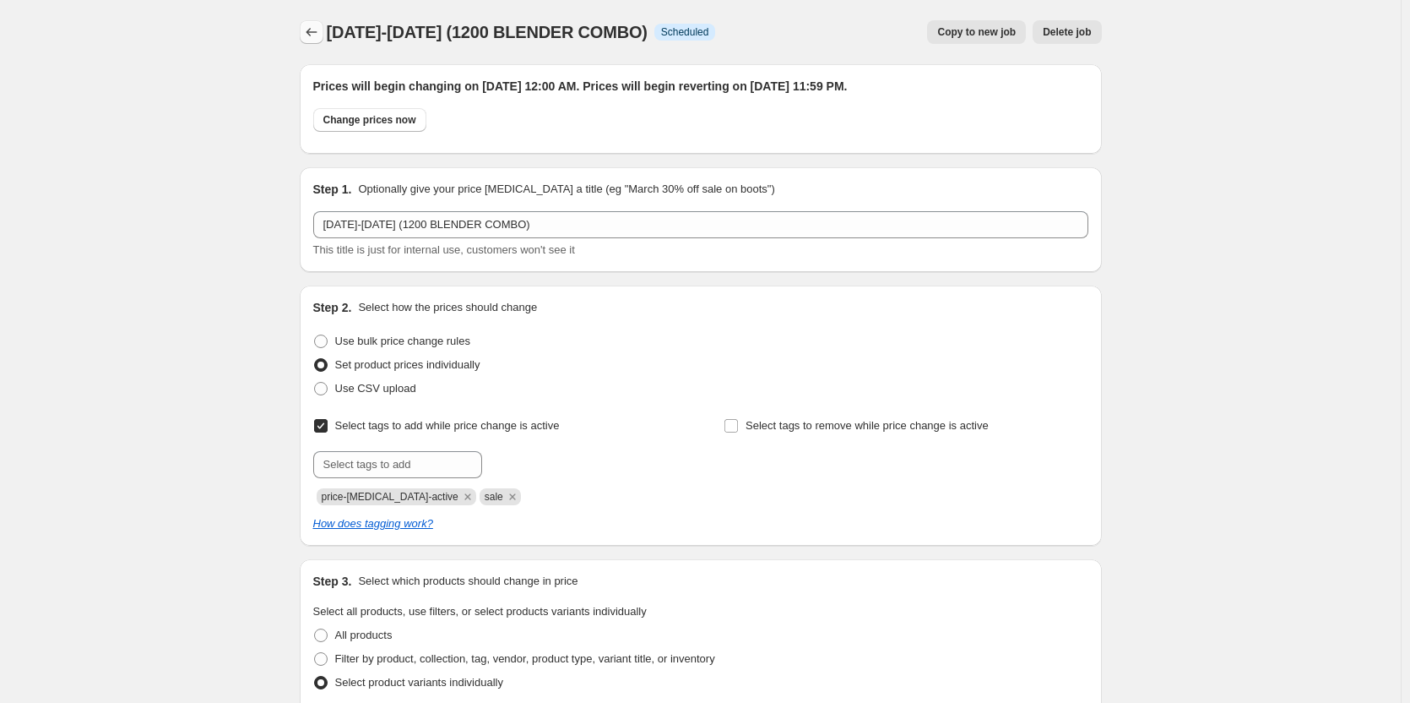
click at [317, 27] on icon "Price change jobs" at bounding box center [311, 32] width 17 height 17
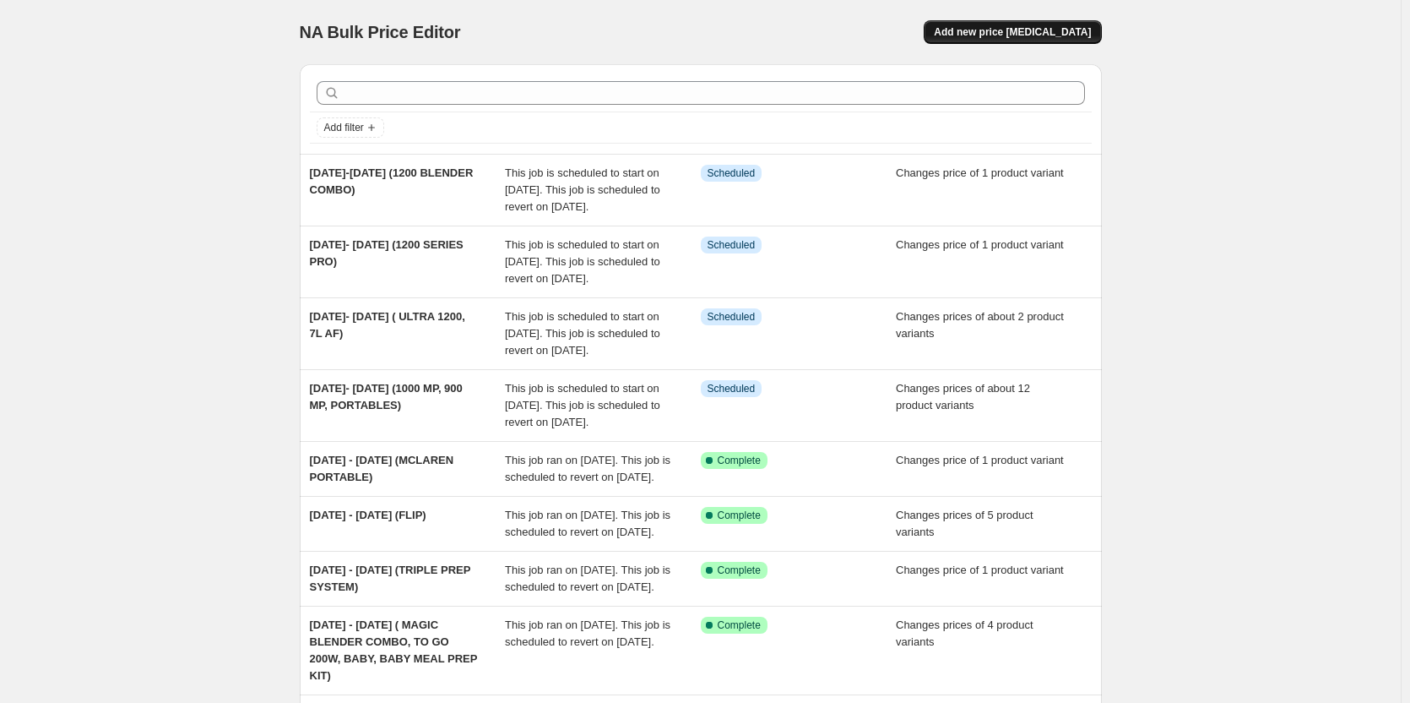
click at [1028, 37] on span "Add new price [MEDICAL_DATA]" at bounding box center [1012, 32] width 157 height 14
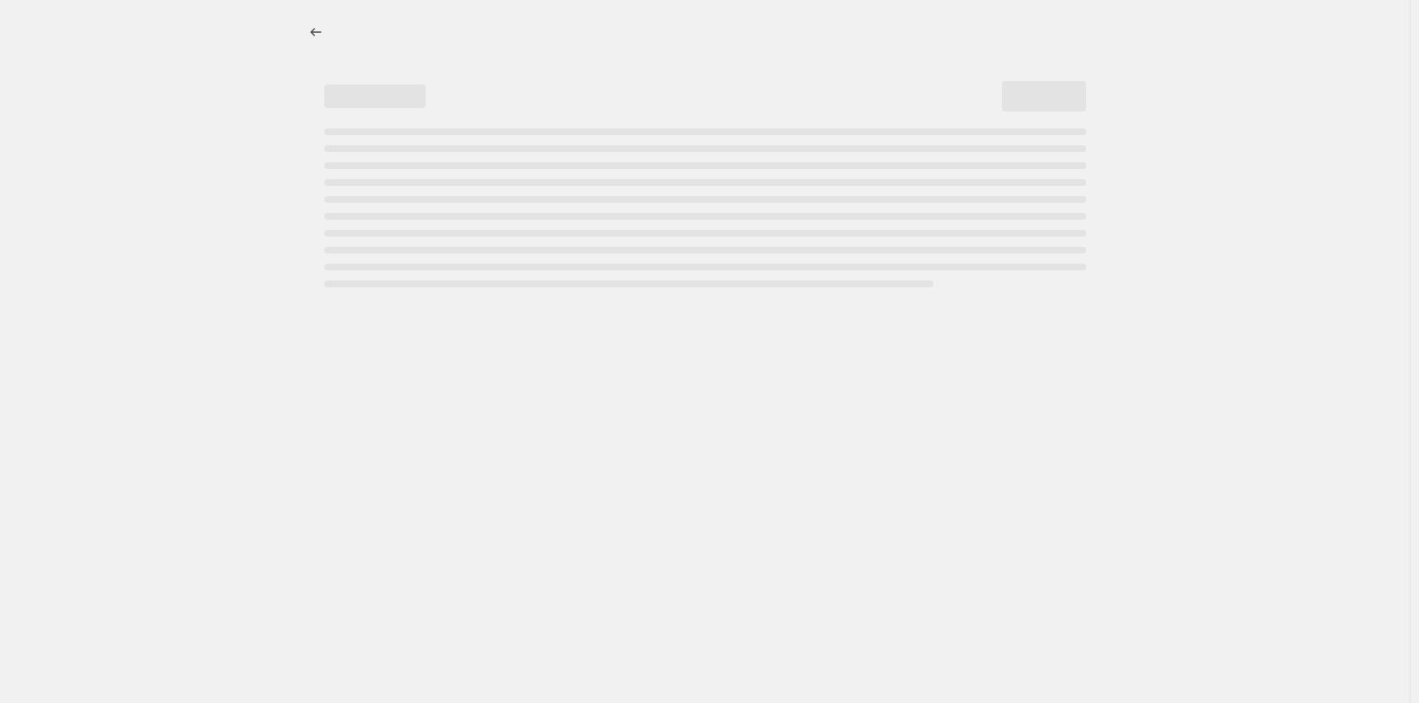
select select "percentage"
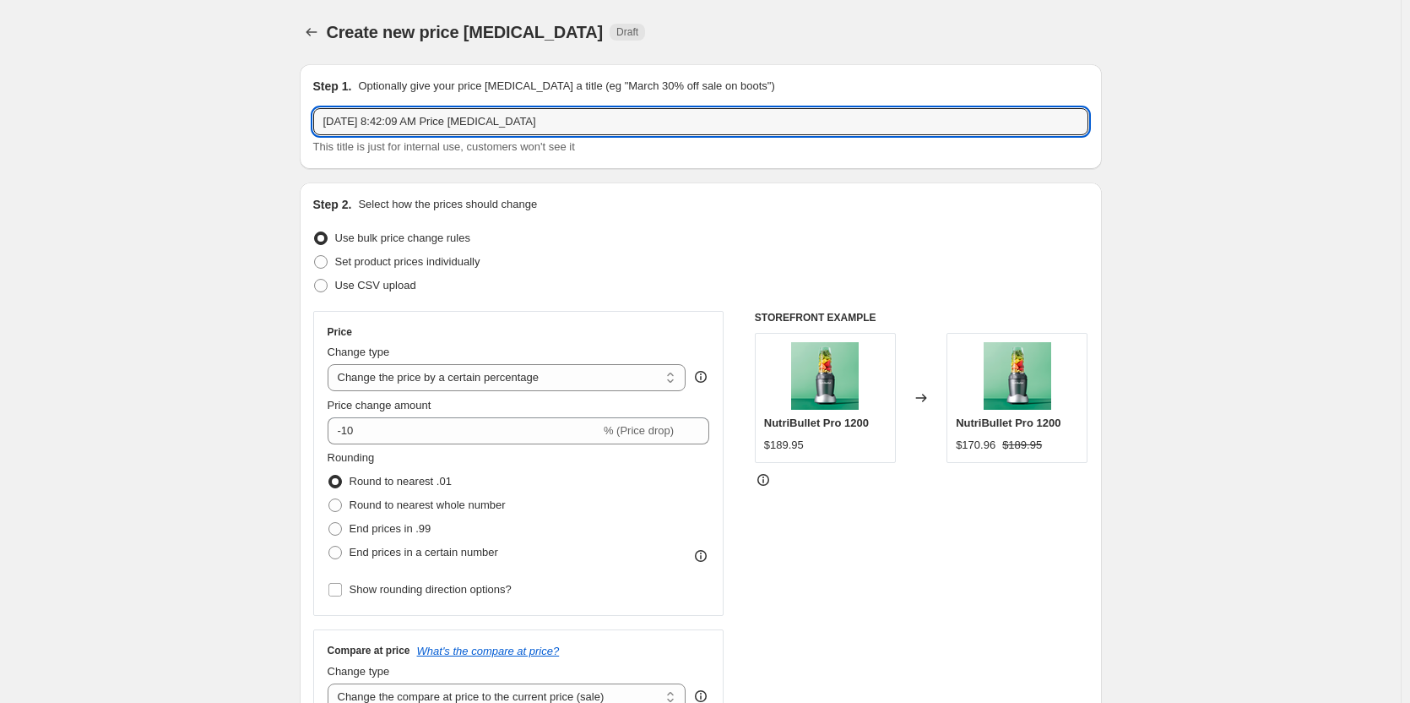
drag, startPoint x: 562, startPoint y: 119, endPoint x: 281, endPoint y: 124, distance: 281.3
type input "[DATE]- [DATE] (SLOW JUICER)"
click at [326, 257] on span at bounding box center [321, 262] width 14 height 14
click at [315, 256] on input "Set product prices individually" at bounding box center [314, 255] width 1 height 1
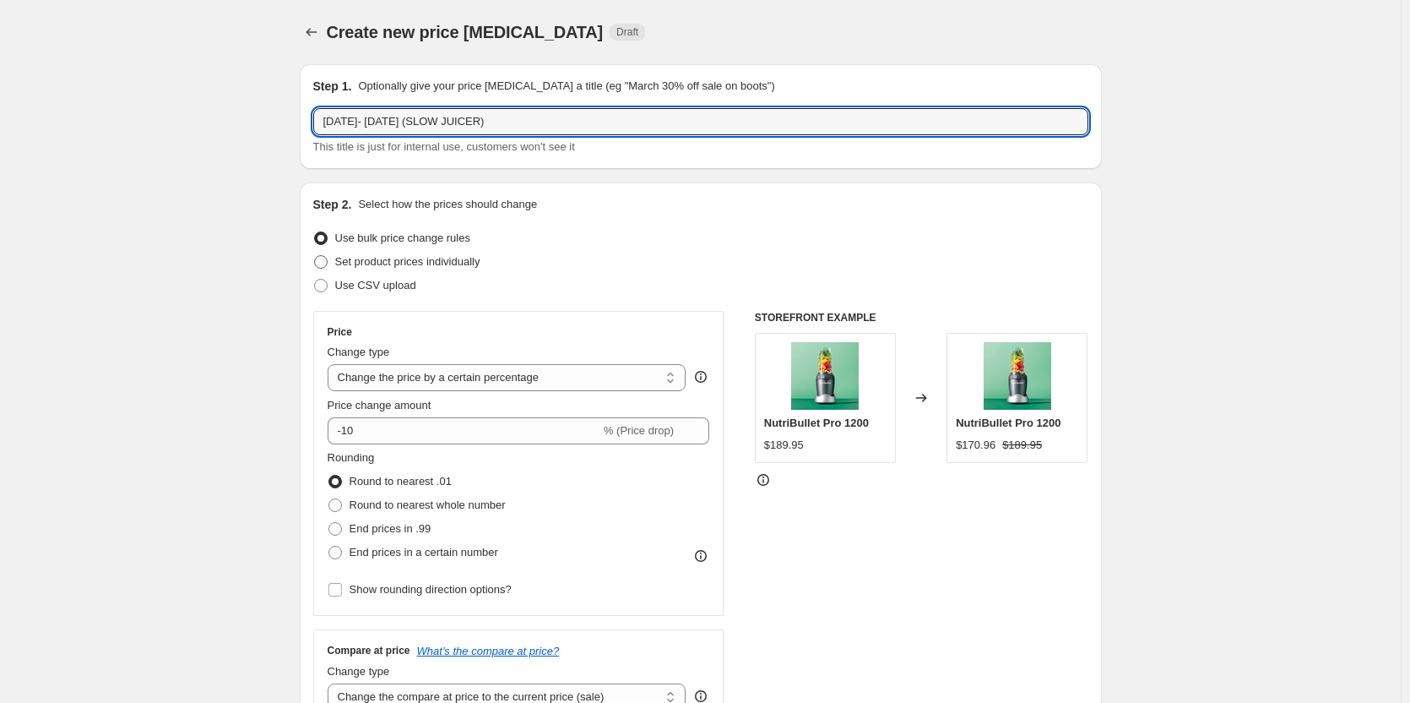
radio input "true"
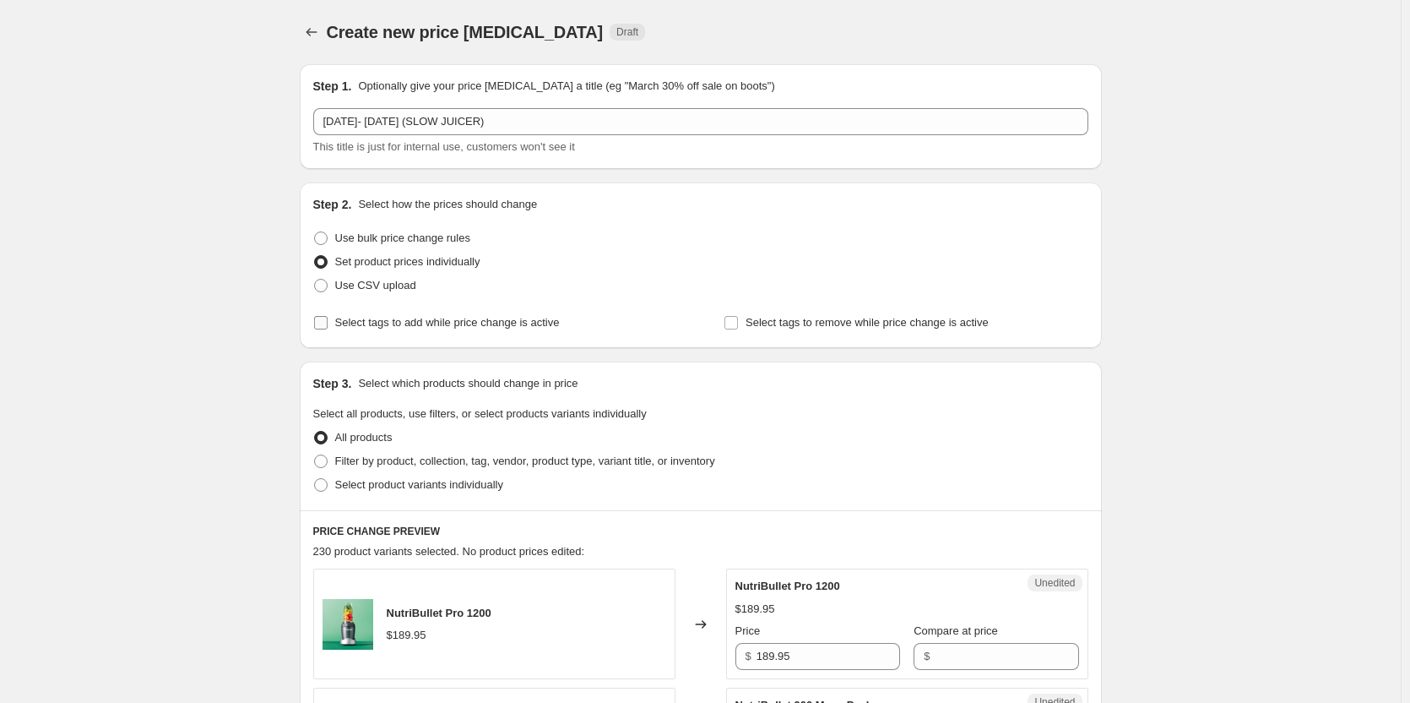
click at [325, 319] on input "Select tags to add while price change is active" at bounding box center [321, 323] width 14 height 14
checkbox input "true"
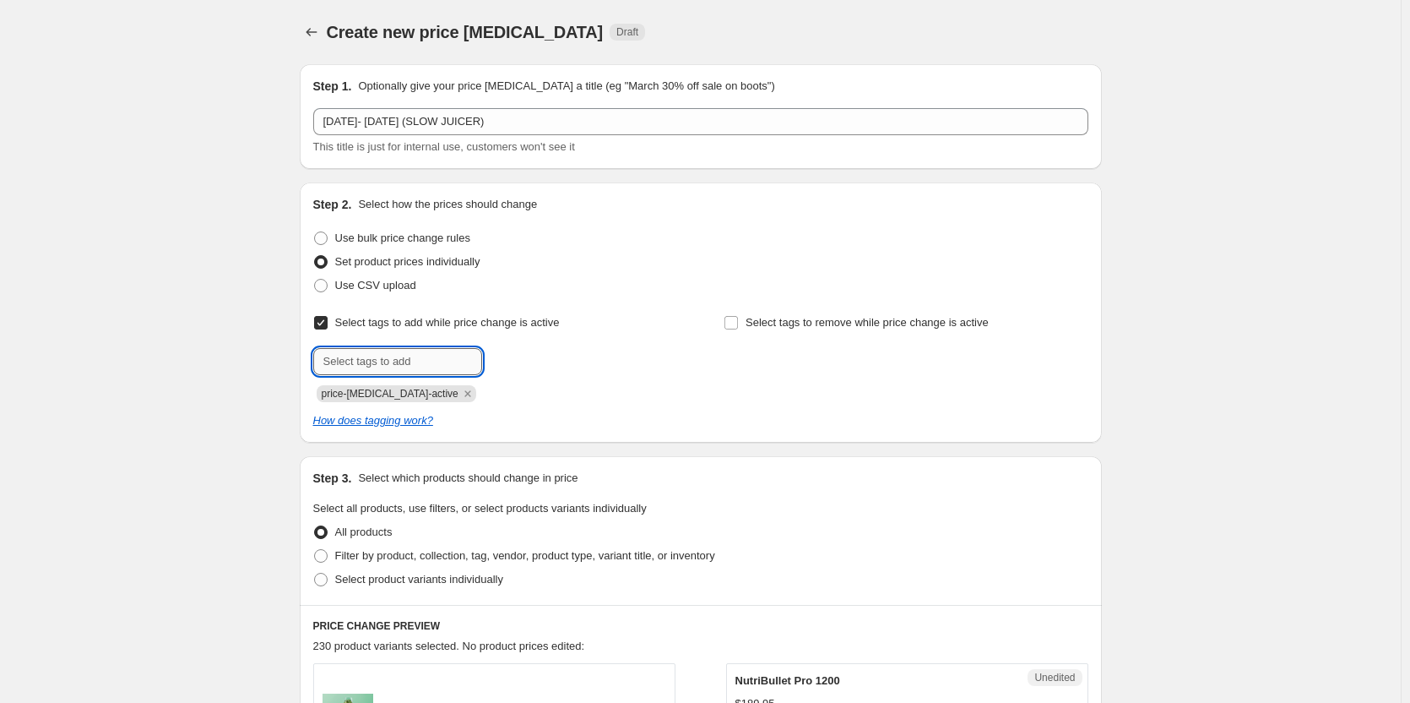
click at [377, 361] on input "text" at bounding box center [397, 361] width 169 height 27
type input "a"
type input "sale"
click at [538, 362] on span "sale" at bounding box center [528, 360] width 19 height 12
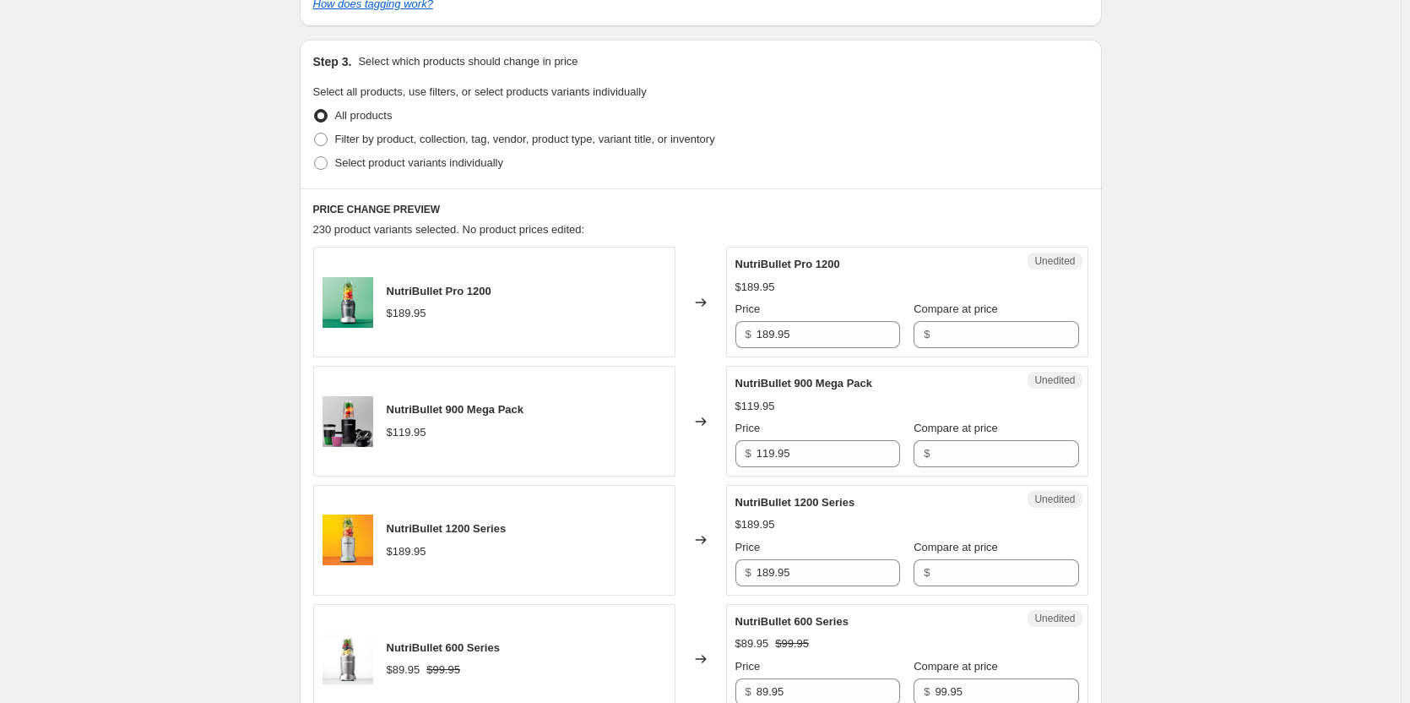
scroll to position [422, 0]
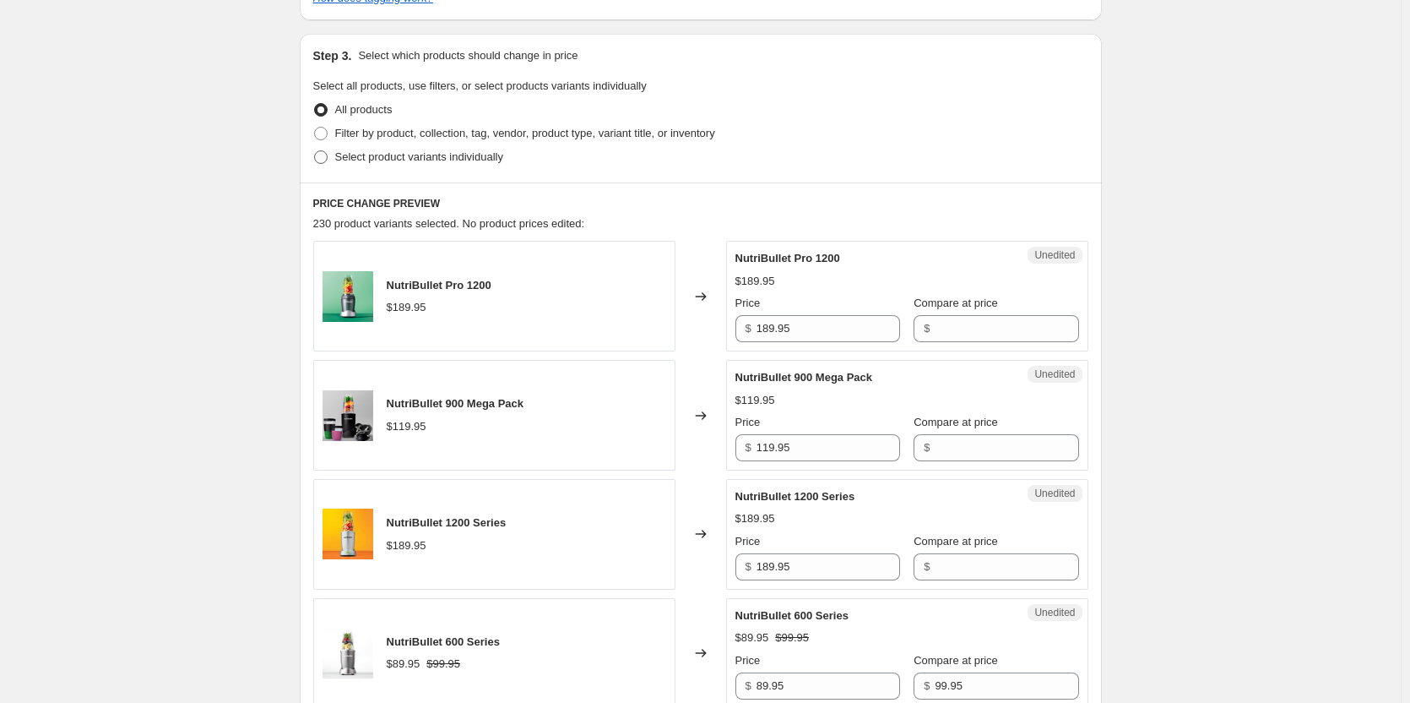
click at [325, 155] on span at bounding box center [321, 157] width 14 height 14
click at [315, 151] on input "Select product variants individually" at bounding box center [314, 150] width 1 height 1
radio input "true"
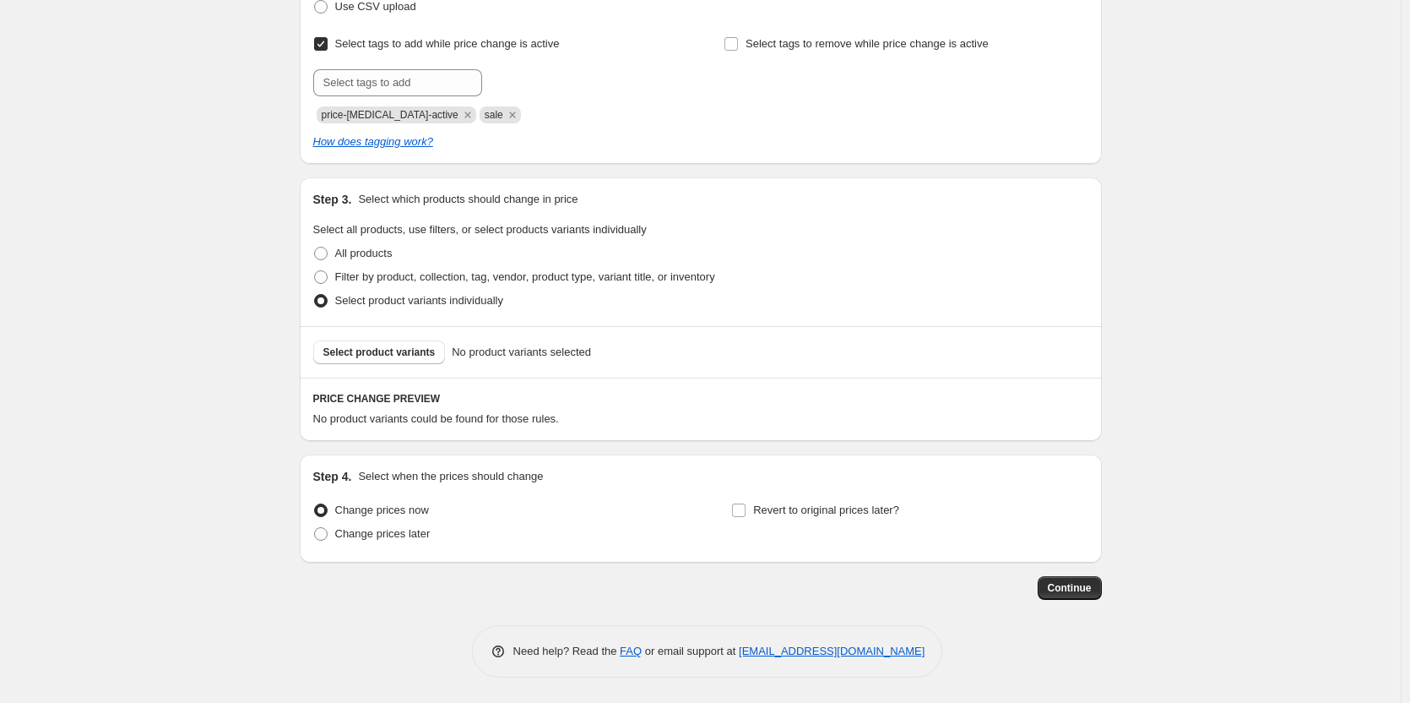
scroll to position [279, 0]
click at [417, 355] on span "Select product variants" at bounding box center [379, 352] width 112 height 14
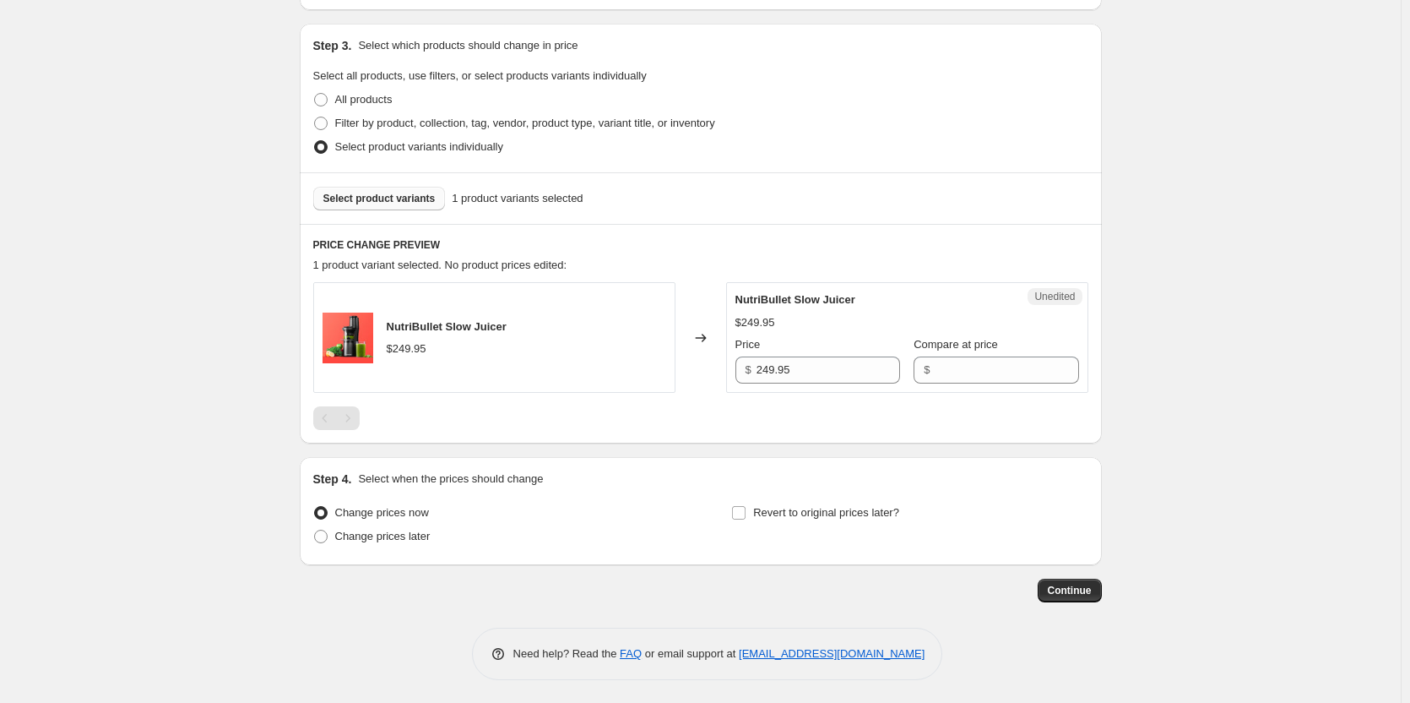
scroll to position [435, 0]
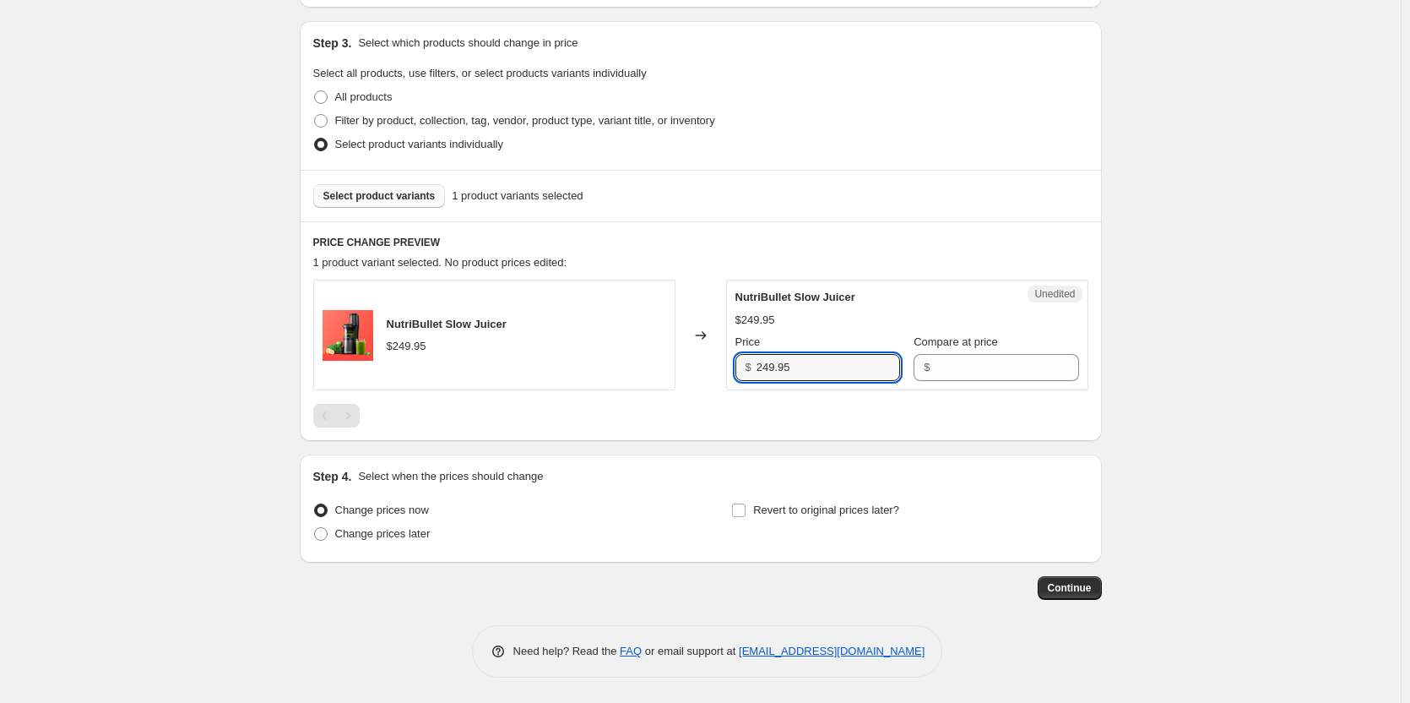
drag, startPoint x: 803, startPoint y: 367, endPoint x: 733, endPoint y: 364, distance: 70.1
click at [733, 364] on div "Unedited NutriBullet Slow Juicer $249.95 Price $ 249.95 Compare at price $" at bounding box center [907, 335] width 362 height 111
click at [952, 364] on input "Compare at price" at bounding box center [1007, 367] width 144 height 27
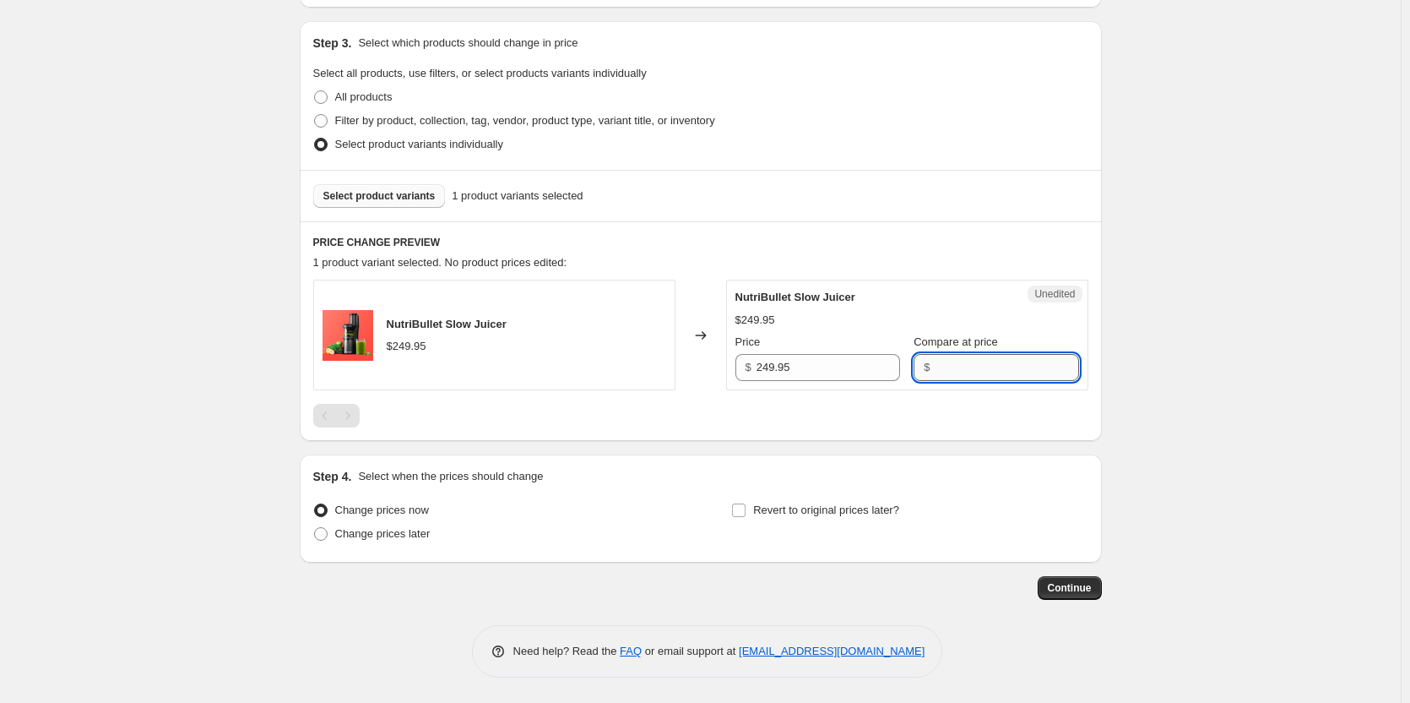
paste input "249.95"
type input "249.95"
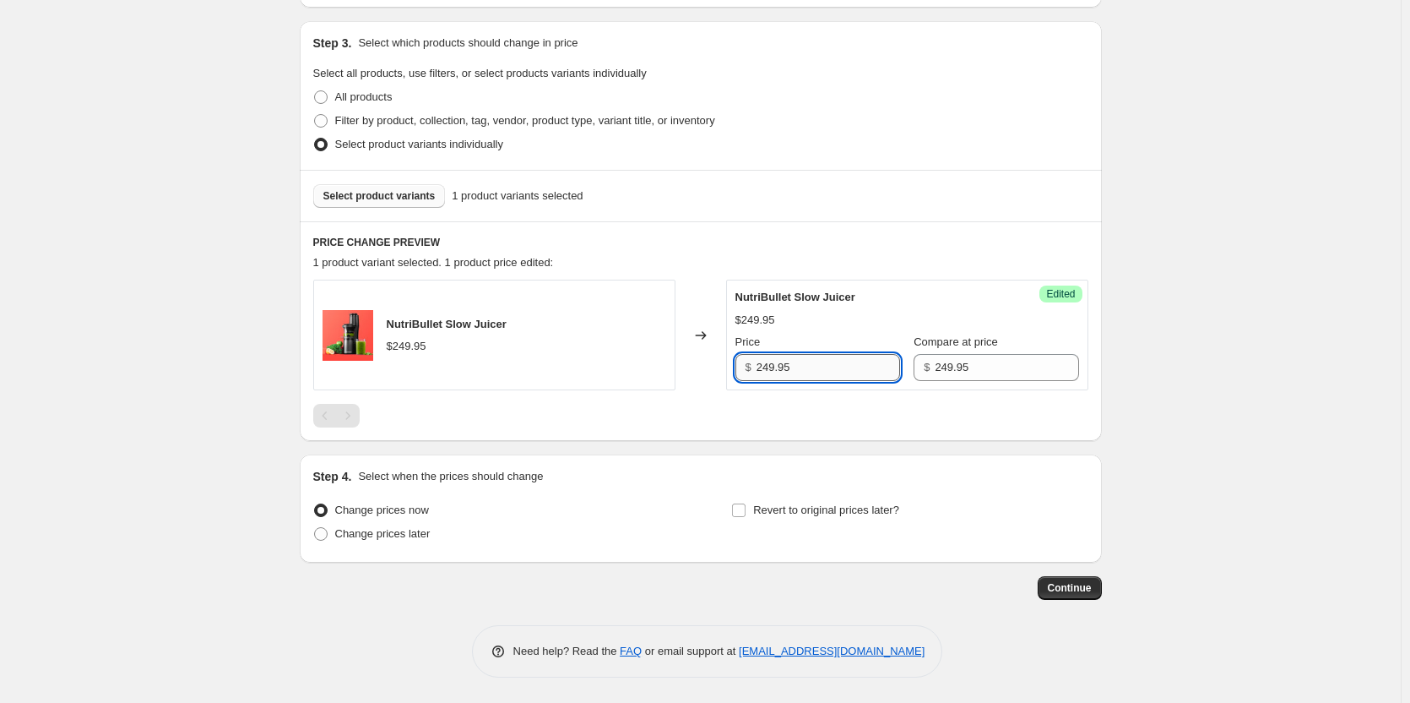
click at [773, 369] on input "249.95" at bounding box center [829, 367] width 144 height 27
type input "199.95"
click at [698, 417] on div at bounding box center [700, 416] width 775 height 24
click at [328, 536] on span at bounding box center [321, 534] width 14 height 14
click at [315, 528] on input "Change prices later" at bounding box center [314, 527] width 1 height 1
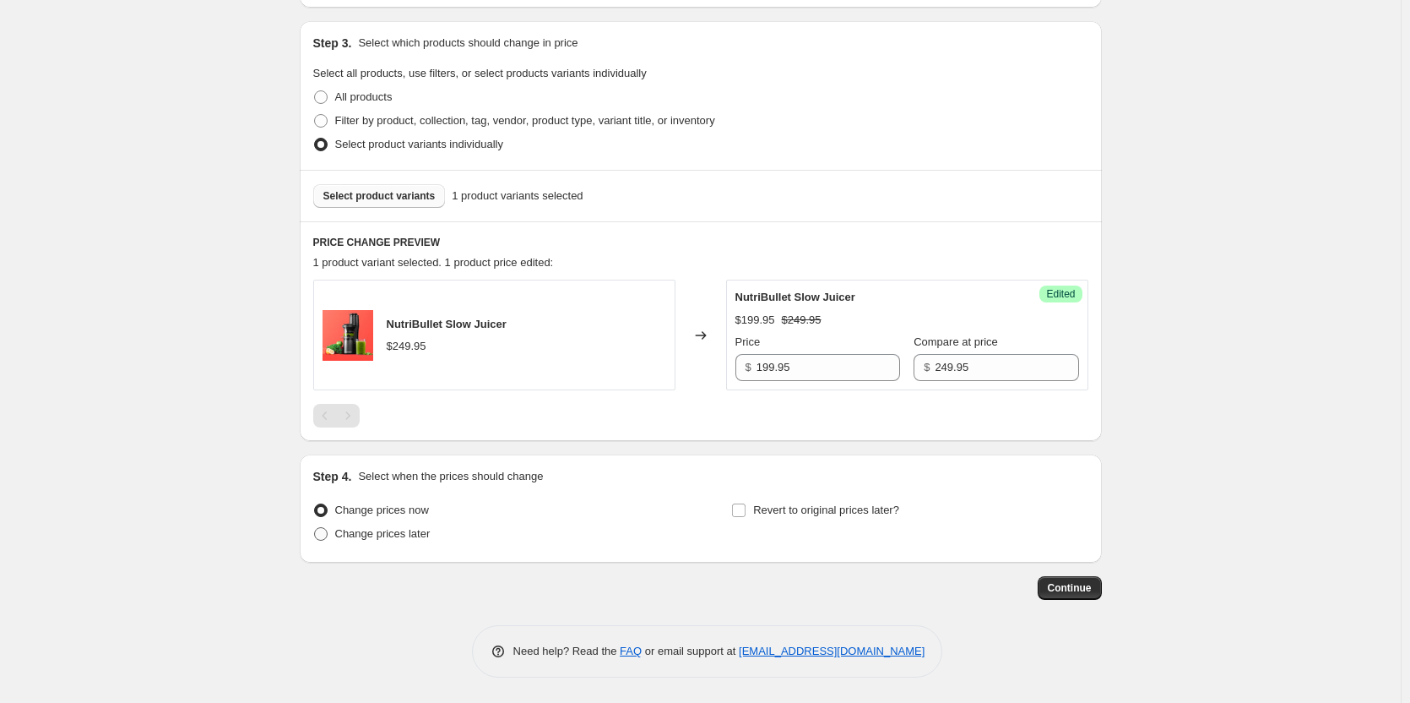
radio input "true"
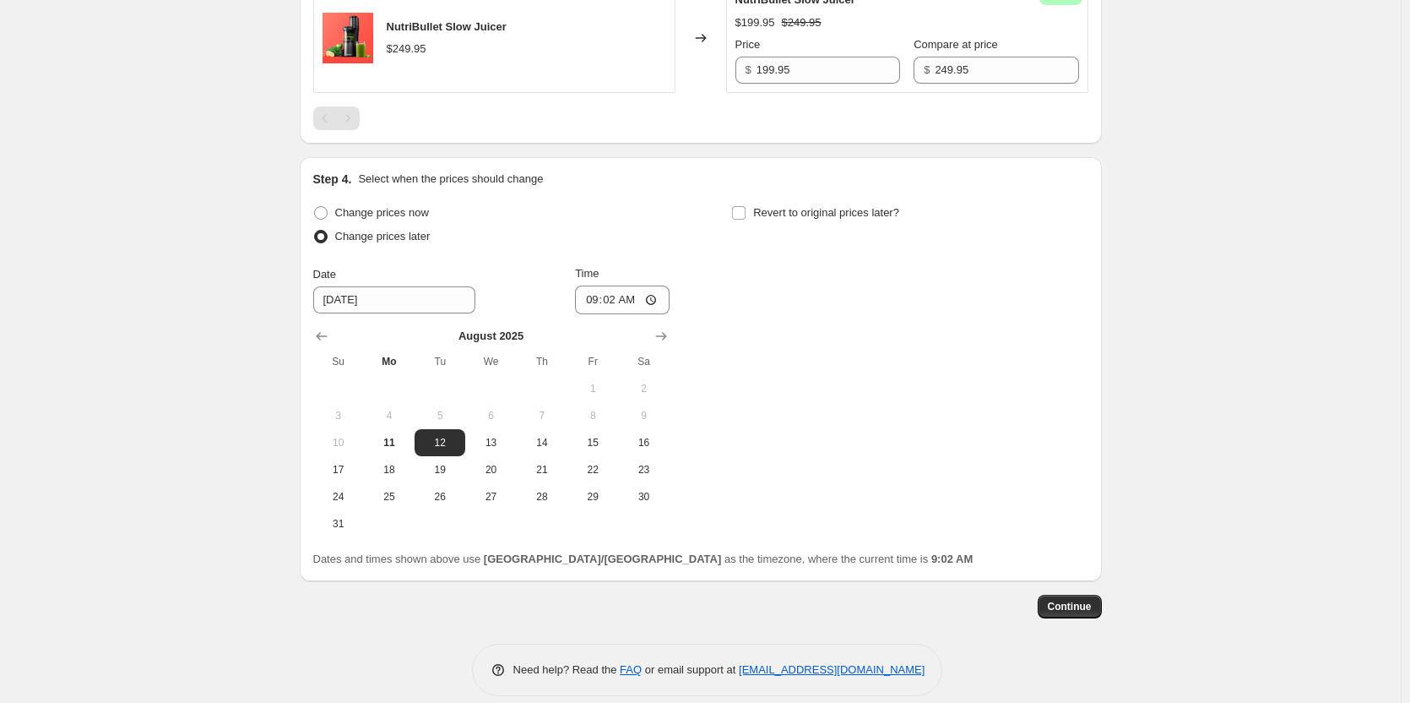
scroll to position [751, 0]
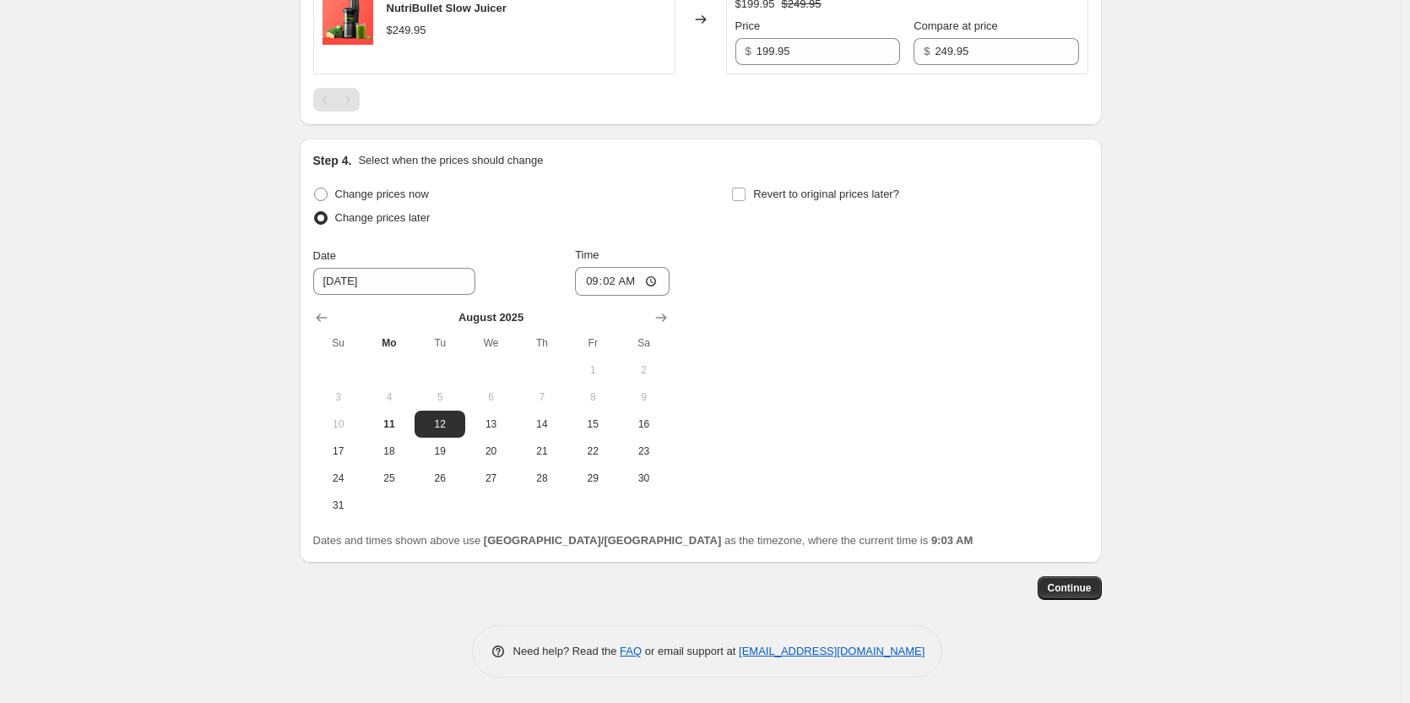
drag, startPoint x: 538, startPoint y: 426, endPoint x: 567, endPoint y: 395, distance: 42.4
click at [539, 425] on span "14" at bounding box center [542, 424] width 37 height 14
type input "[DATE]"
click at [589, 280] on input "09:02" at bounding box center [622, 281] width 95 height 29
type input "00:00"
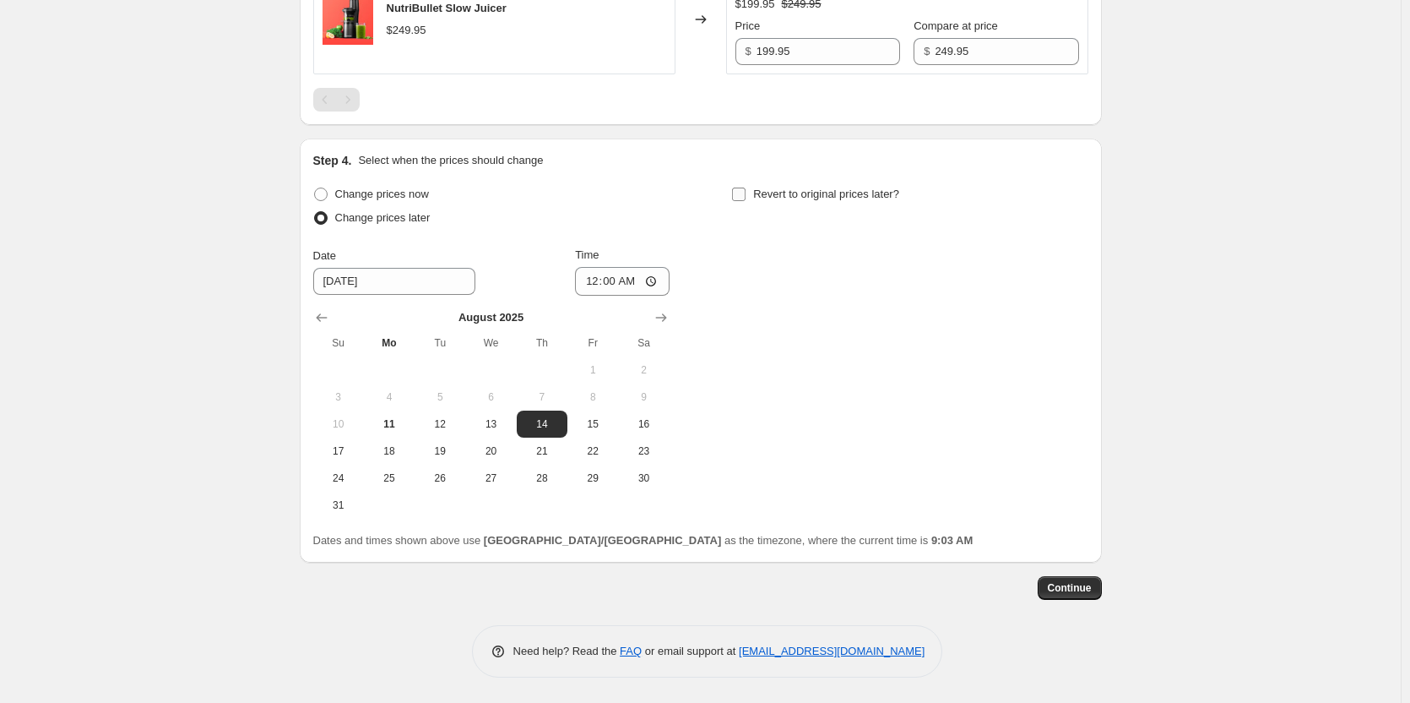
click at [740, 193] on input "Revert to original prices later?" at bounding box center [739, 194] width 14 height 14
checkbox input "true"
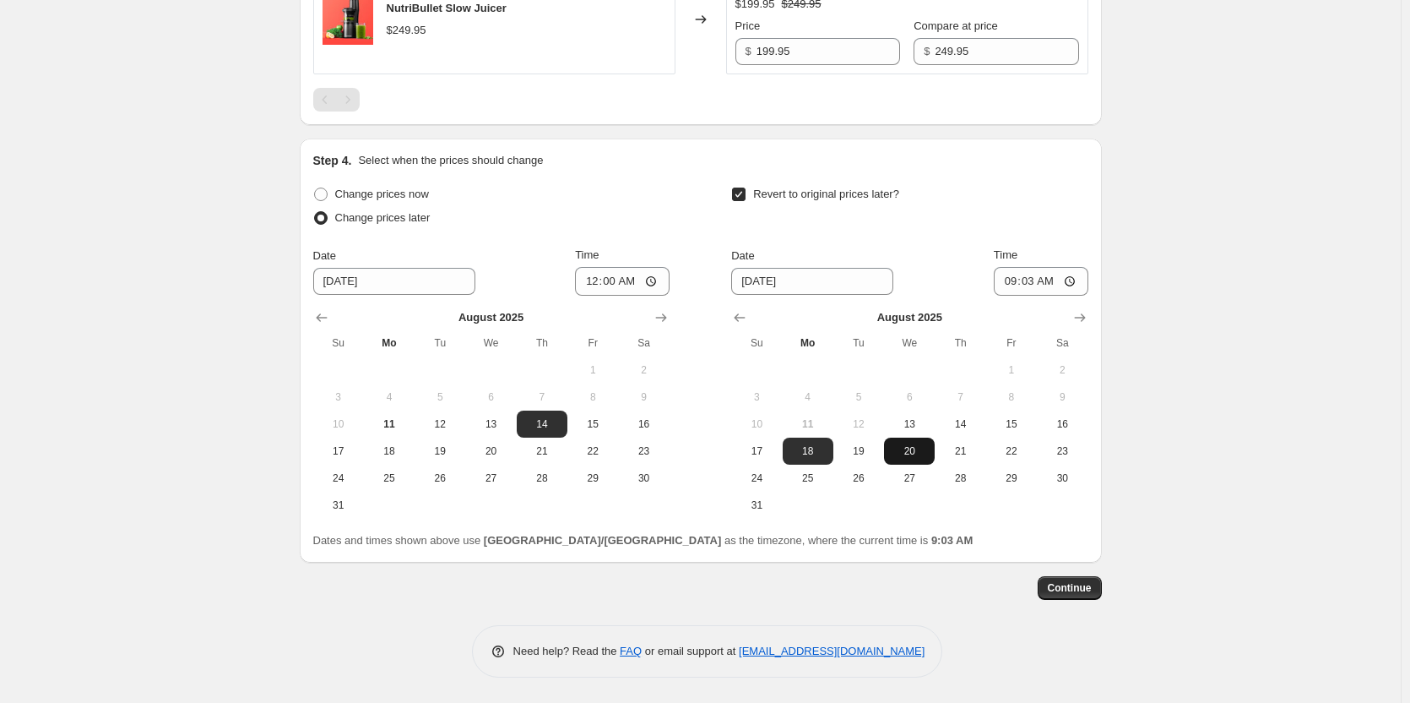
click at [926, 448] on span "20" at bounding box center [909, 451] width 37 height 14
type input "[DATE]"
click at [1017, 283] on input "09:03" at bounding box center [1041, 281] width 95 height 29
type input "23:59"
click at [948, 253] on div "Date [DATE] Time 23:59" at bounding box center [909, 271] width 356 height 49
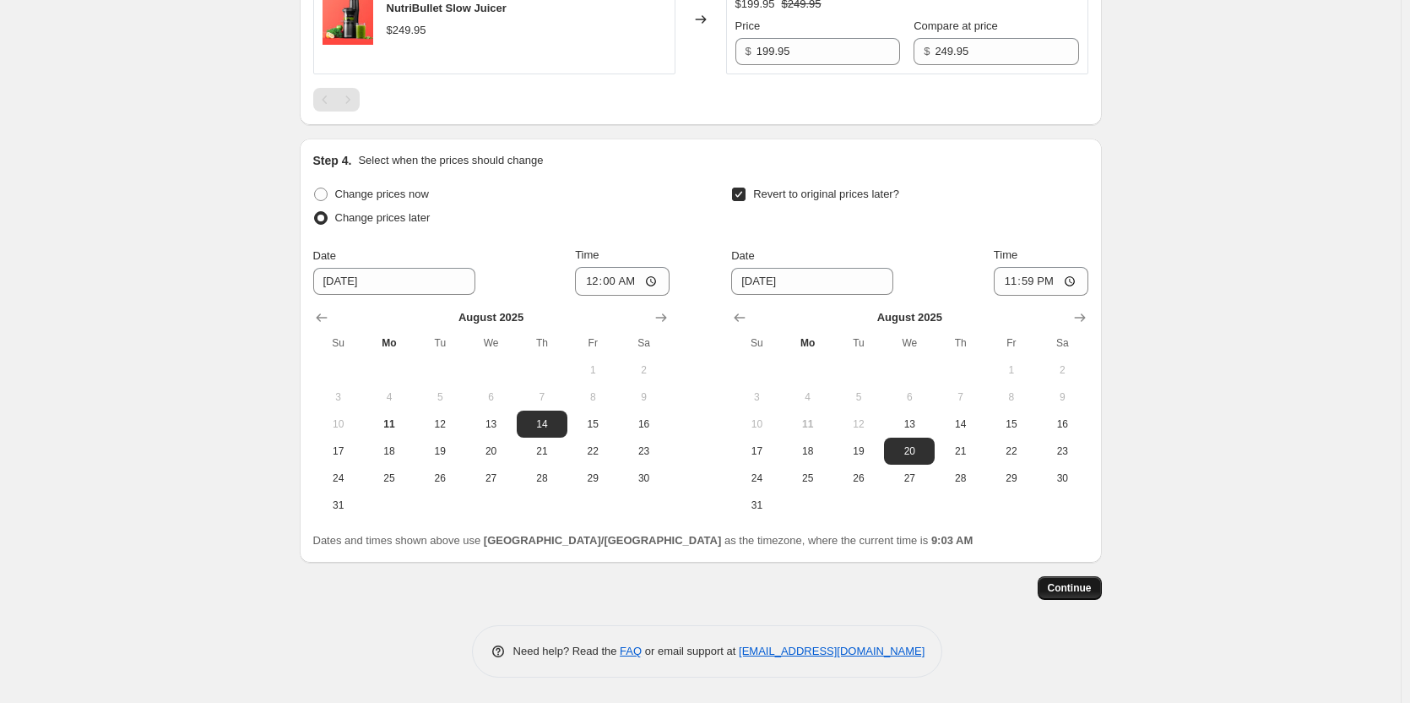
click at [1078, 588] on span "Continue" at bounding box center [1070, 588] width 44 height 14
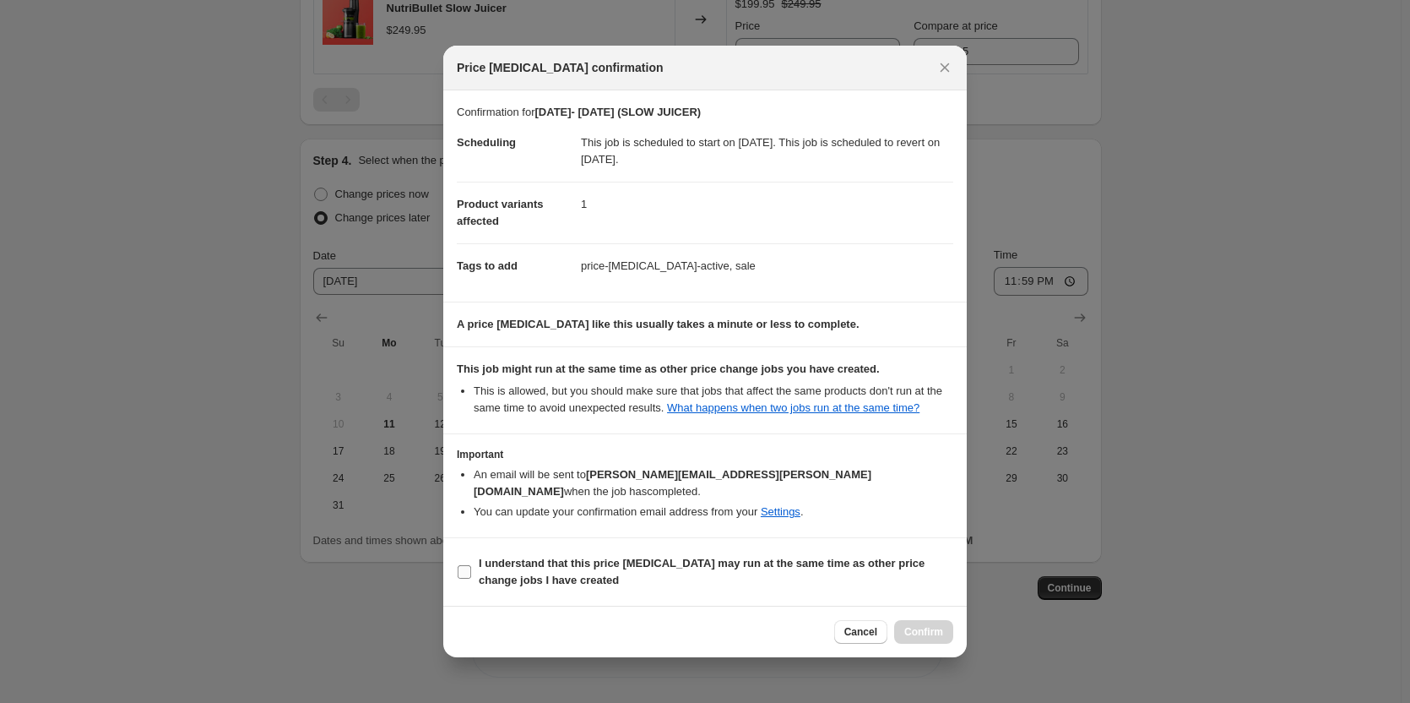
click at [464, 565] on input "I understand that this price [MEDICAL_DATA] may run at the same time as other p…" at bounding box center [465, 572] width 14 height 14
checkbox input "true"
click at [914, 625] on span "Confirm" at bounding box center [923, 632] width 39 height 14
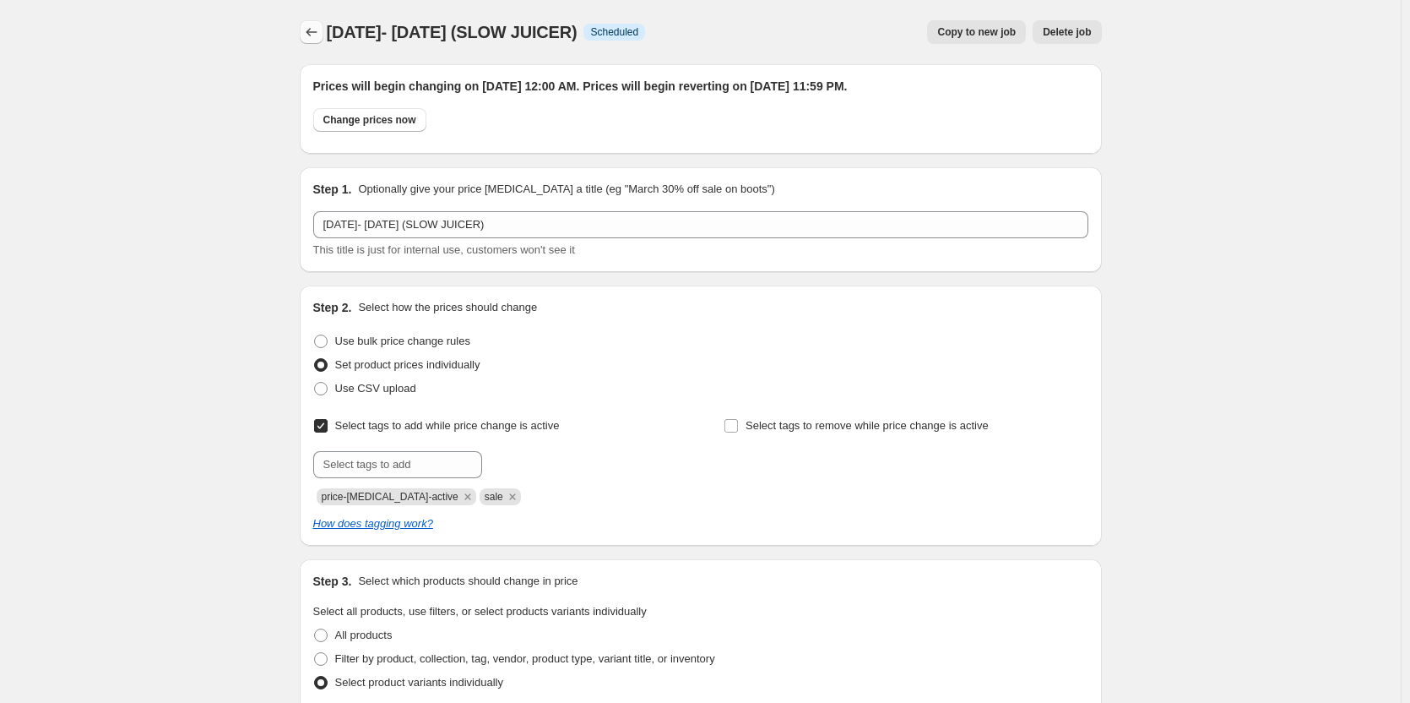
click at [315, 30] on icon "Price change jobs" at bounding box center [311, 32] width 17 height 17
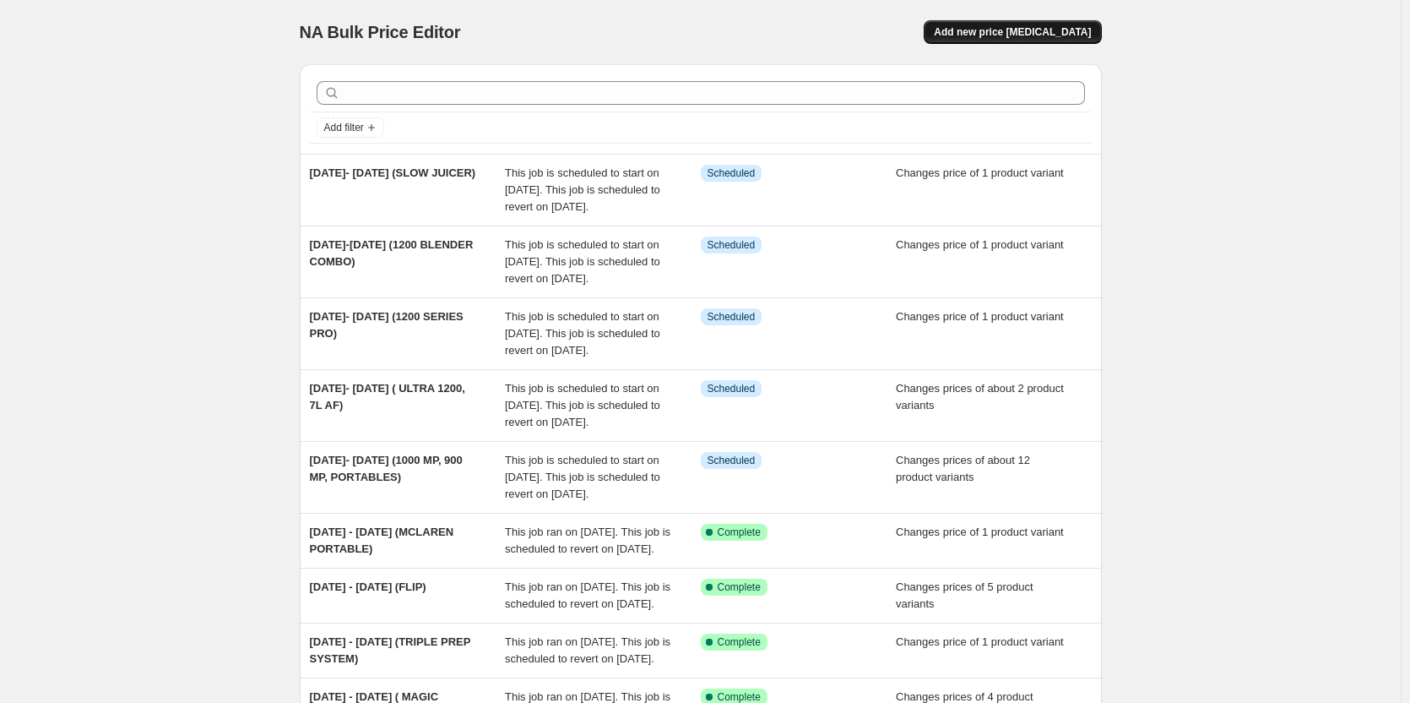
click at [1062, 30] on span "Add new price [MEDICAL_DATA]" at bounding box center [1012, 32] width 157 height 14
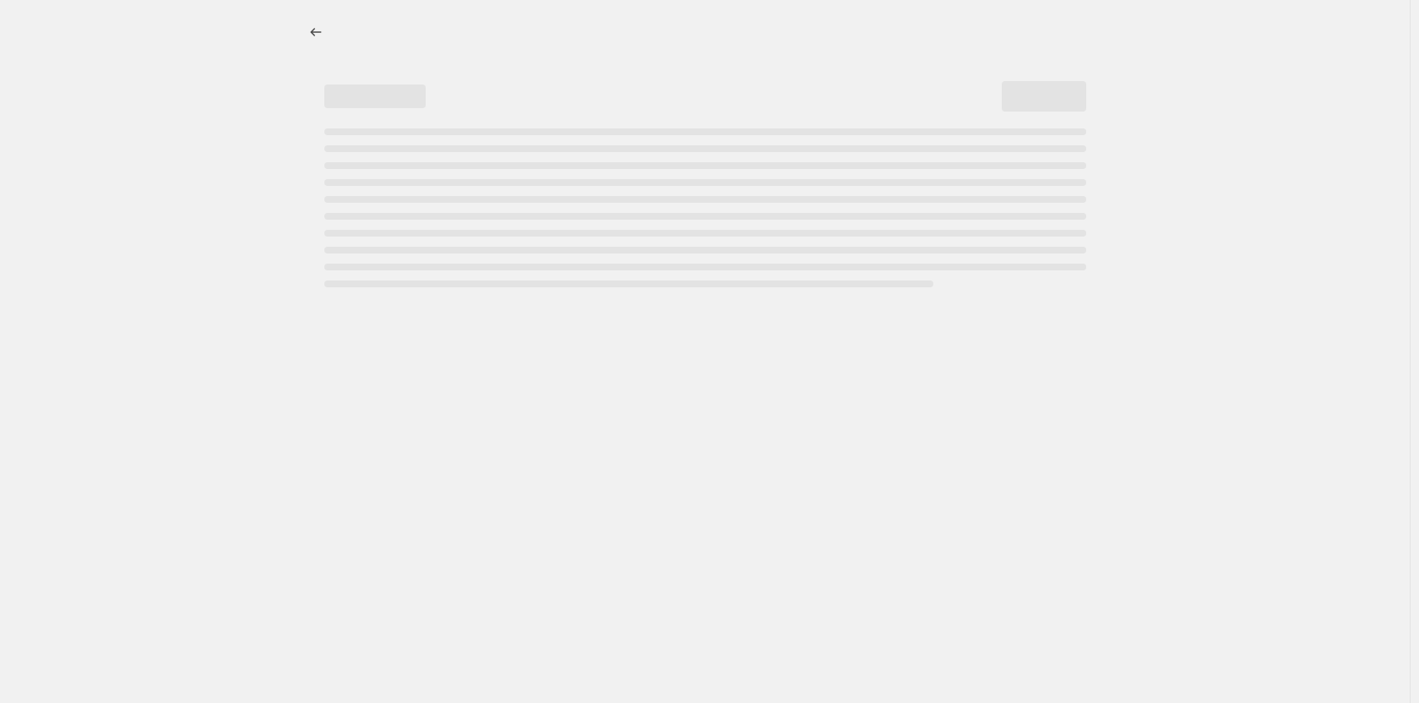
select select "percentage"
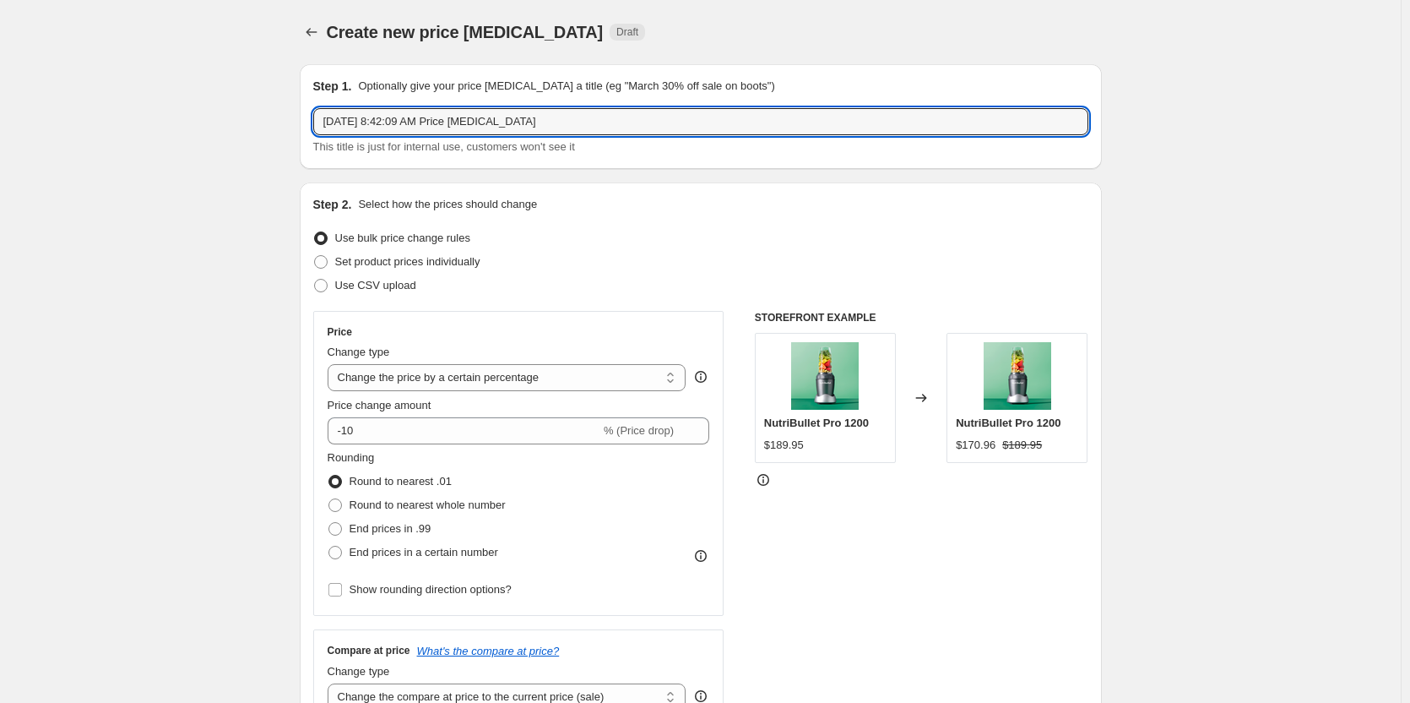
drag, startPoint x: 560, startPoint y: 124, endPoint x: 302, endPoint y: 118, distance: 257.6
type input "[DATE]-[DATE] (MB MINI JUICER)"
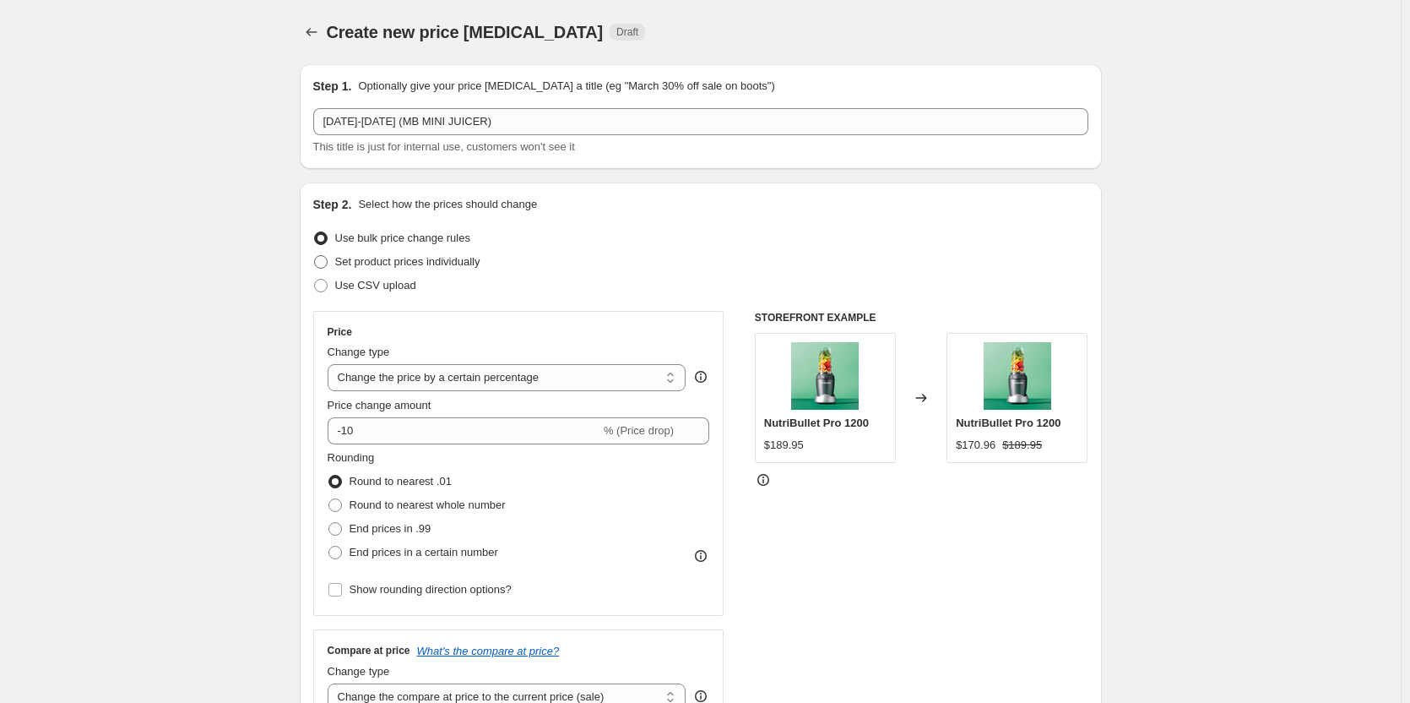
drag, startPoint x: 325, startPoint y: 262, endPoint x: 349, endPoint y: 272, distance: 25.7
click at [325, 262] on span at bounding box center [321, 262] width 14 height 14
click at [315, 256] on input "Set product prices individually" at bounding box center [314, 255] width 1 height 1
radio input "true"
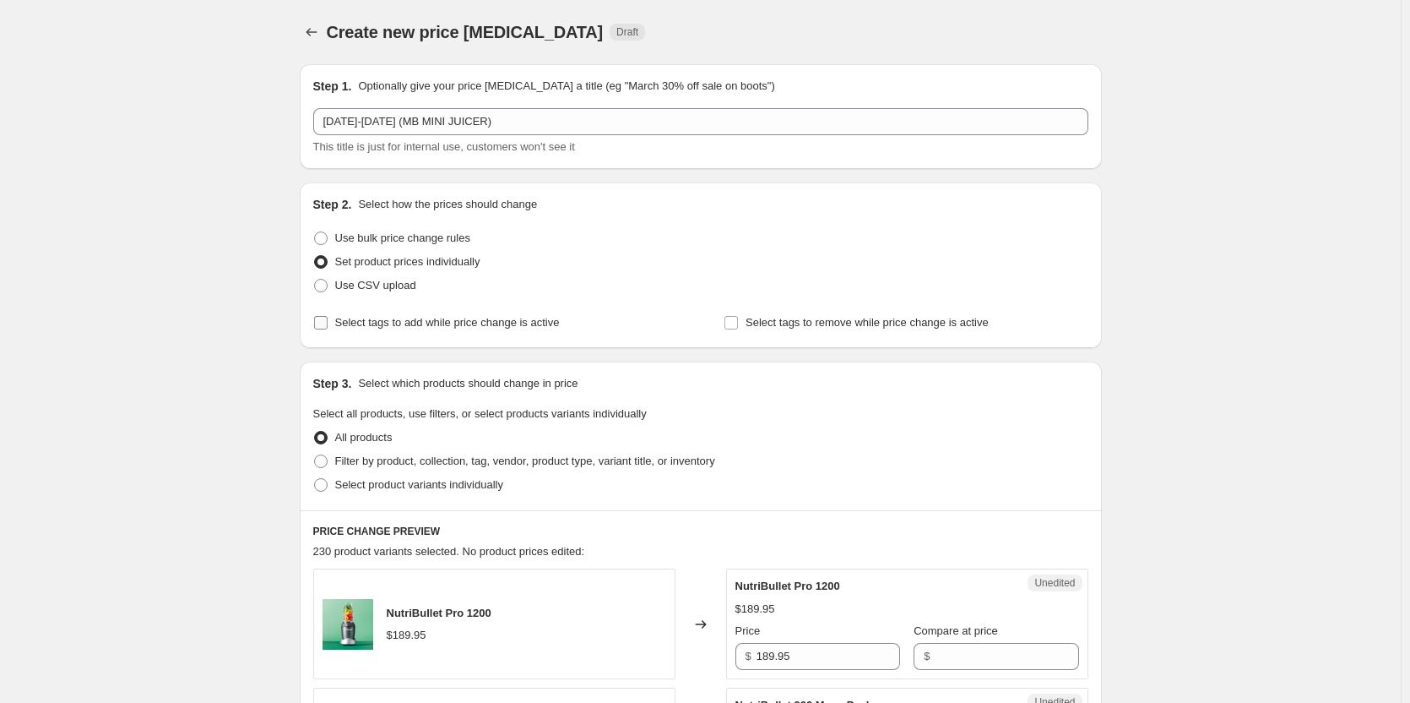
click at [334, 319] on label "Select tags to add while price change is active" at bounding box center [436, 323] width 247 height 24
click at [328, 319] on input "Select tags to add while price change is active" at bounding box center [321, 323] width 14 height 14
checkbox input "true"
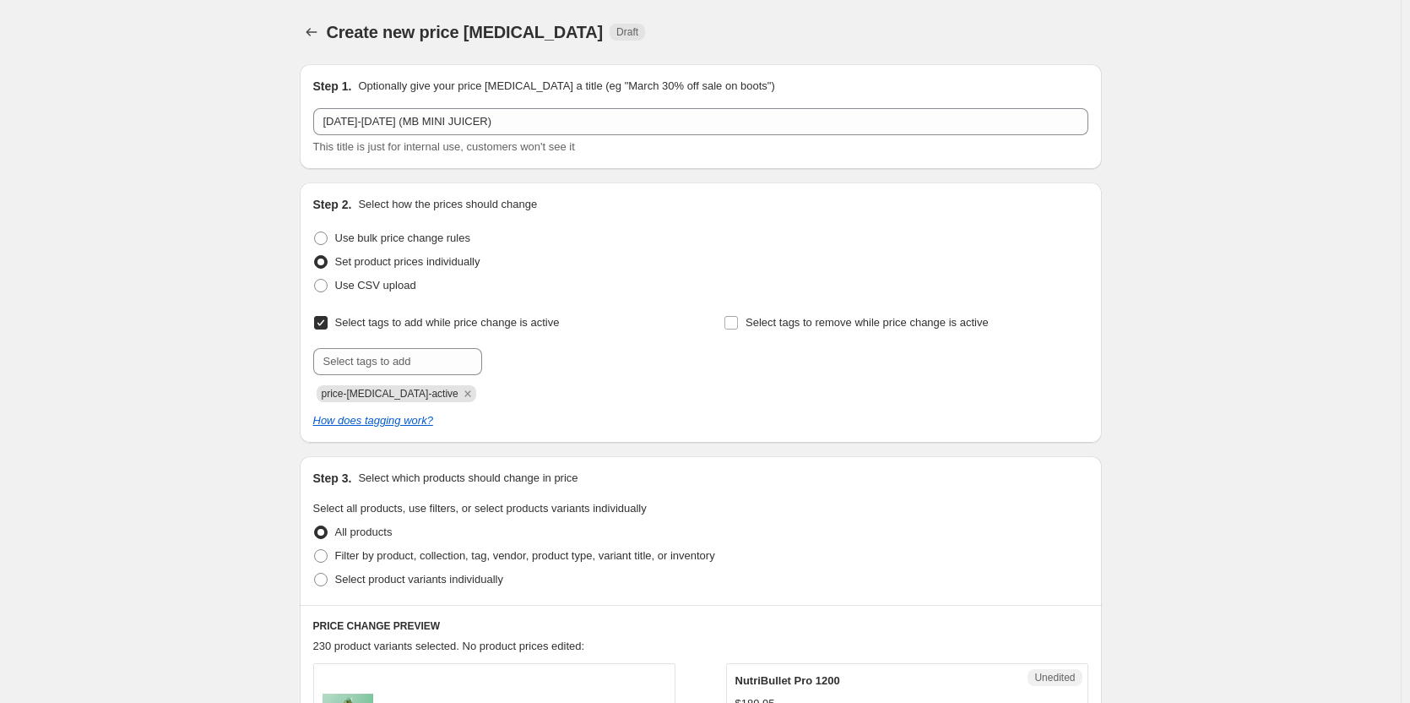
click at [372, 346] on div "Select tags to add while price change is active Submit price-[MEDICAL_DATA]-act…" at bounding box center [495, 356] width 364 height 91
click at [381, 367] on input "text" at bounding box center [397, 361] width 169 height 27
type input "sale"
click at [516, 361] on b "Add" at bounding box center [506, 360] width 19 height 12
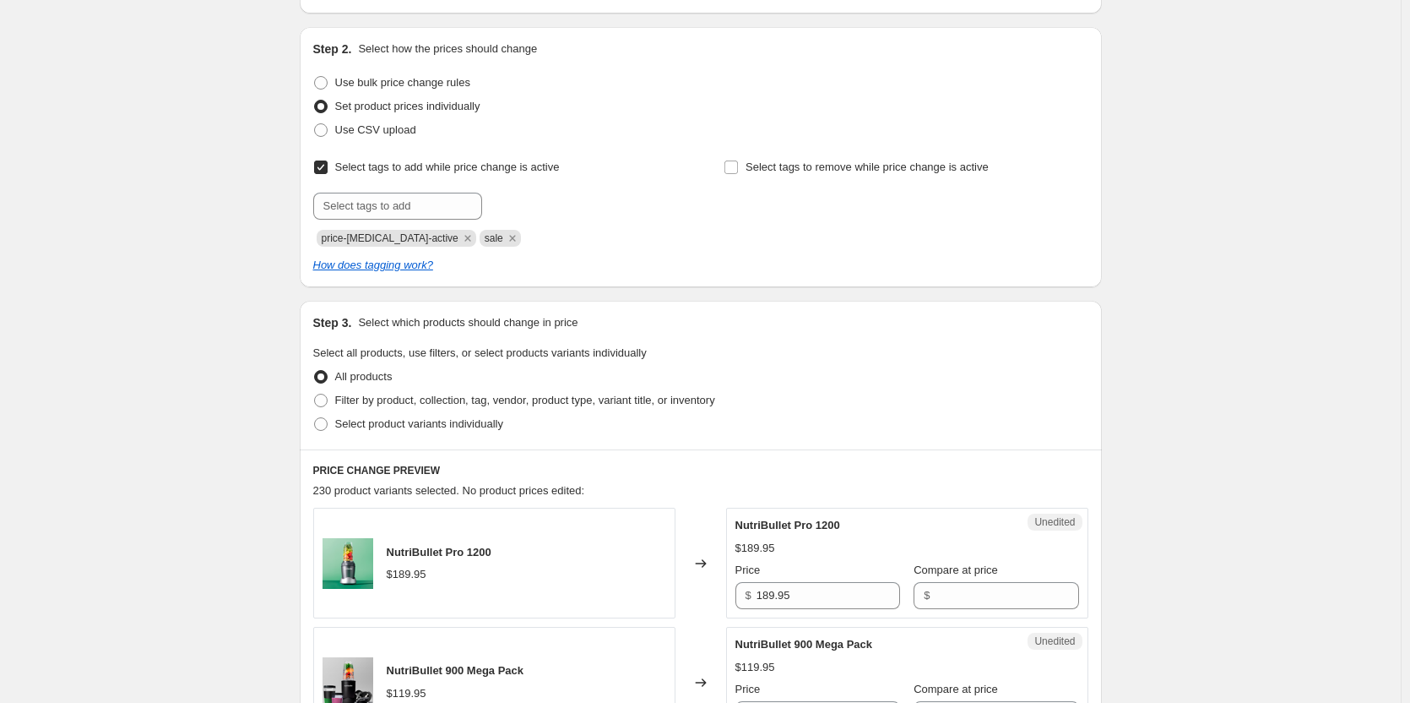
scroll to position [169, 0]
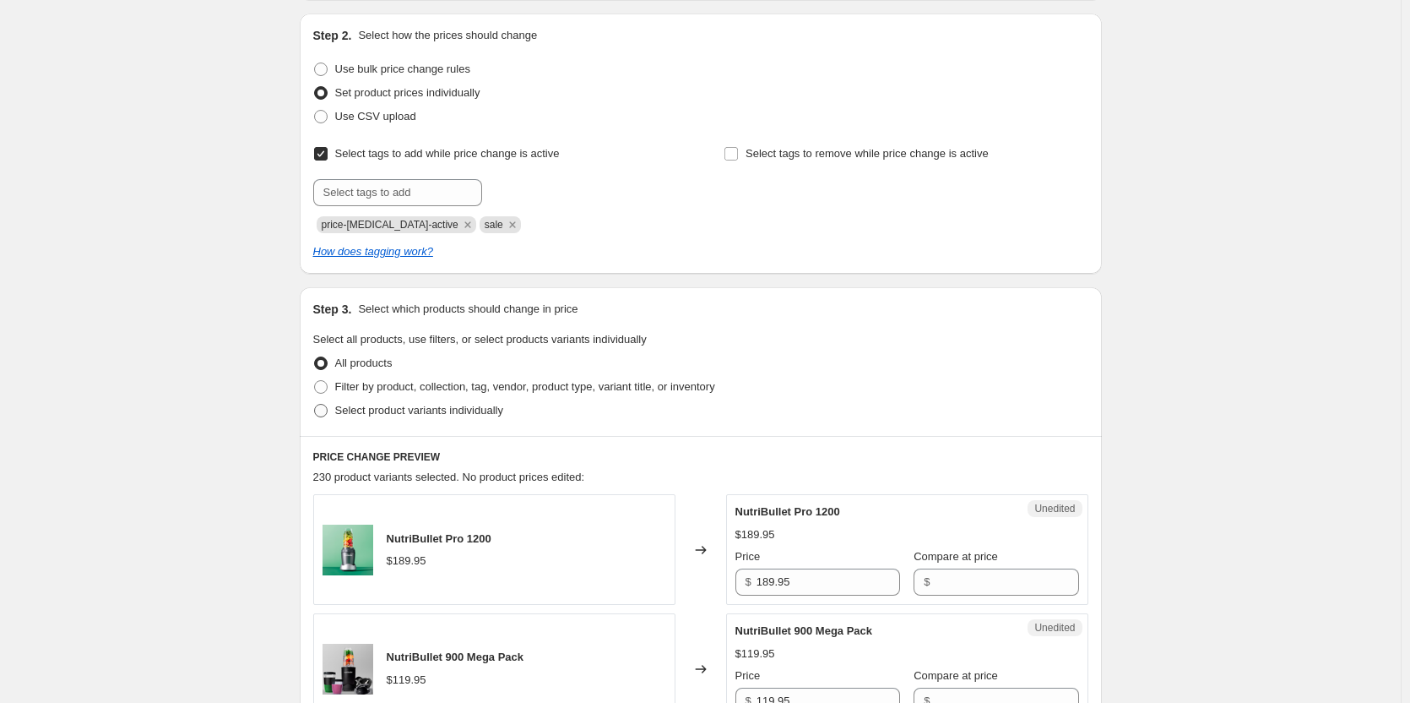
click at [328, 409] on span at bounding box center [321, 411] width 14 height 14
click at [315, 405] on input "Select product variants individually" at bounding box center [314, 404] width 1 height 1
radio input "true"
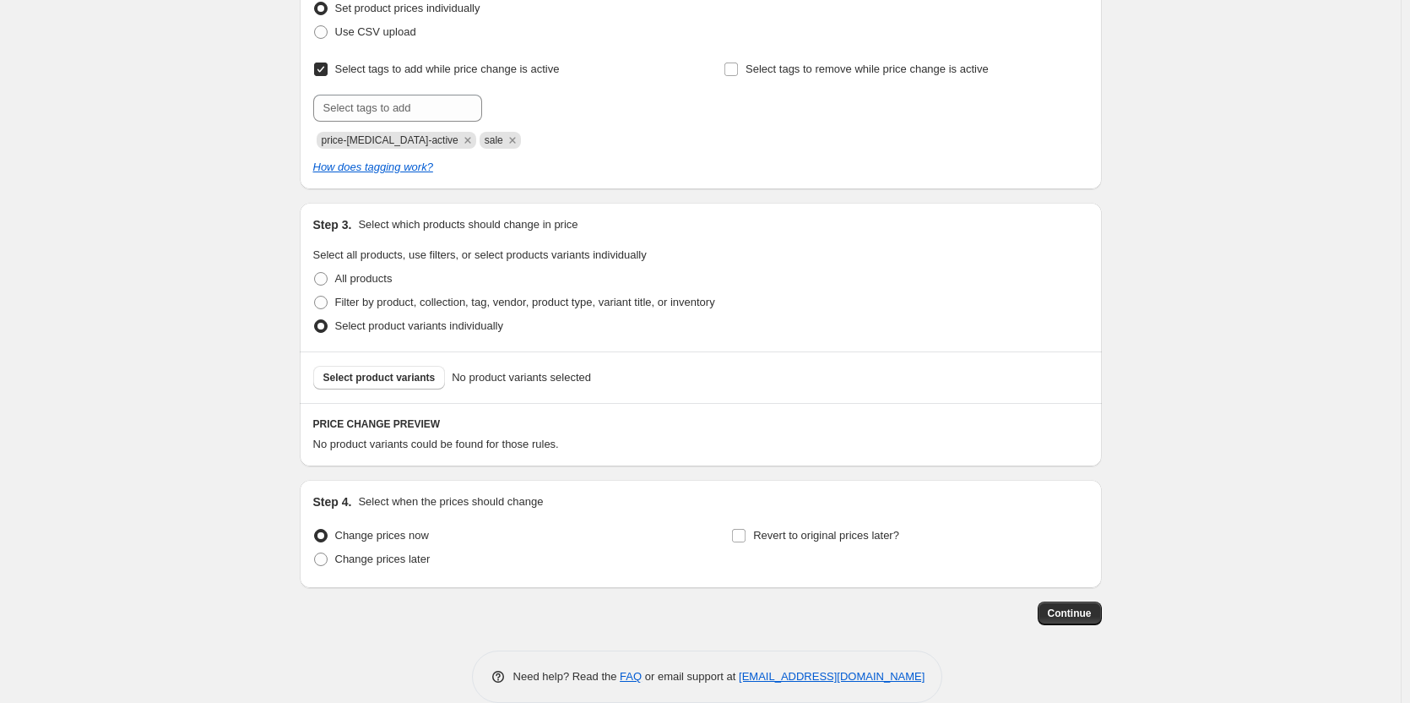
scroll to position [279, 0]
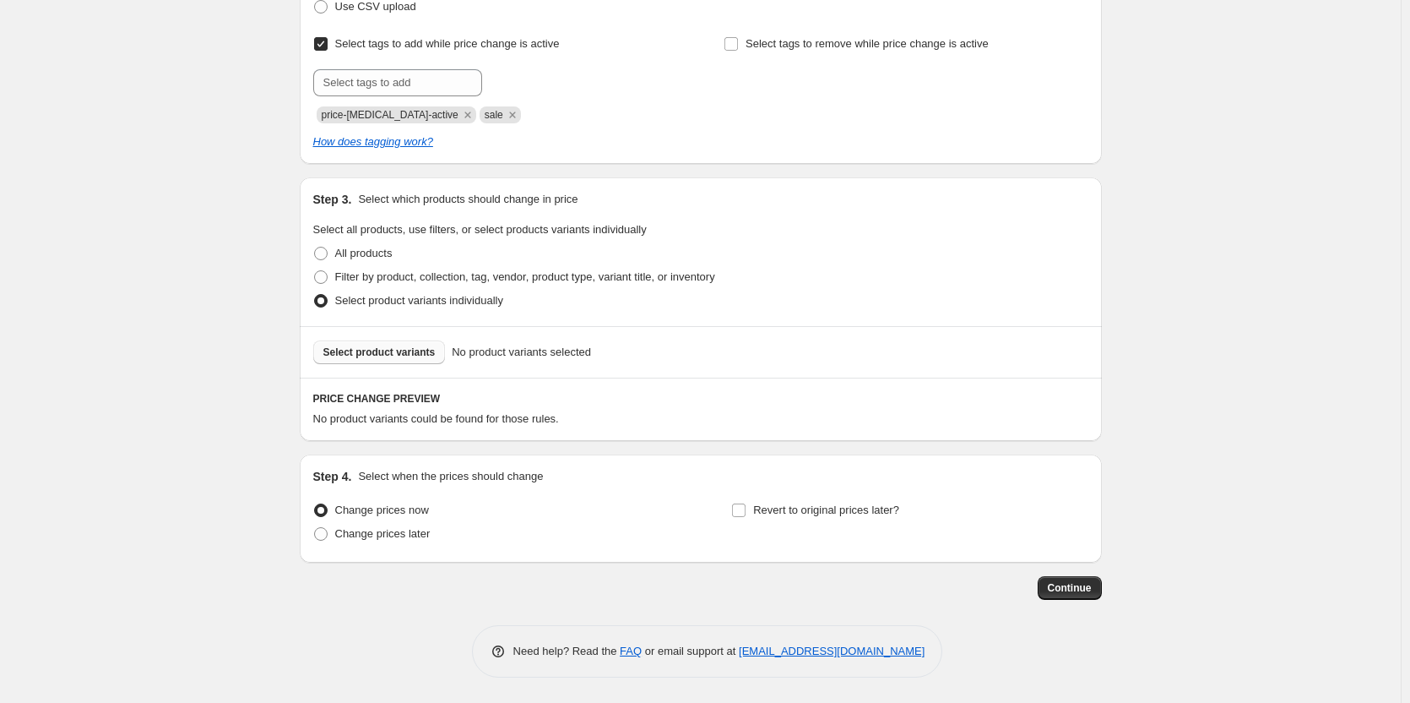
click at [389, 352] on span "Select product variants" at bounding box center [379, 352] width 112 height 14
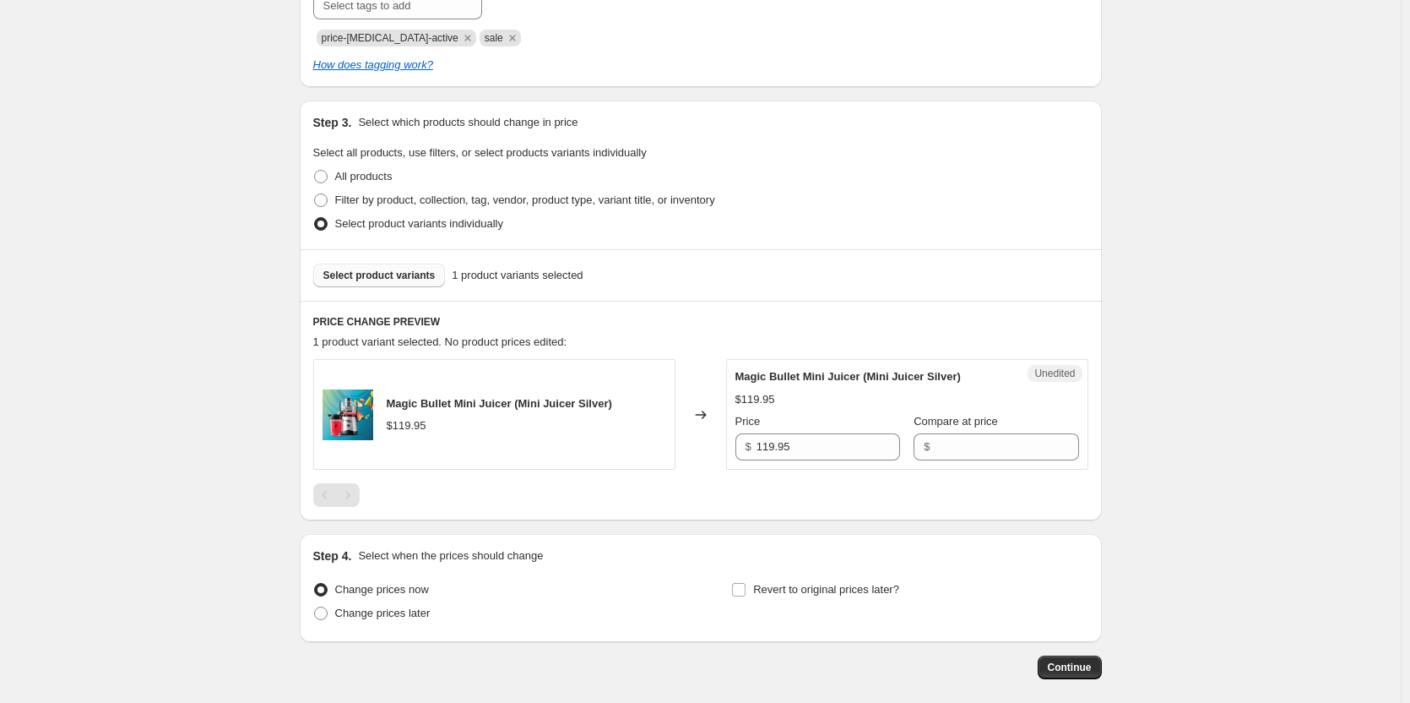
scroll to position [363, 0]
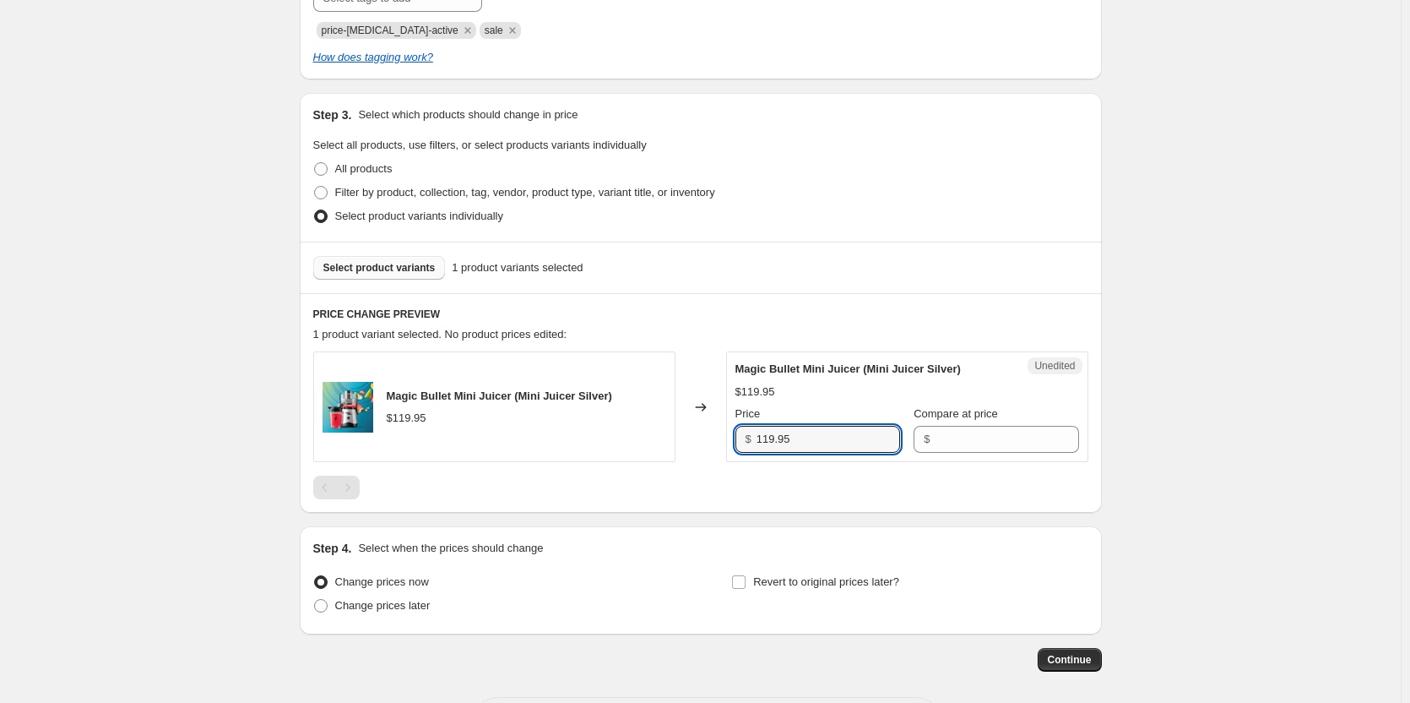
drag, startPoint x: 806, startPoint y: 437, endPoint x: 722, endPoint y: 440, distance: 84.5
click at [722, 440] on div "Magic Bullet Mini Juicer (Mini Juicer Silver) $119.95 Changed to Unedited Magic…" at bounding box center [700, 406] width 775 height 111
click at [935, 432] on input "Compare at price" at bounding box center [1007, 439] width 144 height 27
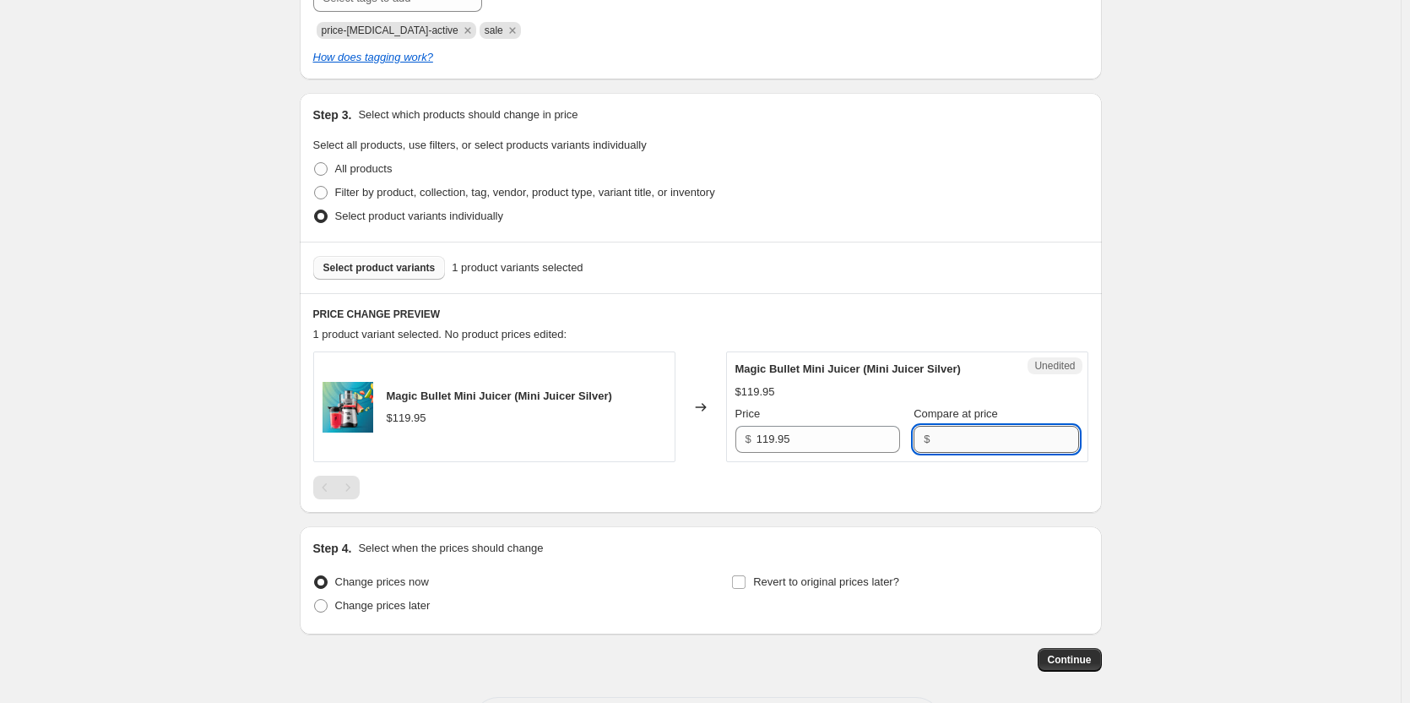
paste input "119.95"
type input "119.95"
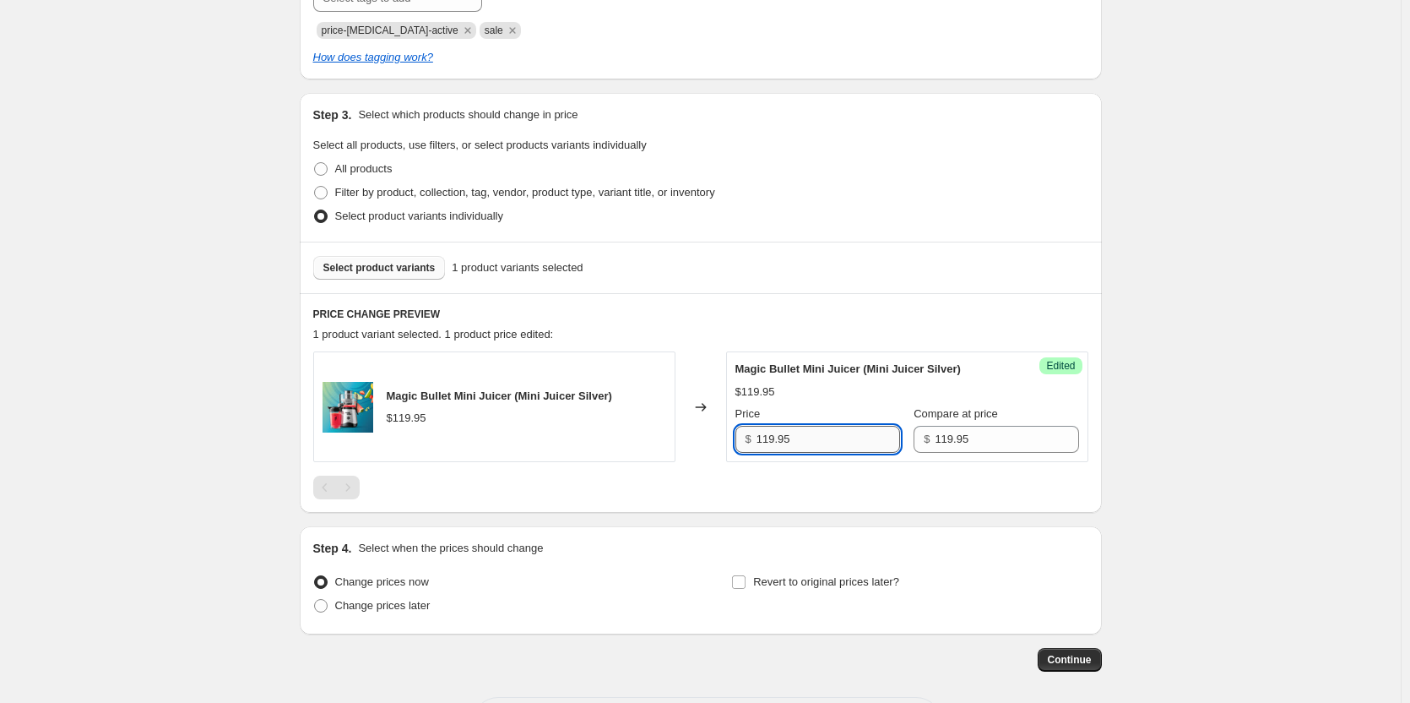
click at [770, 437] on input "119.95" at bounding box center [829, 439] width 144 height 27
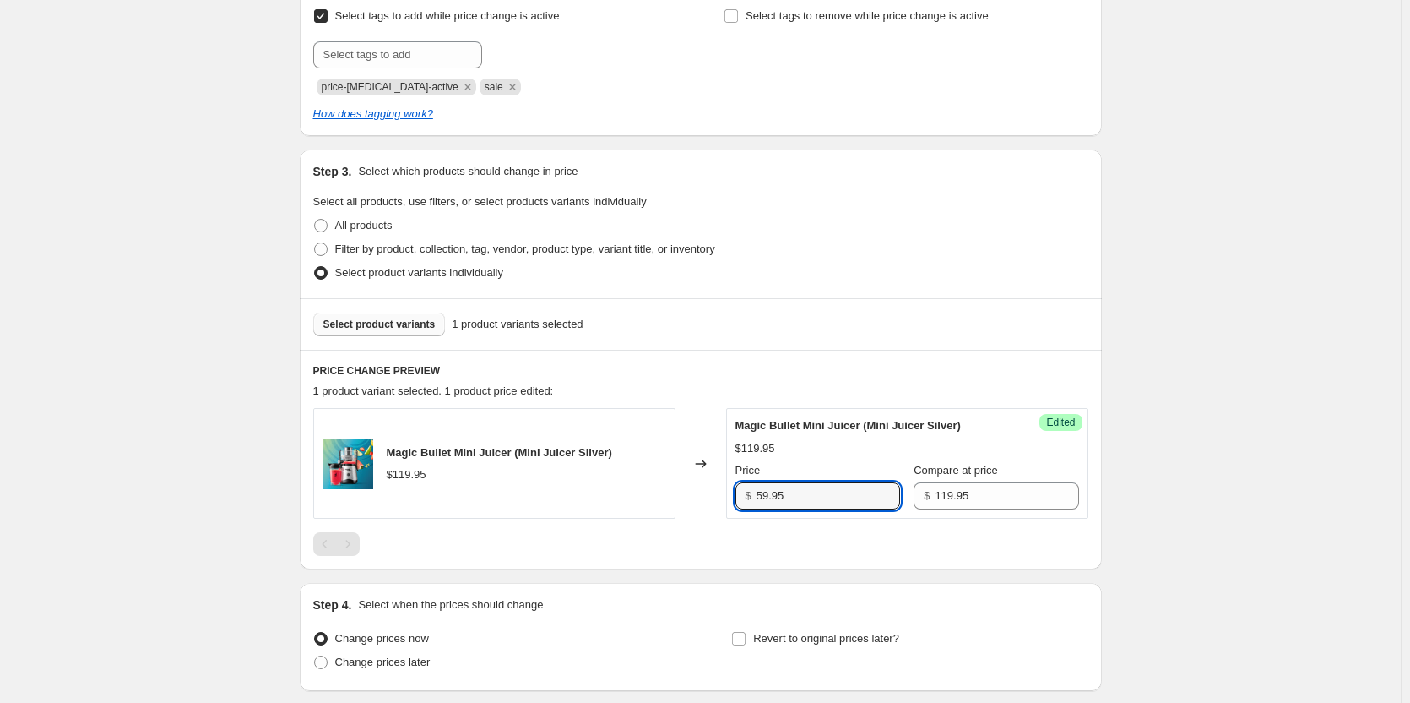
scroll to position [279, 0]
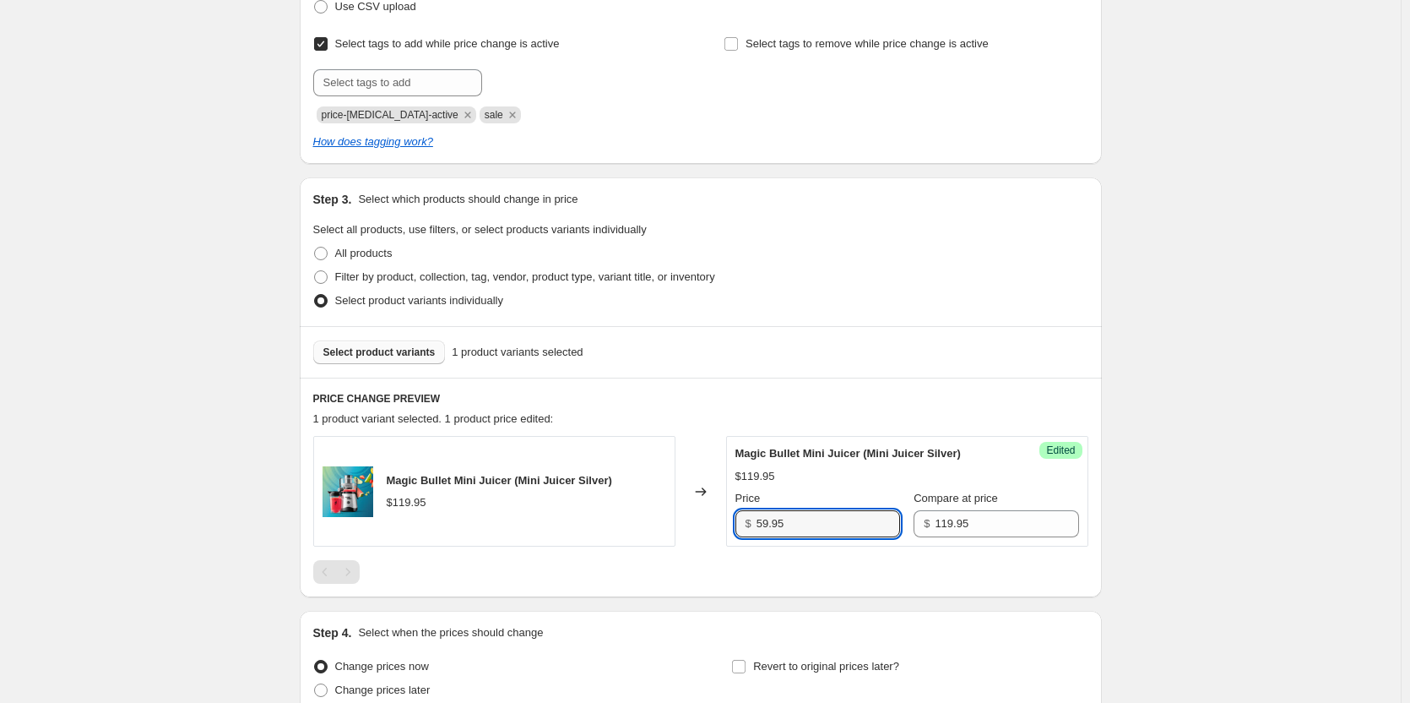
type input "59.95"
click at [680, 395] on h6 "PRICE CHANGE PREVIEW" at bounding box center [700, 399] width 775 height 14
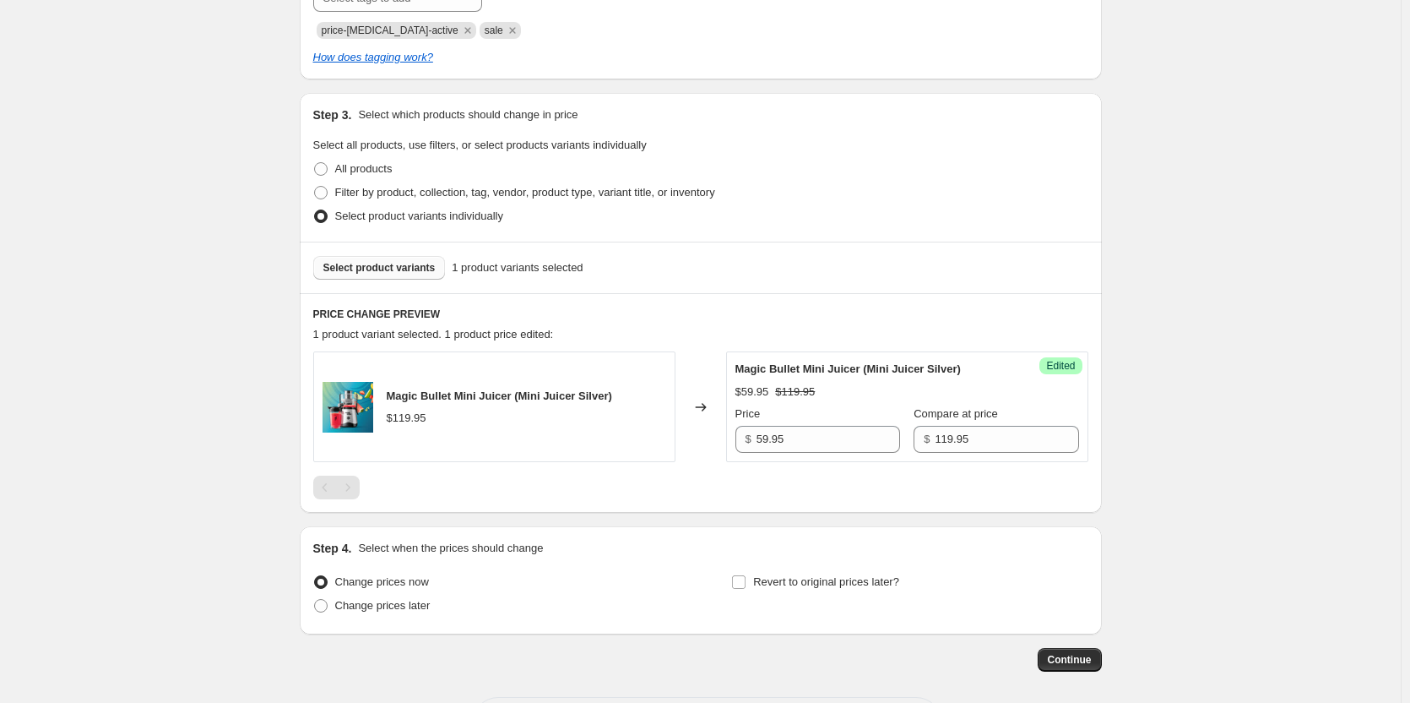
drag, startPoint x: 330, startPoint y: 605, endPoint x: 426, endPoint y: 574, distance: 100.4
click at [328, 606] on span at bounding box center [321, 606] width 14 height 14
click at [315, 600] on input "Change prices later" at bounding box center [314, 599] width 1 height 1
radio input "true"
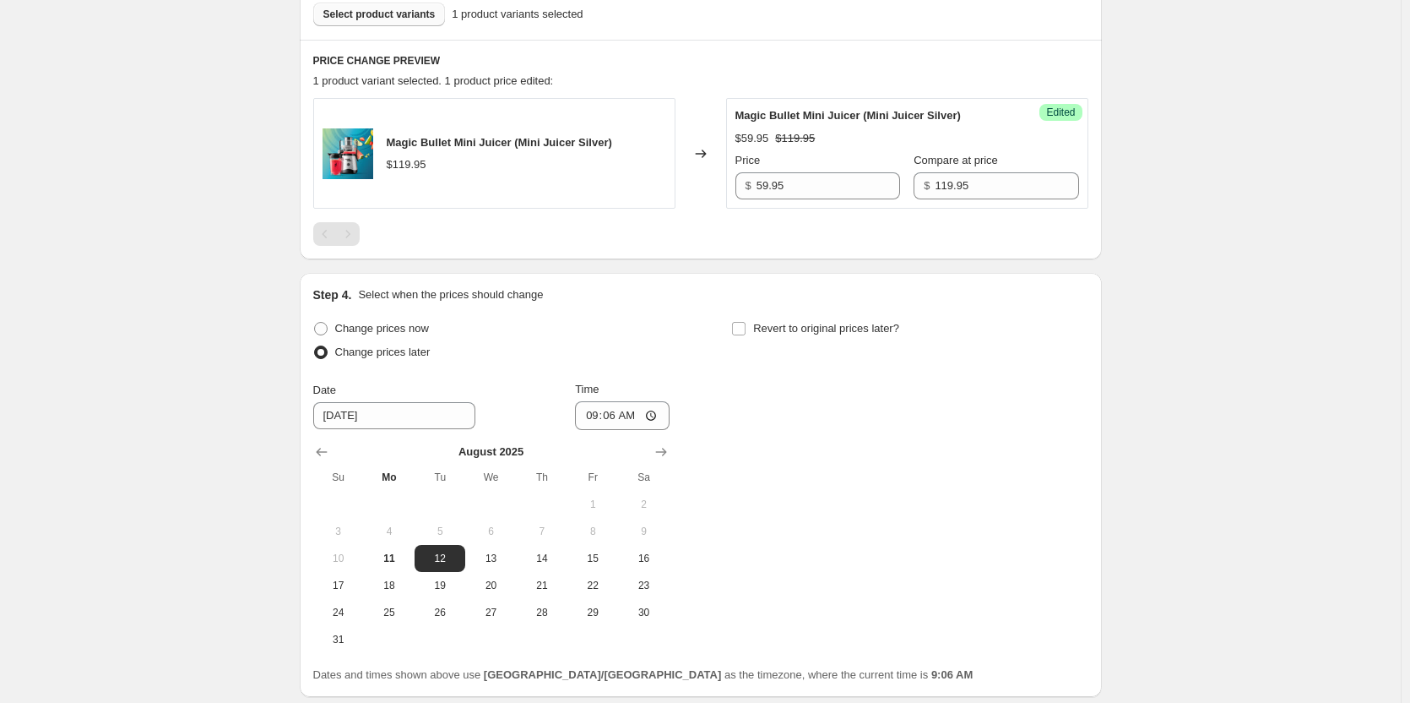
scroll to position [701, 0]
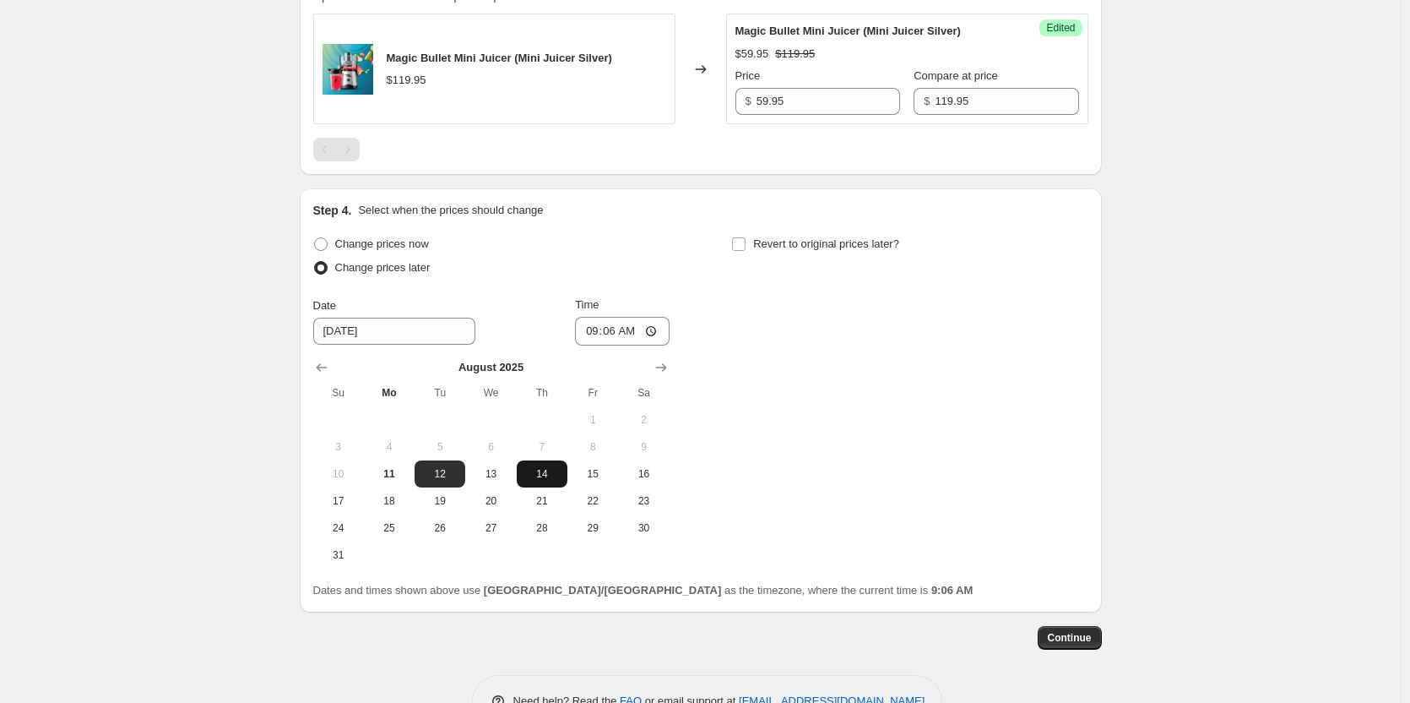
click at [545, 475] on span "14" at bounding box center [542, 474] width 37 height 14
type input "[DATE]"
click at [601, 331] on input "09:06" at bounding box center [622, 331] width 95 height 29
type input "00:00"
click at [747, 240] on span at bounding box center [738, 243] width 15 height 15
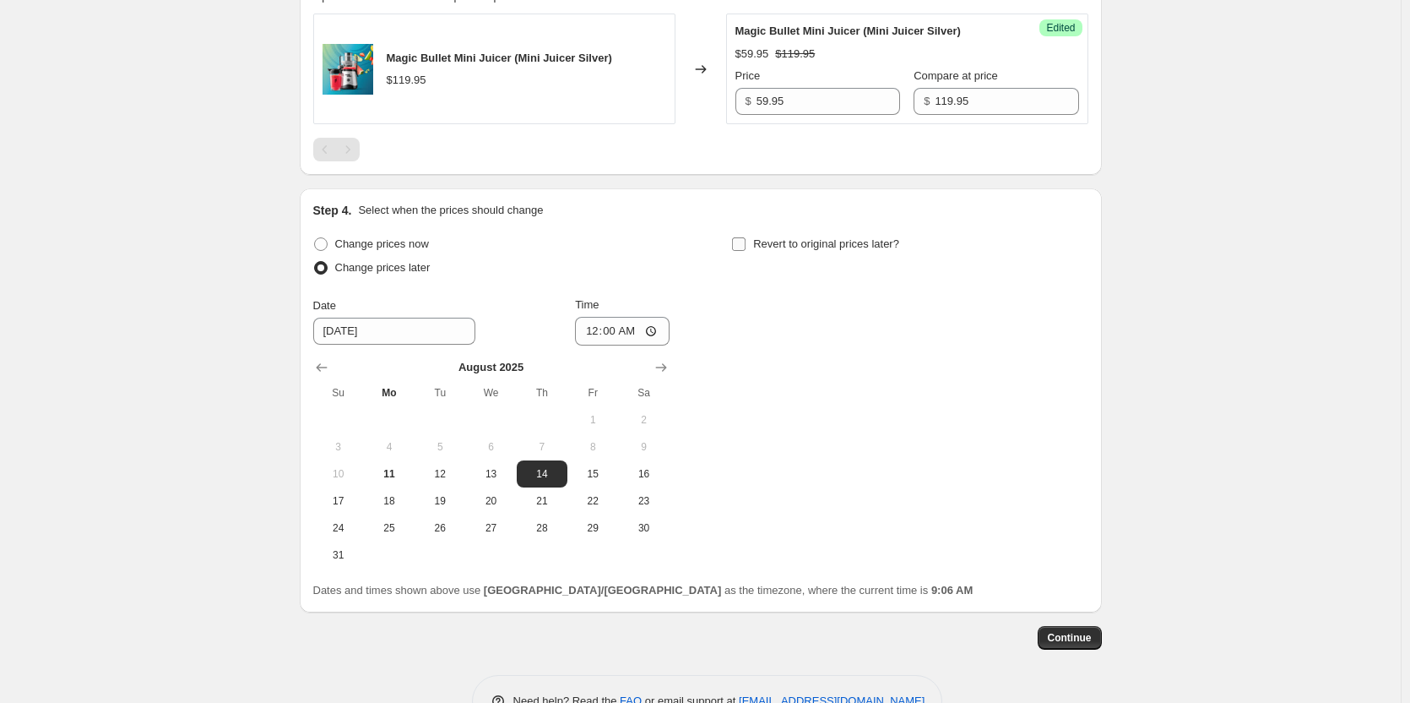
click at [743, 245] on input "Revert to original prices later?" at bounding box center [739, 244] width 14 height 14
checkbox input "true"
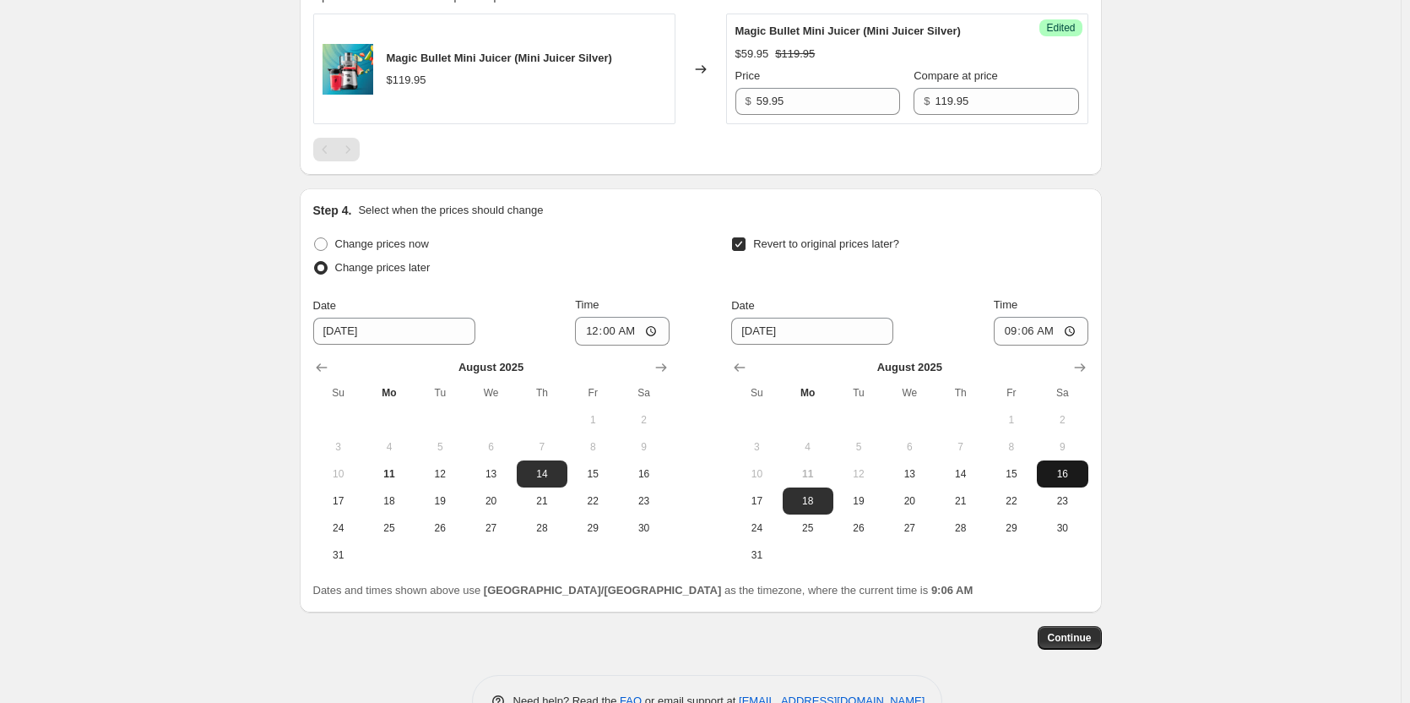
click at [1061, 473] on span "16" at bounding box center [1062, 474] width 37 height 14
type input "[DATE]"
click at [1014, 332] on input "09:06" at bounding box center [1041, 331] width 95 height 29
type input "23:59"
click at [931, 291] on div "Revert to original prices later? Date [DATE] Time 23:59 [DATE] Su Mo Tu We Th F…" at bounding box center [909, 400] width 356 height 336
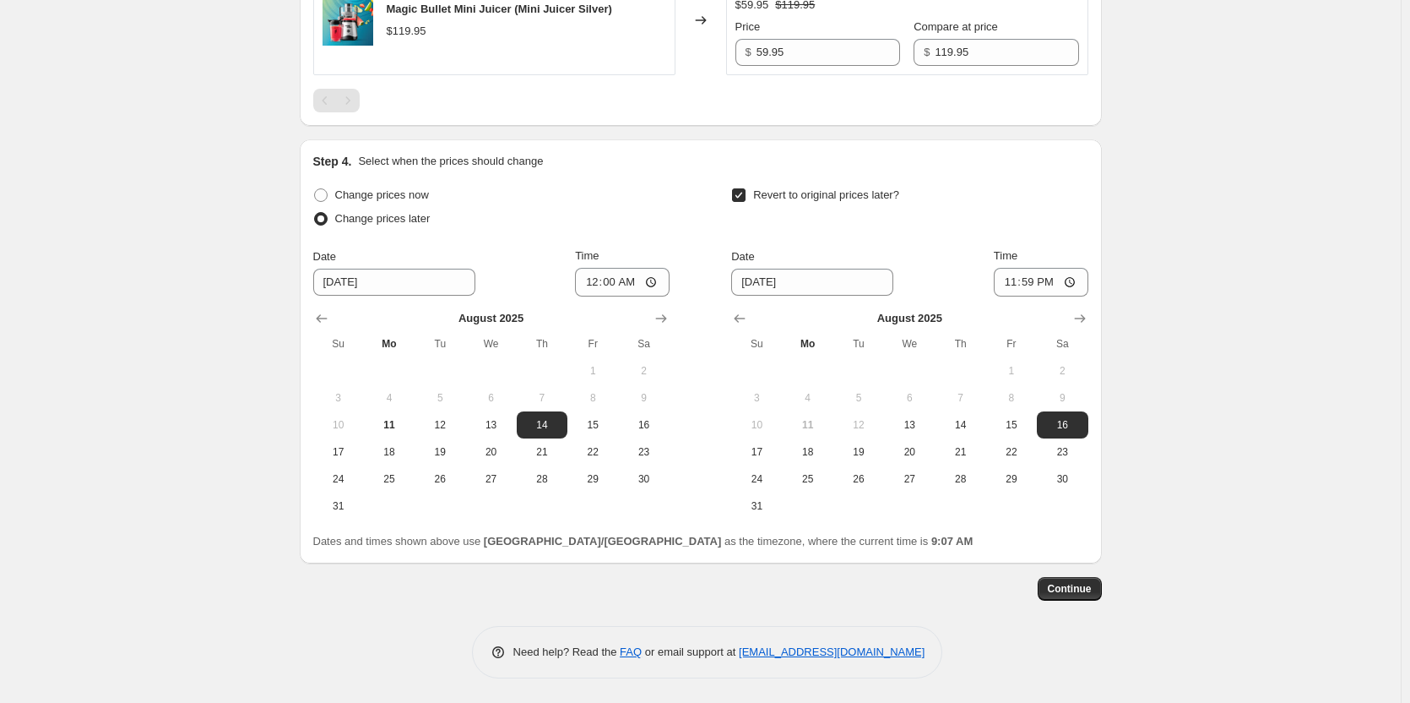
scroll to position [751, 0]
click at [1075, 585] on span "Continue" at bounding box center [1070, 588] width 44 height 14
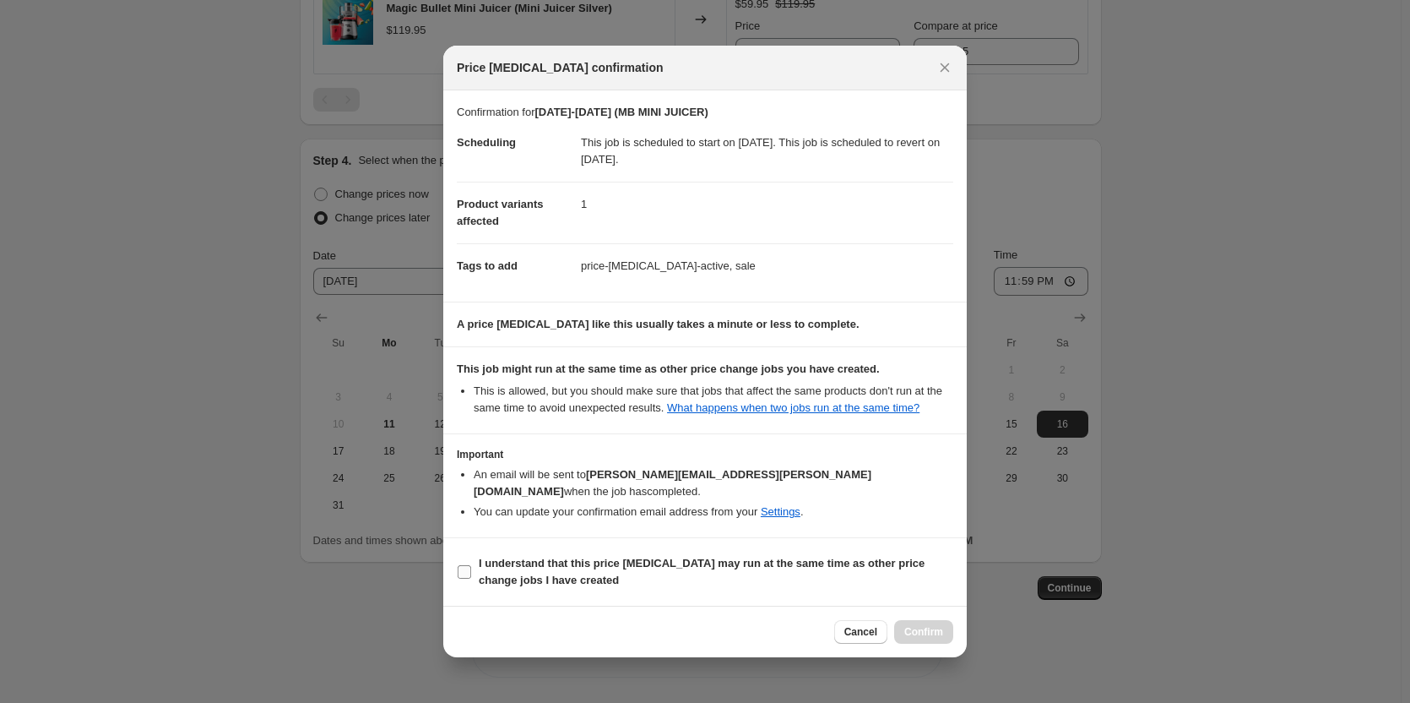
click at [461, 565] on input "I understand that this price [MEDICAL_DATA] may run at the same time as other p…" at bounding box center [465, 572] width 14 height 14
checkbox input "true"
click at [920, 625] on span "Confirm" at bounding box center [923, 632] width 39 height 14
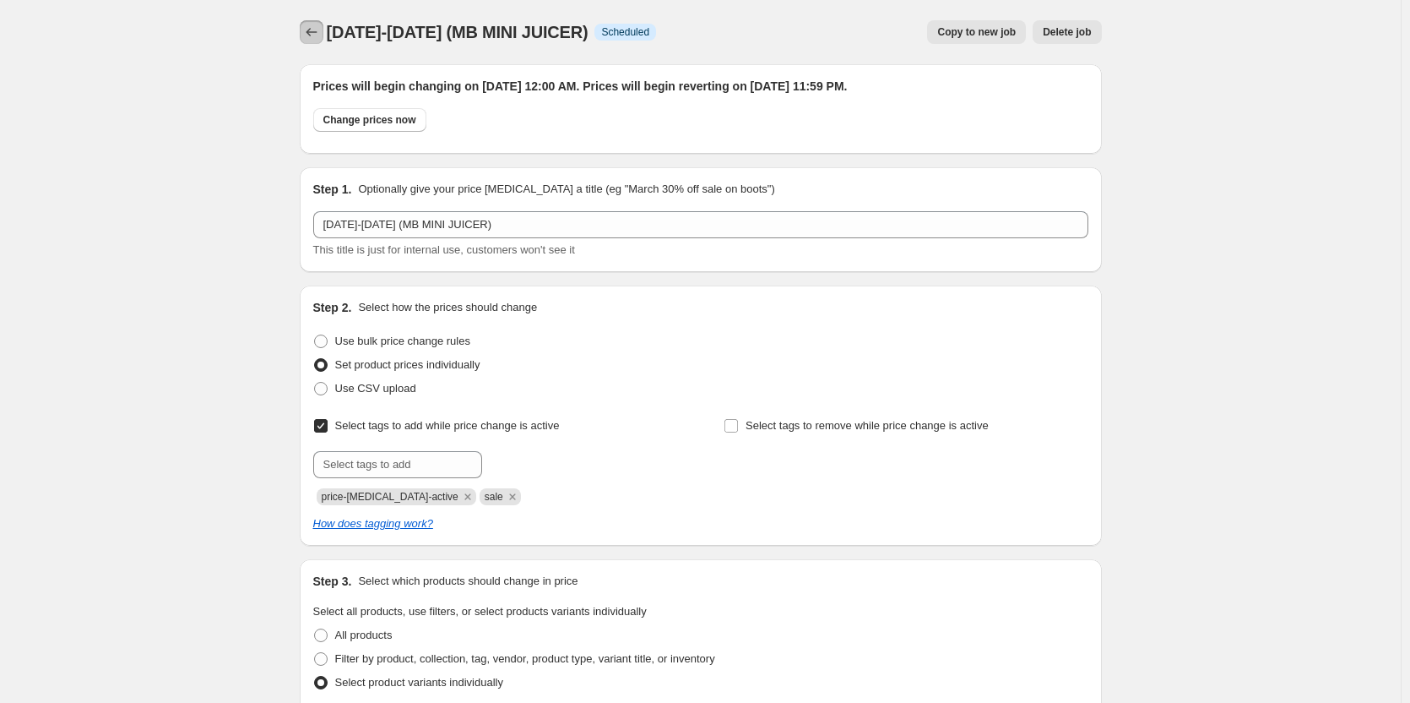
click at [310, 25] on icon "Price change jobs" at bounding box center [311, 32] width 17 height 17
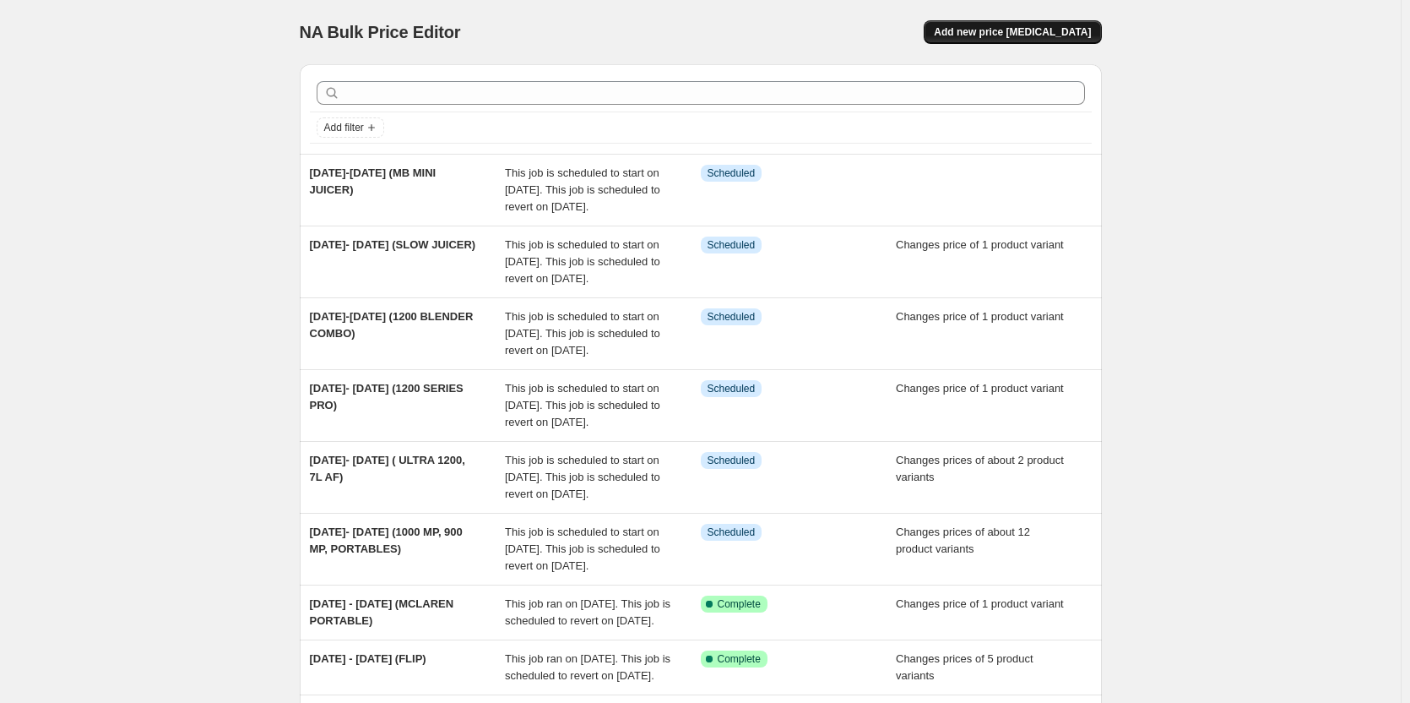
click at [1020, 30] on span "Add new price [MEDICAL_DATA]" at bounding box center [1012, 32] width 157 height 14
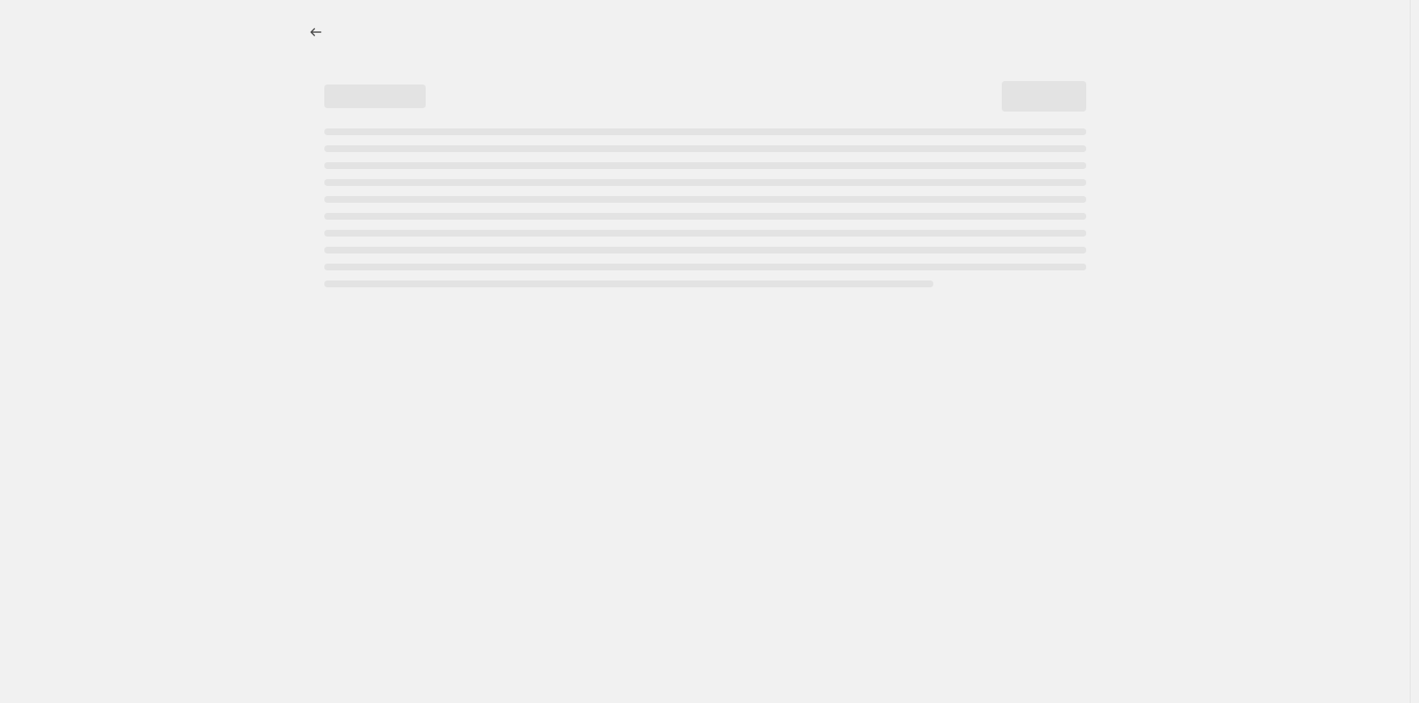
select select "percentage"
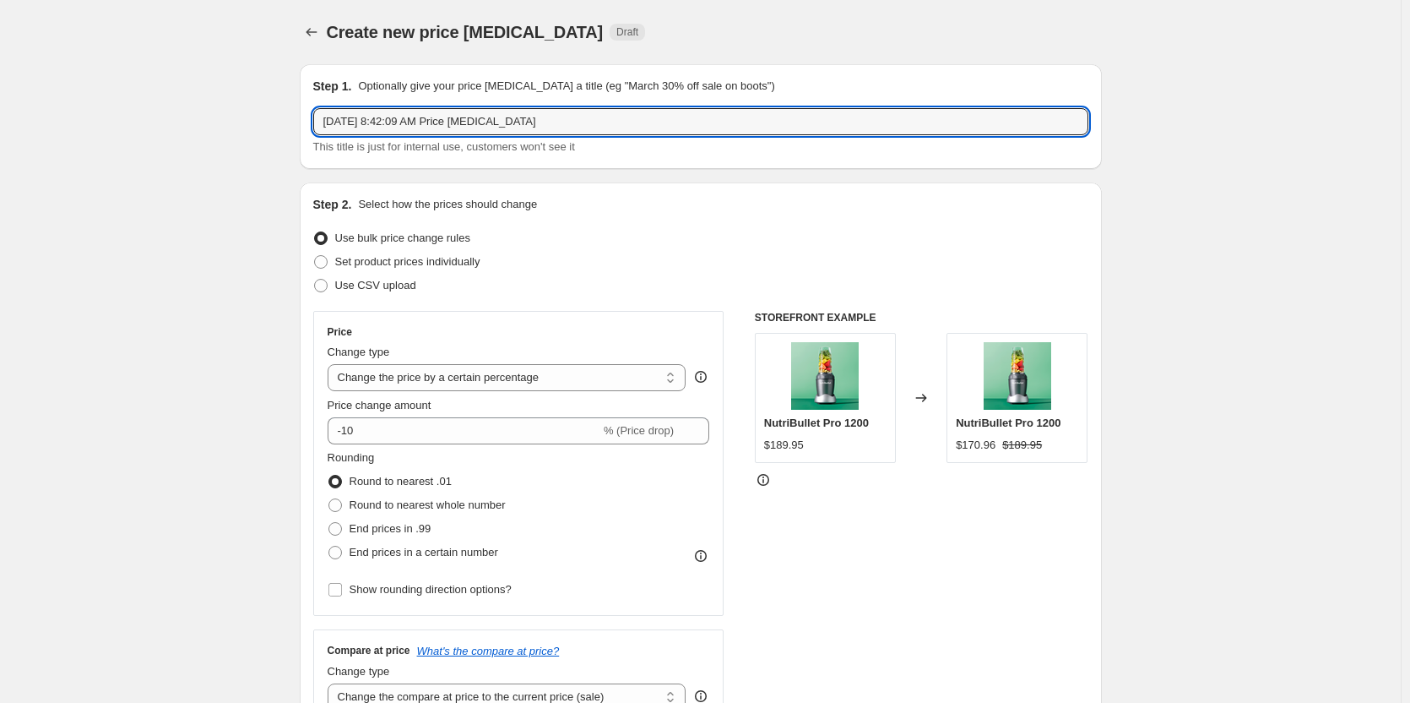
drag, startPoint x: 538, startPoint y: 121, endPoint x: 282, endPoint y: 134, distance: 256.2
type input "[DATE]-[DATE]"
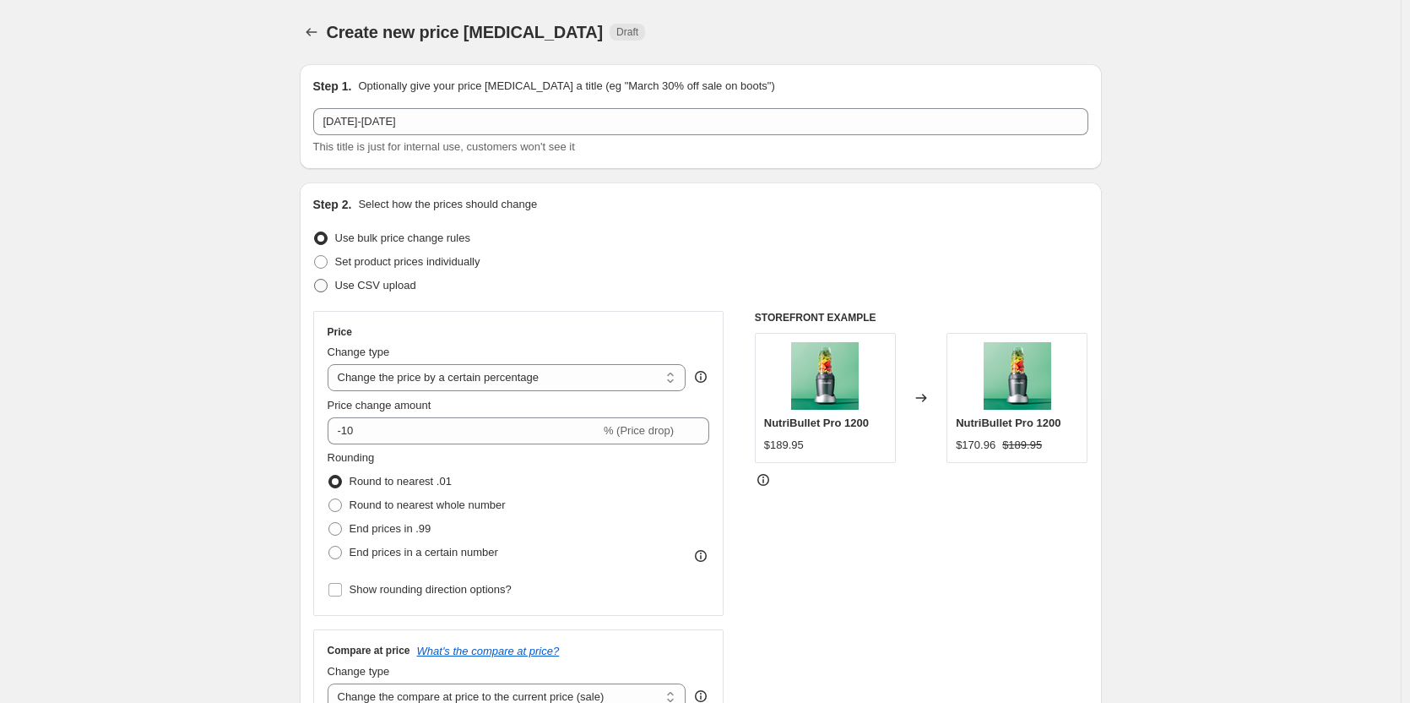
drag, startPoint x: 327, startPoint y: 257, endPoint x: 377, endPoint y: 279, distance: 55.2
click at [327, 257] on span at bounding box center [321, 262] width 14 height 14
click at [315, 256] on input "Set product prices individually" at bounding box center [314, 255] width 1 height 1
radio input "true"
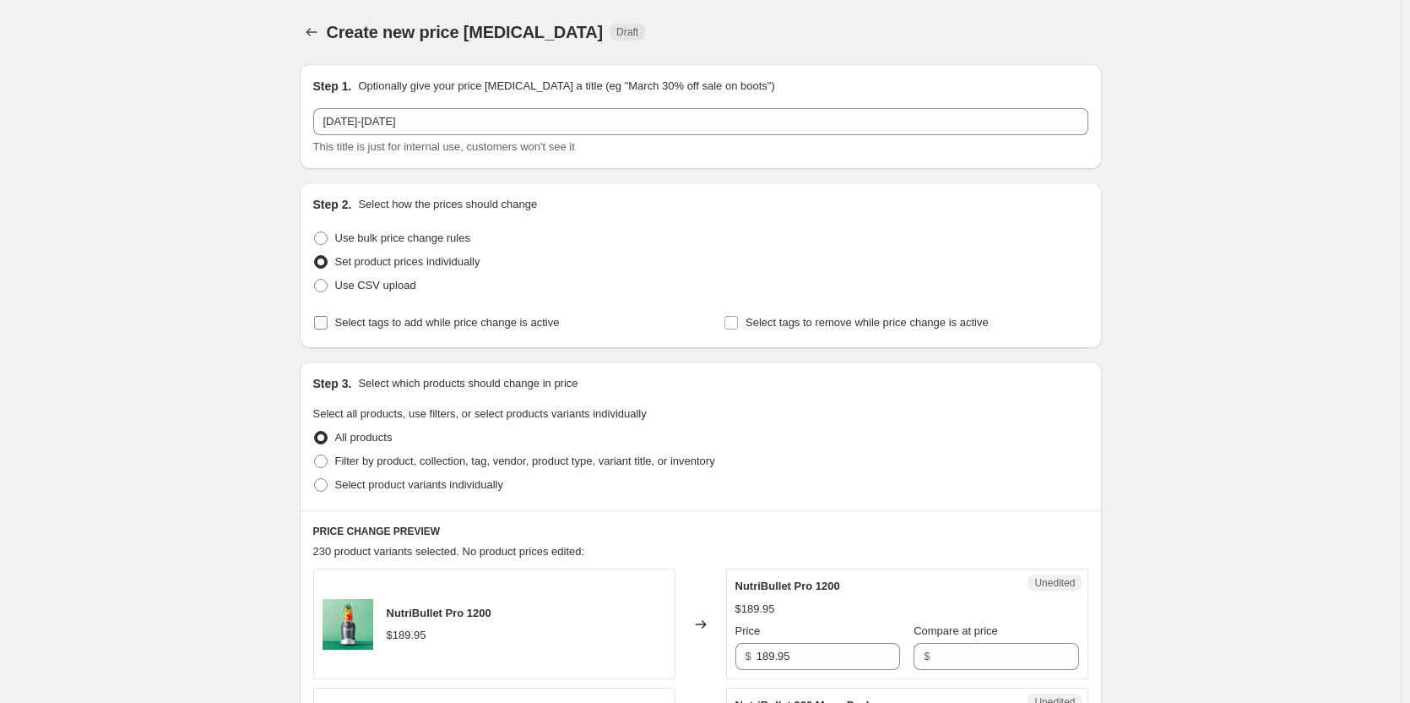
click at [317, 326] on span at bounding box center [320, 322] width 15 height 15
click at [317, 326] on input "Select tags to add while price change is active" at bounding box center [321, 323] width 14 height 14
checkbox input "true"
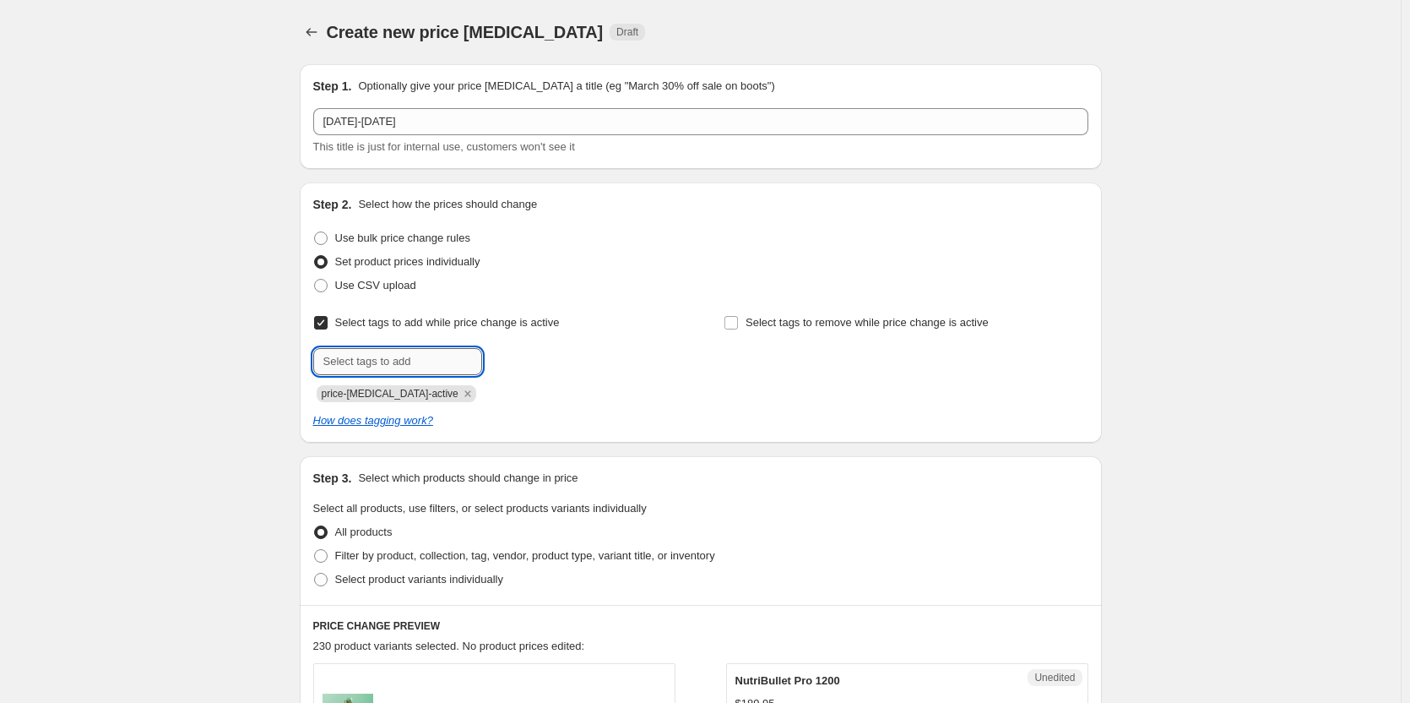
click at [368, 356] on input "text" at bounding box center [397, 361] width 169 height 27
type input "sale"
click at [533, 360] on span "sale" at bounding box center [528, 360] width 19 height 12
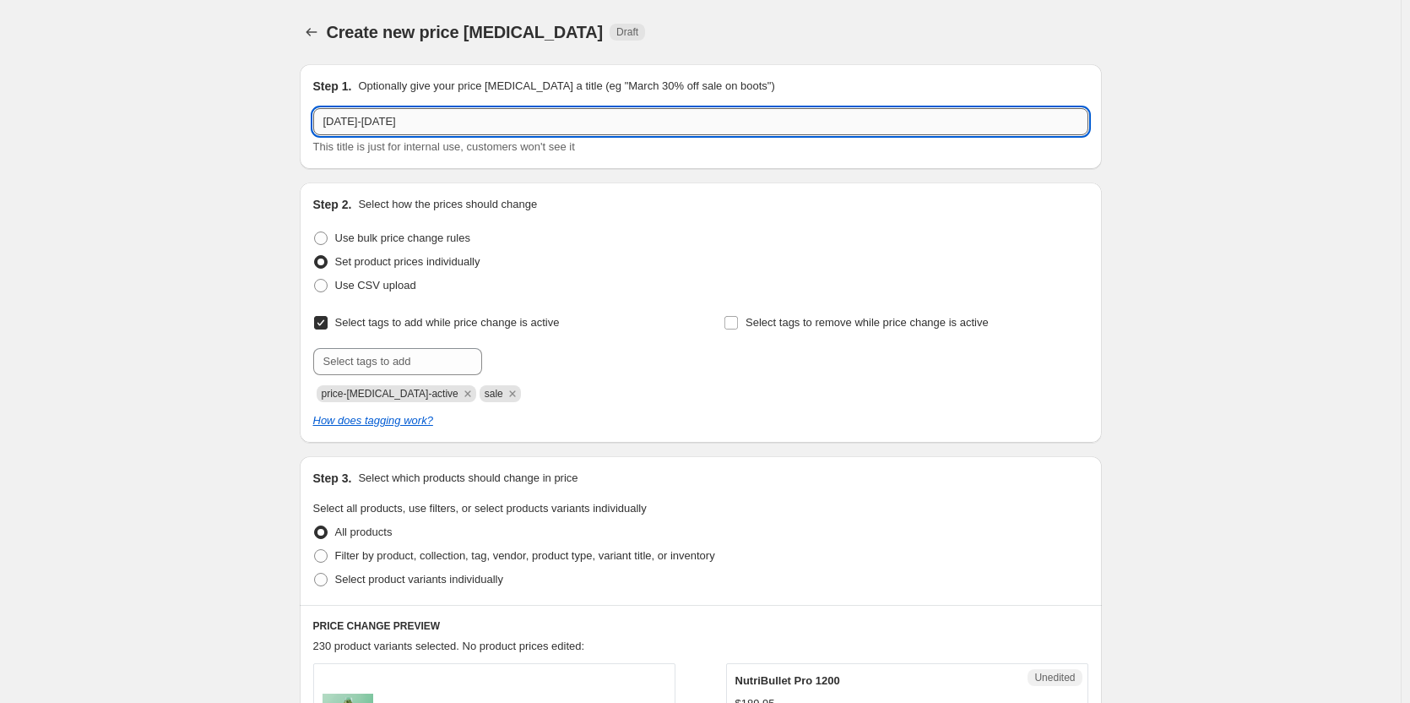
click at [431, 129] on input "[DATE]-[DATE]" at bounding box center [700, 121] width 775 height 27
click at [405, 121] on input "[DATE]-[DATE] (FLIP)" at bounding box center [700, 121] width 775 height 27
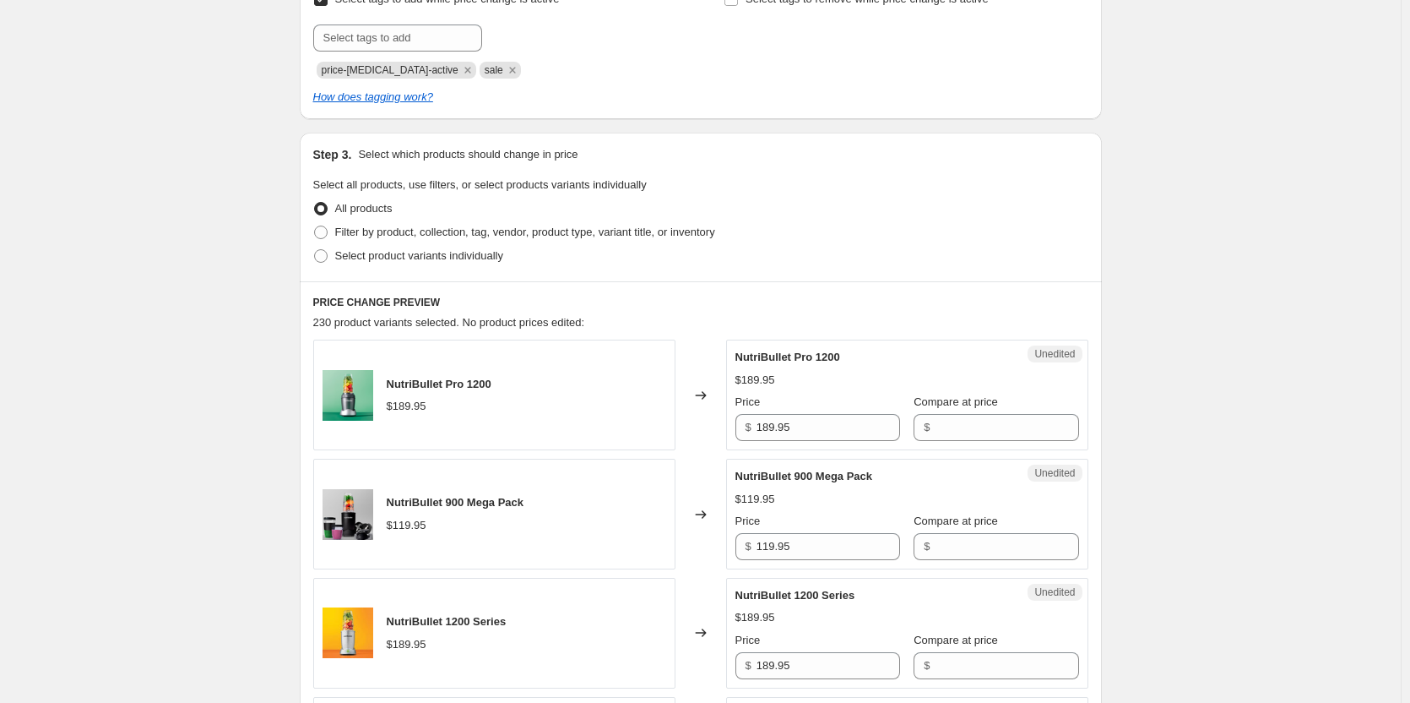
scroll to position [338, 0]
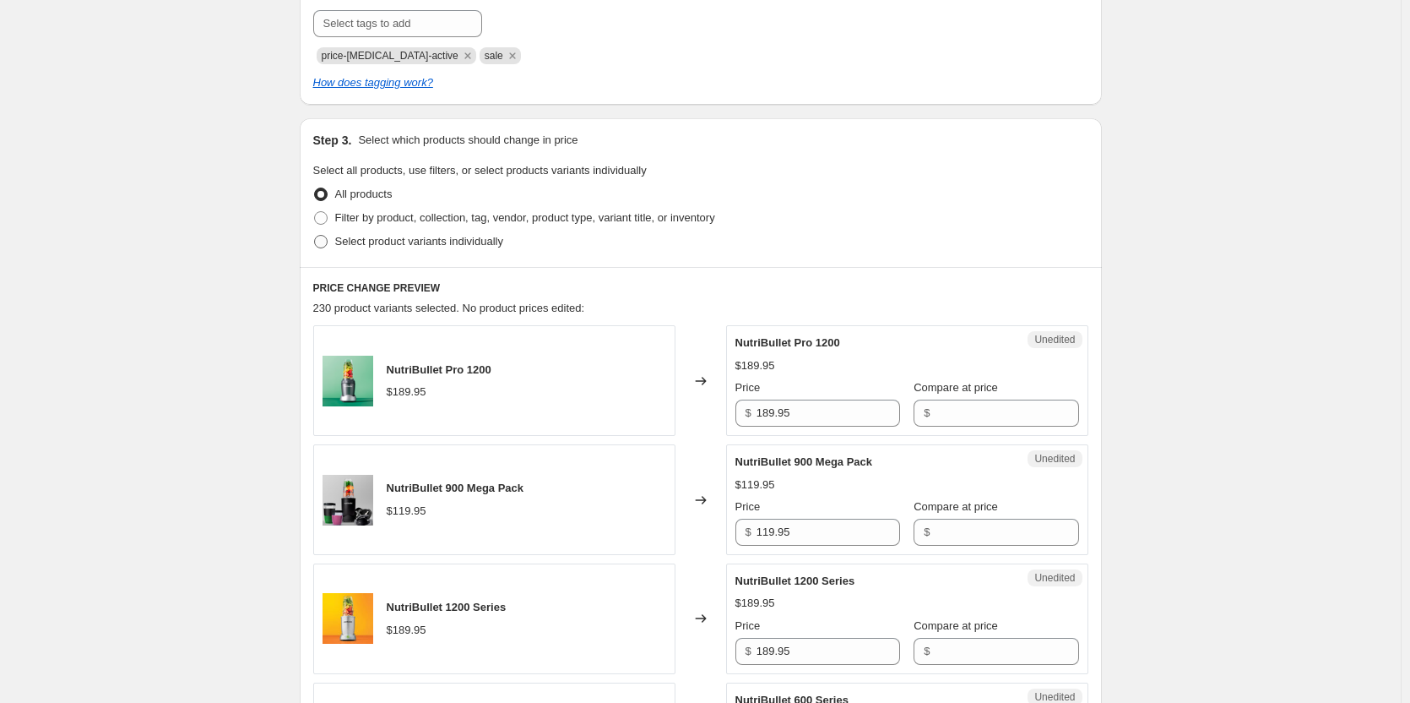
type input "[DATE]-[DATE] (FLIP TRI)"
click at [325, 237] on span at bounding box center [321, 242] width 14 height 14
click at [315, 236] on input "Select product variants individually" at bounding box center [314, 235] width 1 height 1
radio input "true"
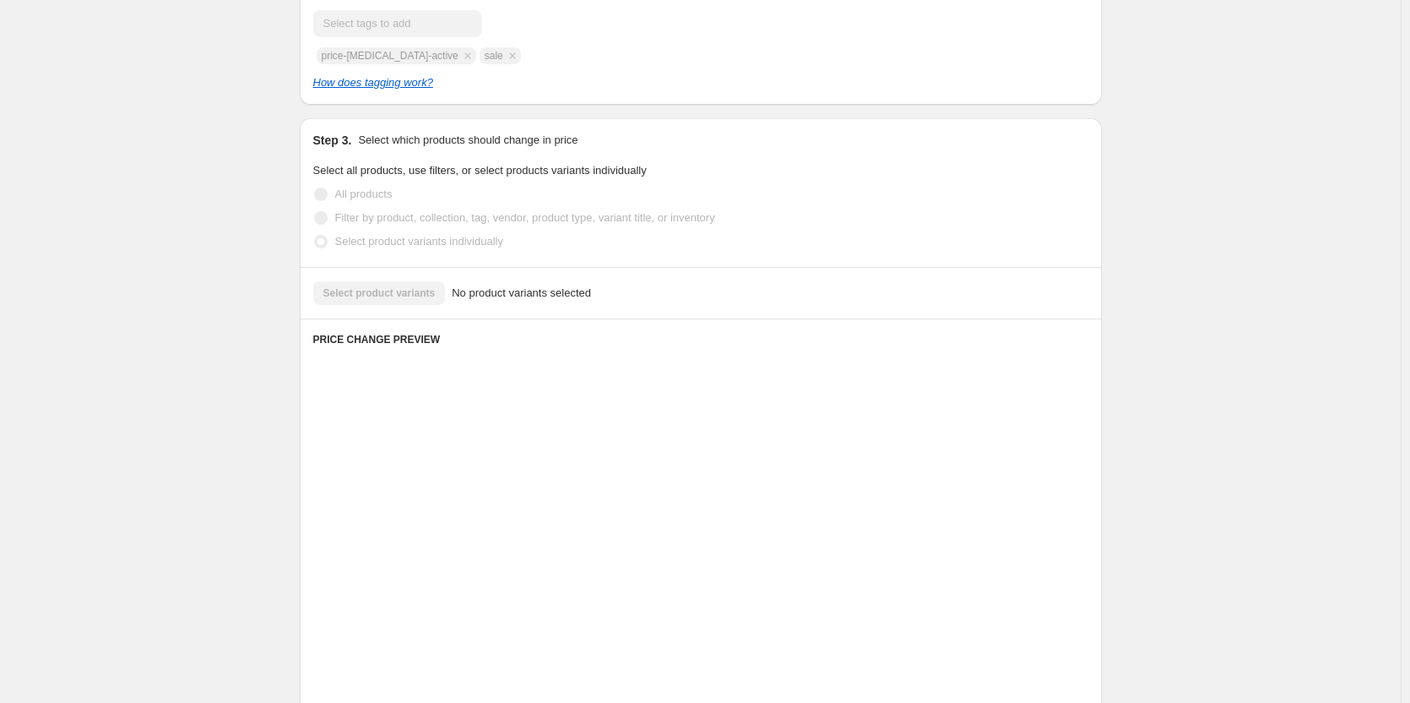
scroll to position [279, 0]
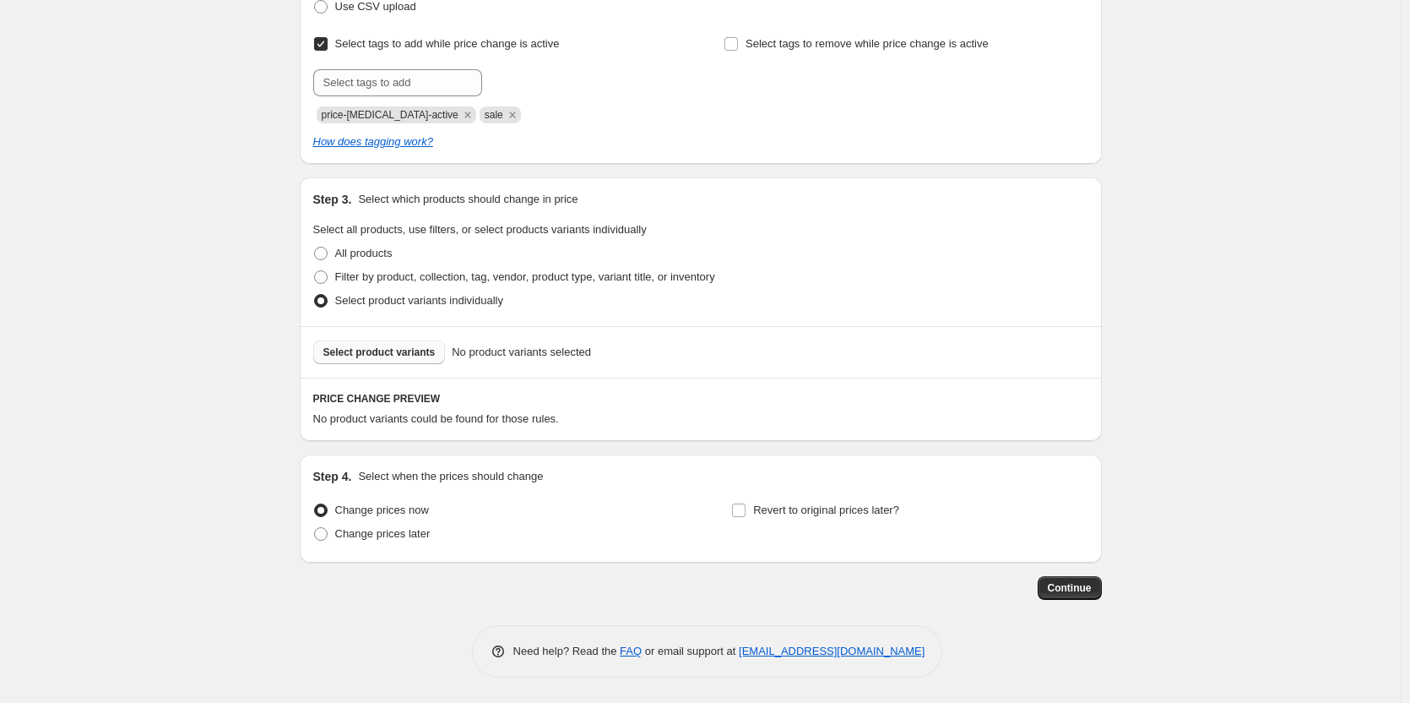
click at [364, 342] on button "Select product variants" at bounding box center [379, 352] width 133 height 24
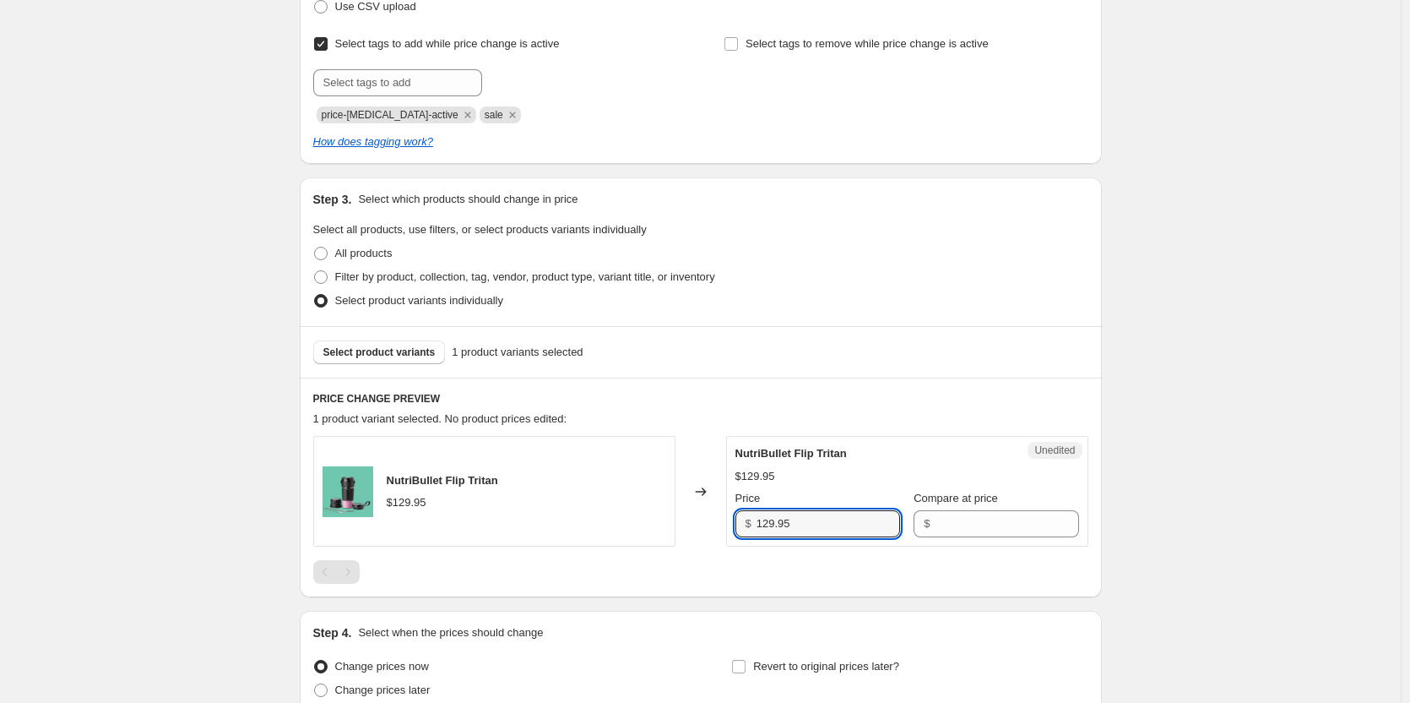
drag, startPoint x: 793, startPoint y: 525, endPoint x: 733, endPoint y: 522, distance: 60.1
click at [733, 522] on div "Unedited NutriBullet Flip Tritan $129.95 Price $ 129.95 Compare at price $" at bounding box center [907, 491] width 362 height 111
click at [947, 525] on input "Compare at price" at bounding box center [1007, 523] width 144 height 27
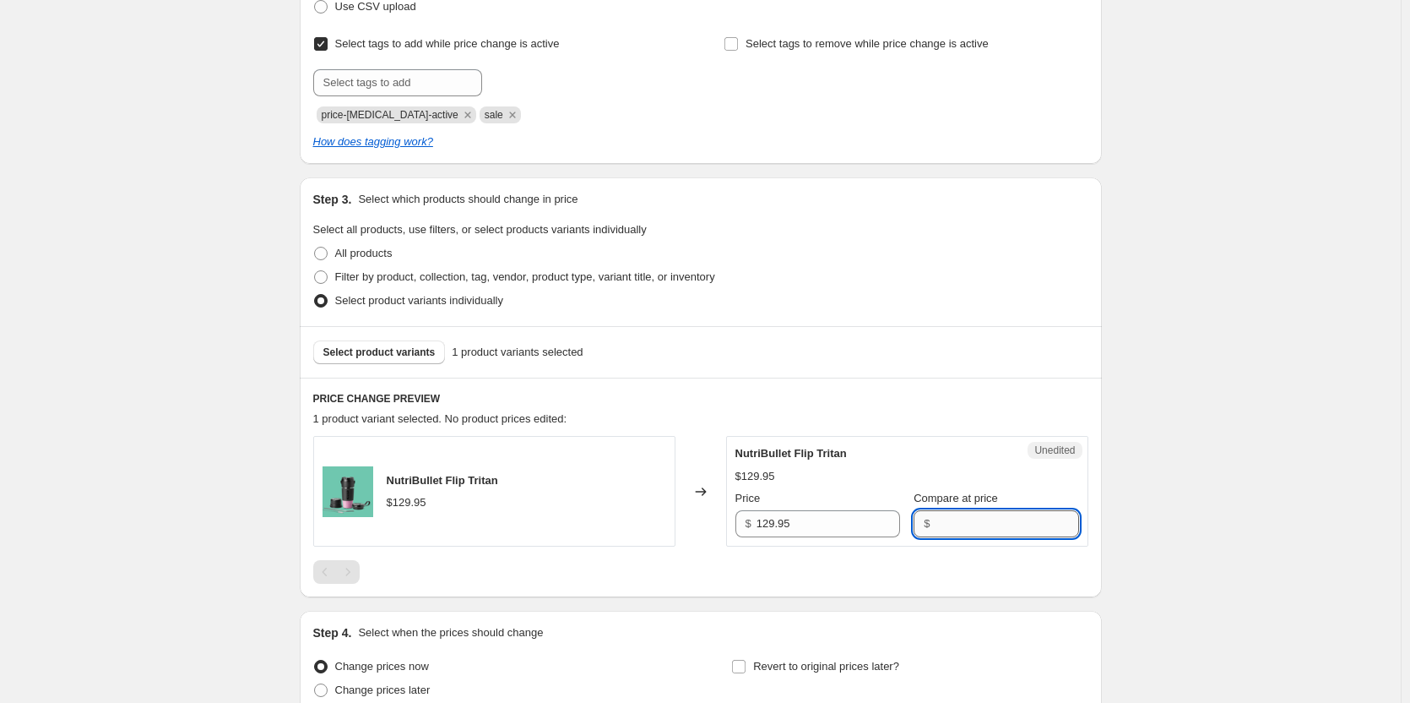
paste input "129.95"
type input "129.95"
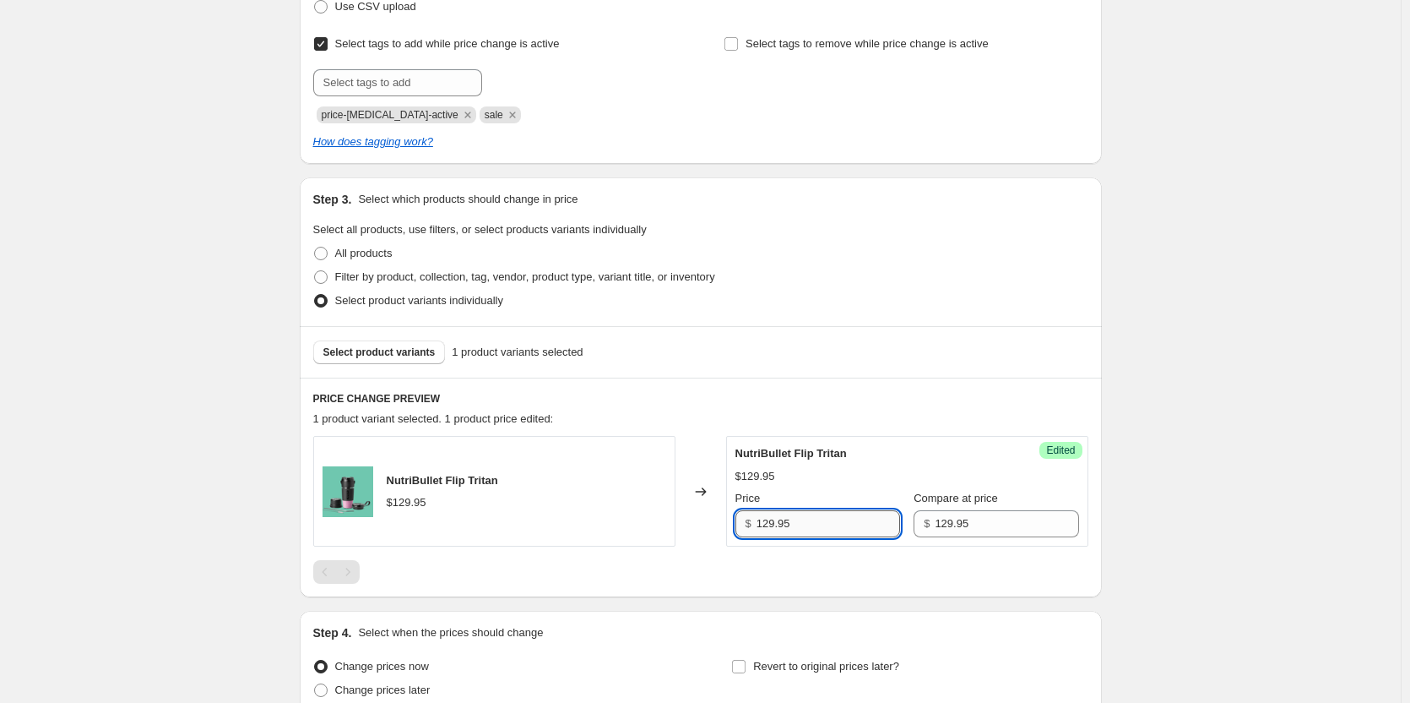
click at [770, 524] on input "129.95" at bounding box center [829, 523] width 144 height 27
type input "64.95"
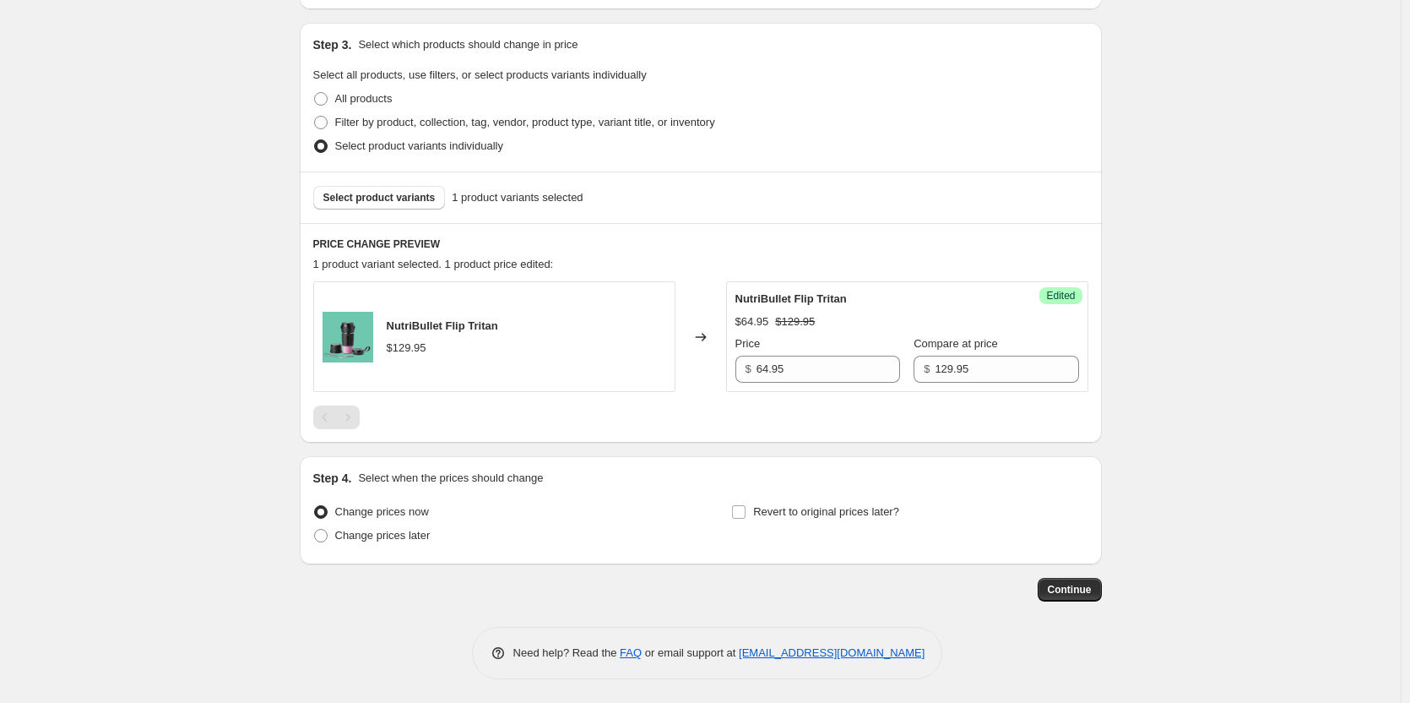
scroll to position [435, 0]
click at [323, 532] on span at bounding box center [321, 534] width 14 height 14
click at [315, 528] on input "Change prices later" at bounding box center [314, 527] width 1 height 1
radio input "true"
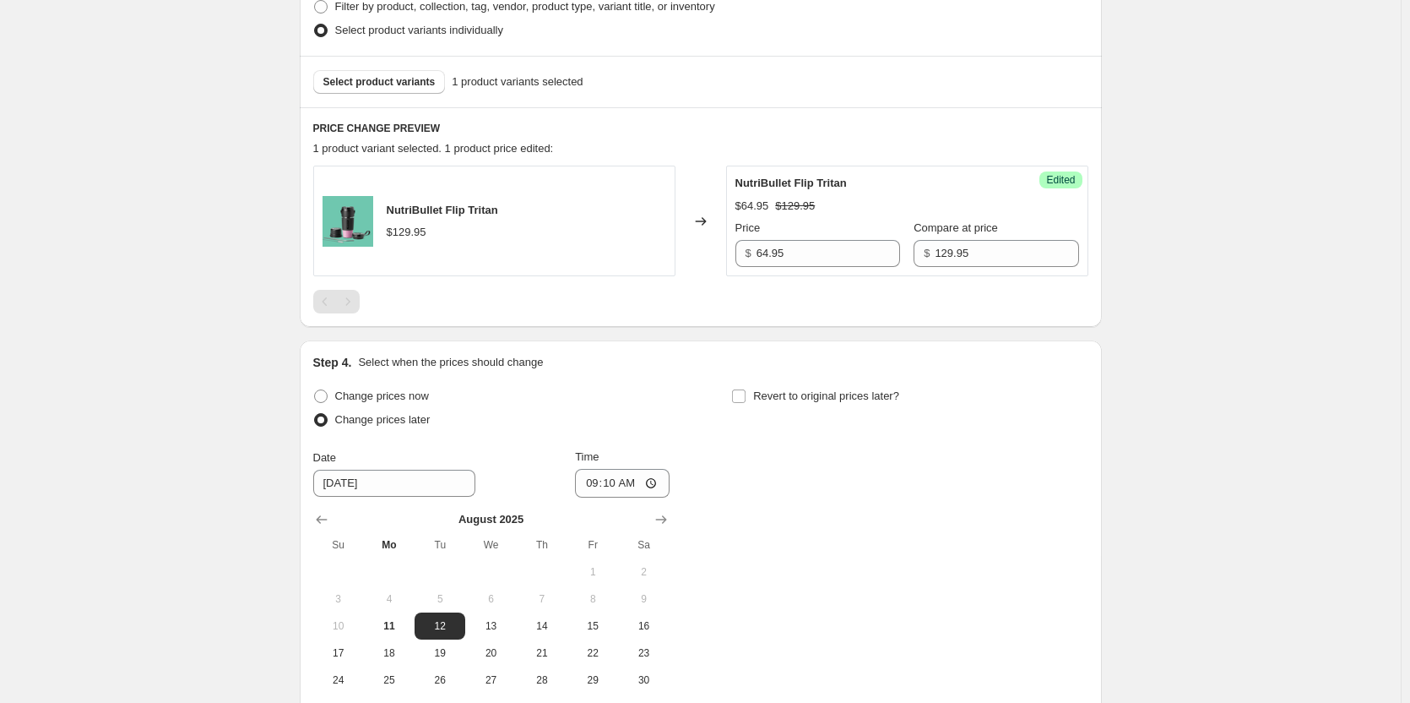
scroll to position [688, 0]
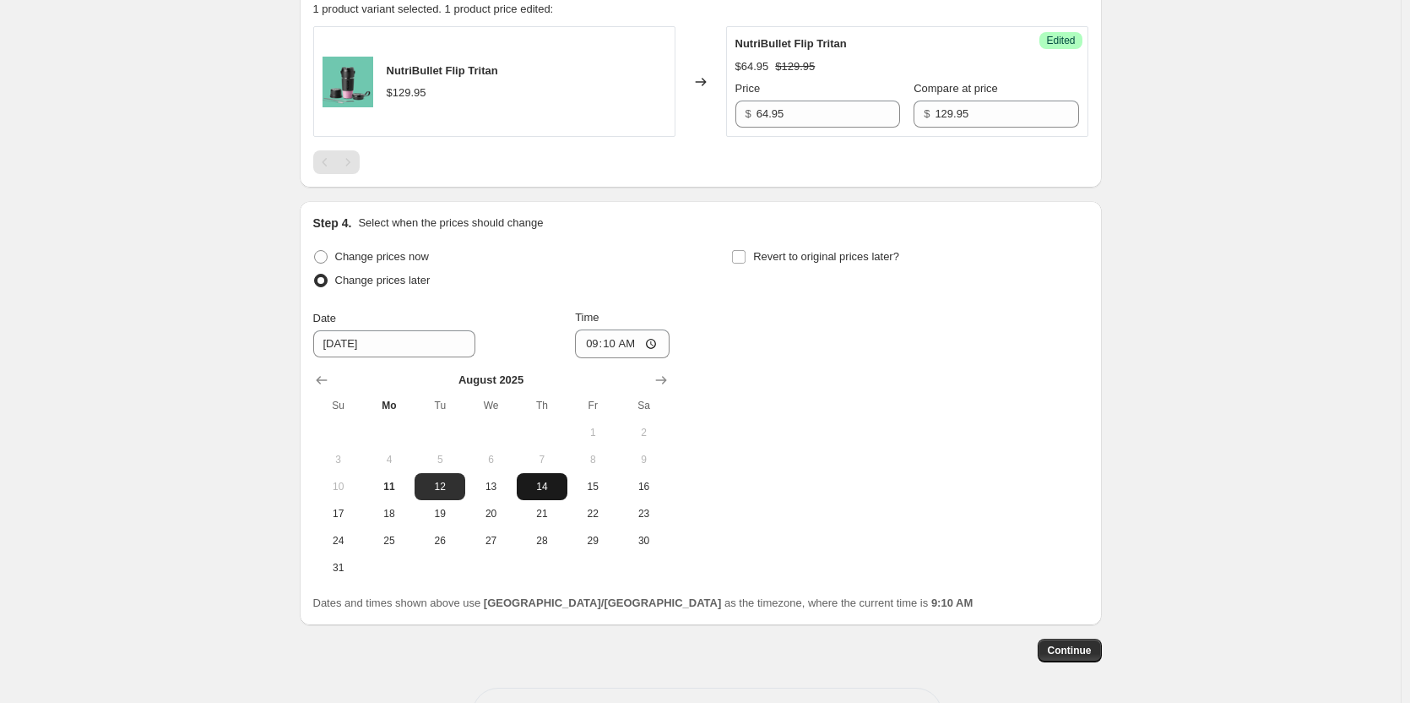
click at [549, 485] on span "14" at bounding box center [542, 487] width 37 height 14
type input "[DATE]"
click at [635, 344] on input "09:10" at bounding box center [622, 343] width 95 height 29
click at [603, 345] on input "09:10" at bounding box center [622, 343] width 95 height 29
click at [603, 344] on input "09:10" at bounding box center [622, 343] width 95 height 29
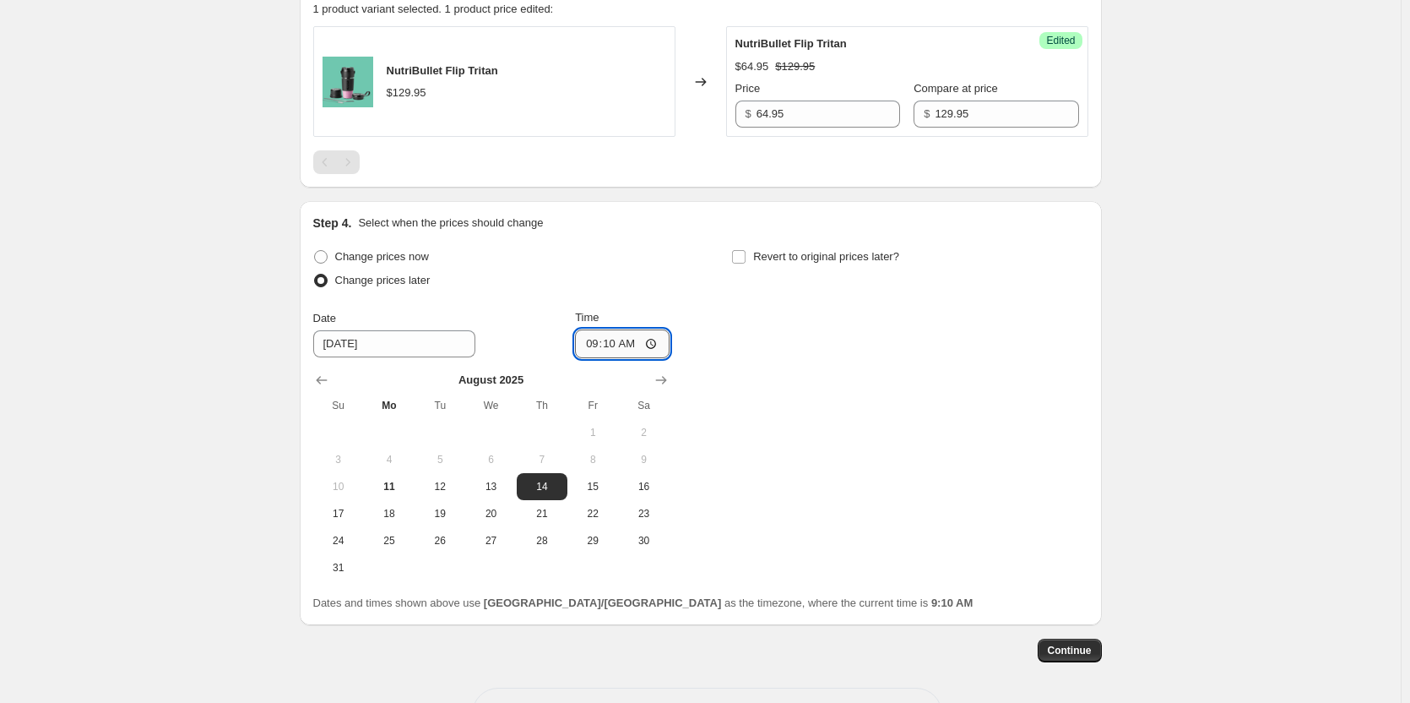
click at [598, 343] on input "09:10" at bounding box center [622, 343] width 95 height 29
type input "00:00"
click at [746, 252] on input "Revert to original prices later?" at bounding box center [739, 257] width 14 height 14
checkbox input "true"
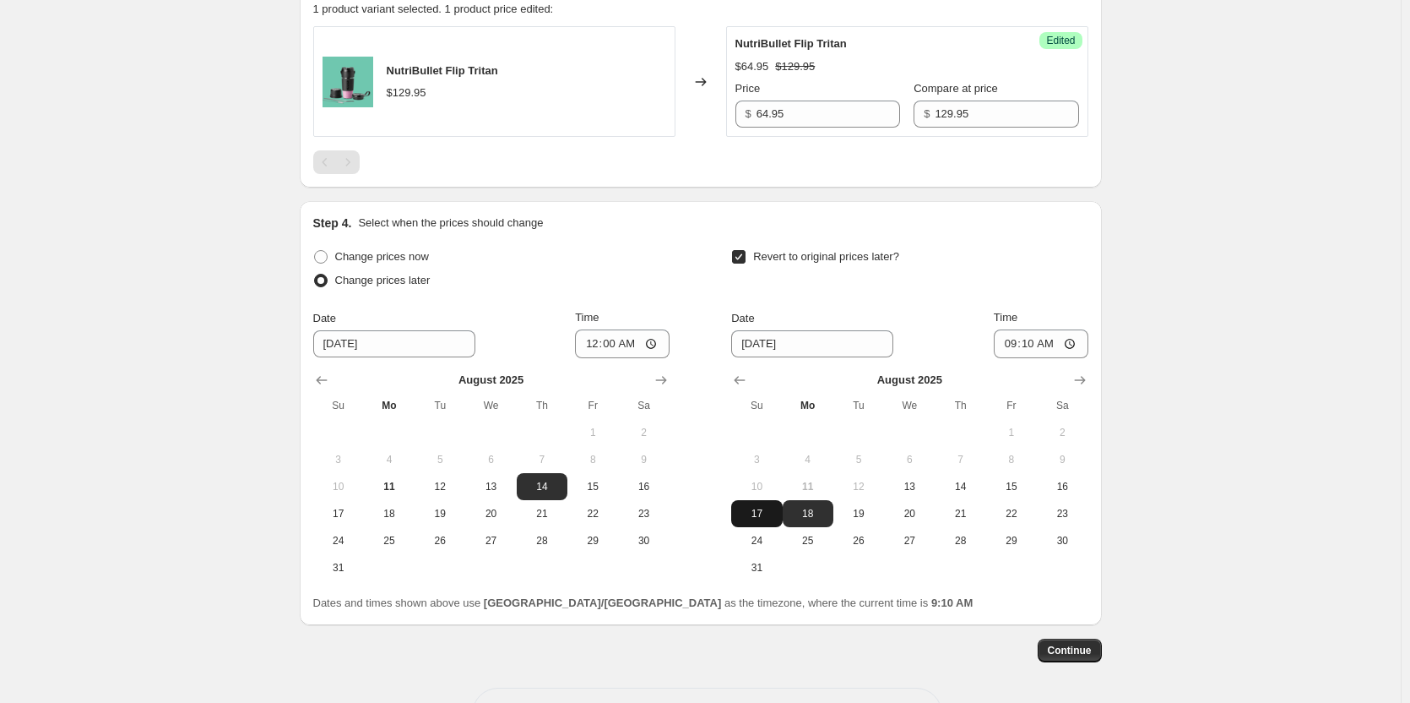
click at [763, 512] on span "17" at bounding box center [756, 514] width 37 height 14
type input "[DATE]"
click at [1013, 342] on input "09:10" at bounding box center [1041, 343] width 95 height 29
type input "23:59"
click at [964, 319] on div "Date [DATE] Time 23:59" at bounding box center [909, 333] width 356 height 49
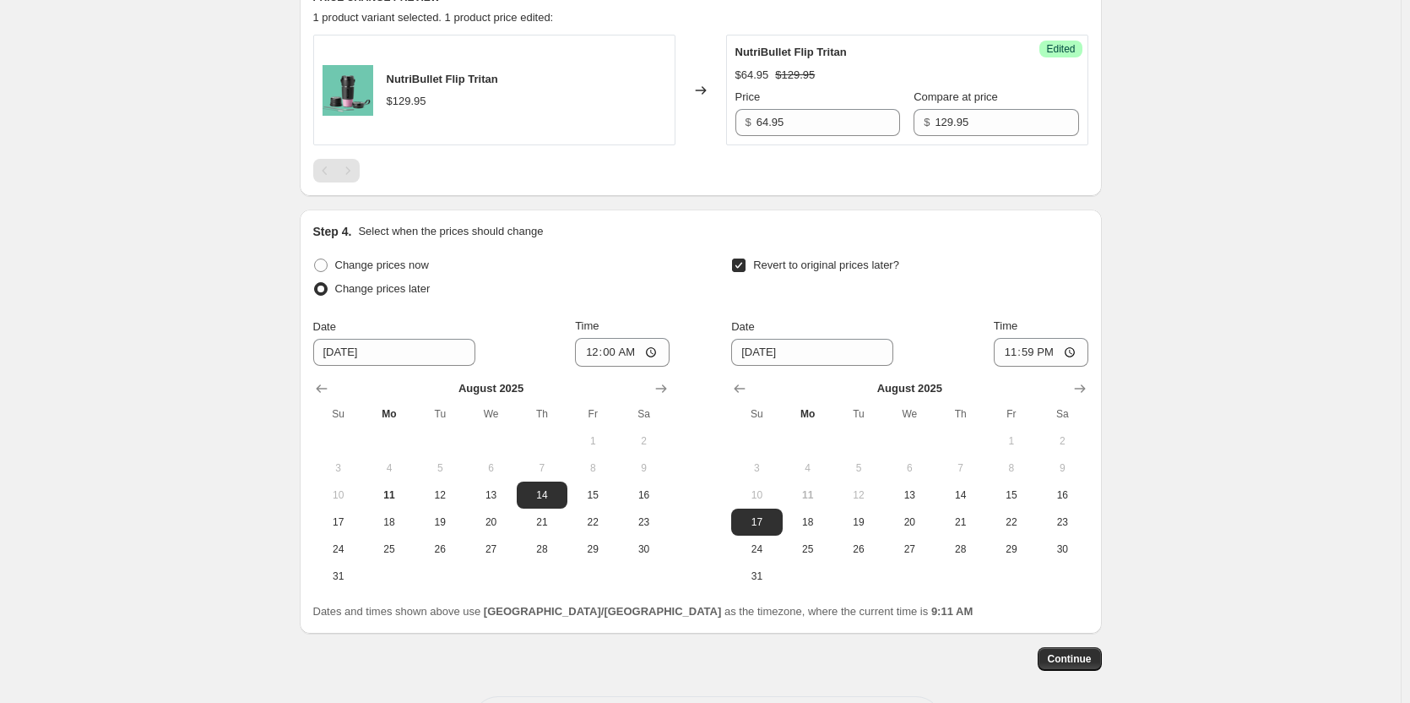
scroll to position [751, 0]
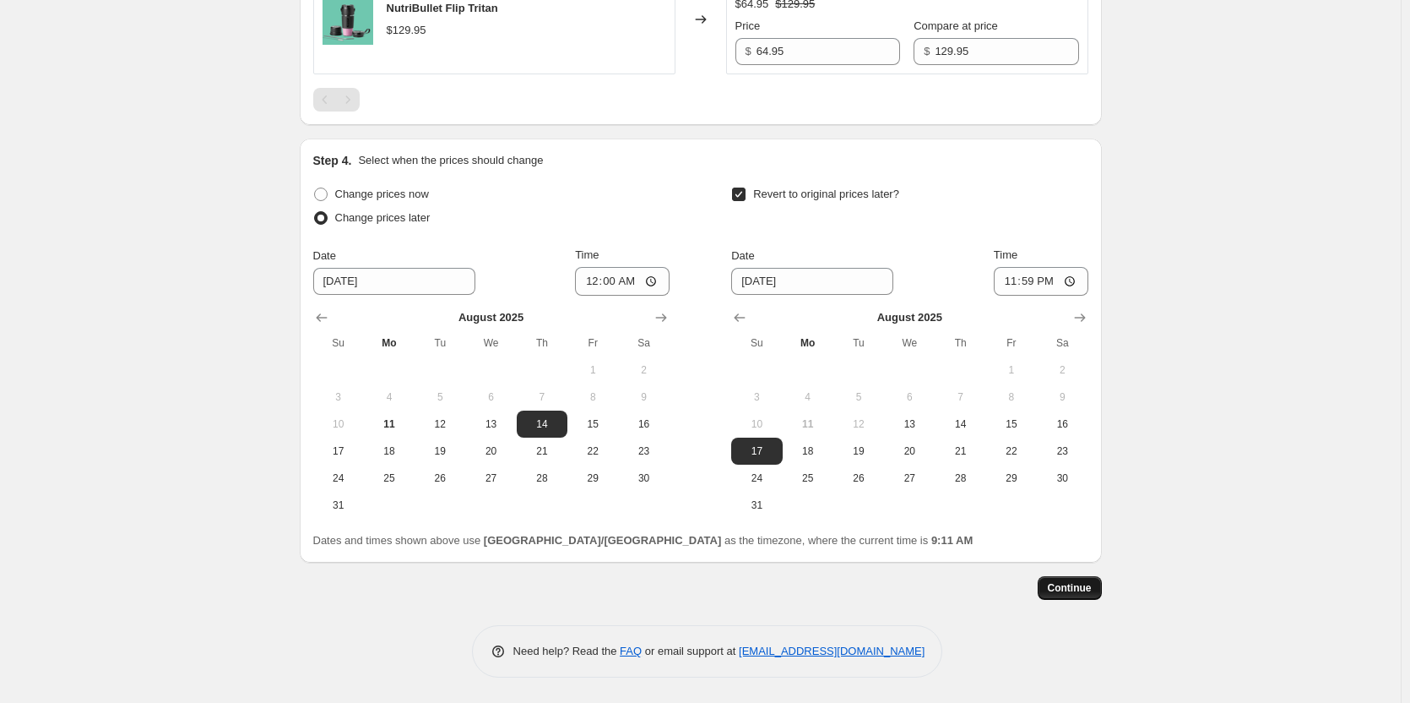
click at [1102, 581] on button "Continue" at bounding box center [1070, 588] width 64 height 24
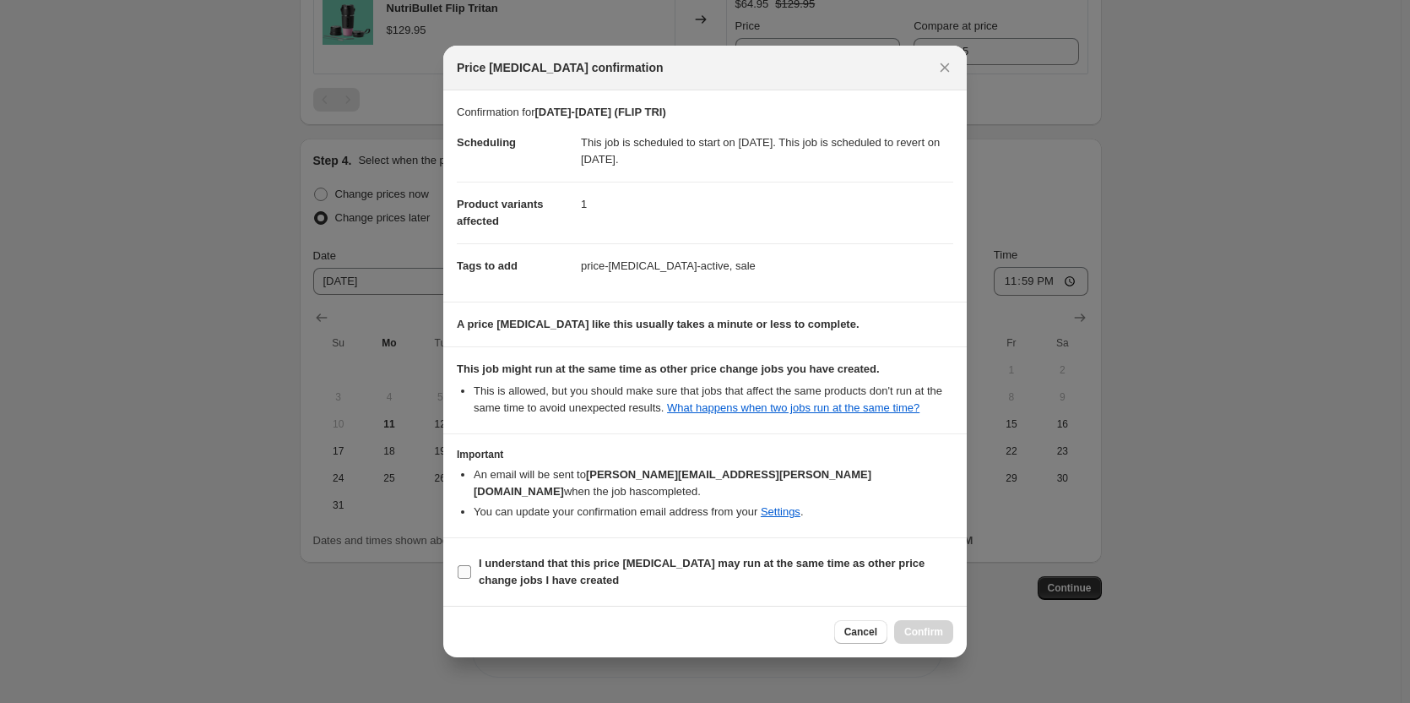
click at [462, 565] on input "I understand that this price [MEDICAL_DATA] may run at the same time as other p…" at bounding box center [465, 572] width 14 height 14
checkbox input "true"
click at [931, 625] on span "Confirm" at bounding box center [923, 632] width 39 height 14
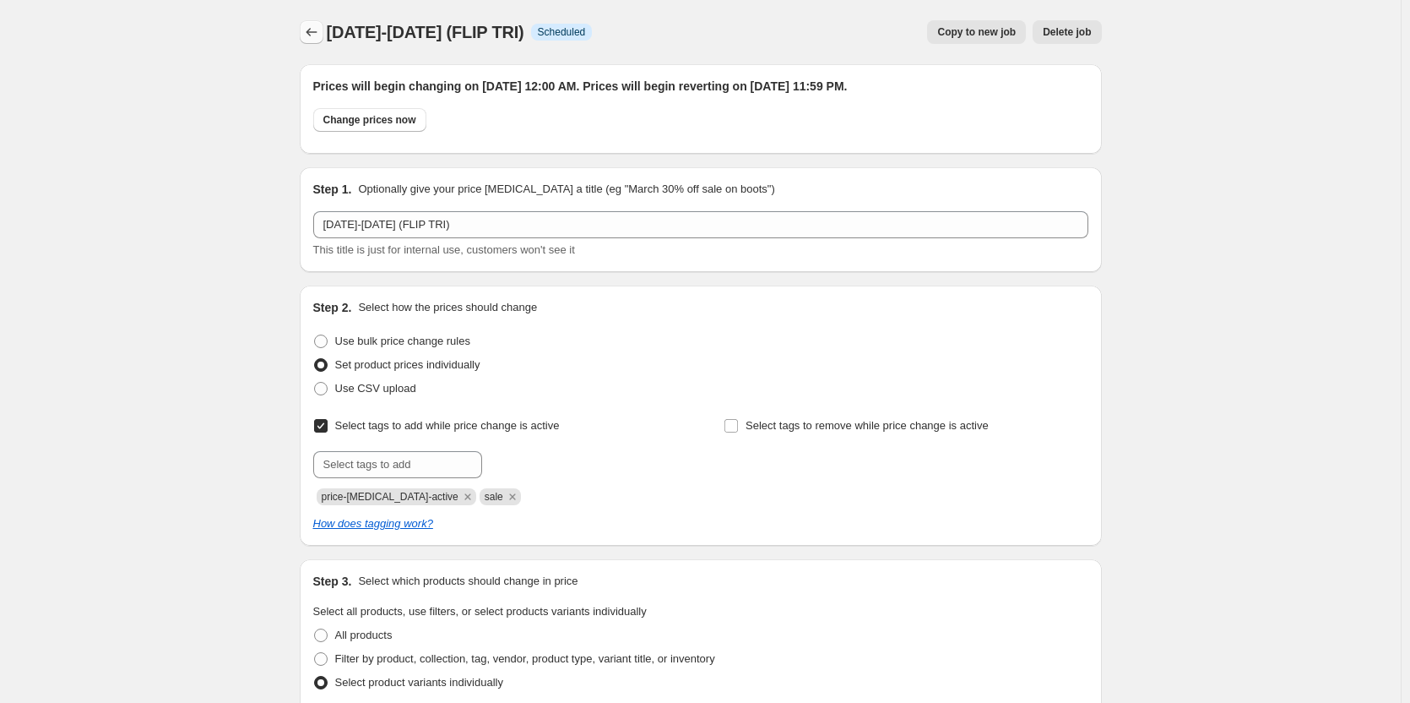
click at [318, 29] on icon "Price change jobs" at bounding box center [311, 32] width 17 height 17
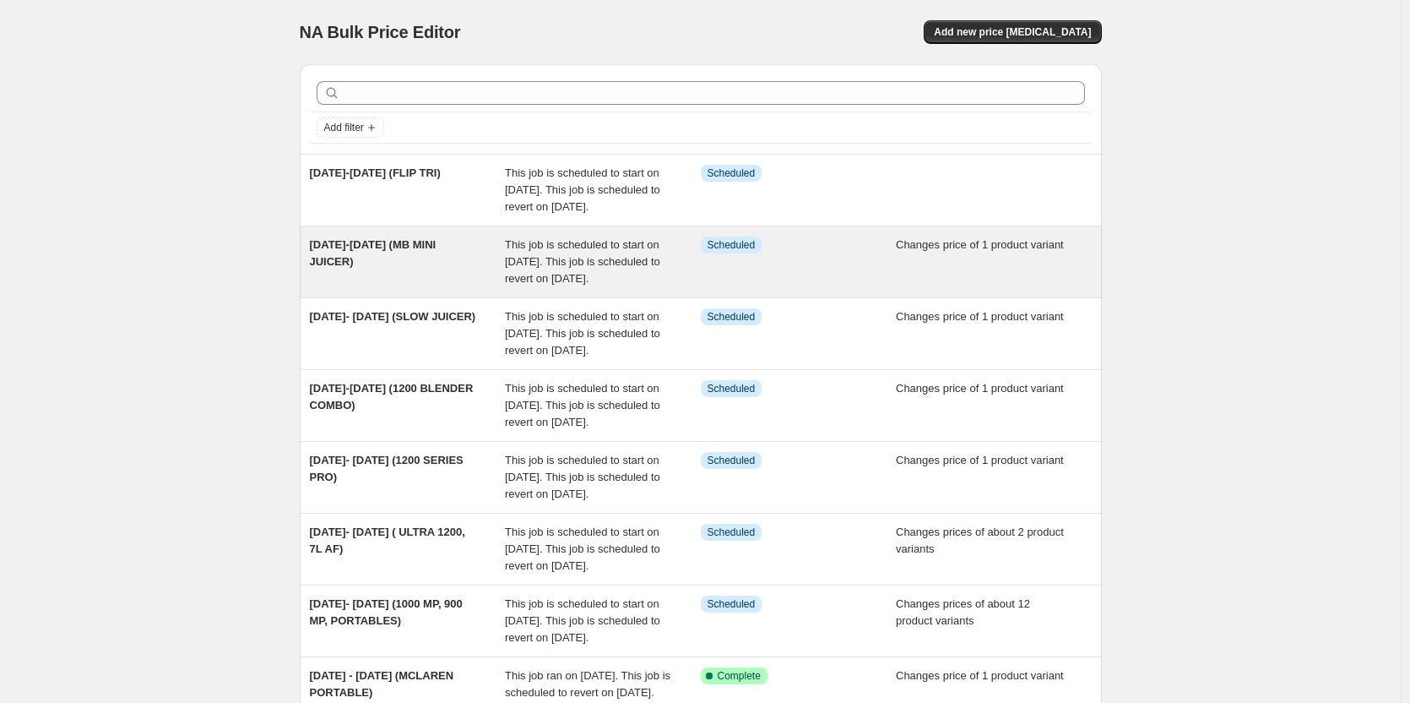
click at [611, 285] on span "This job is scheduled to start on [DATE]. This job is scheduled to revert on [D…" at bounding box center [582, 261] width 155 height 46
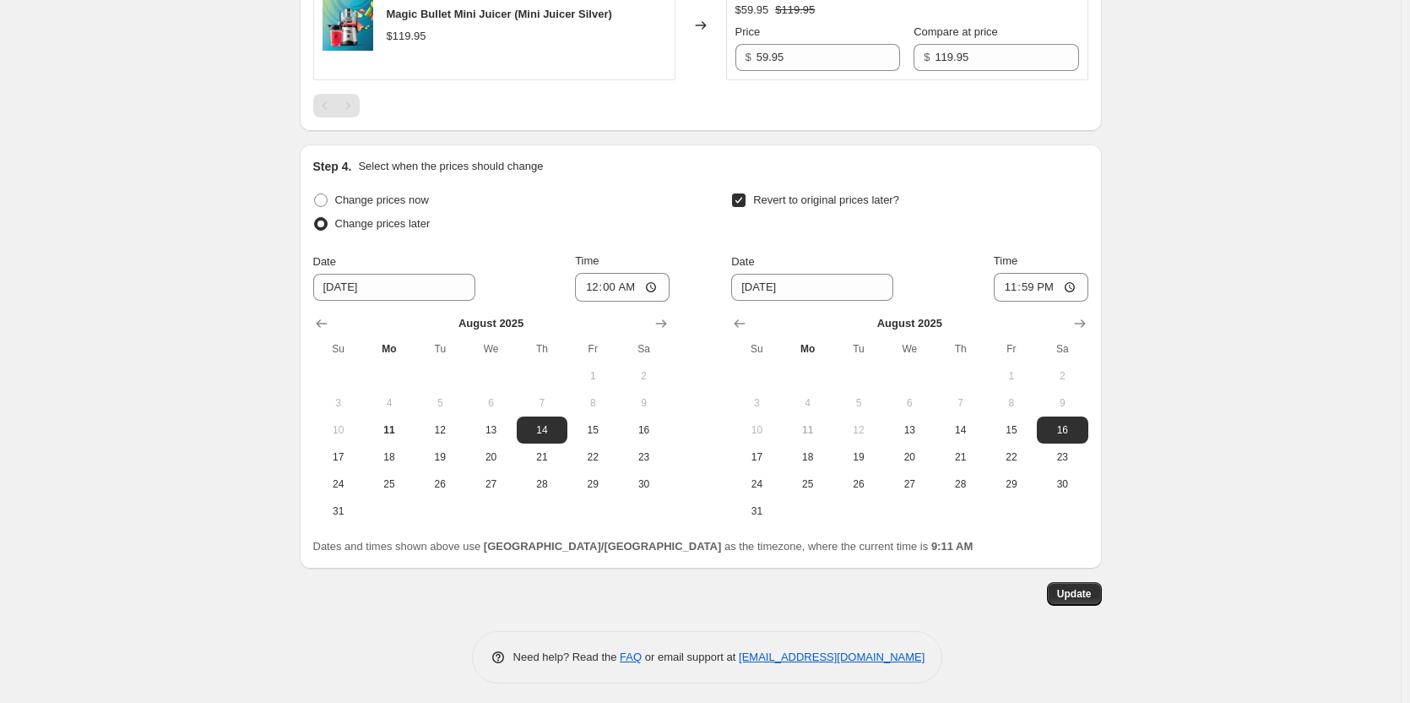
scroll to position [854, 0]
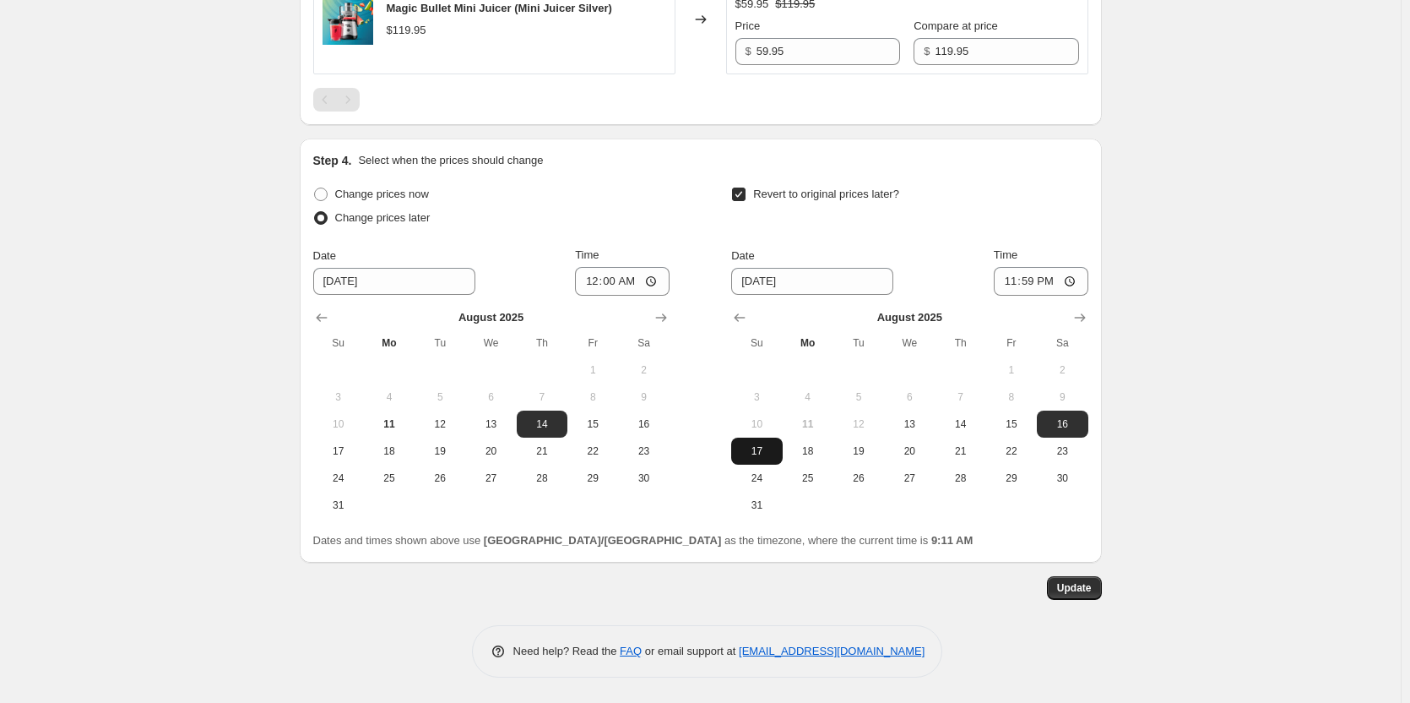
click at [763, 450] on span "17" at bounding box center [756, 451] width 37 height 14
type input "[DATE]"
click at [1089, 588] on span "Update" at bounding box center [1074, 588] width 35 height 14
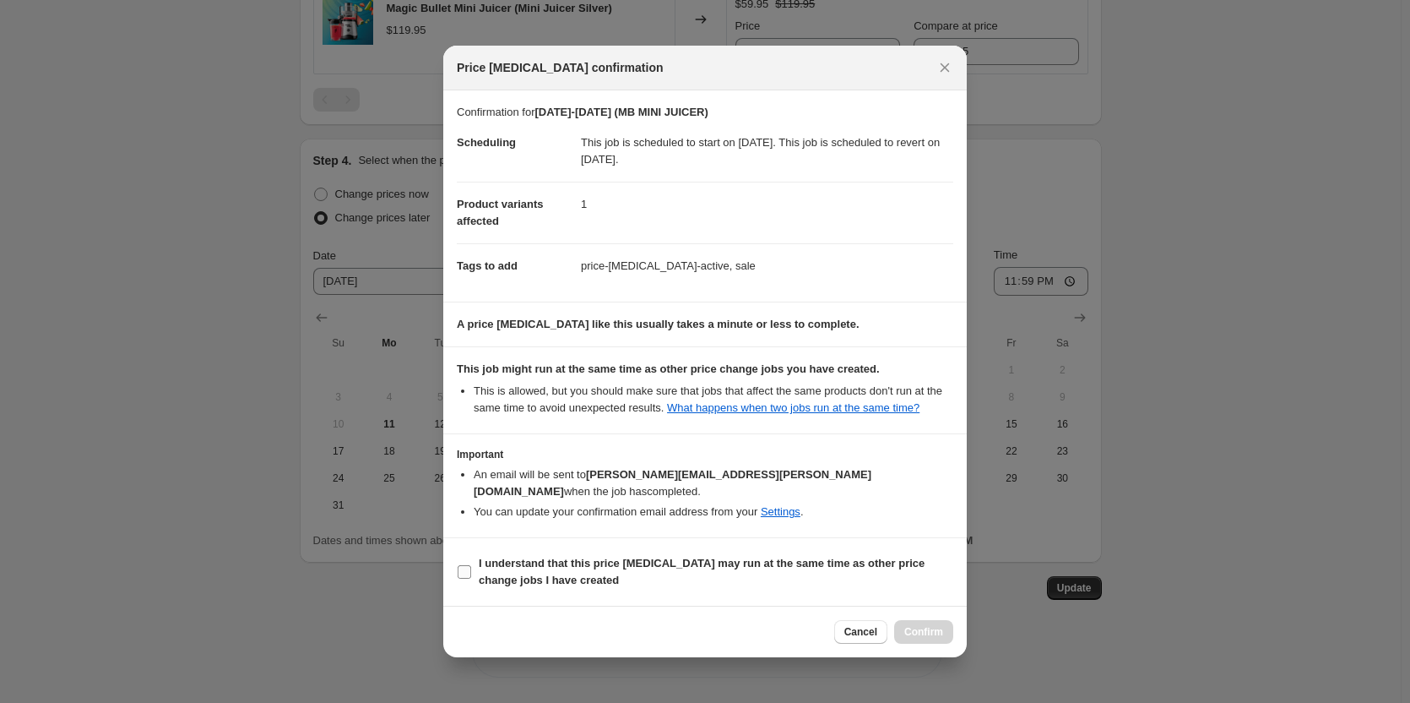
click at [469, 565] on input "I understand that this price [MEDICAL_DATA] may run at the same time as other p…" at bounding box center [465, 572] width 14 height 14
checkbox input "true"
click at [926, 628] on span "Confirm" at bounding box center [923, 632] width 39 height 14
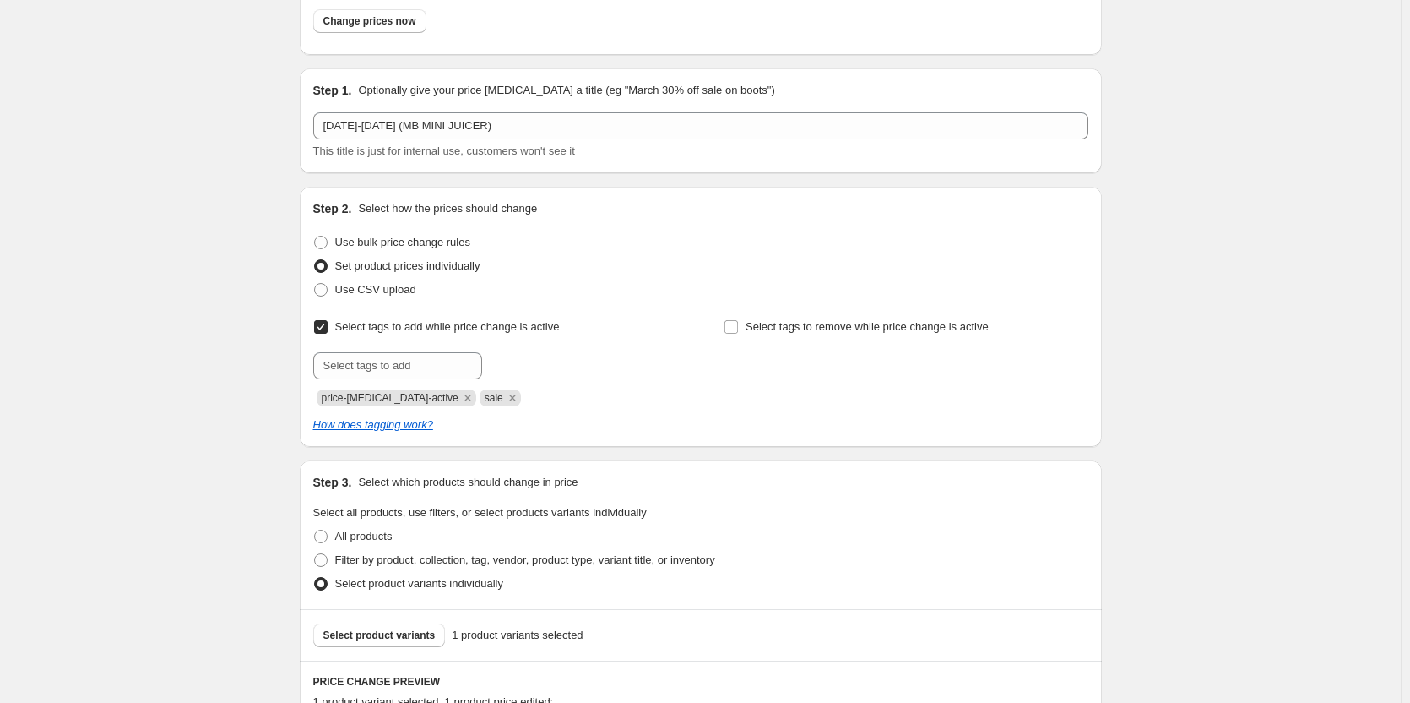
scroll to position [0, 0]
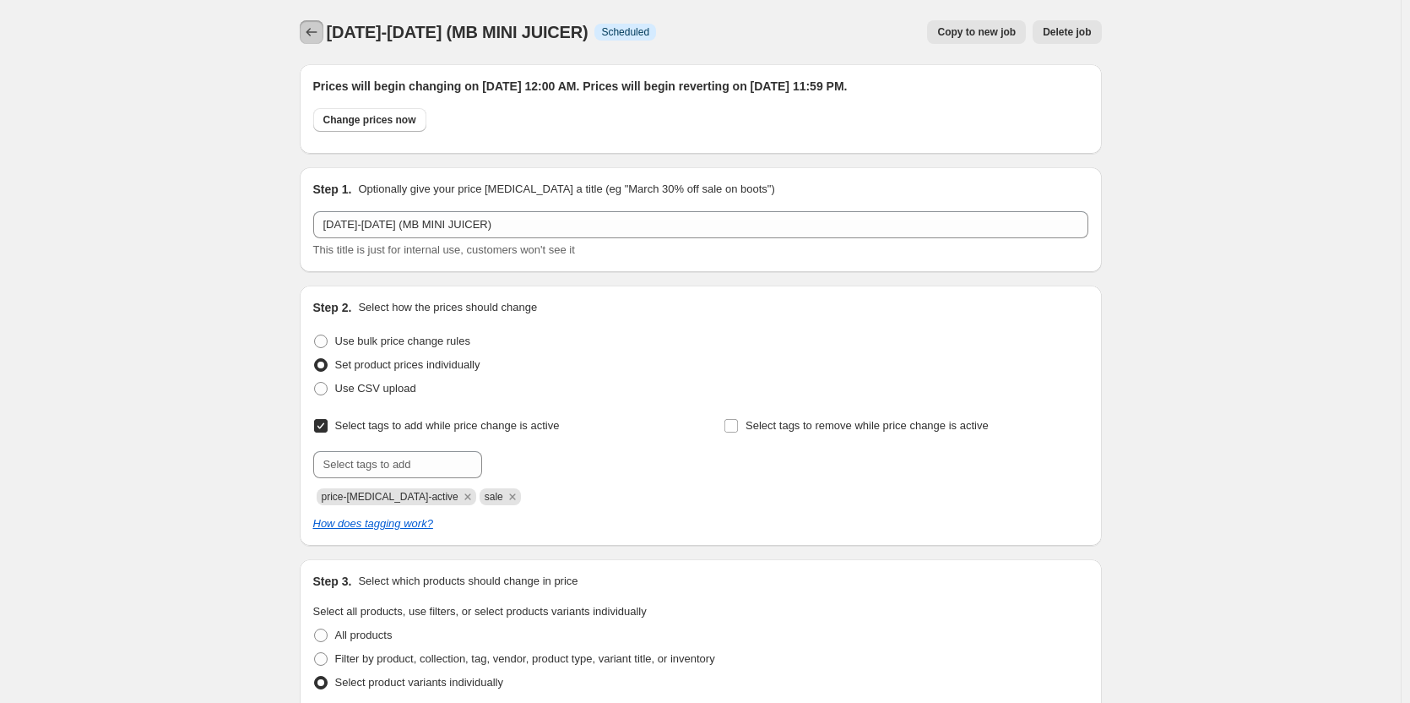
click at [307, 30] on icon "Price change jobs" at bounding box center [311, 32] width 17 height 17
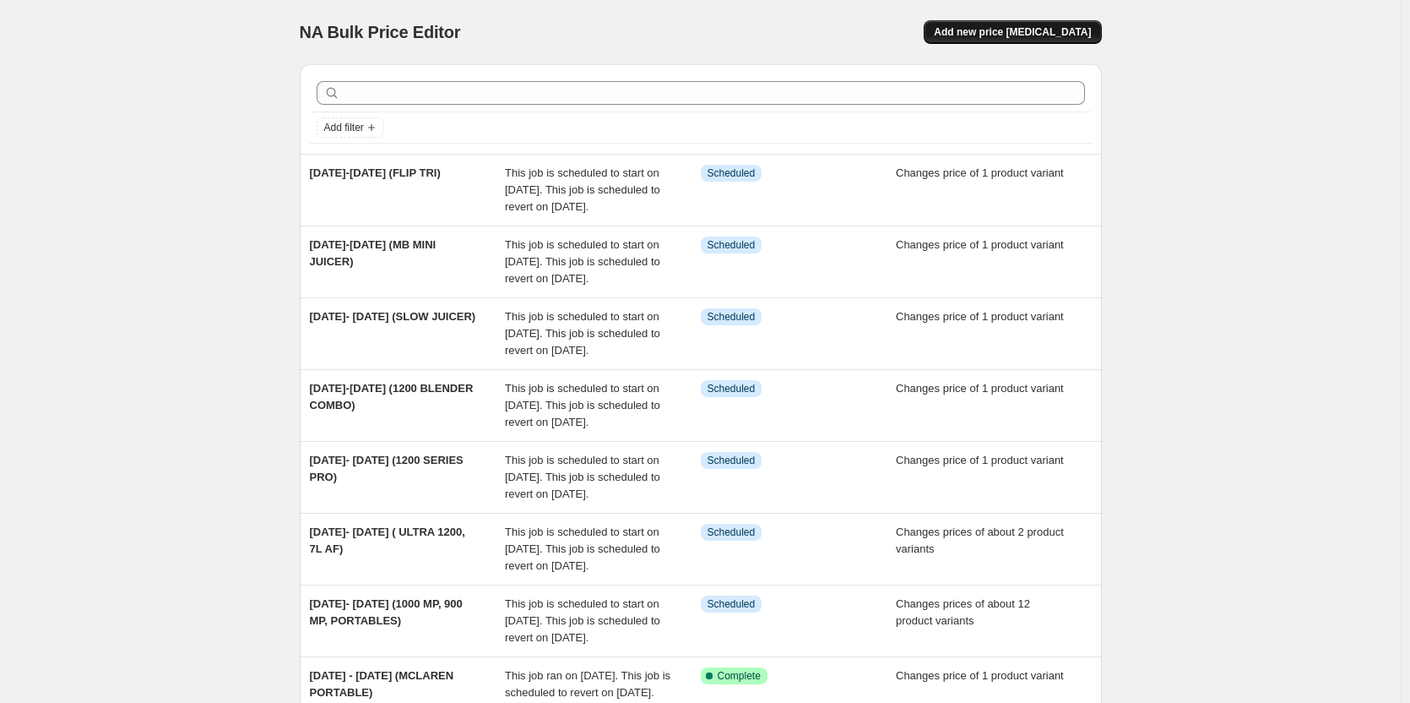
click at [1051, 26] on span "Add new price [MEDICAL_DATA]" at bounding box center [1012, 32] width 157 height 14
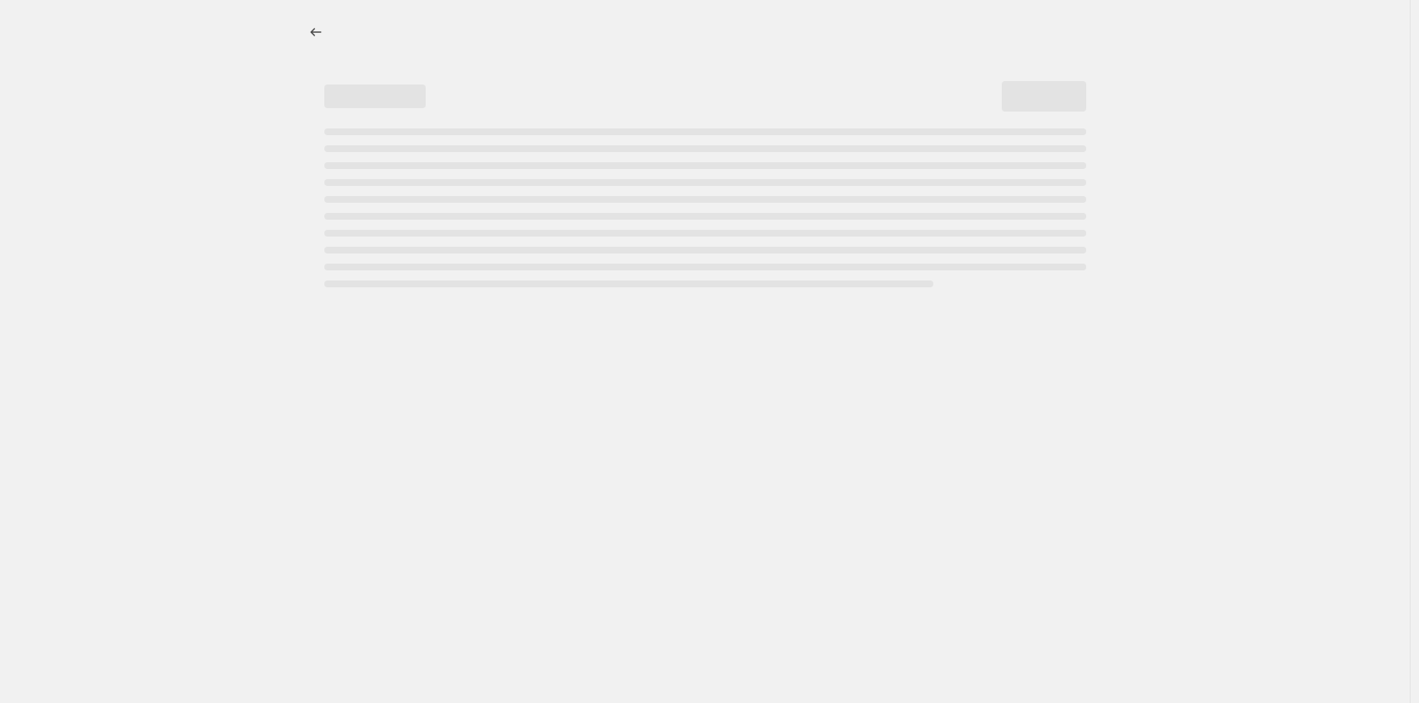
select select "percentage"
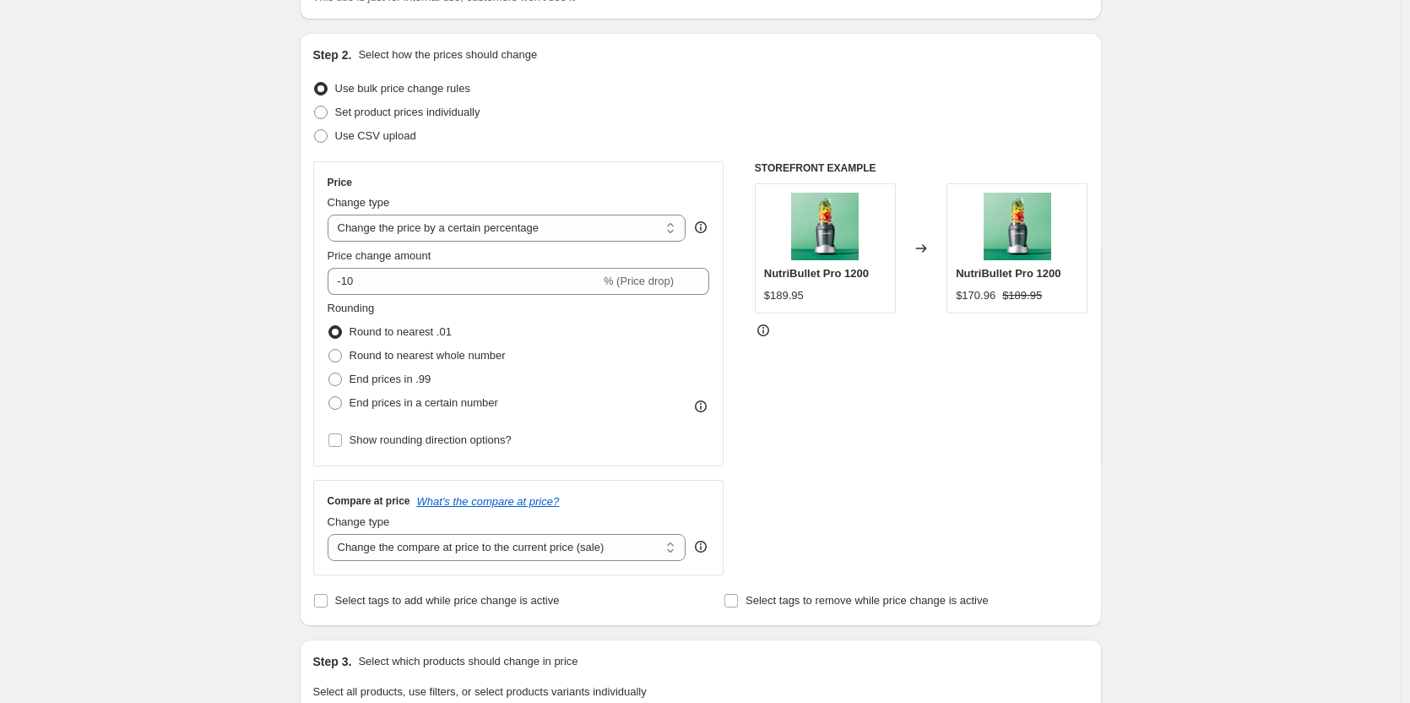
scroll to position [169, 0]
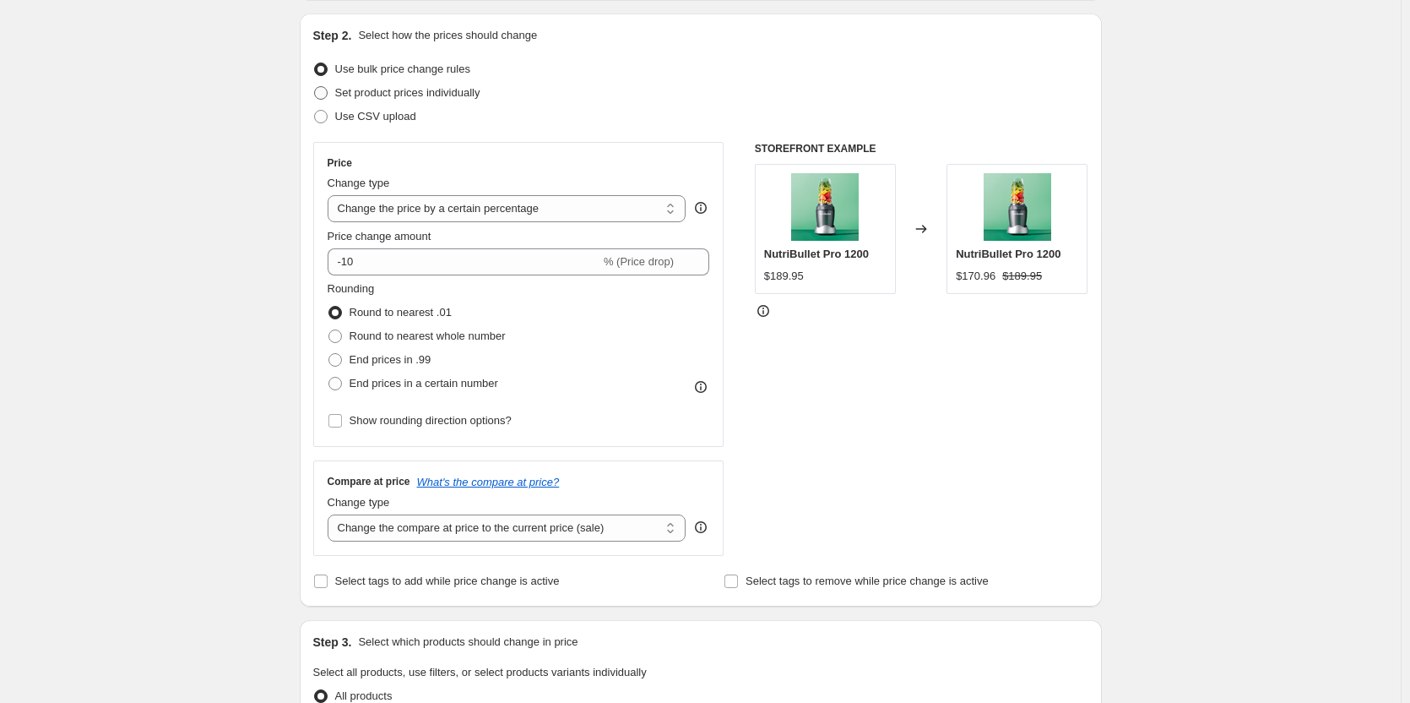
click at [329, 90] on span at bounding box center [320, 92] width 15 height 15
click at [315, 87] on input "Set product prices individually" at bounding box center [314, 86] width 1 height 1
radio input "true"
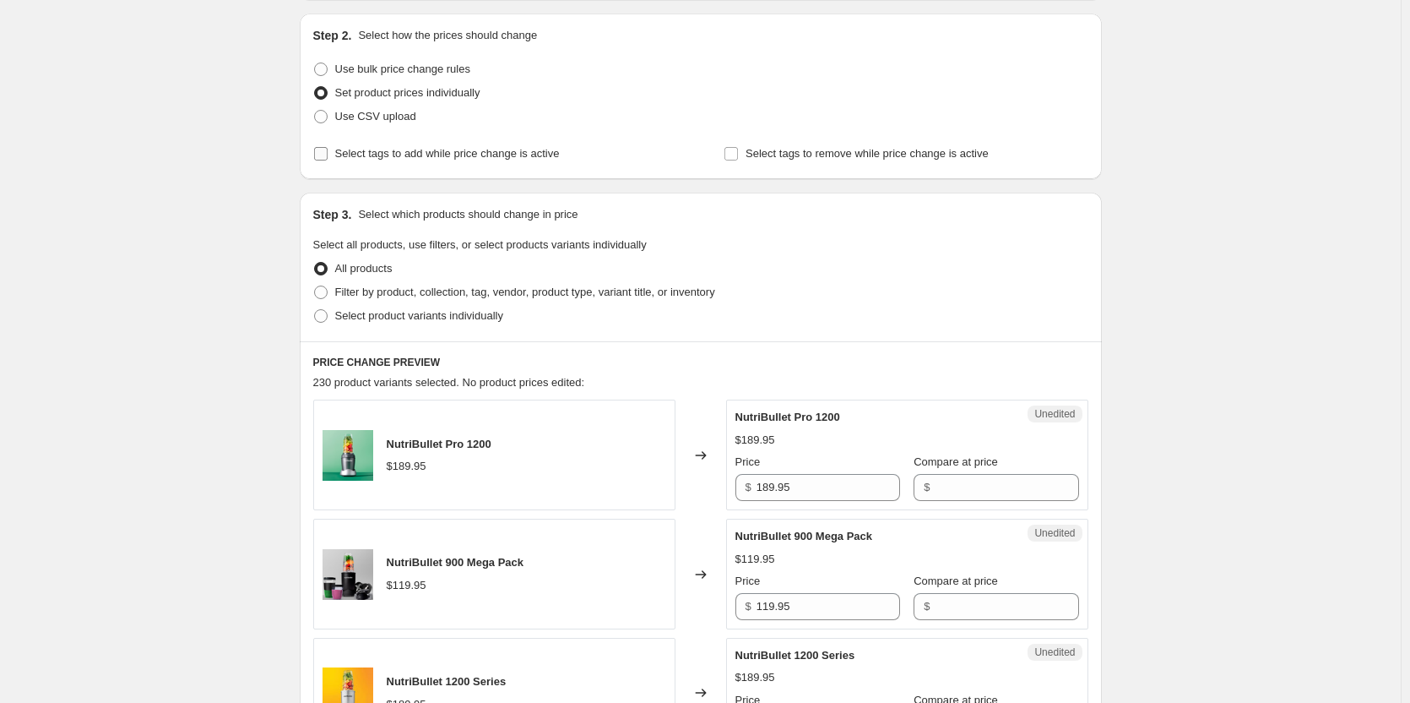
click at [326, 154] on input "Select tags to add while price change is active" at bounding box center [321, 154] width 14 height 14
checkbox input "true"
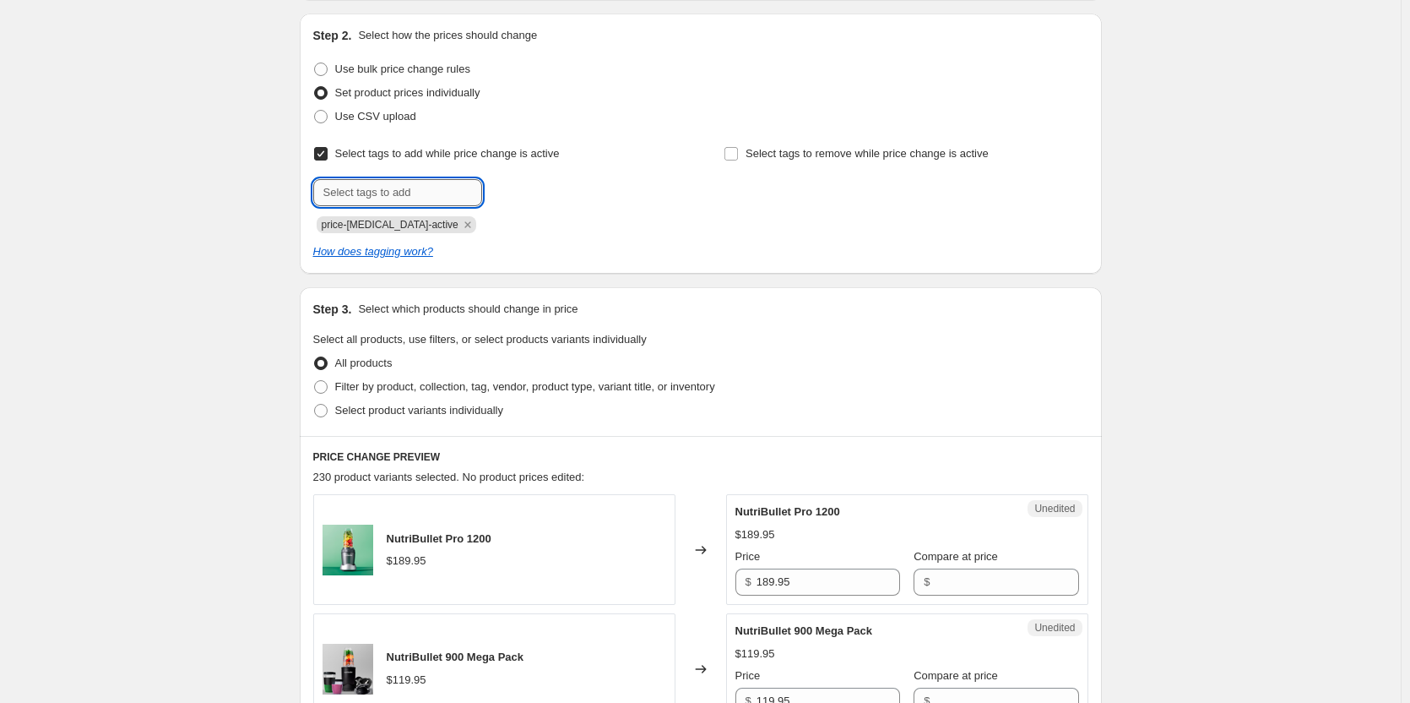
click at [390, 191] on input "text" at bounding box center [397, 192] width 169 height 27
type input "sale"
click at [516, 193] on b "Add" at bounding box center [506, 191] width 19 height 12
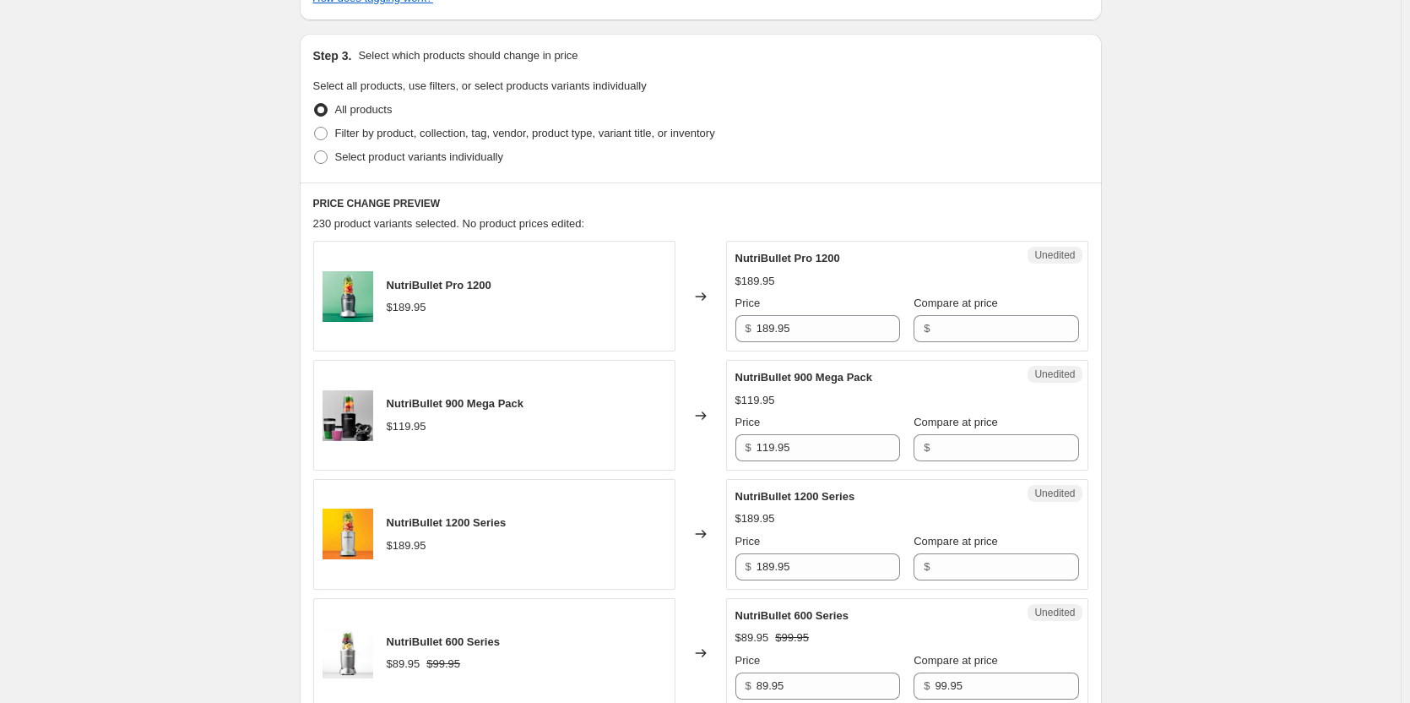
scroll to position [507, 0]
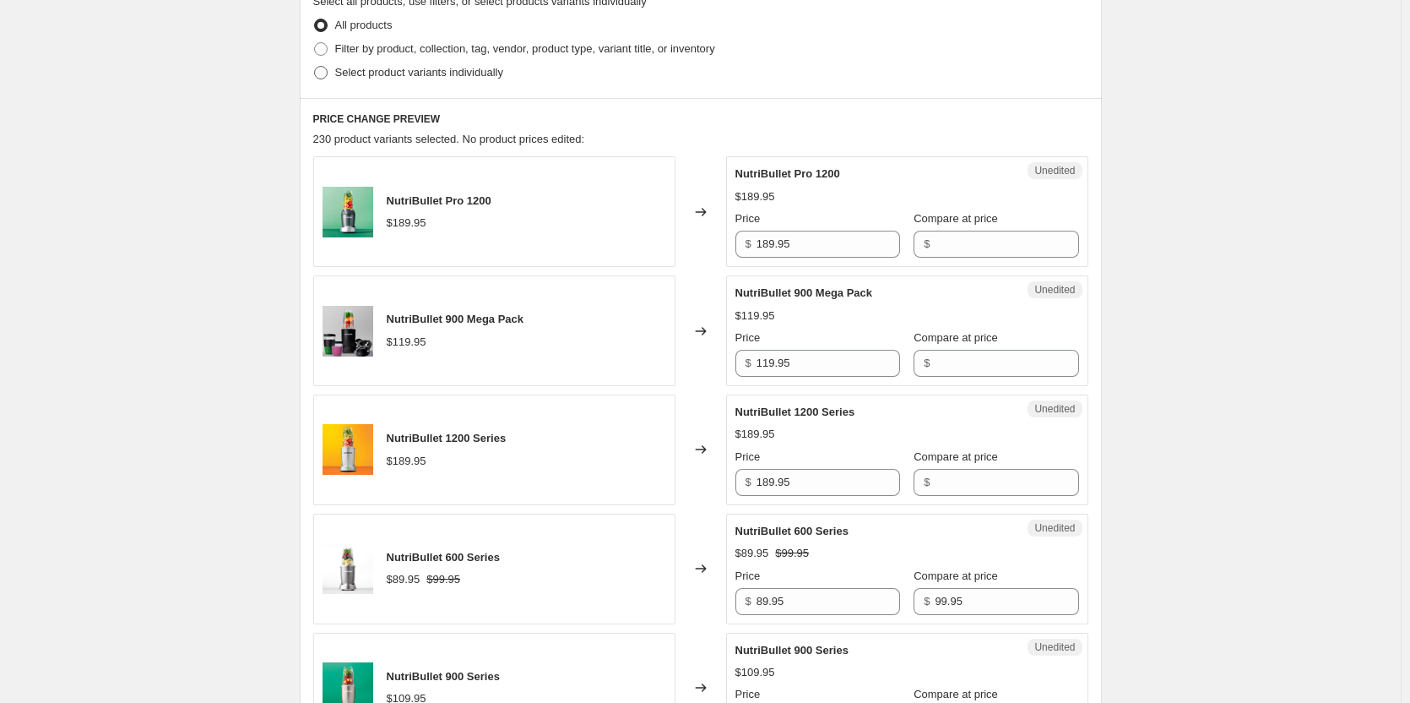
click at [323, 68] on span at bounding box center [321, 73] width 14 height 14
click at [315, 67] on input "Select product variants individually" at bounding box center [314, 66] width 1 height 1
radio input "true"
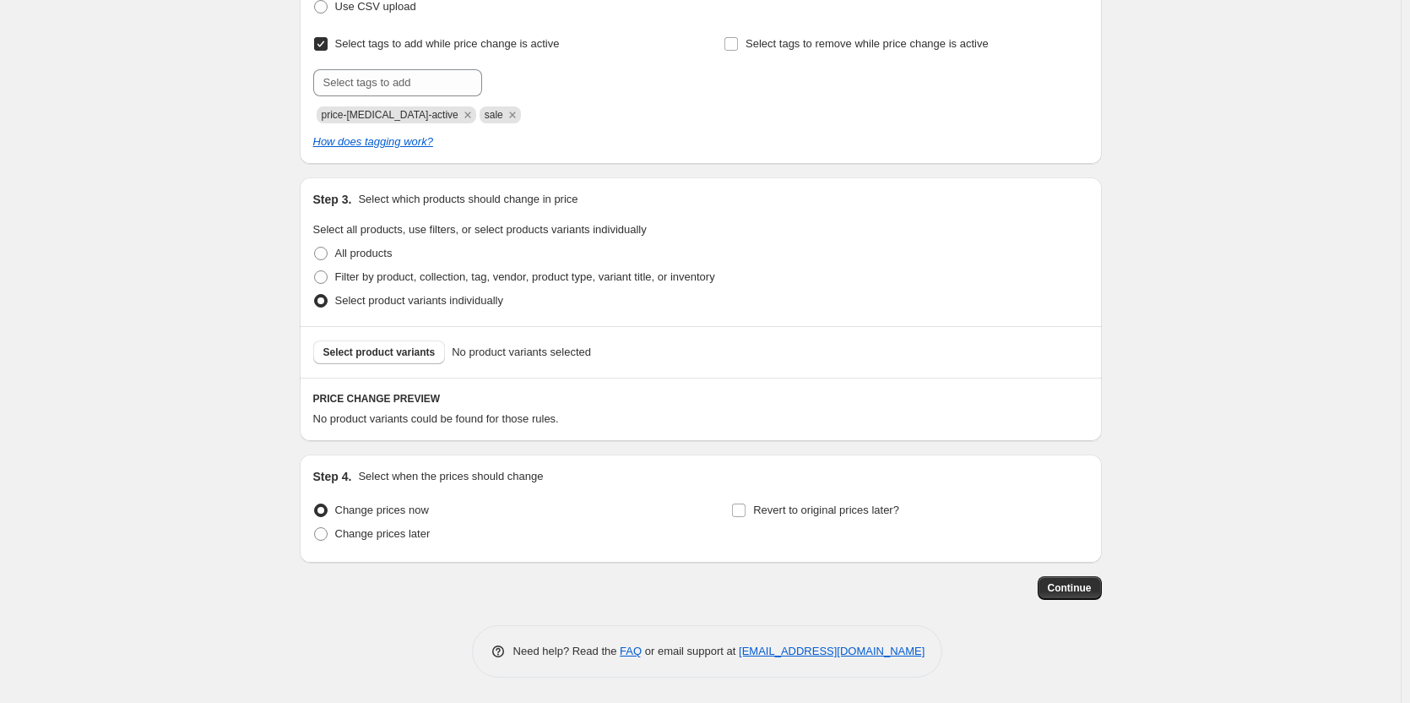
scroll to position [279, 0]
click at [406, 356] on span "Select product variants" at bounding box center [379, 352] width 112 height 14
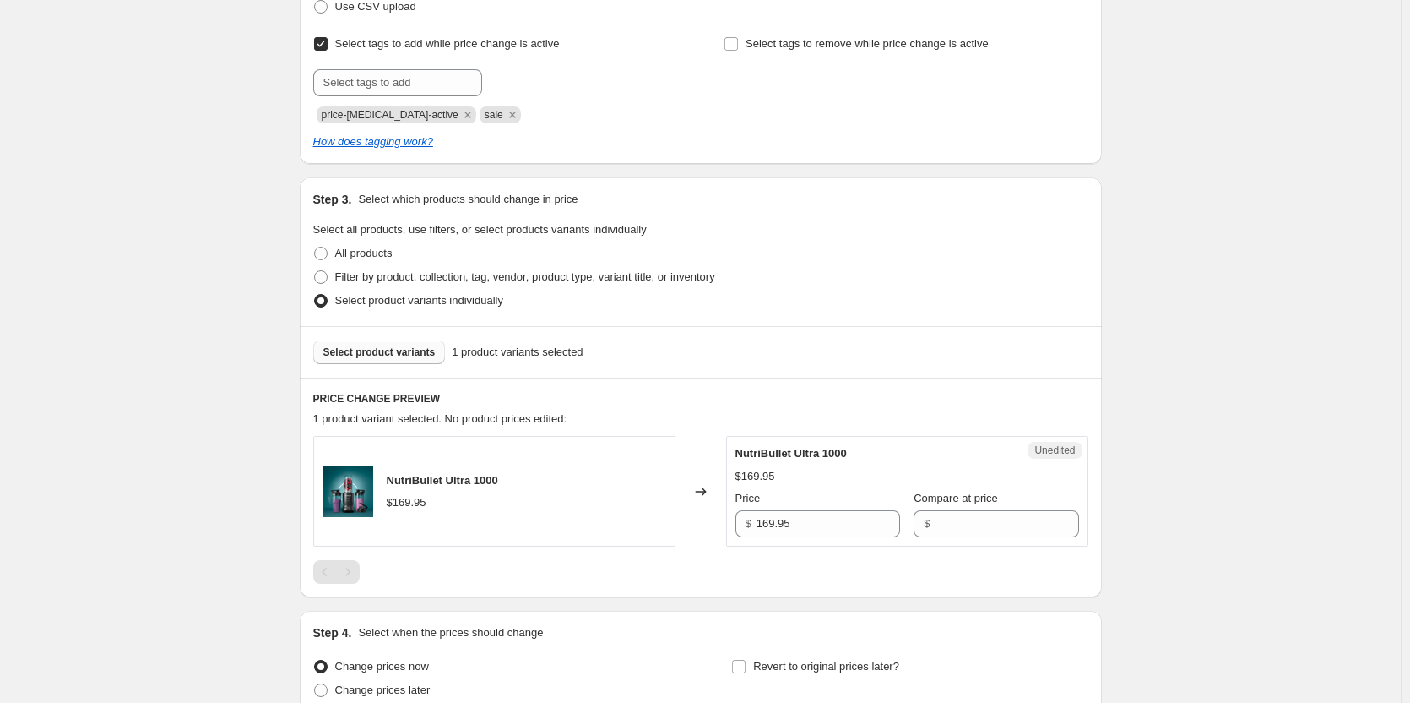
scroll to position [363, 0]
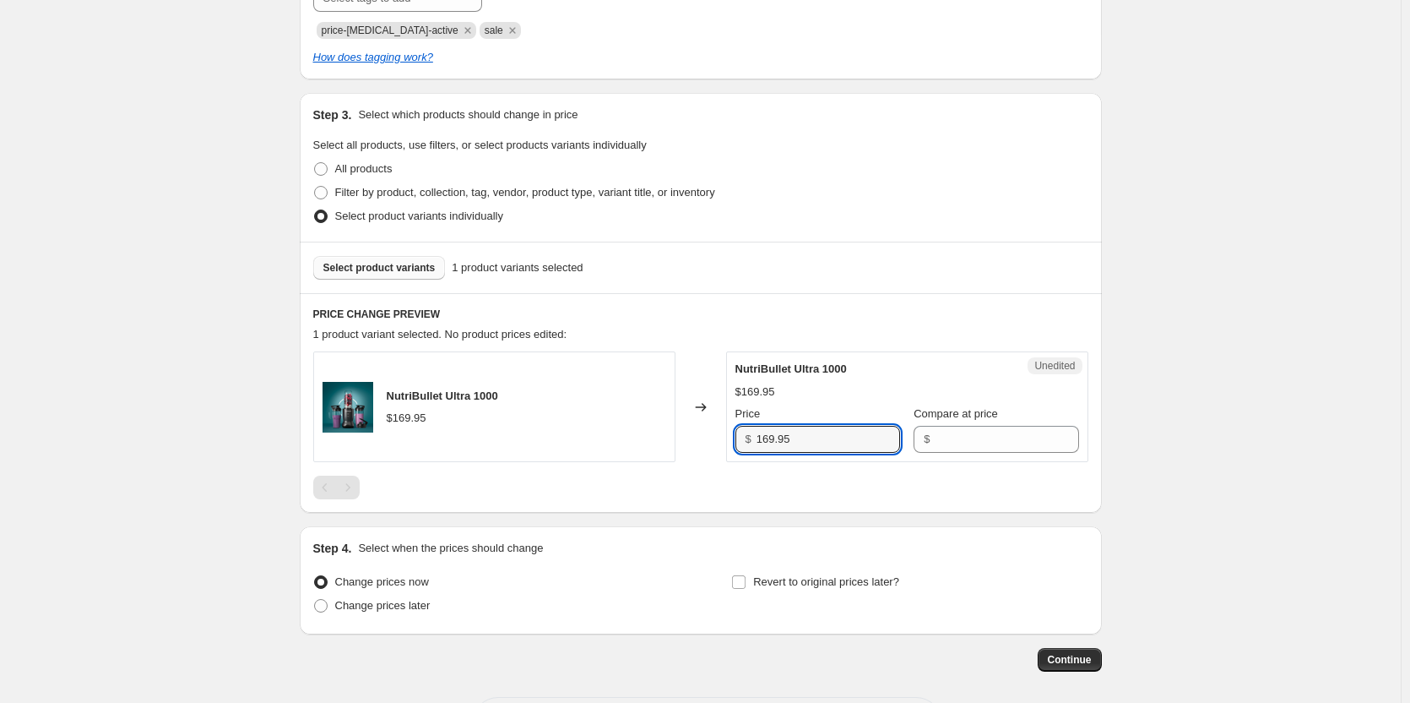
drag, startPoint x: 825, startPoint y: 440, endPoint x: 705, endPoint y: 443, distance: 120.0
click at [705, 443] on div "NutriBullet Ultra 1000 $169.95 Changed to Unedited NutriBullet Ultra 1000 $169.…" at bounding box center [700, 406] width 775 height 111
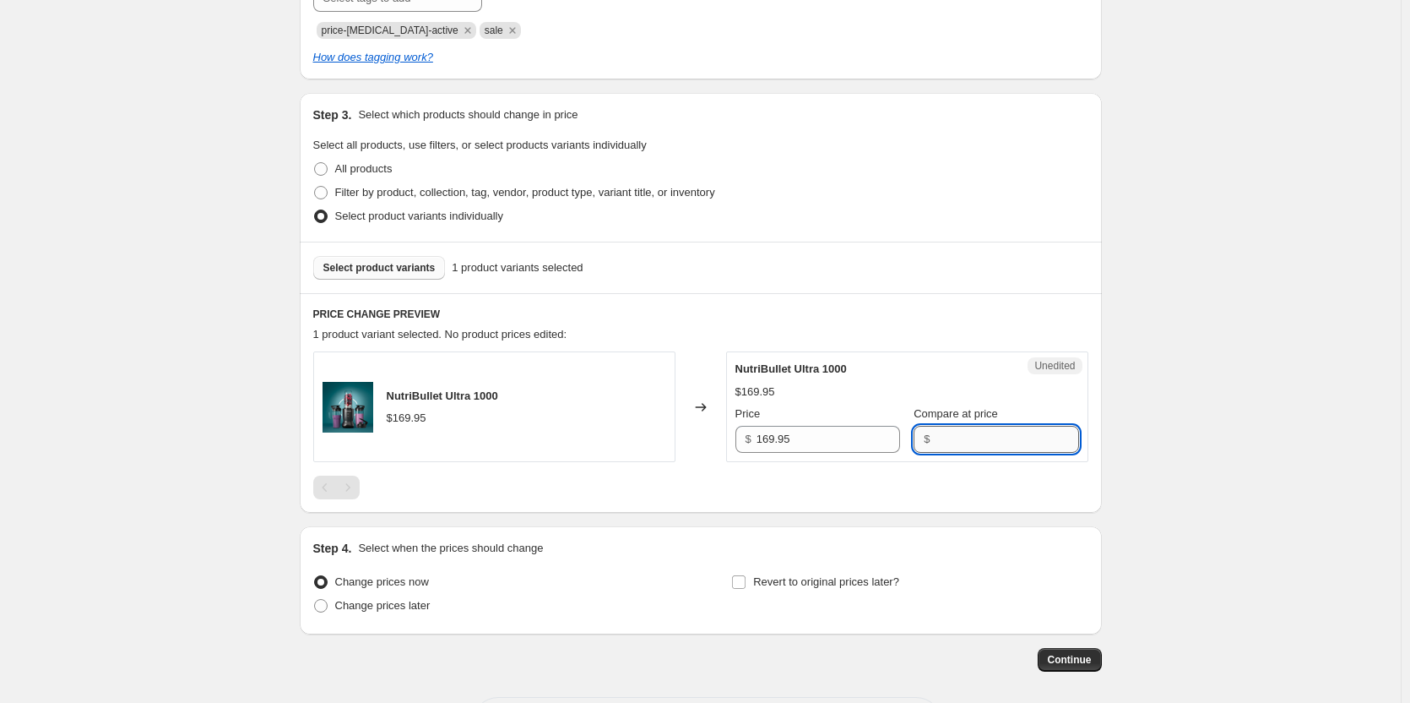
click at [942, 437] on input "Compare at price" at bounding box center [1007, 439] width 144 height 27
paste input "169.95"
type input "169.95"
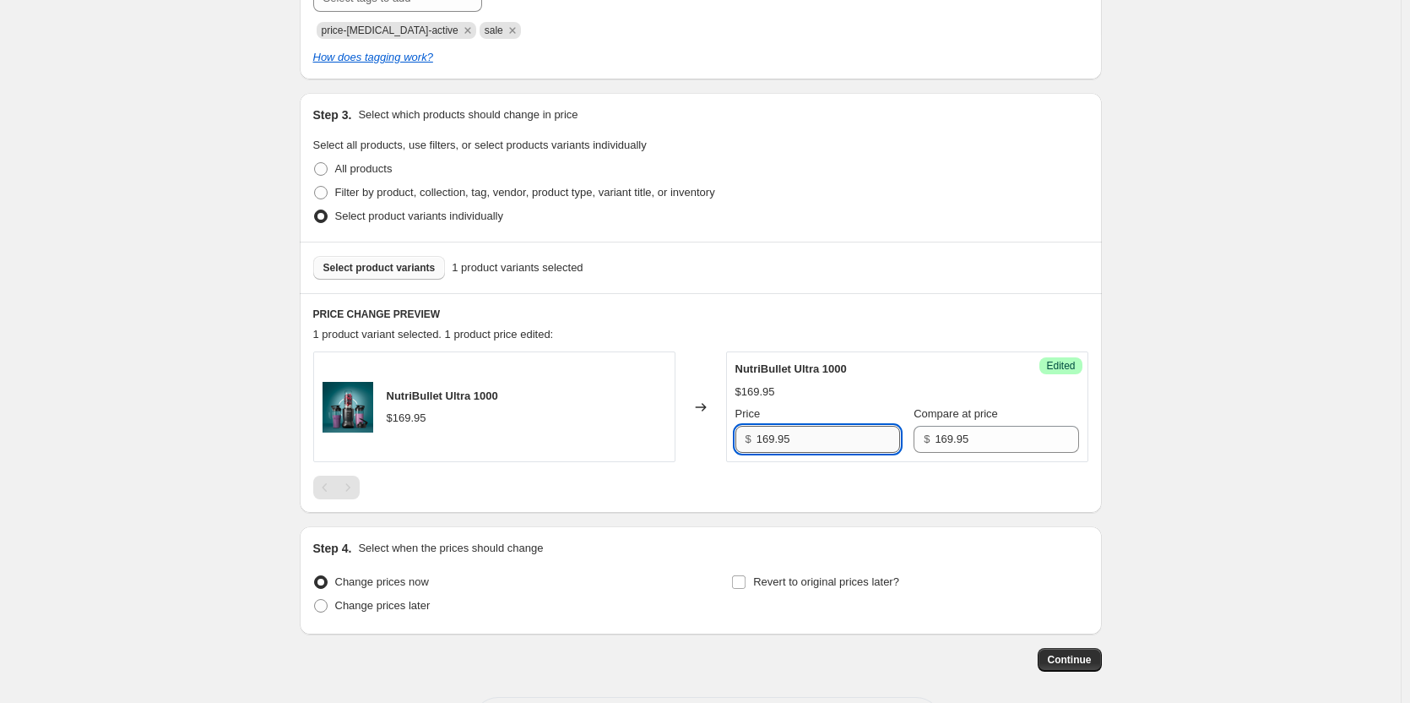
click at [773, 442] on input "169.95" at bounding box center [829, 439] width 144 height 27
type input "99.95"
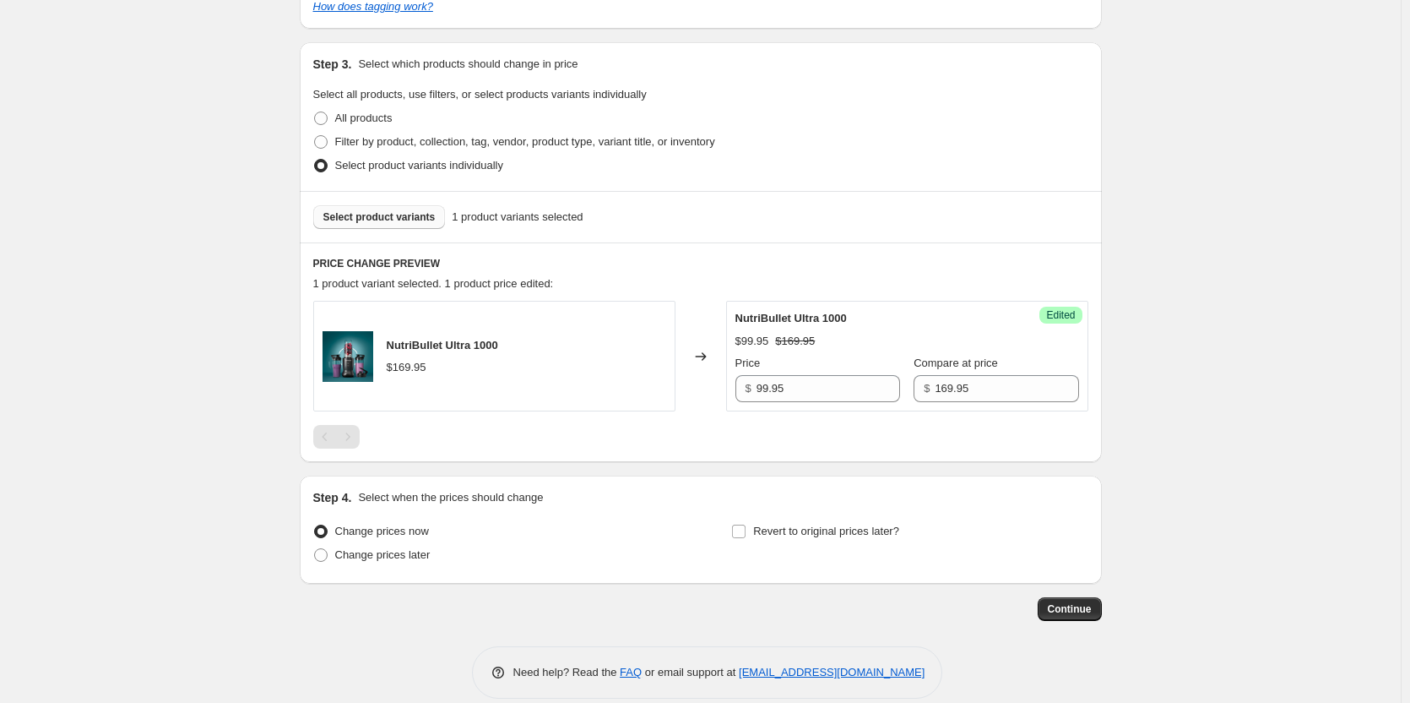
scroll to position [435, 0]
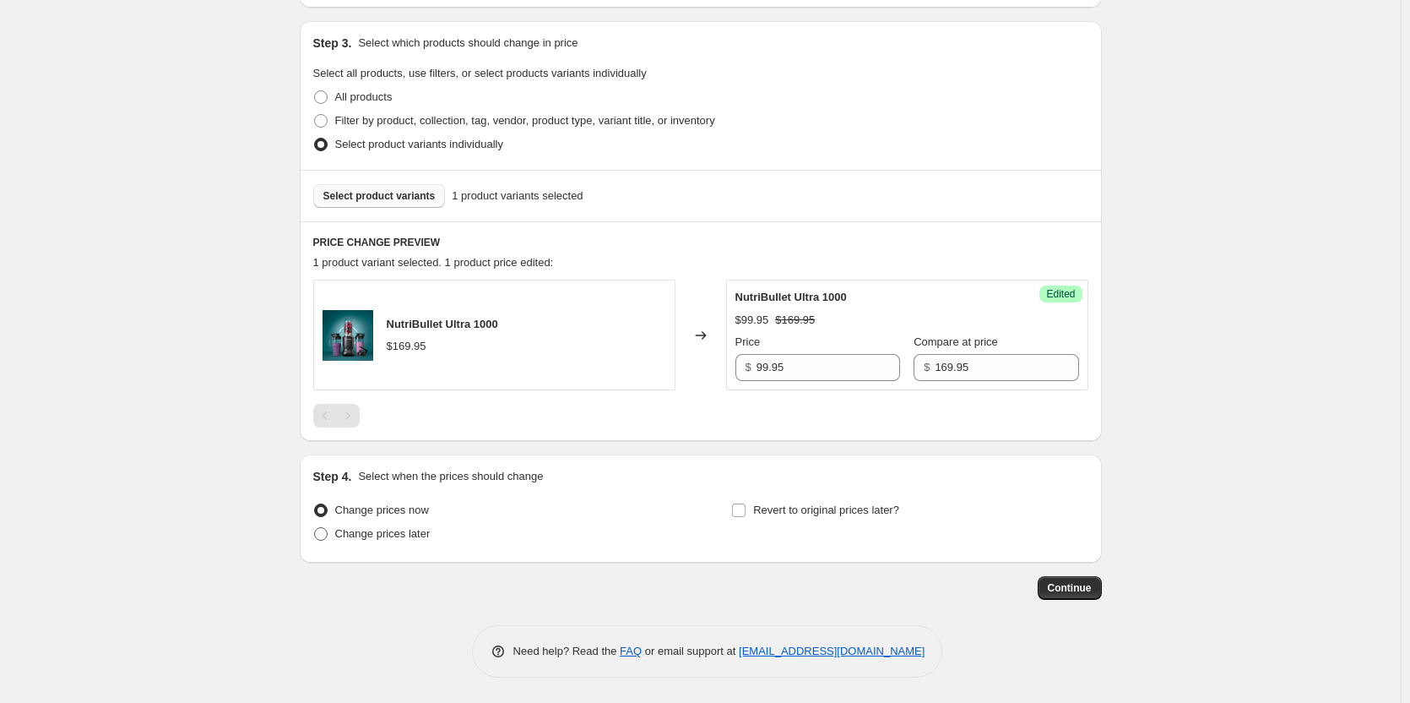
click at [328, 535] on span at bounding box center [321, 534] width 14 height 14
click at [315, 528] on input "Change prices later" at bounding box center [314, 527] width 1 height 1
radio input "true"
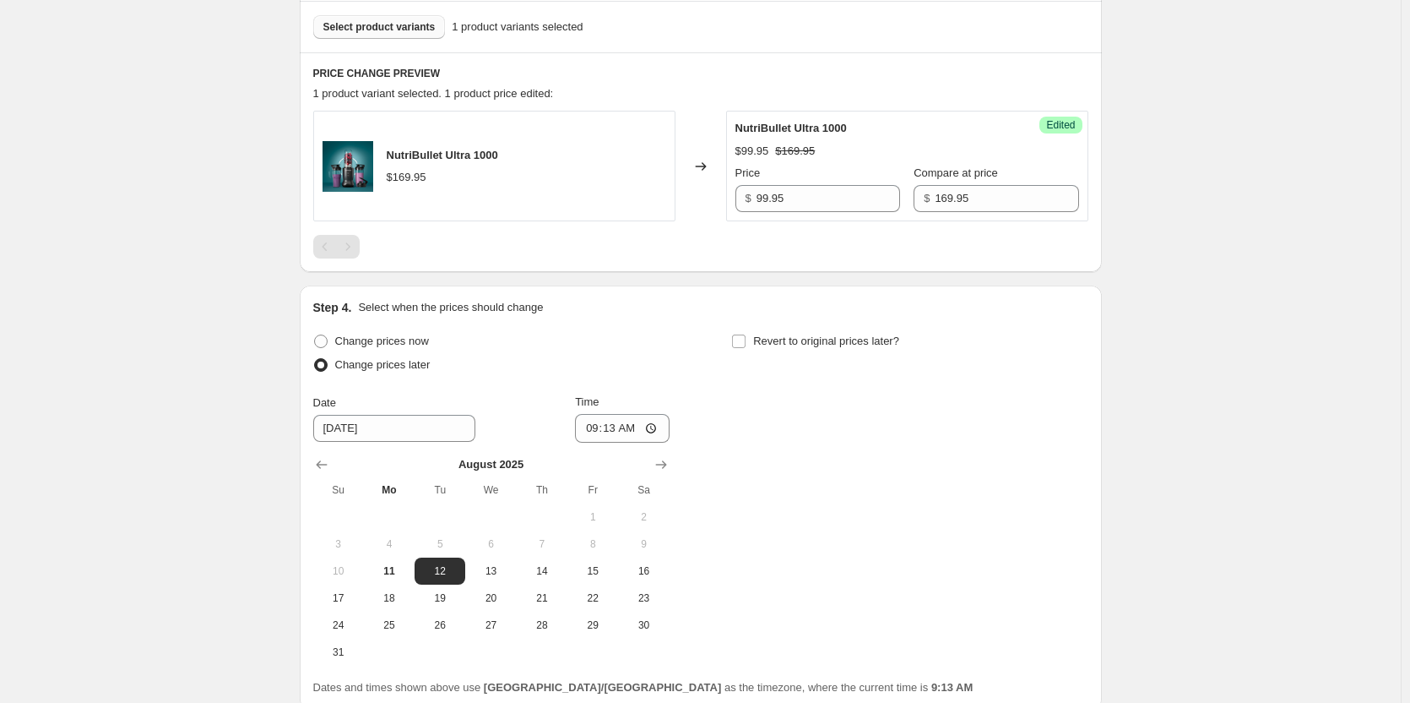
scroll to position [688, 0]
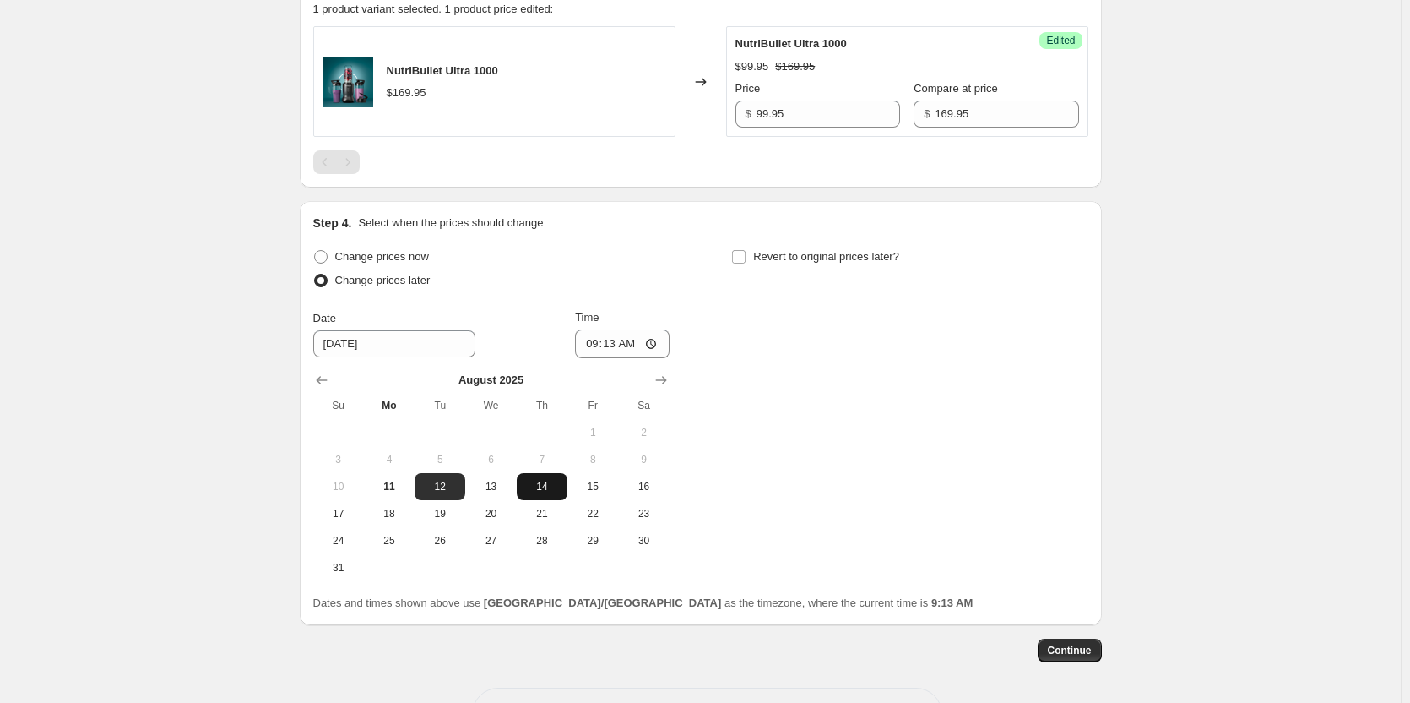
click at [552, 491] on span "14" at bounding box center [542, 487] width 37 height 14
type input "[DATE]"
click at [601, 345] on input "09:13" at bounding box center [622, 343] width 95 height 29
type input "00:00"
click at [741, 257] on input "Revert to original prices later?" at bounding box center [739, 257] width 14 height 14
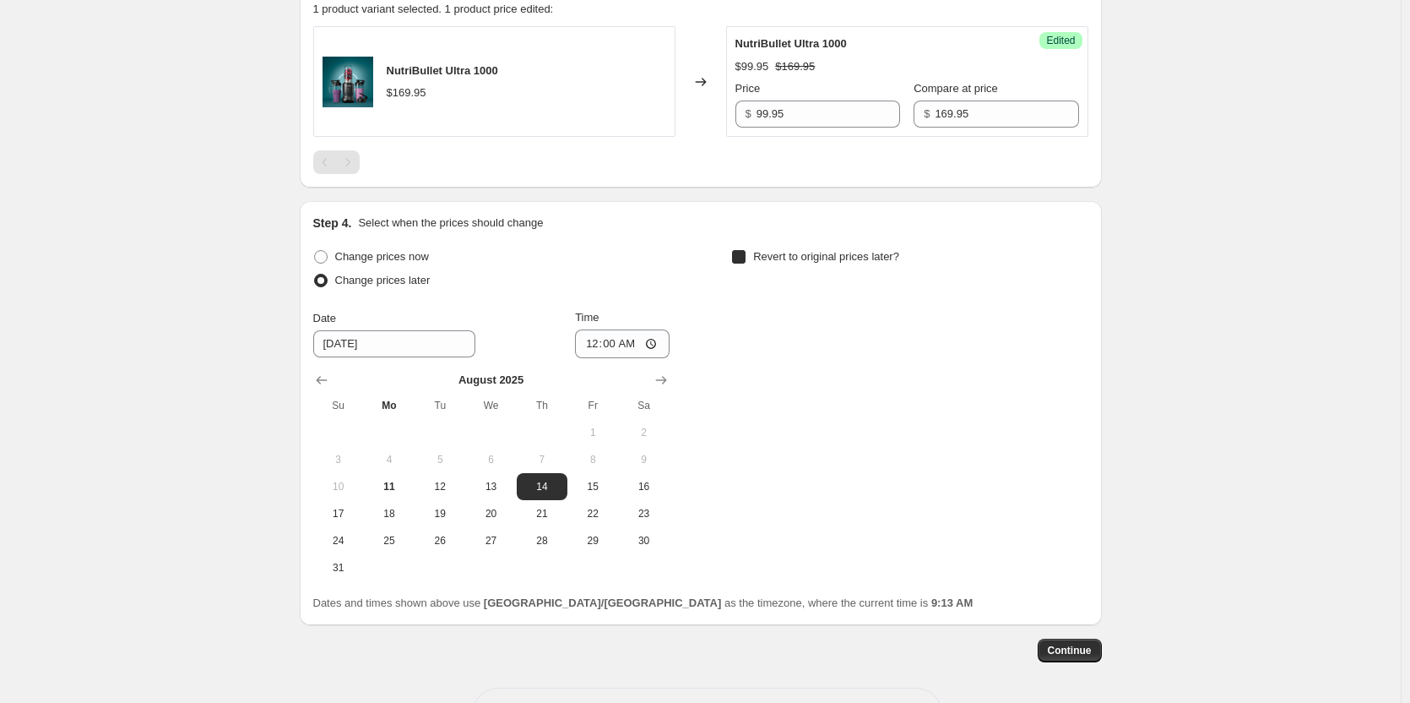
checkbox input "true"
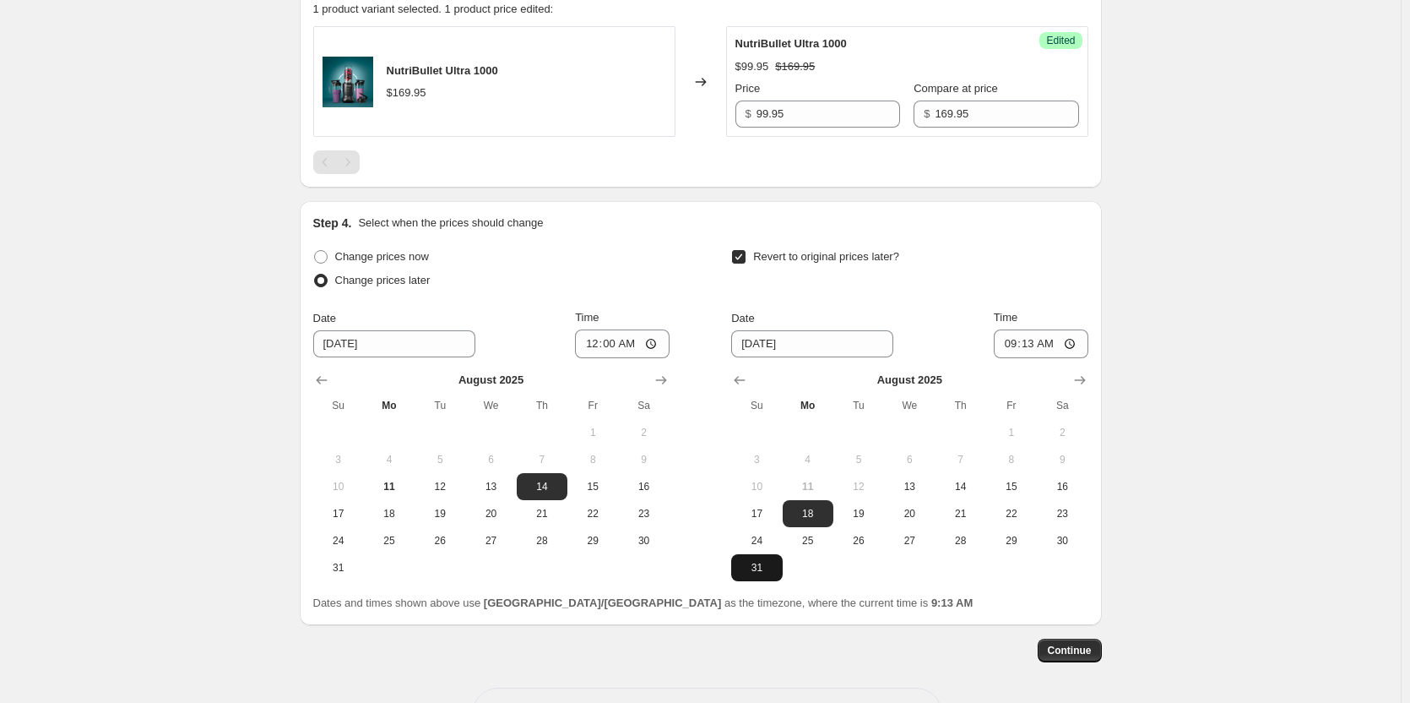
click at [765, 564] on span "31" at bounding box center [756, 568] width 37 height 14
type input "[DATE]"
click at [1010, 345] on input "09:13" at bounding box center [1041, 343] width 95 height 29
type input "23:59"
click at [937, 314] on div "Date [DATE] Time 23:59" at bounding box center [909, 333] width 356 height 49
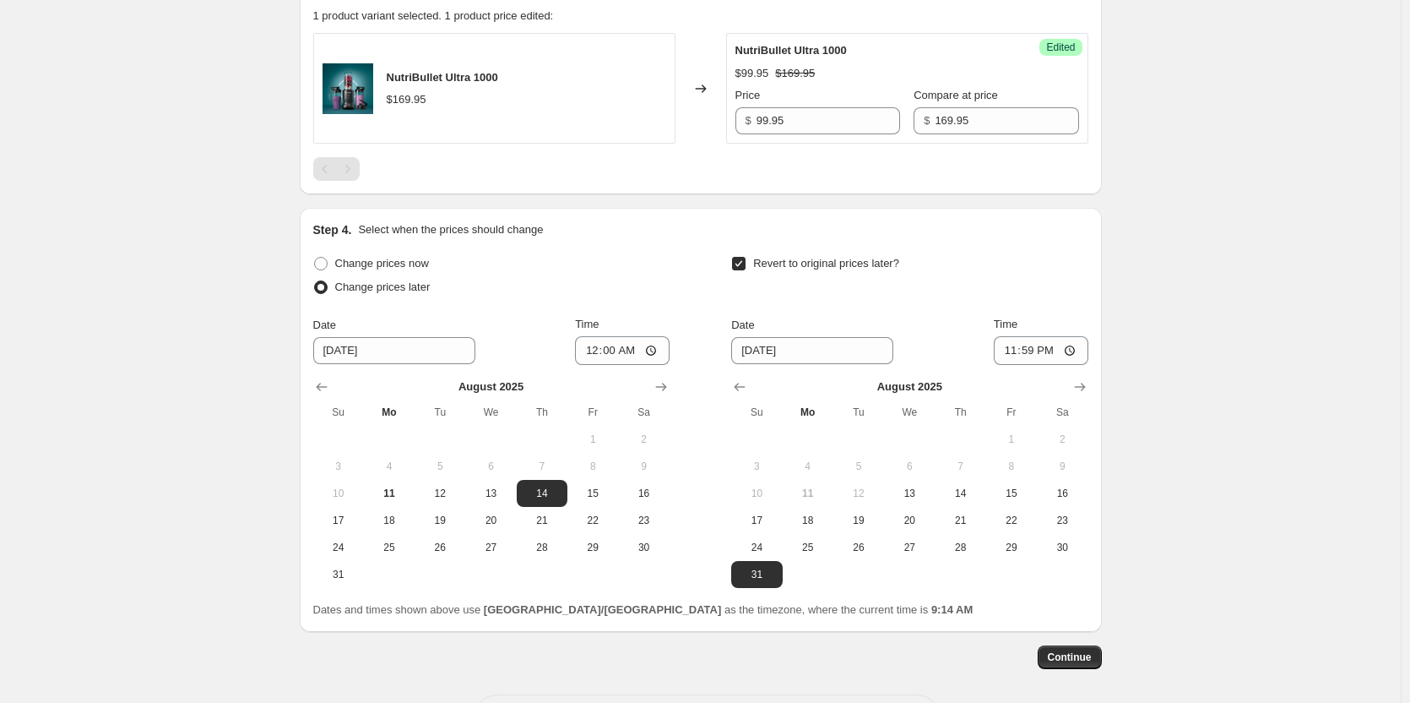
scroll to position [751, 0]
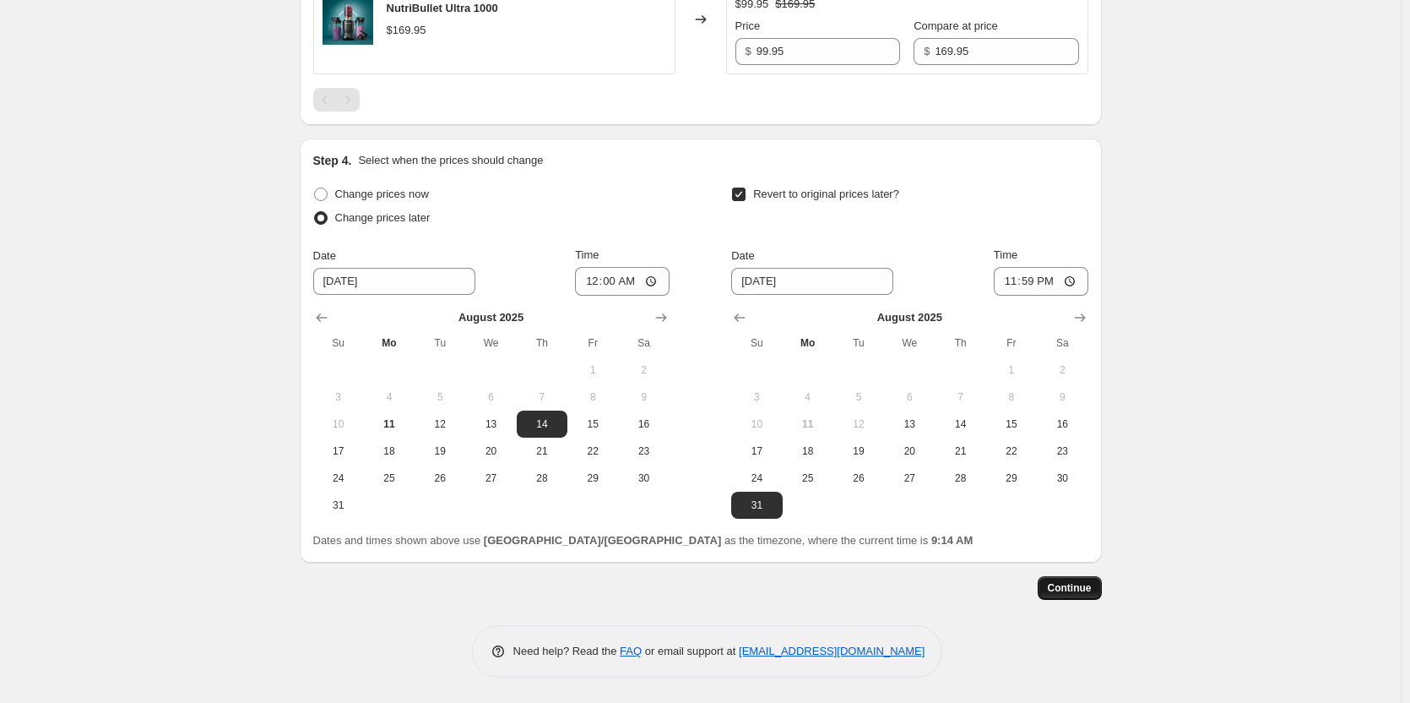
click at [1087, 595] on button "Continue" at bounding box center [1070, 588] width 64 height 24
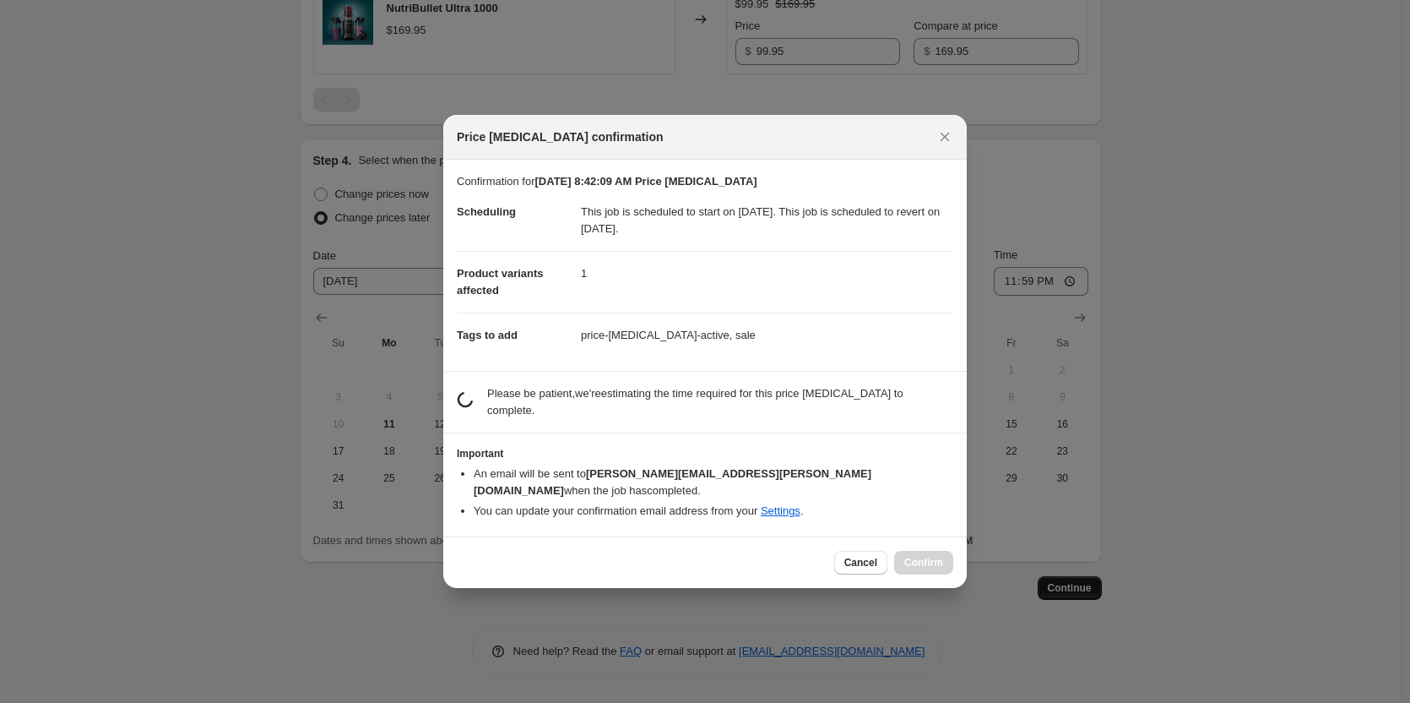
scroll to position [0, 0]
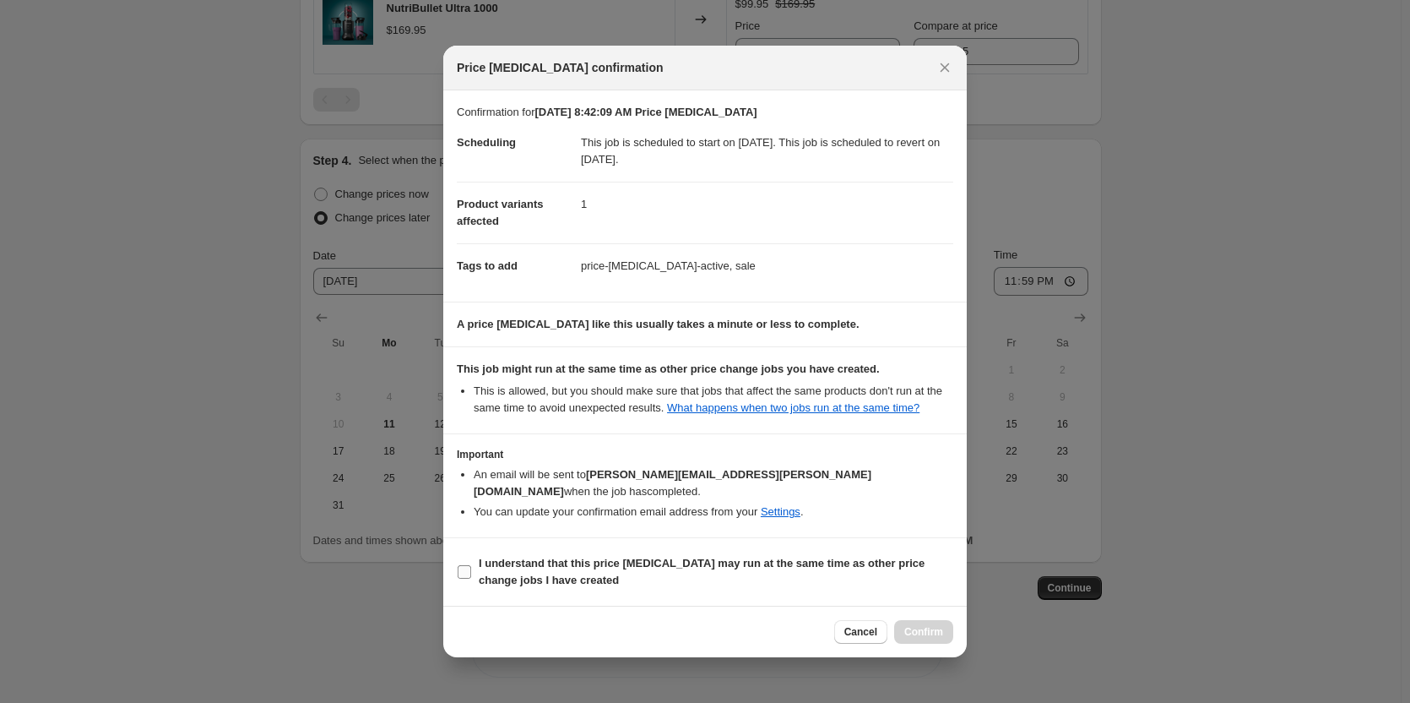
click at [464, 565] on input "I understand that this price [MEDICAL_DATA] may run at the same time as other p…" at bounding box center [465, 572] width 14 height 14
checkbox input "true"
click at [921, 627] on span "Confirm" at bounding box center [923, 632] width 39 height 14
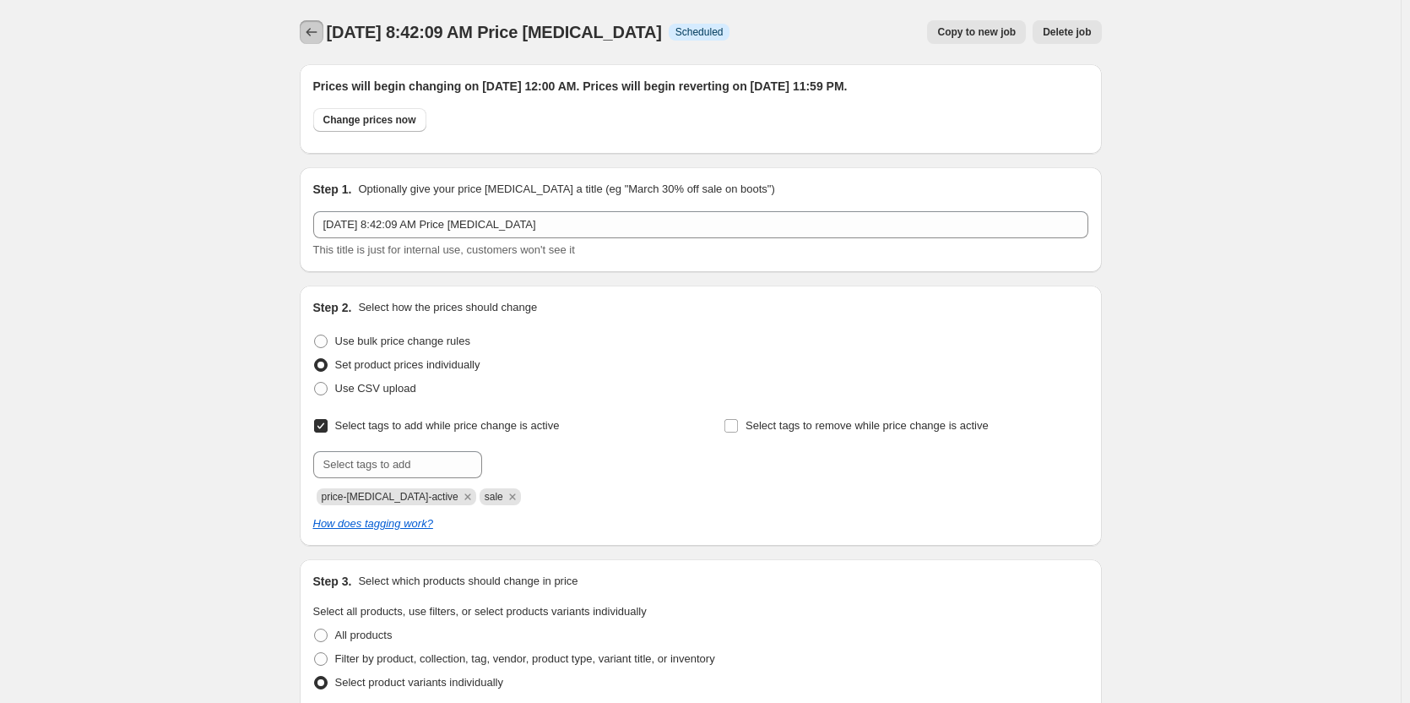
click at [318, 33] on icon "Price change jobs" at bounding box center [311, 32] width 17 height 17
